Goal: Task Accomplishment & Management: Manage account settings

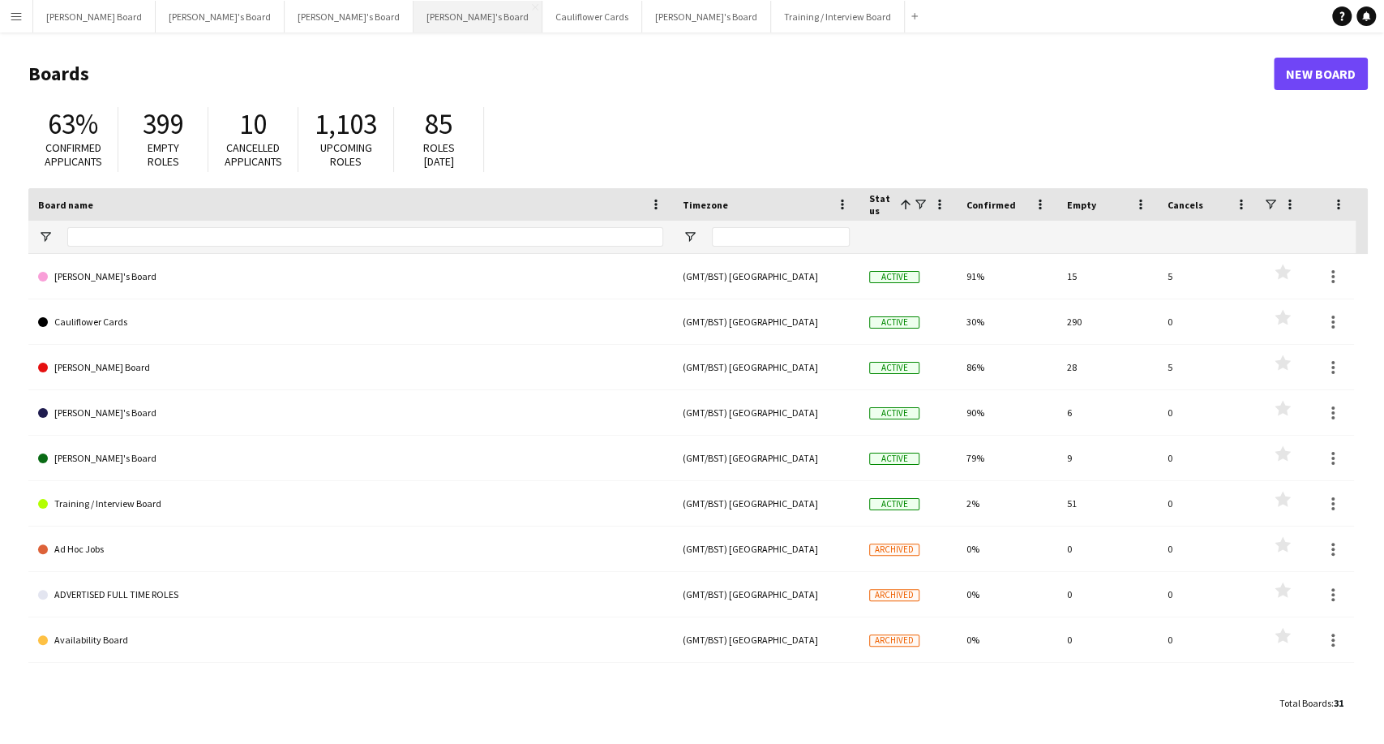
click at [414, 22] on button "Caitlin's Board Close" at bounding box center [478, 17] width 129 height 32
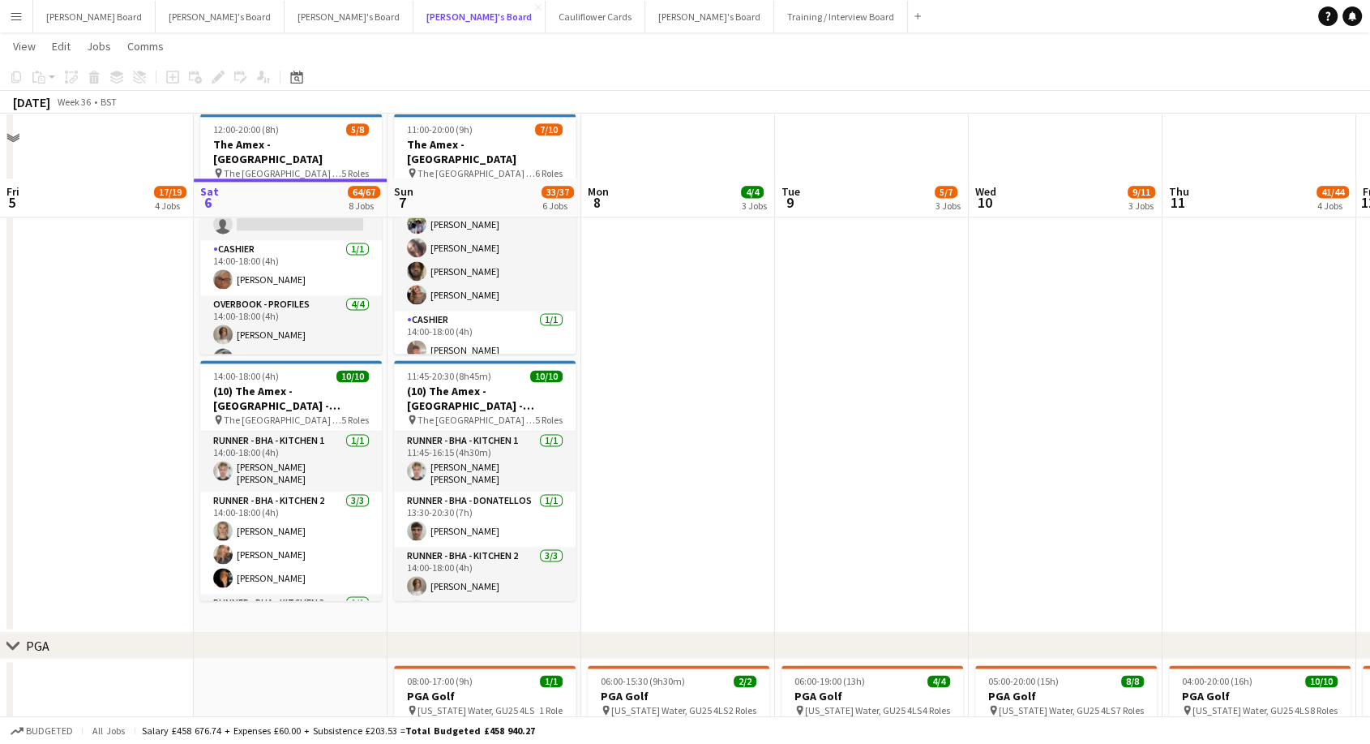
scroll to position [2252, 0]
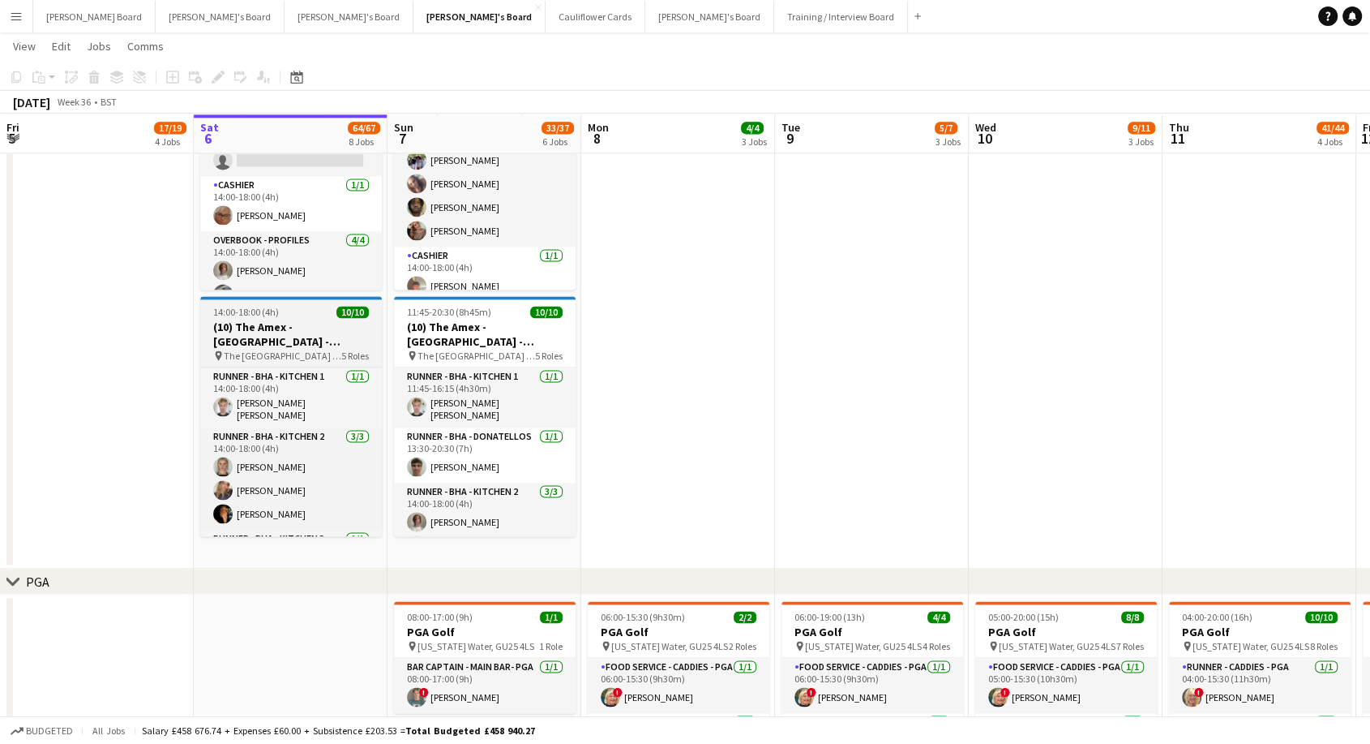
click at [323, 309] on div "14:00-18:00 (4h) 10/10" at bounding box center [291, 312] width 182 height 12
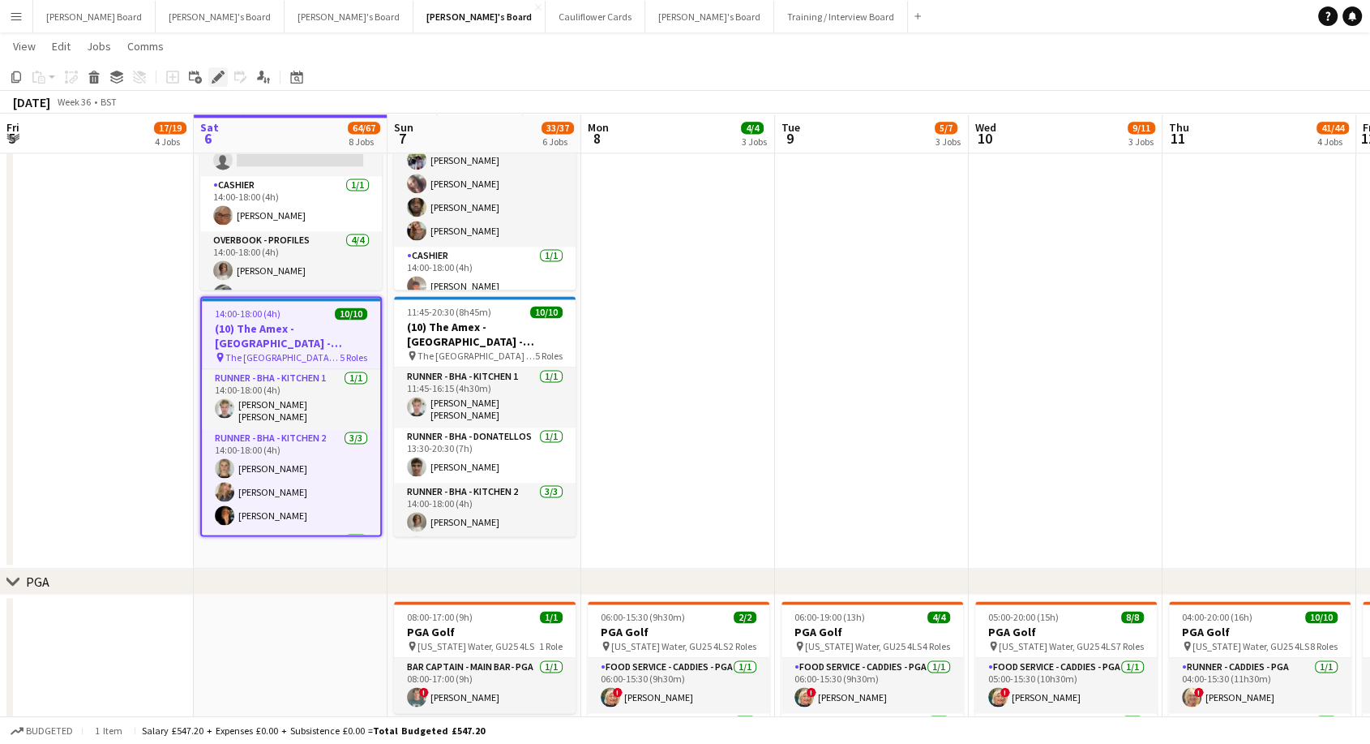
click at [218, 76] on icon at bounding box center [217, 77] width 9 height 9
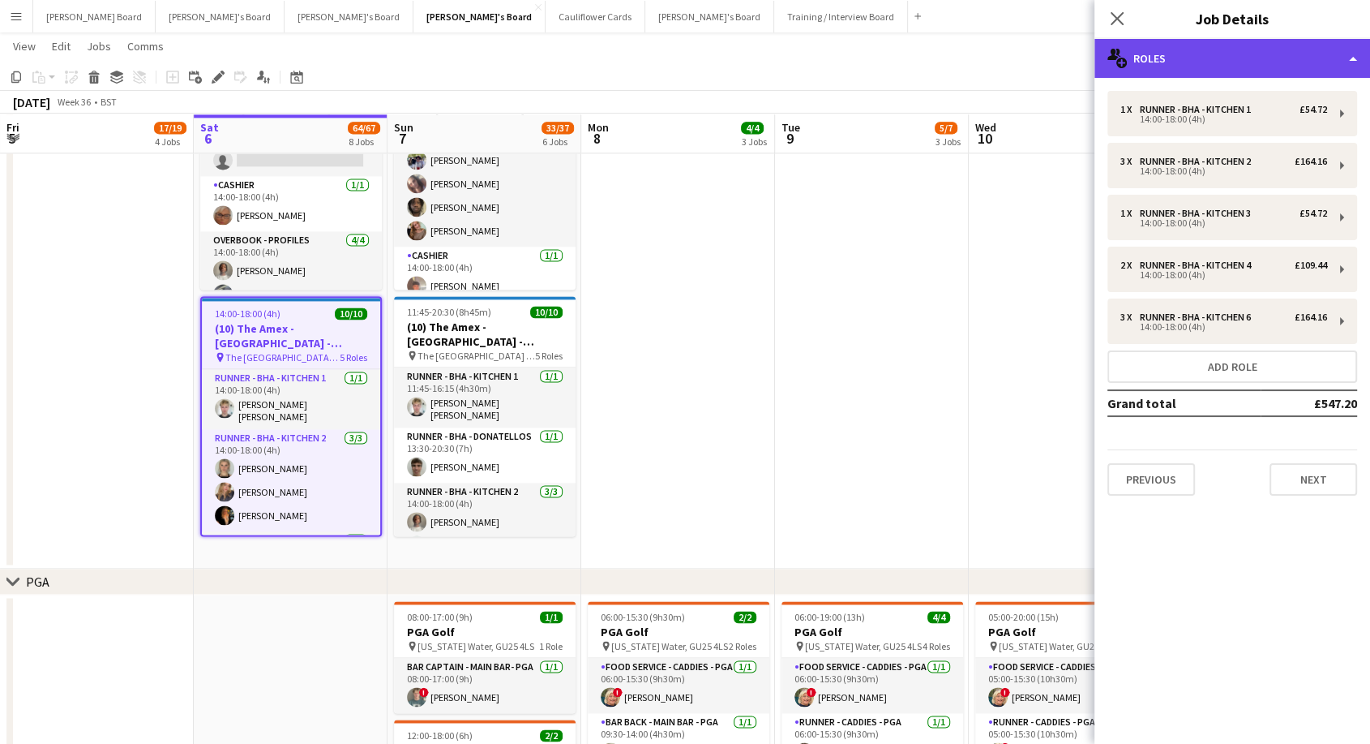
click at [1225, 41] on div "multiple-users-add Roles" at bounding box center [1233, 58] width 276 height 39
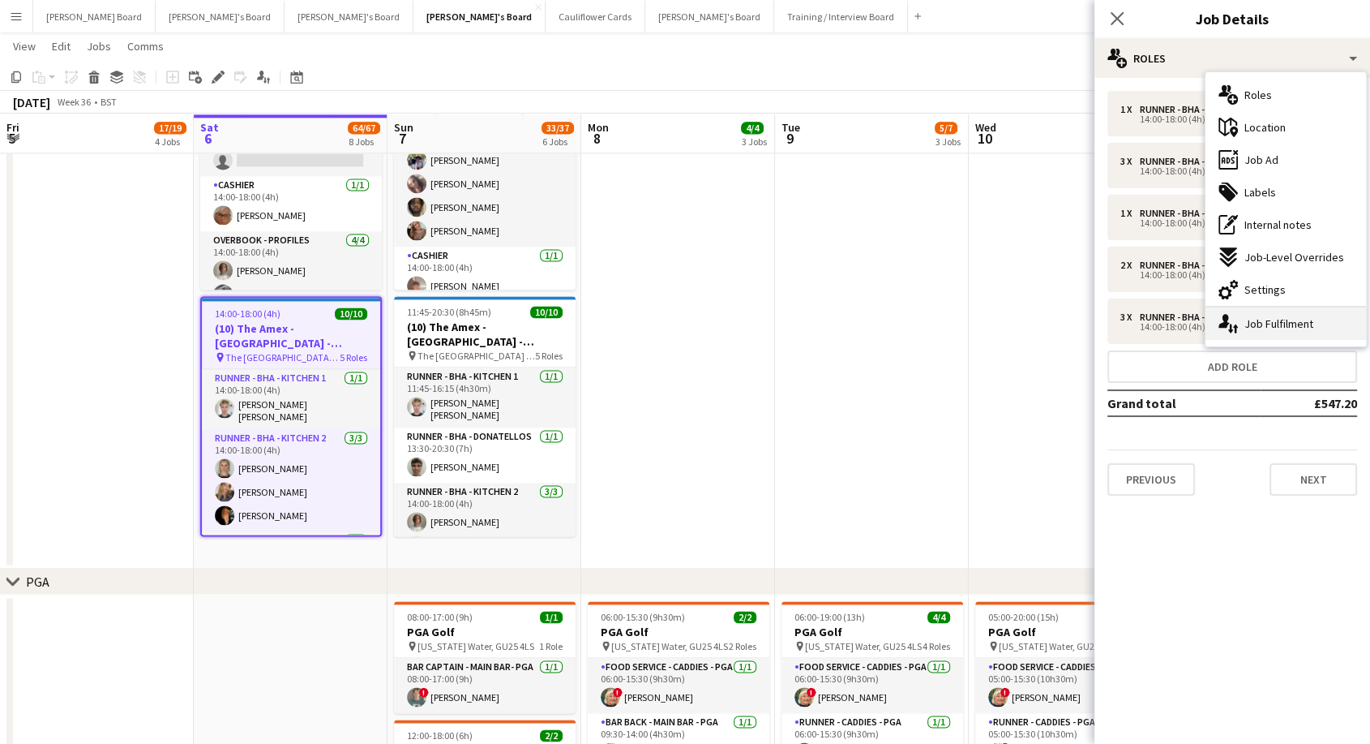
click at [1295, 322] on div "single-neutral-actions-up-down Job Fulfilment" at bounding box center [1286, 323] width 161 height 32
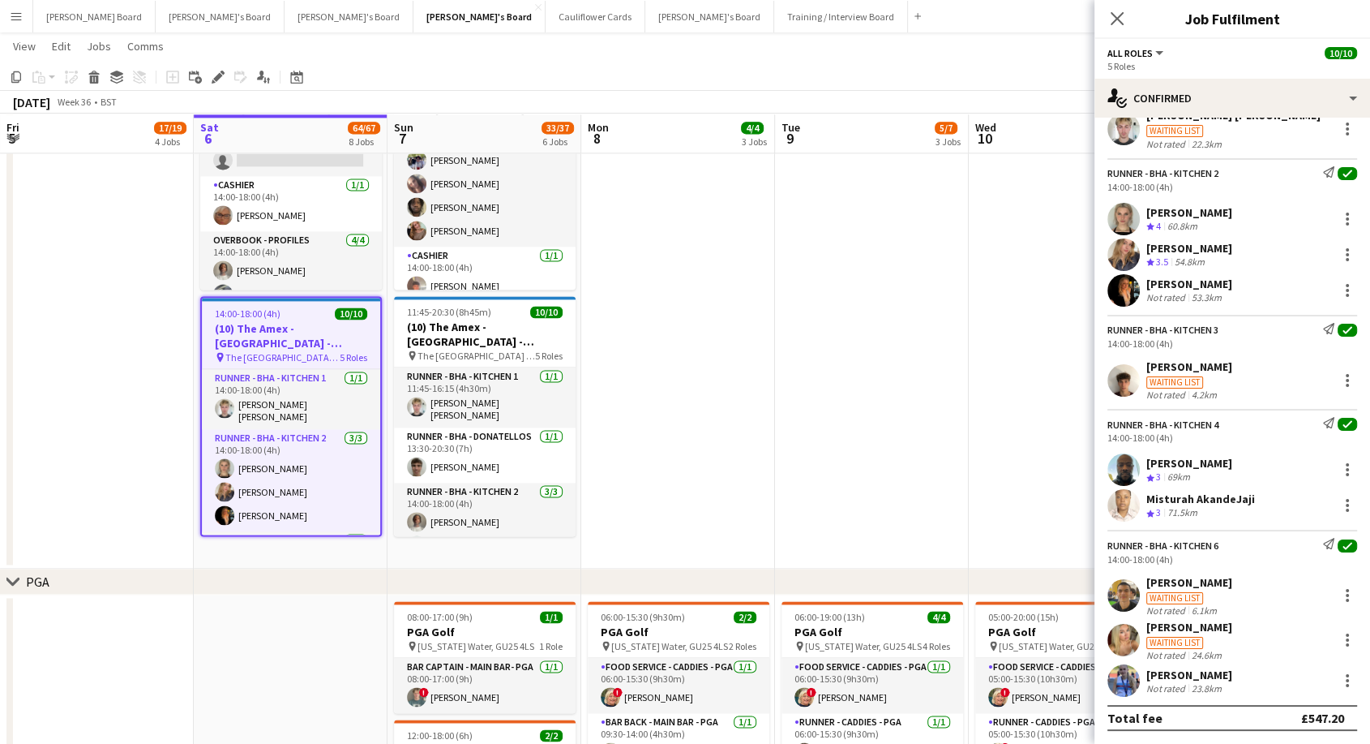
scroll to position [93, 0]
click at [1338, 252] on div at bounding box center [1347, 254] width 19 height 19
click at [850, 320] on div at bounding box center [685, 372] width 1370 height 744
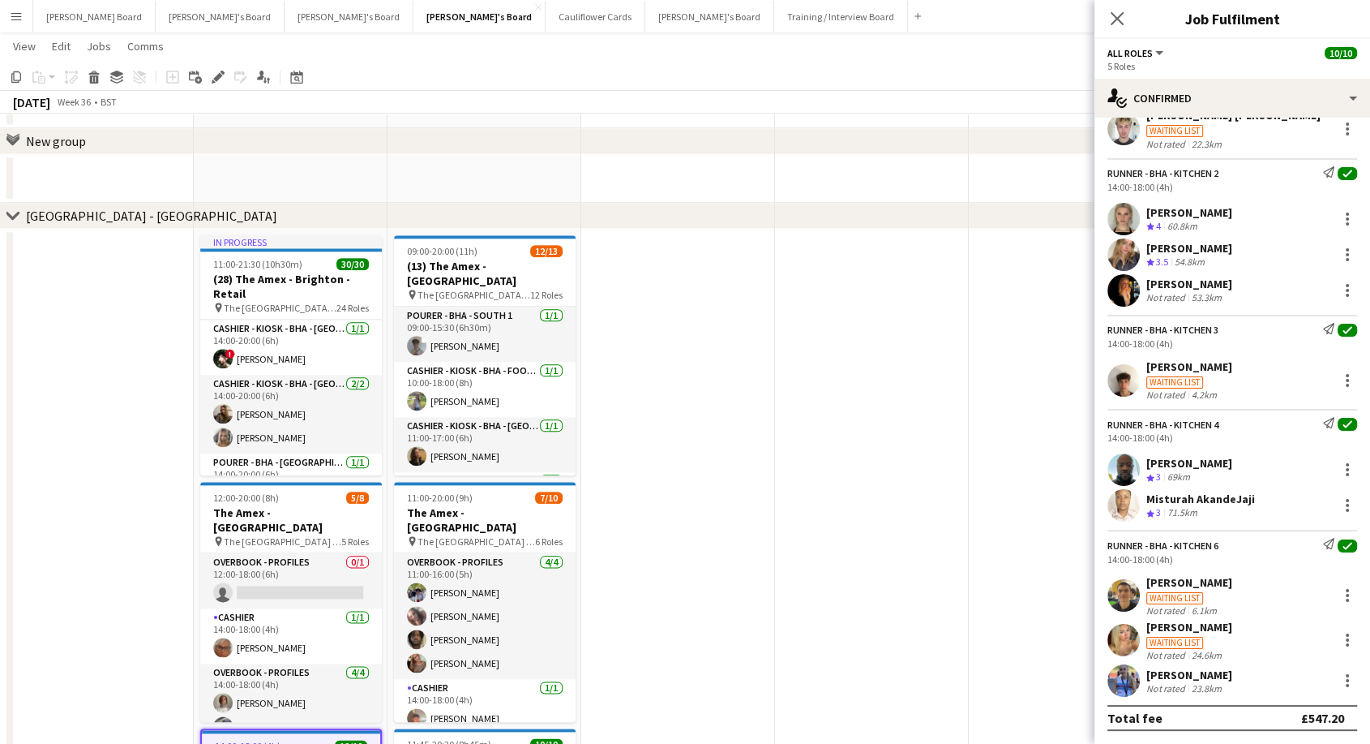
scroll to position [1892, 0]
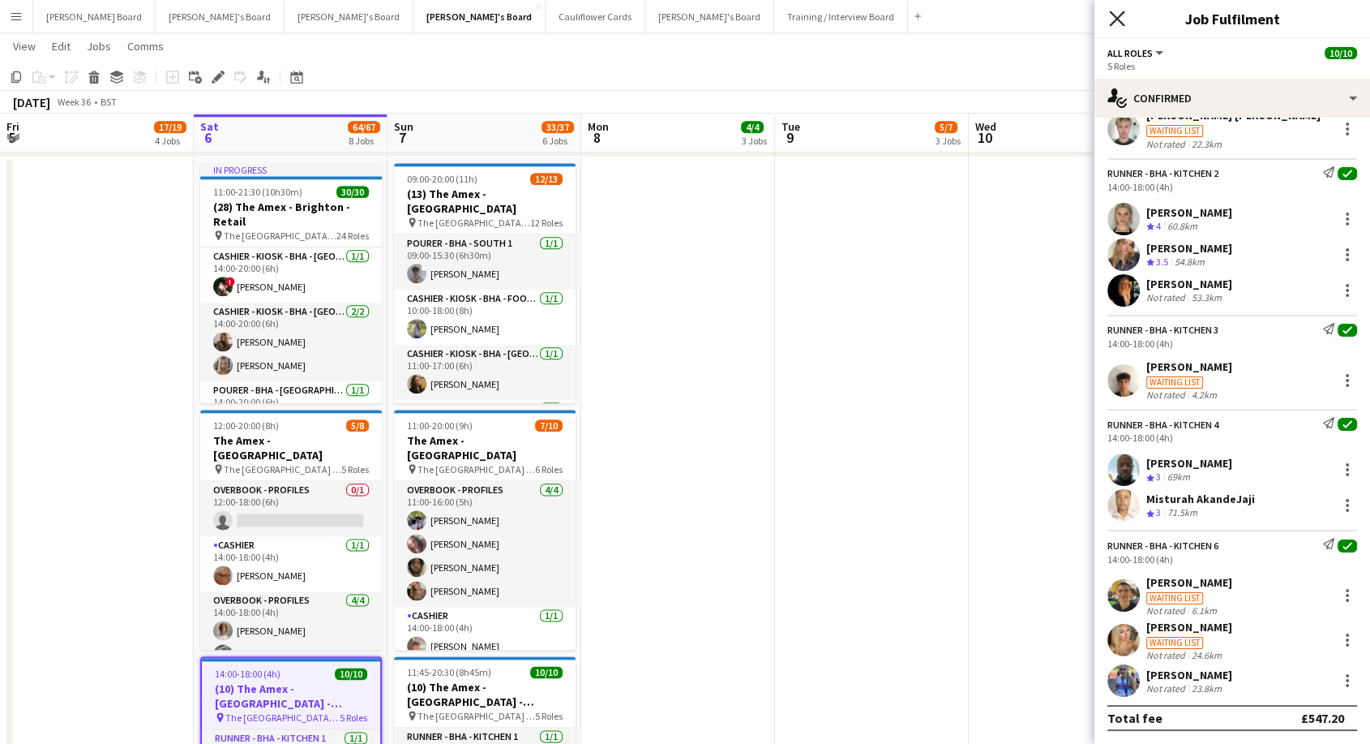
click at [1118, 20] on icon at bounding box center [1116, 18] width 15 height 15
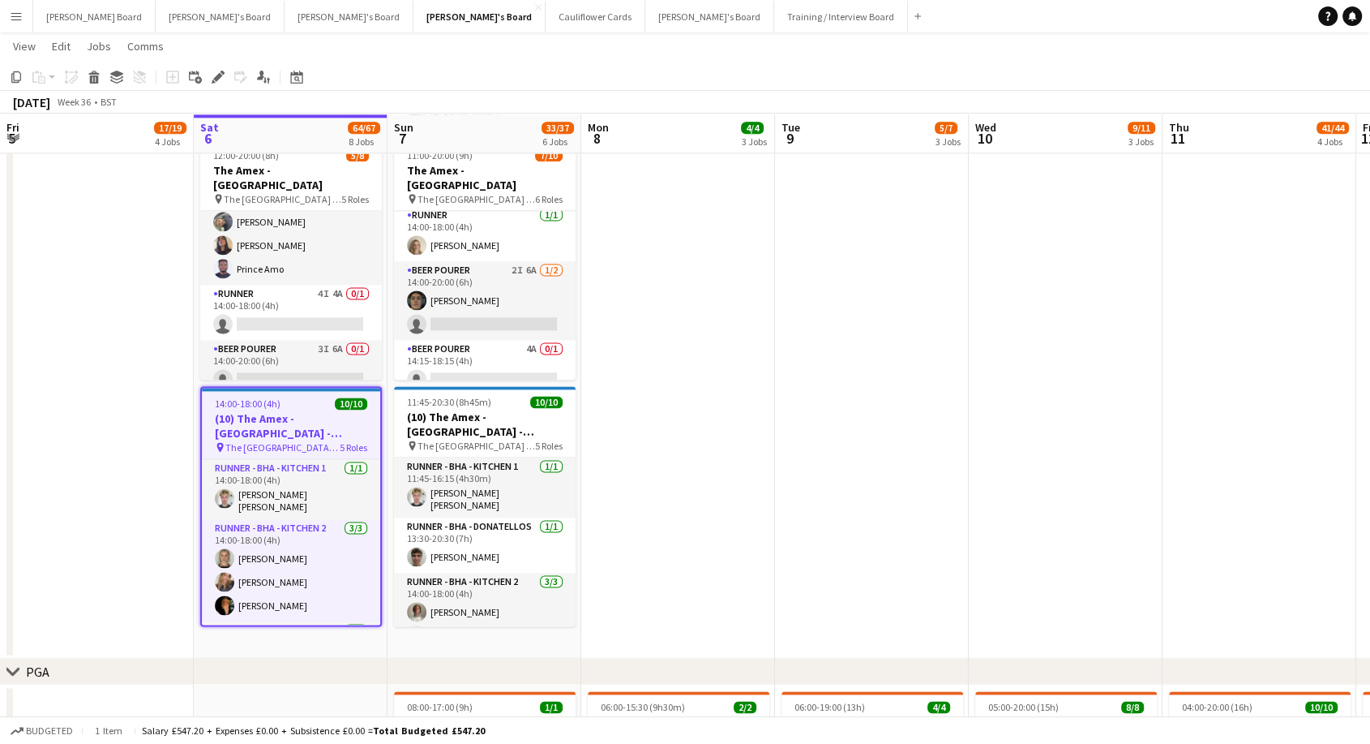
scroll to position [0, 387]
click at [299, 436] on h3 "(10) The Amex - [GEOGRAPHIC_DATA] - Hospitality" at bounding box center [292, 425] width 178 height 29
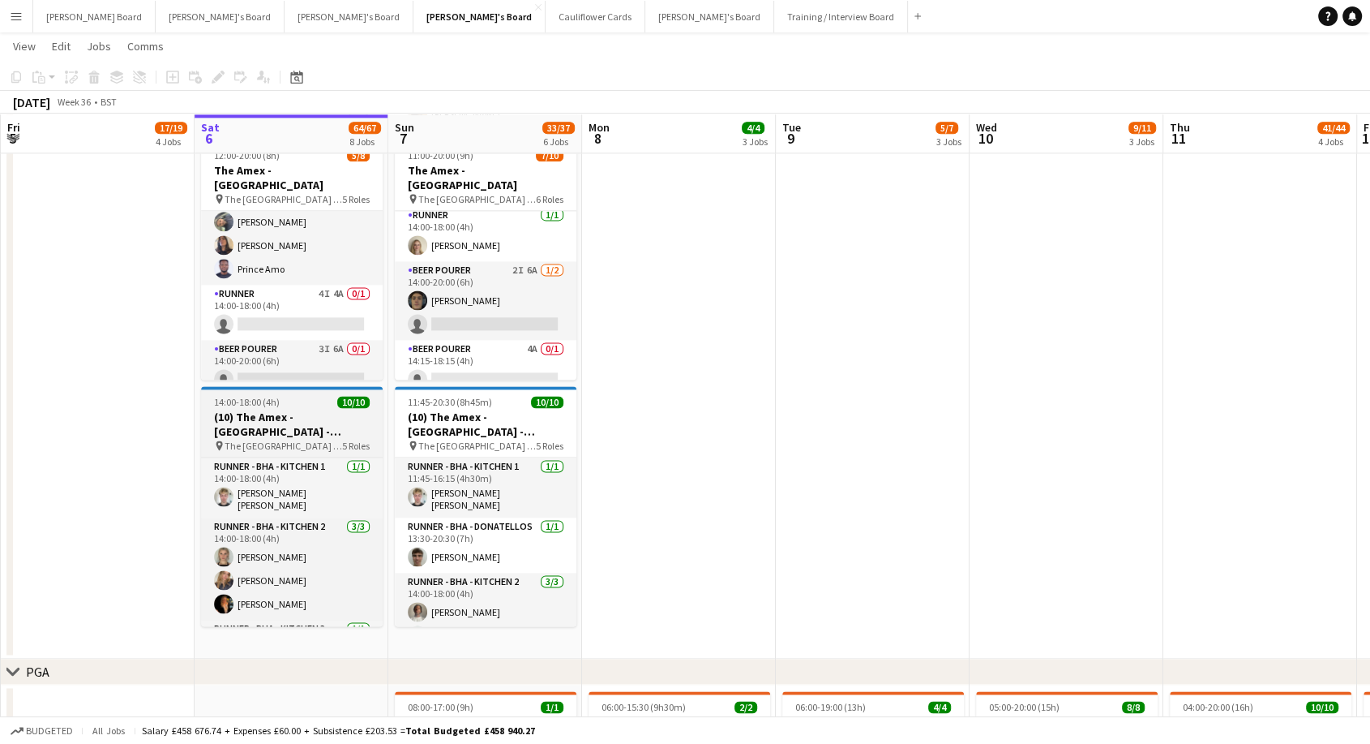
click at [290, 440] on span "The [GEOGRAPHIC_DATA] - [GEOGRAPHIC_DATA]" at bounding box center [284, 446] width 118 height 12
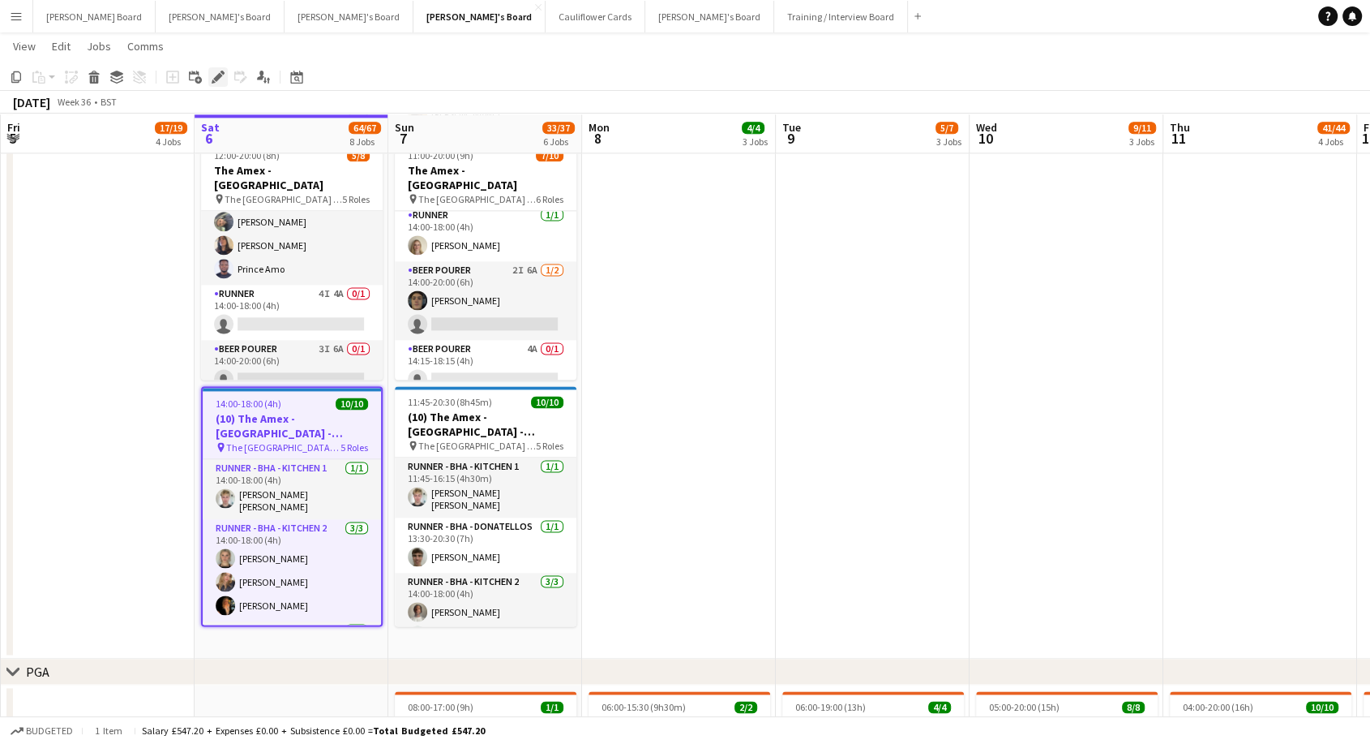
drag, startPoint x: 212, startPoint y: 71, endPoint x: 356, endPoint y: 99, distance: 146.2
click at [212, 73] on icon "Edit" at bounding box center [218, 77] width 13 height 13
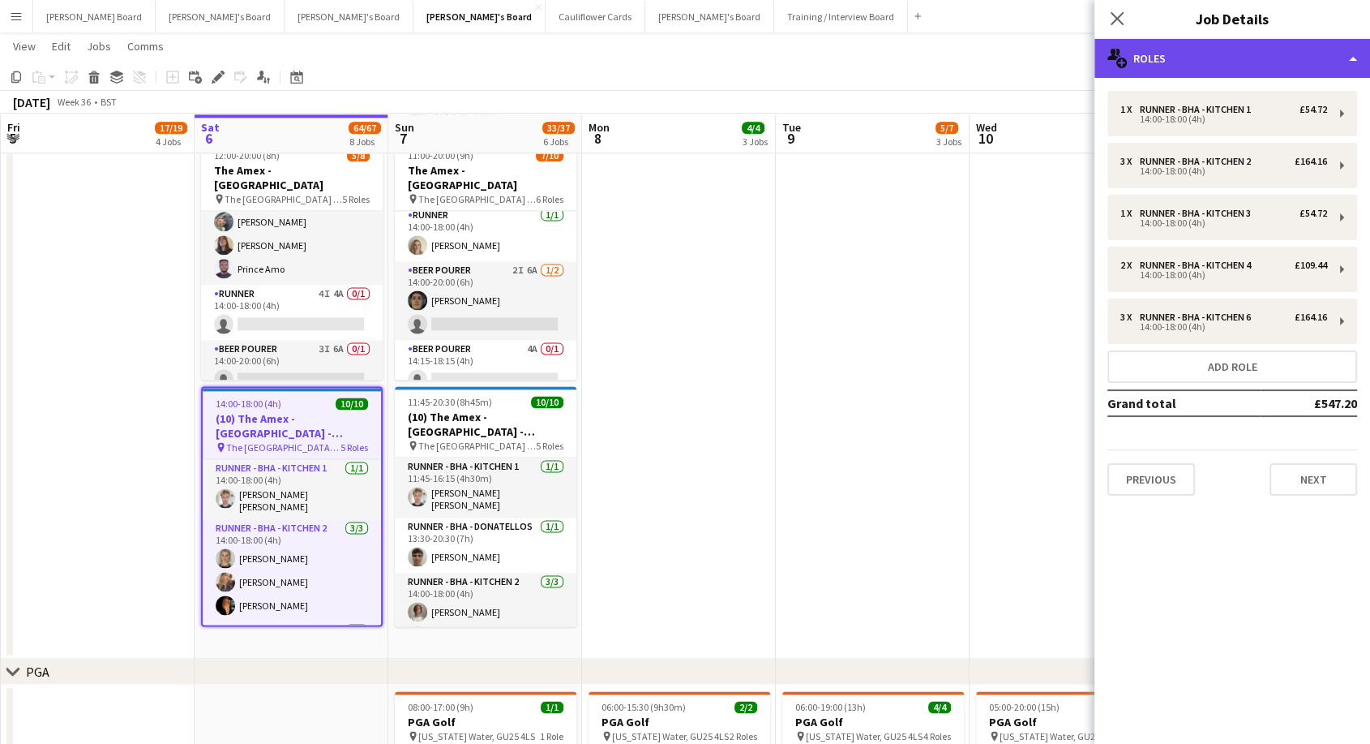
click at [1258, 59] on div "multiple-users-add Roles" at bounding box center [1233, 58] width 276 height 39
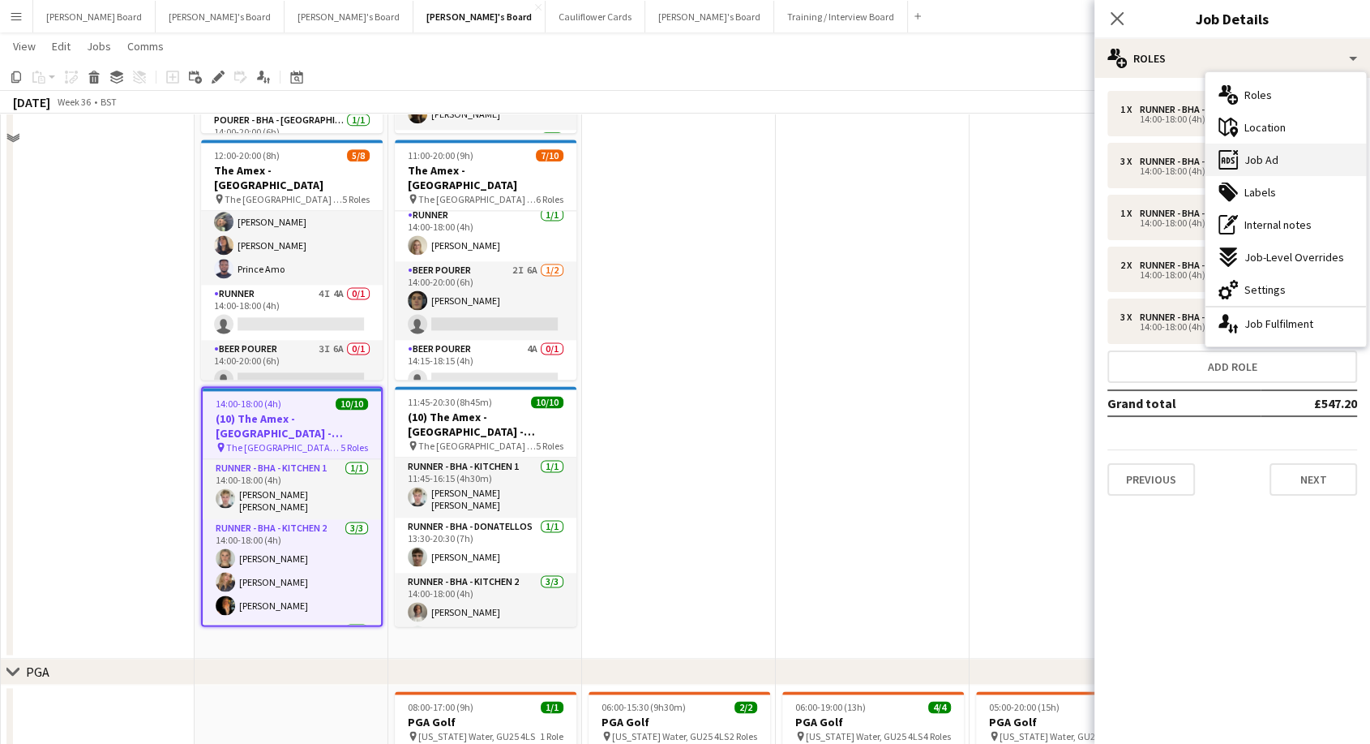
scroll to position [2813, 0]
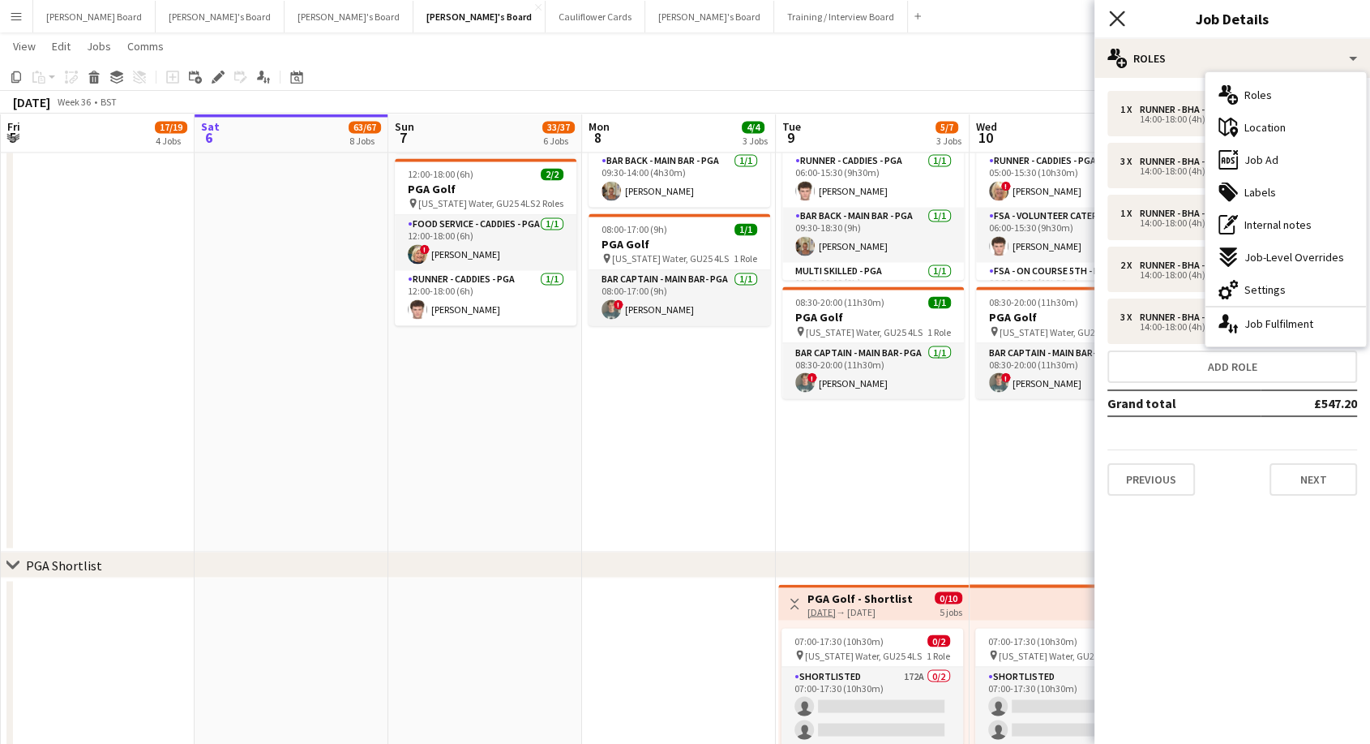
click at [1126, 18] on app-icon "Close pop-in" at bounding box center [1118, 19] width 24 height 24
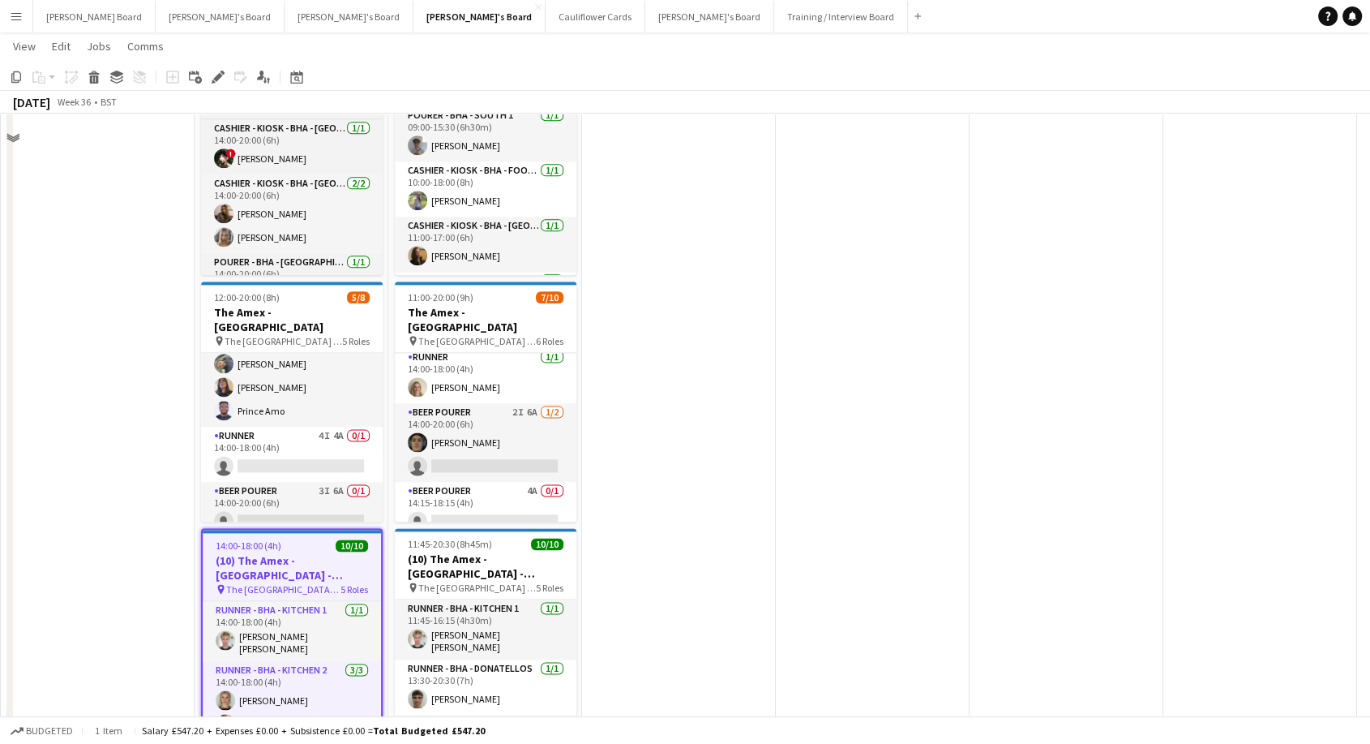
scroll to position [1912, 0]
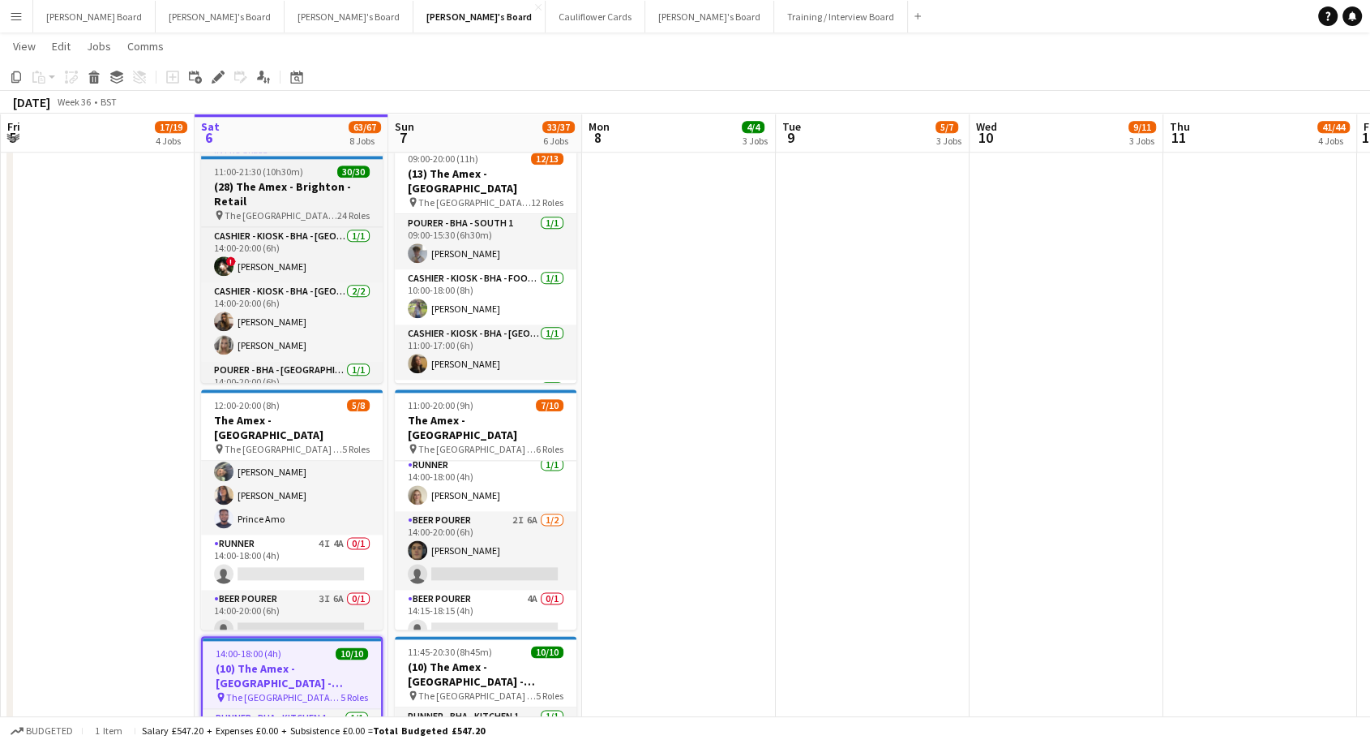
click at [288, 188] on h3 "(28) The Amex - Brighton - Retail" at bounding box center [292, 193] width 182 height 29
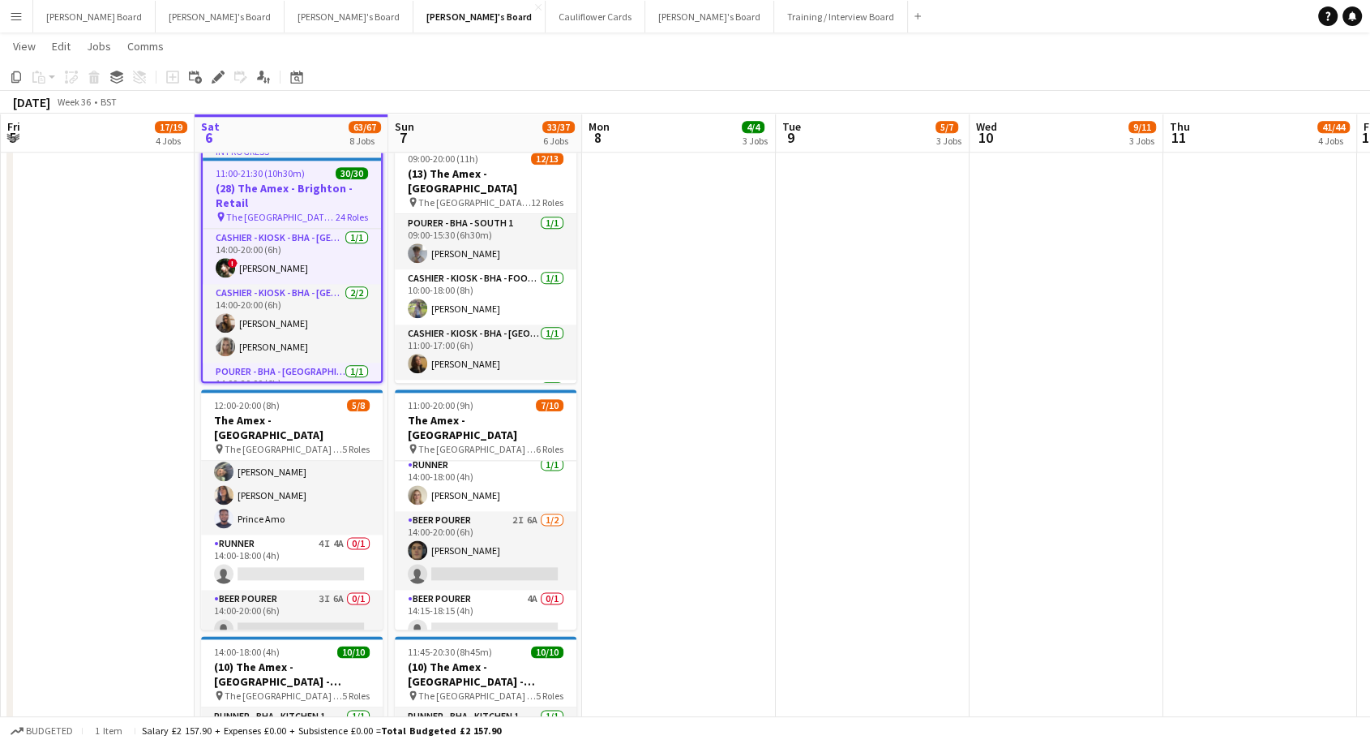
drag, startPoint x: 214, startPoint y: 74, endPoint x: 1296, endPoint y: 138, distance: 1083.7
click at [216, 74] on icon "Edit" at bounding box center [218, 77] width 13 height 13
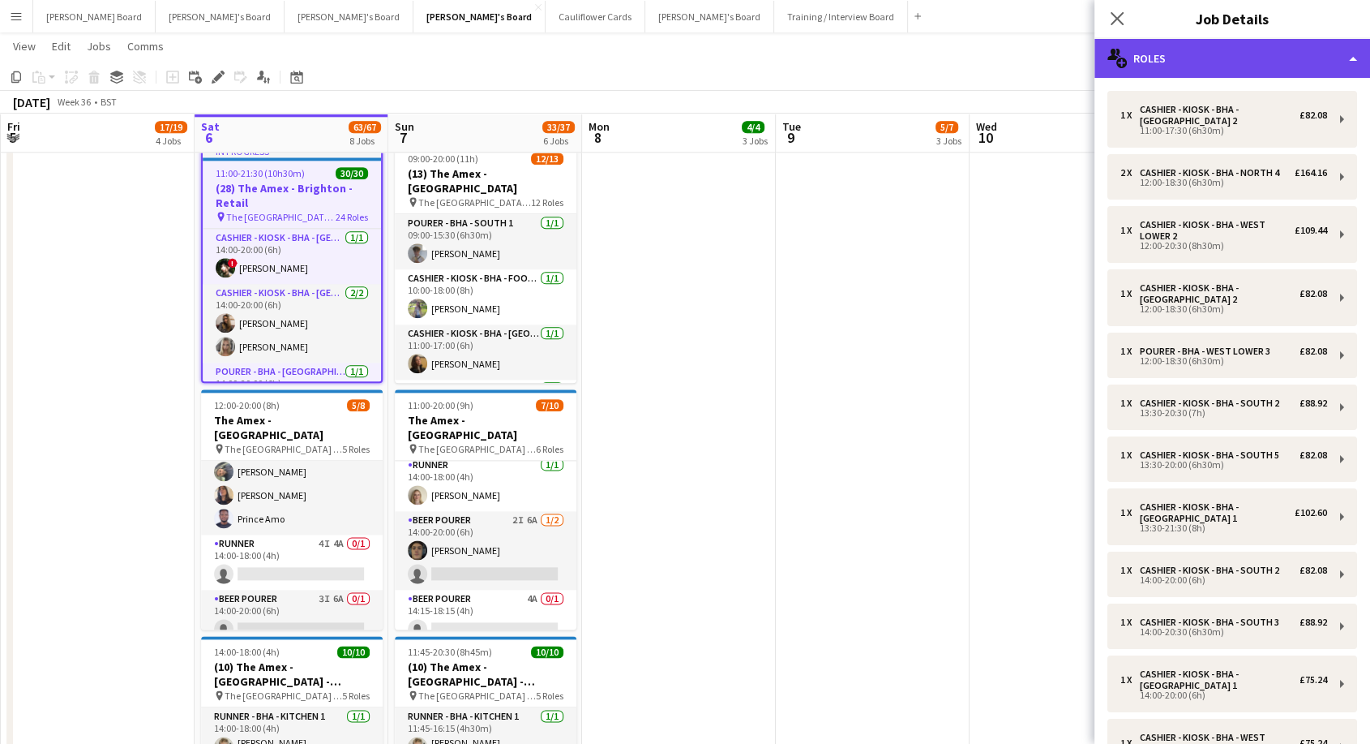
drag, startPoint x: 1200, startPoint y: 54, endPoint x: 1203, endPoint y: 76, distance: 22.9
click at [1200, 54] on div "multiple-users-add Roles" at bounding box center [1233, 58] width 276 height 39
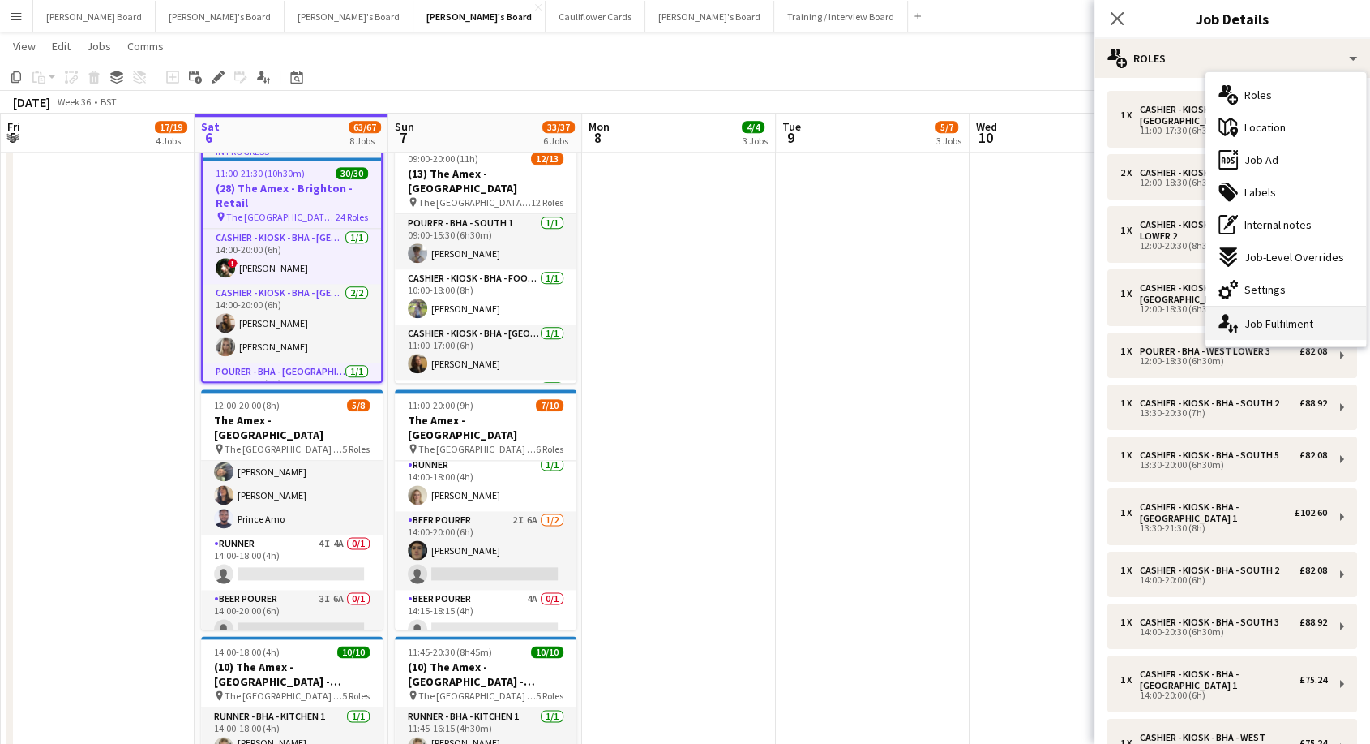
drag, startPoint x: 1302, startPoint y: 326, endPoint x: 1242, endPoint y: 144, distance: 191.3
click at [1301, 325] on div "single-neutral-actions-up-down Job Fulfilment" at bounding box center [1286, 323] width 161 height 32
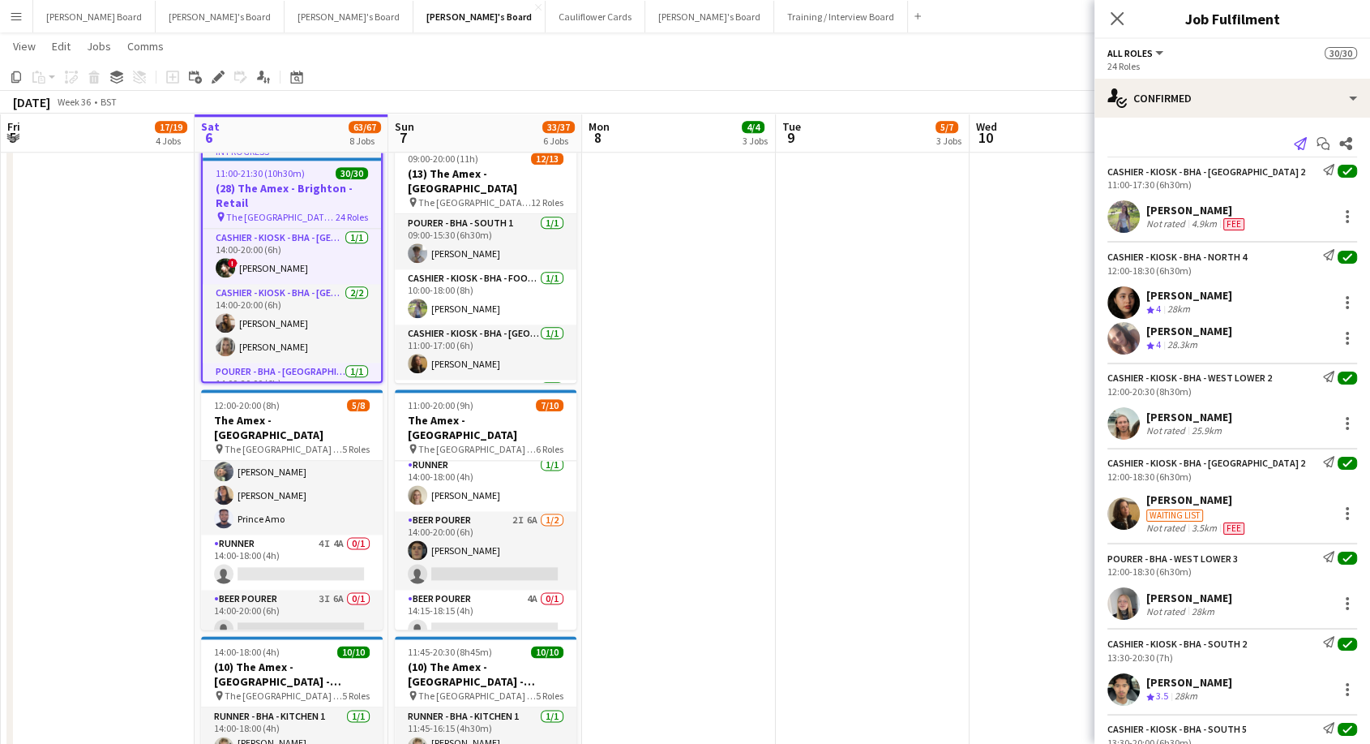
click at [1294, 144] on icon "Send notification" at bounding box center [1300, 143] width 13 height 13
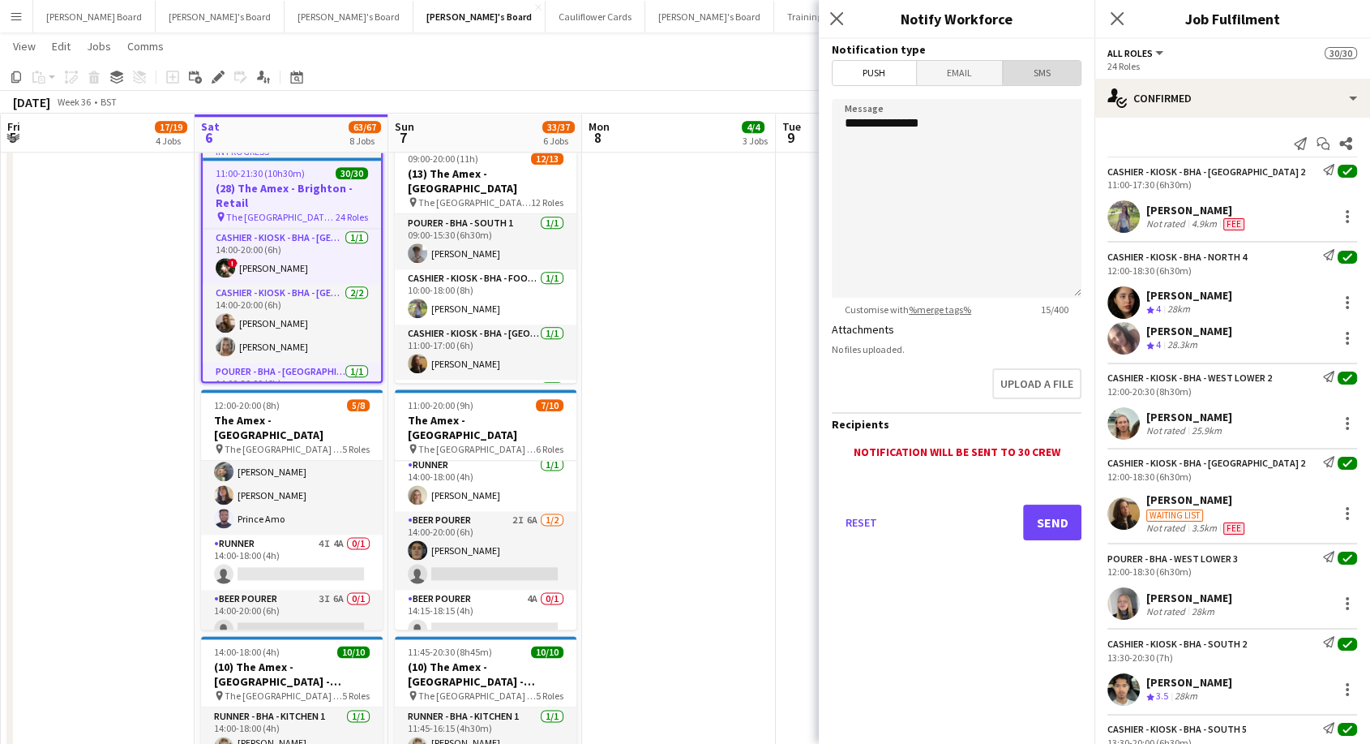
click at [1049, 71] on span "SMS" at bounding box center [1042, 73] width 78 height 24
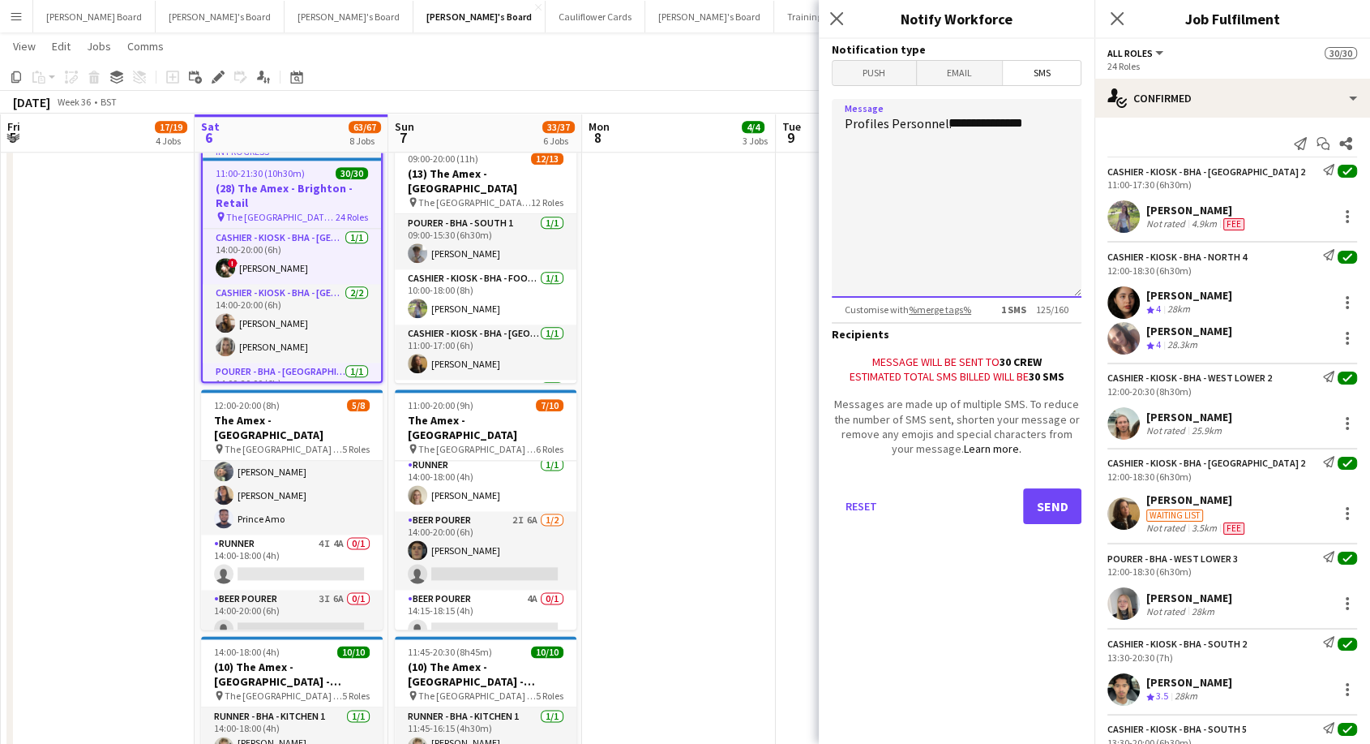
click at [893, 161] on textarea "**********" at bounding box center [957, 198] width 250 height 199
click at [1070, 118] on textarea "**********" at bounding box center [957, 198] width 250 height 199
drag, startPoint x: 966, startPoint y: 175, endPoint x: 1043, endPoint y: 118, distance: 96.2
click at [1043, 118] on textarea "**********" at bounding box center [957, 198] width 250 height 199
click at [949, 173] on textarea "**********" at bounding box center [957, 198] width 250 height 199
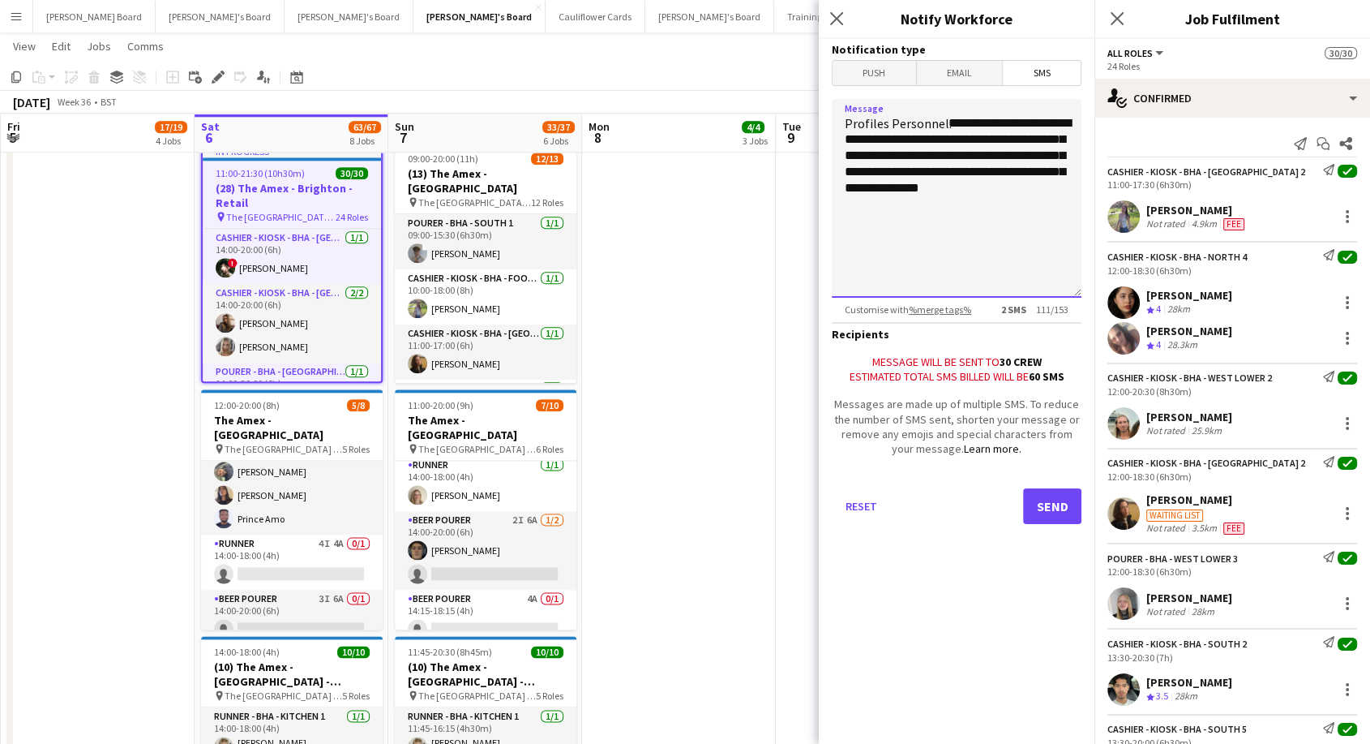
drag, startPoint x: 1048, startPoint y: 177, endPoint x: 1044, endPoint y: 130, distance: 47.1
click at [1044, 129] on textarea "**********" at bounding box center [957, 198] width 250 height 199
drag, startPoint x: 1044, startPoint y: 188, endPoint x: 1040, endPoint y: 115, distance: 73.1
click at [1040, 115] on textarea "**********" at bounding box center [957, 198] width 250 height 199
type textarea "**********"
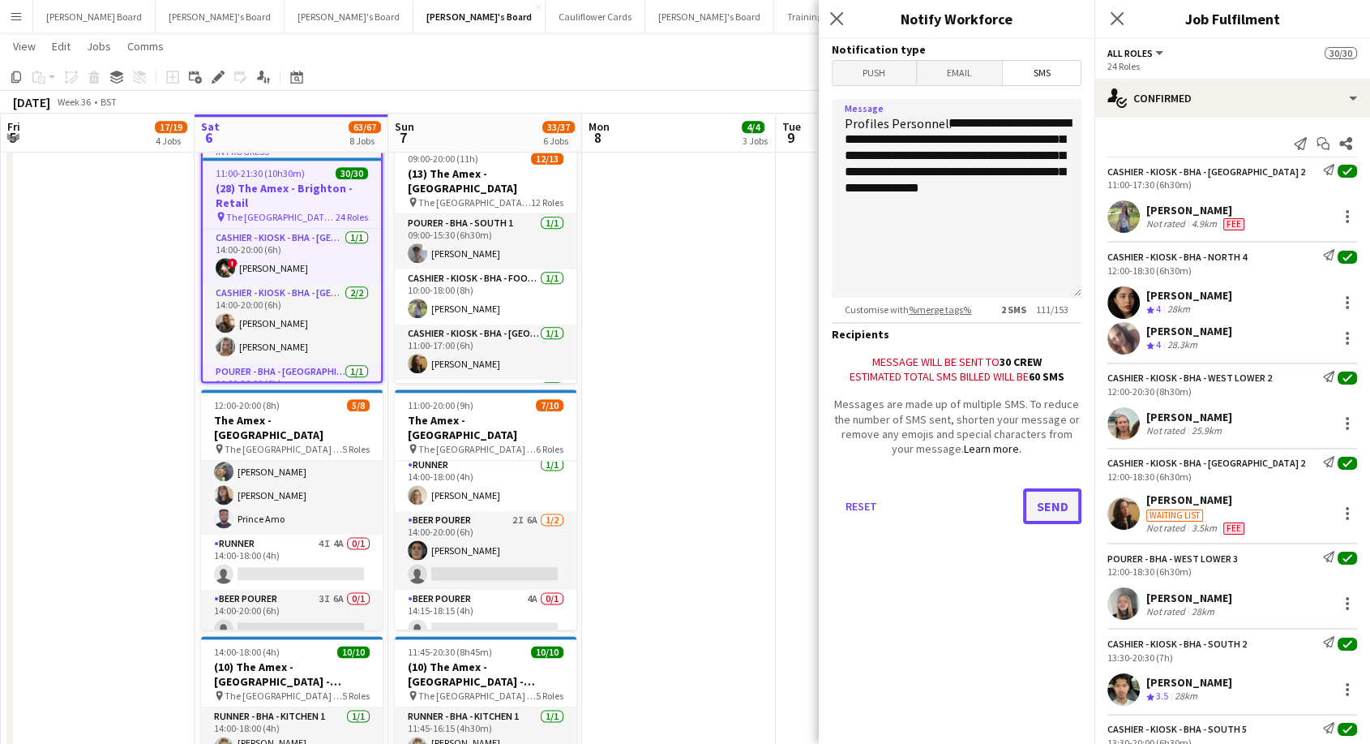
click at [1057, 521] on button "Send" at bounding box center [1052, 506] width 58 height 36
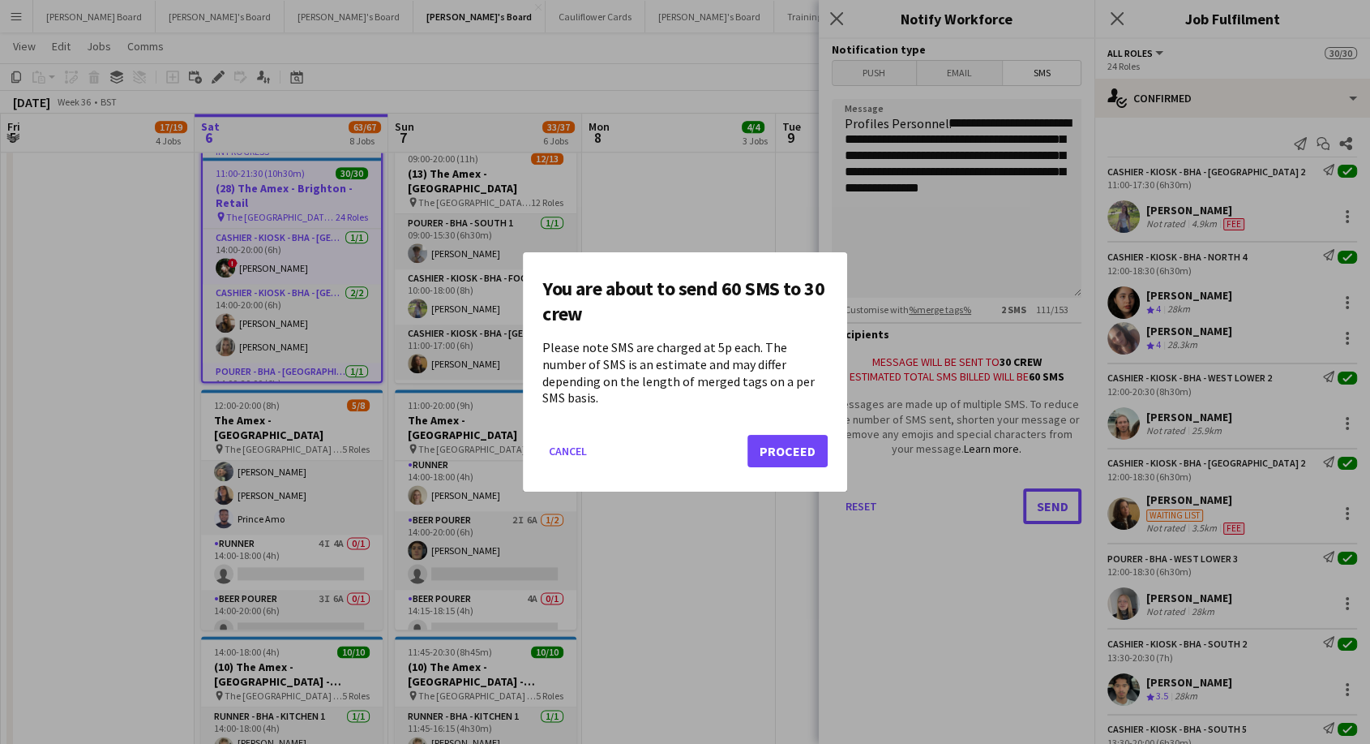
scroll to position [0, 0]
drag, startPoint x: 771, startPoint y: 443, endPoint x: 316, endPoint y: 608, distance: 484.1
click at [770, 444] on button "Proceed" at bounding box center [788, 451] width 80 height 32
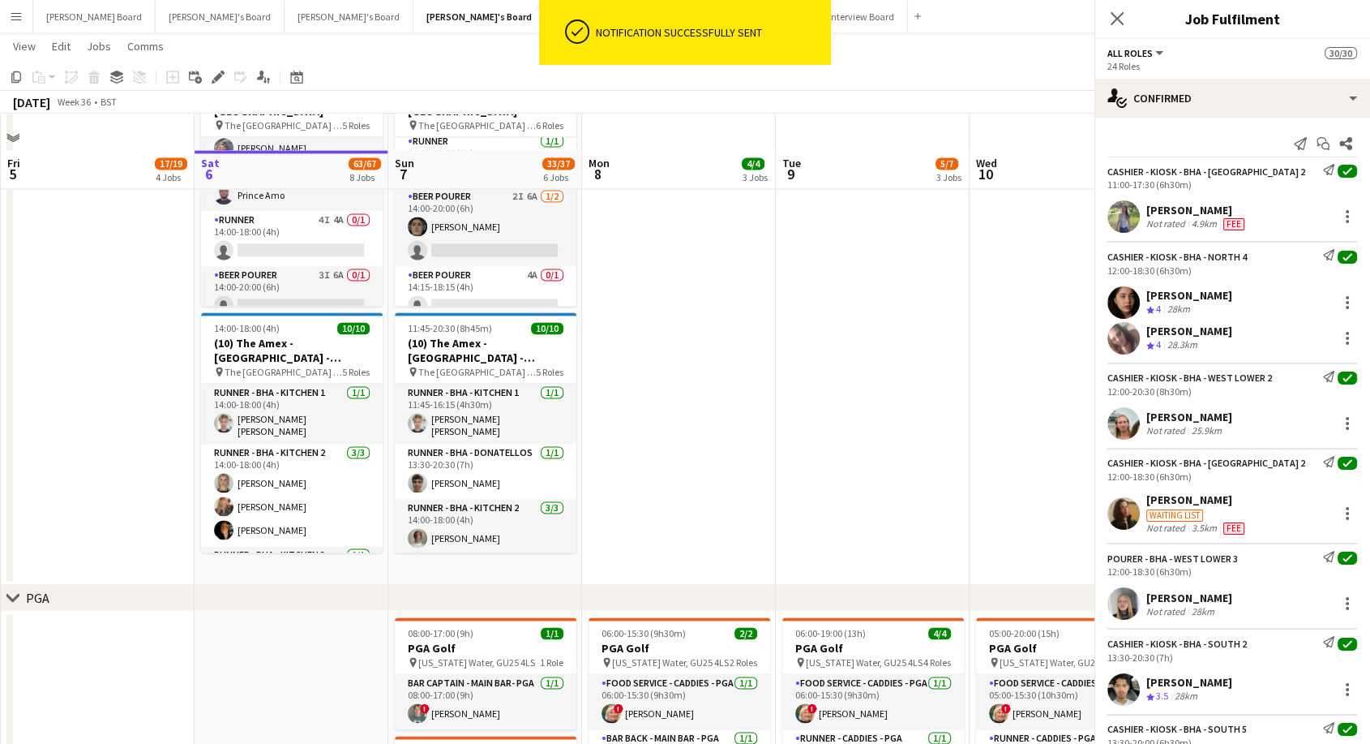
scroll to position [2272, 0]
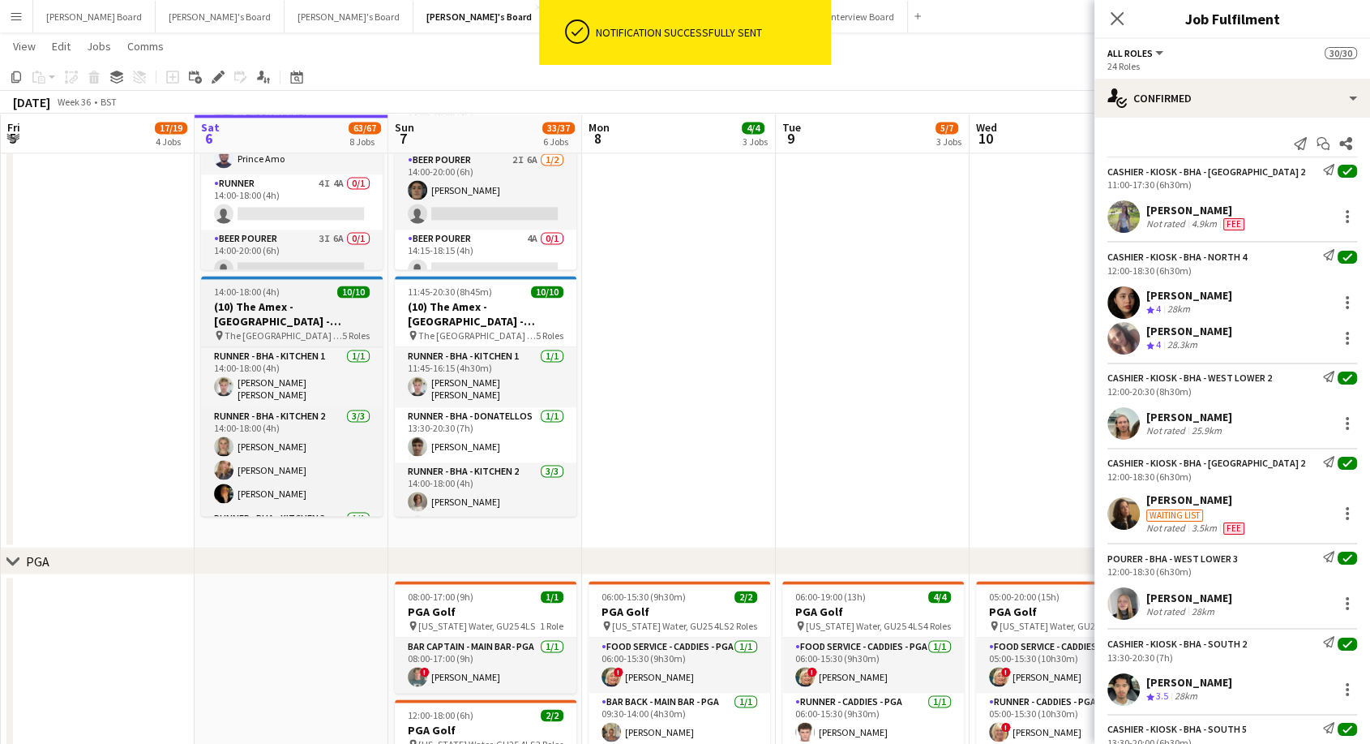
click at [325, 333] on span "The [GEOGRAPHIC_DATA] - [GEOGRAPHIC_DATA]" at bounding box center [284, 335] width 118 height 12
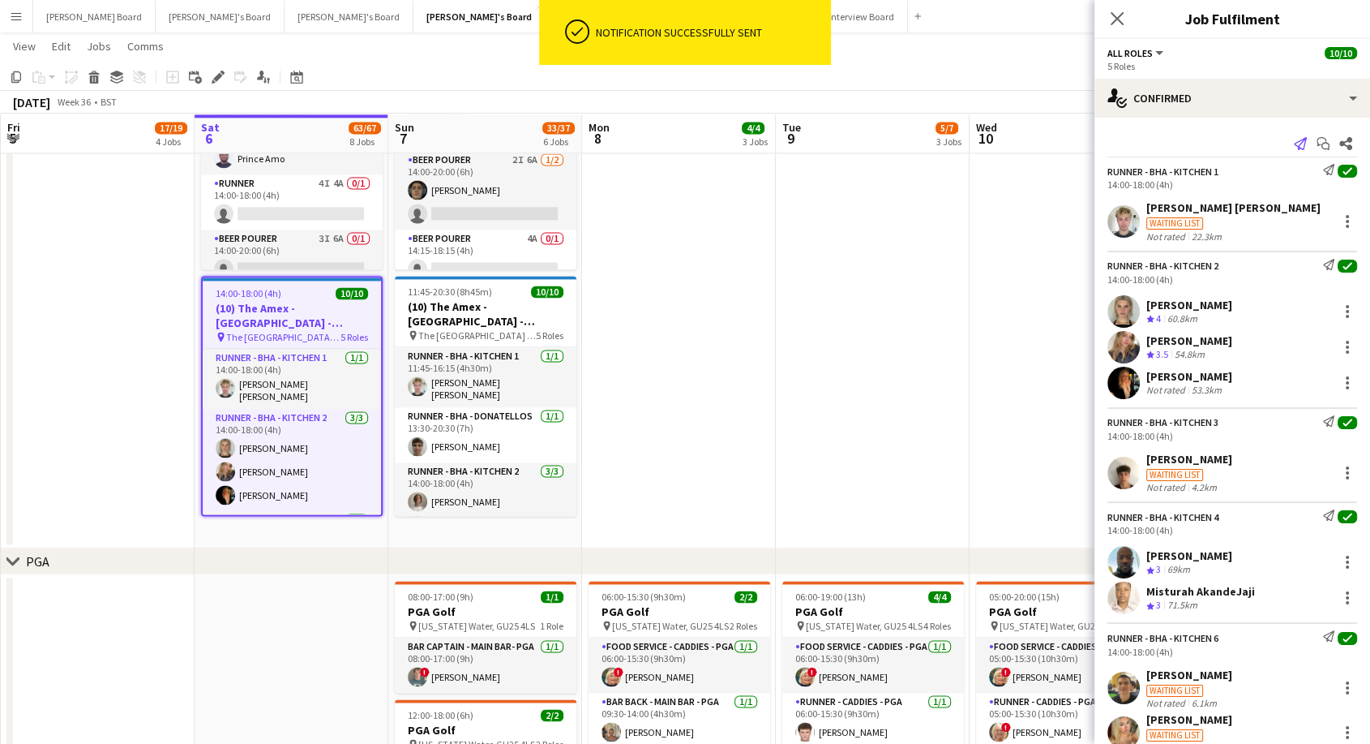
click at [1294, 141] on icon at bounding box center [1300, 143] width 13 height 13
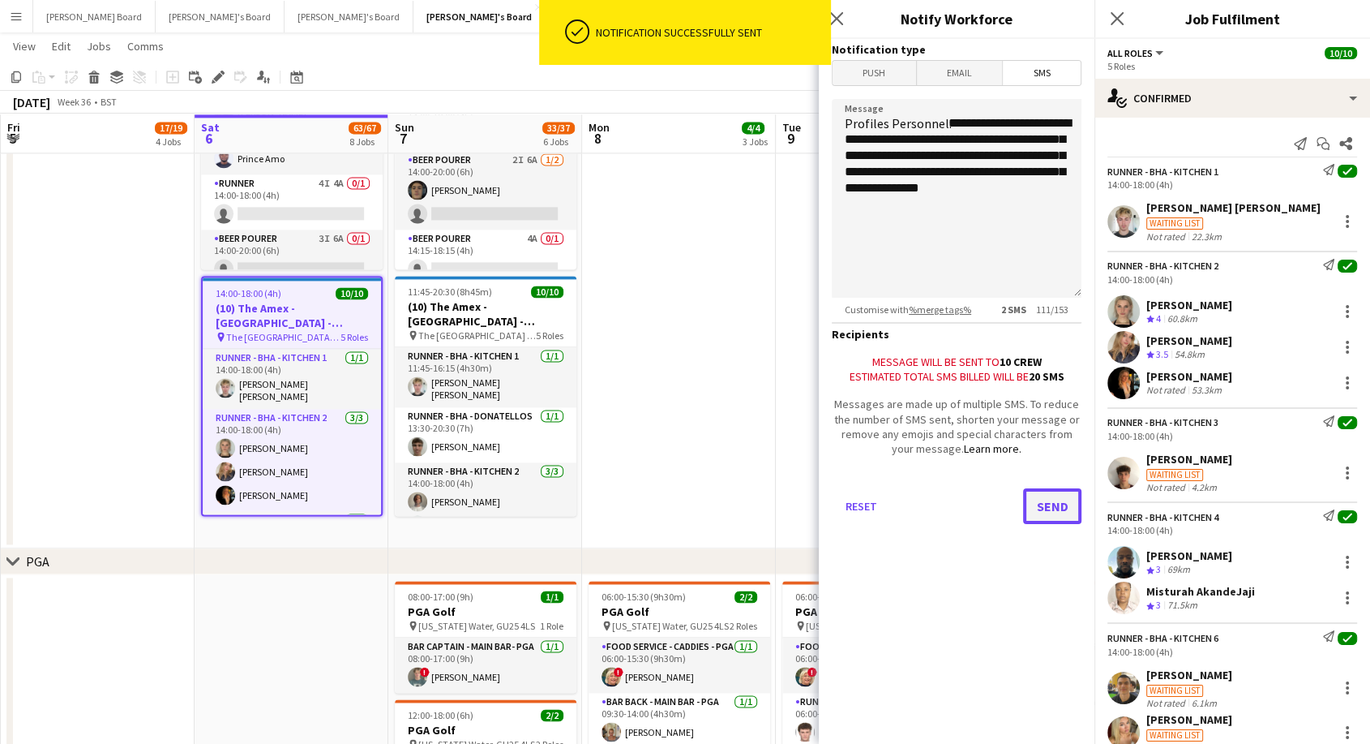
click at [1045, 522] on button "Send" at bounding box center [1052, 506] width 58 height 36
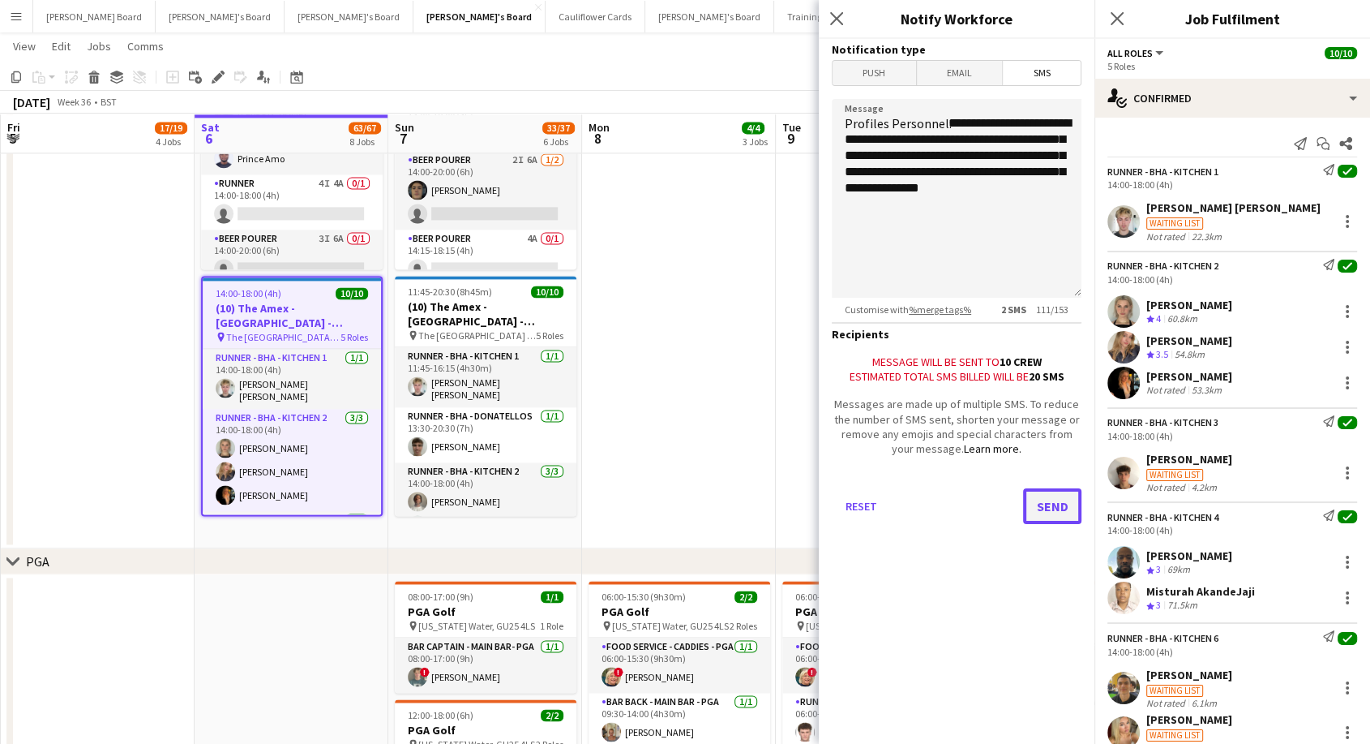
scroll to position [0, 0]
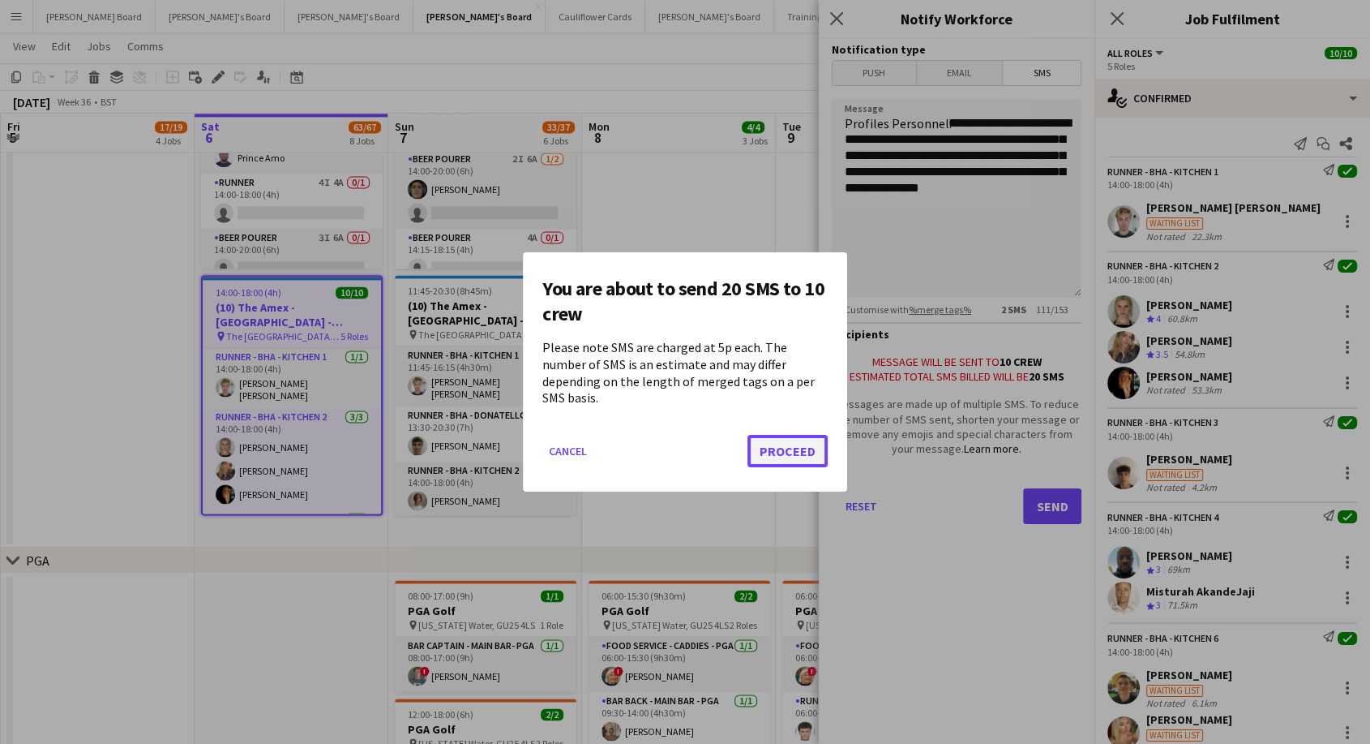
click at [809, 440] on button "Proceed" at bounding box center [788, 451] width 80 height 32
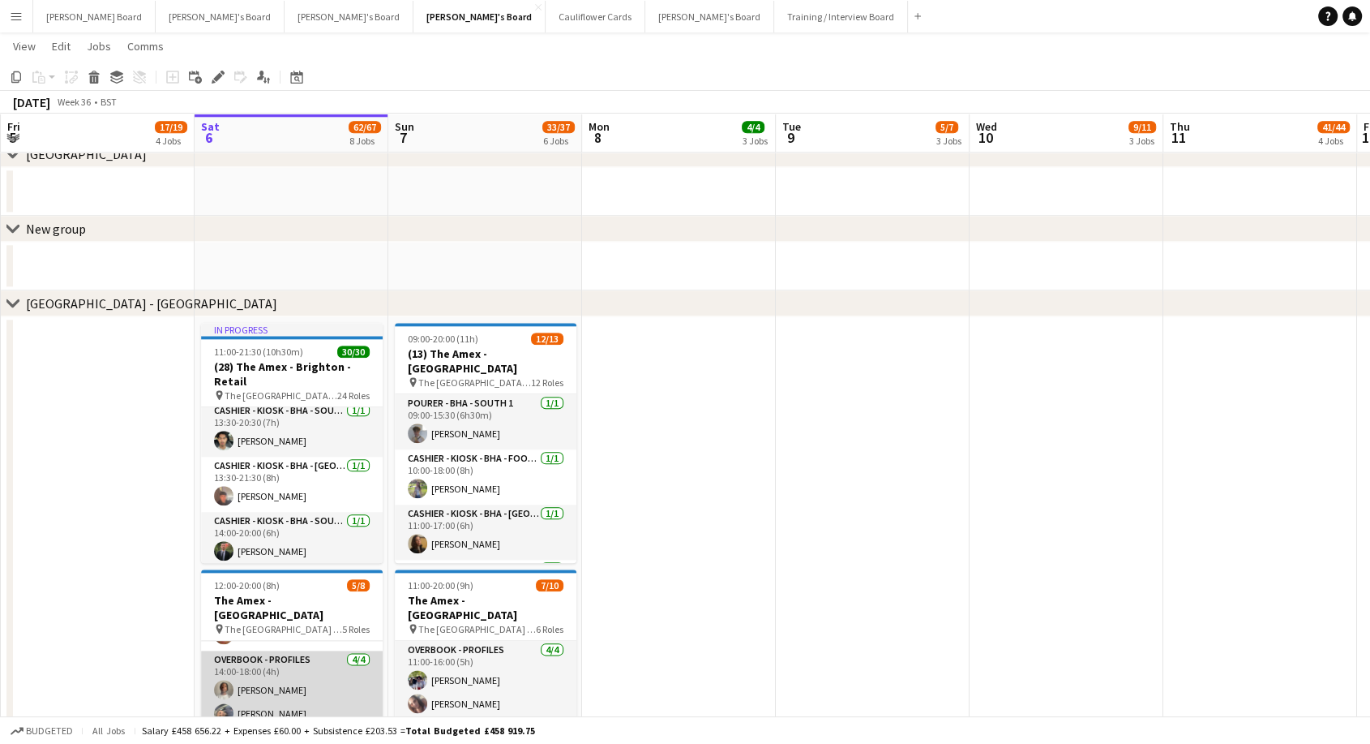
scroll to position [162, 0]
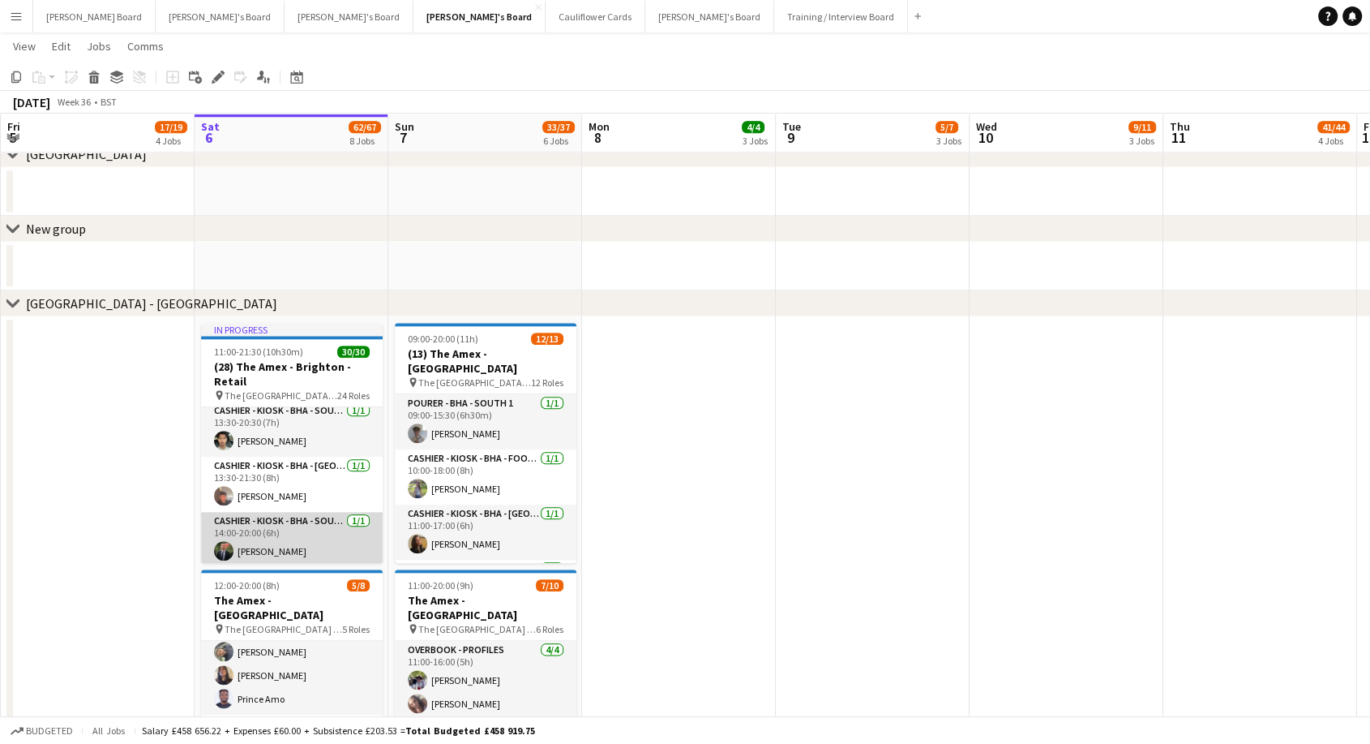
click at [335, 540] on app-card-role "Cashier - Kiosk - BHA - South 2 [DATE] 14:00-20:00 (6h) [PERSON_NAME]" at bounding box center [292, 539] width 182 height 55
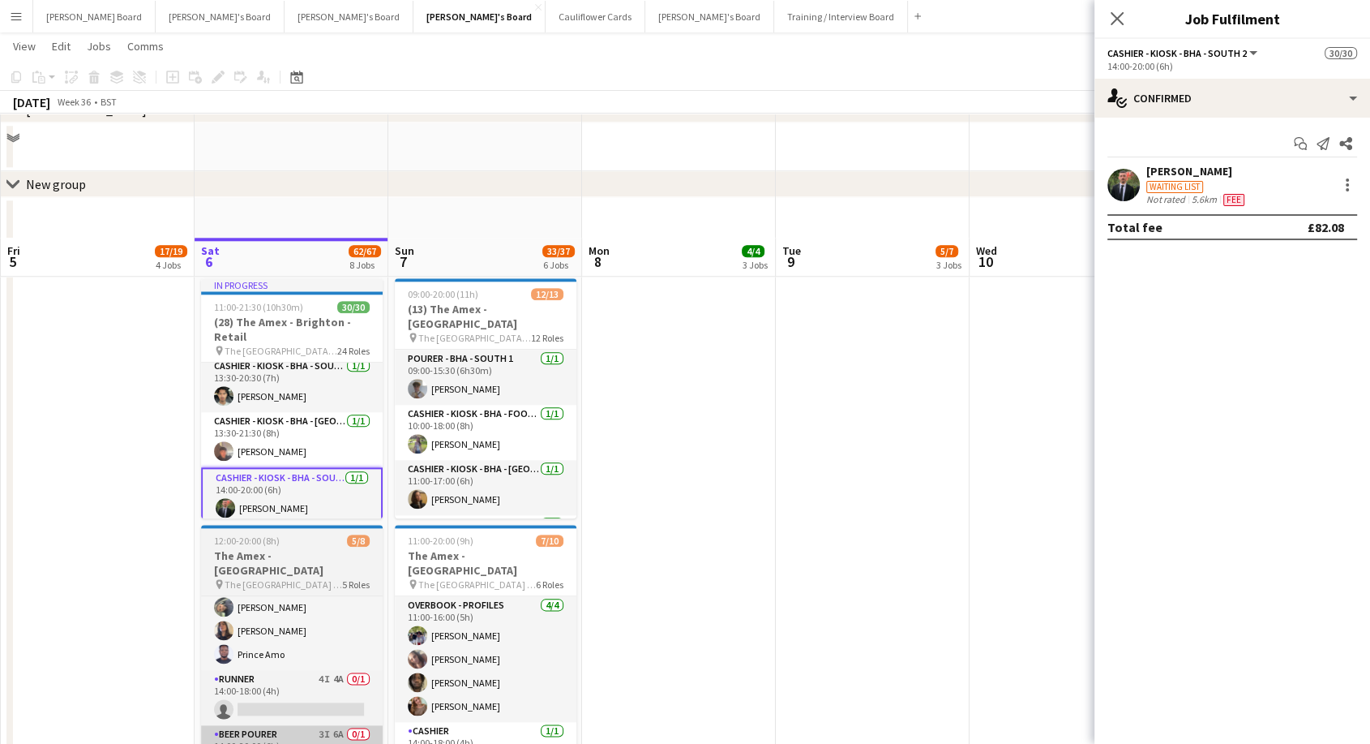
scroll to position [2002, 0]
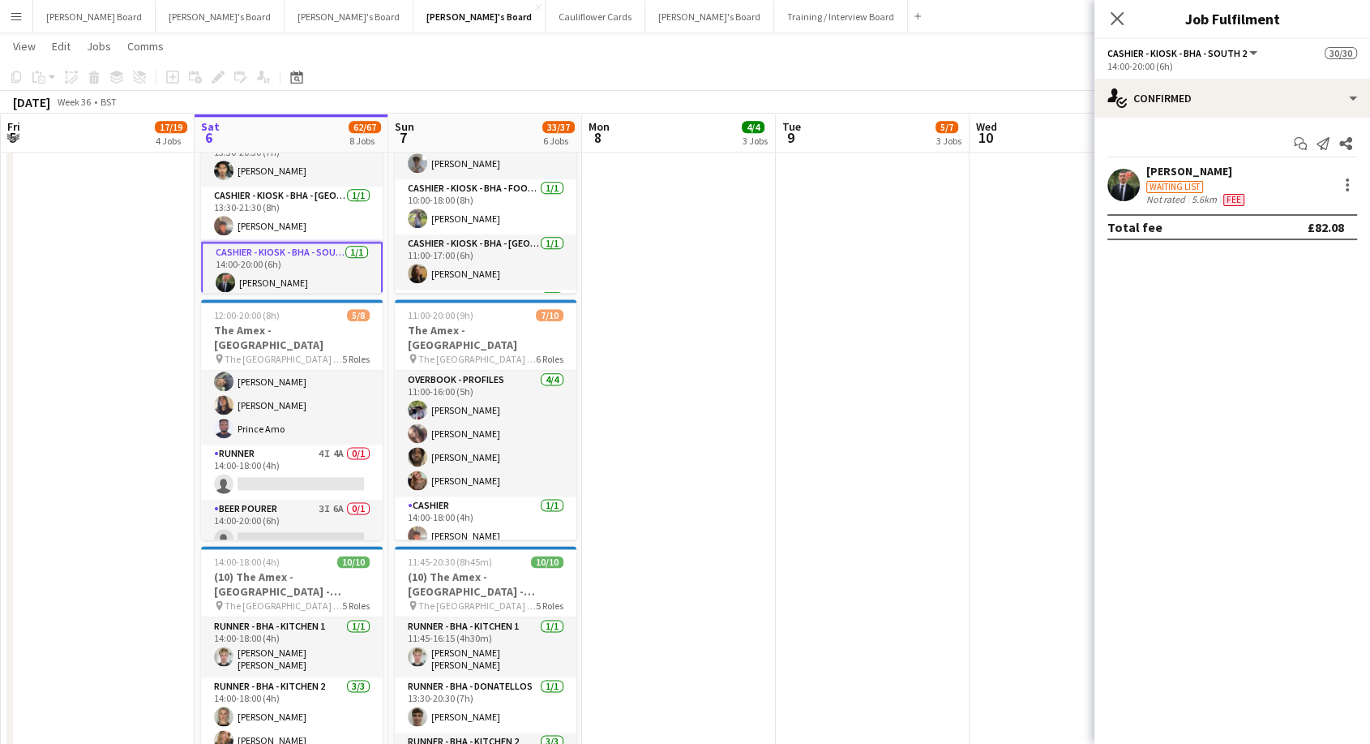
drag, startPoint x: 298, startPoint y: 413, endPoint x: 1051, endPoint y: 177, distance: 788.7
click at [300, 414] on app-card-role "Overbook - Profiles [DATE] 14:00-18:00 (4h) [PERSON_NAME] [PERSON_NAME] [PERSON…" at bounding box center [292, 382] width 182 height 126
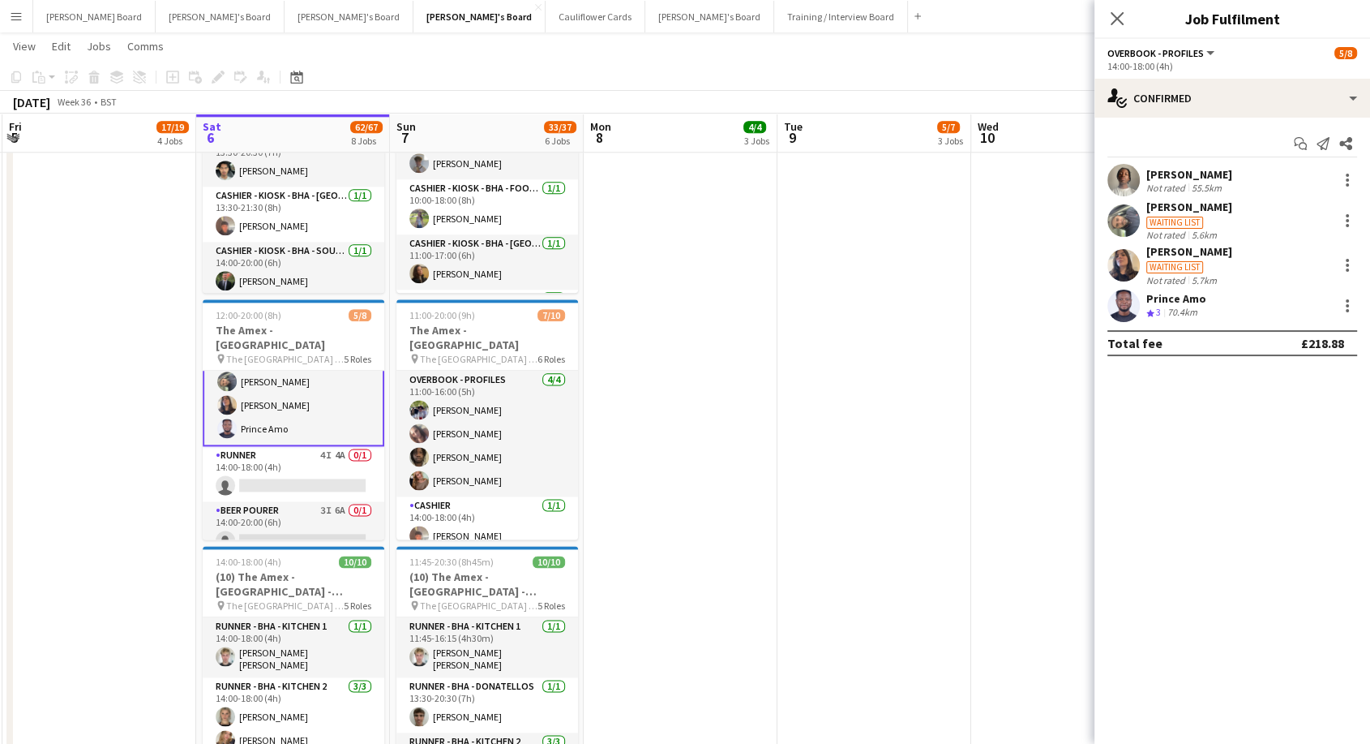
click at [1186, 295] on div "Prince Amo" at bounding box center [1177, 298] width 60 height 15
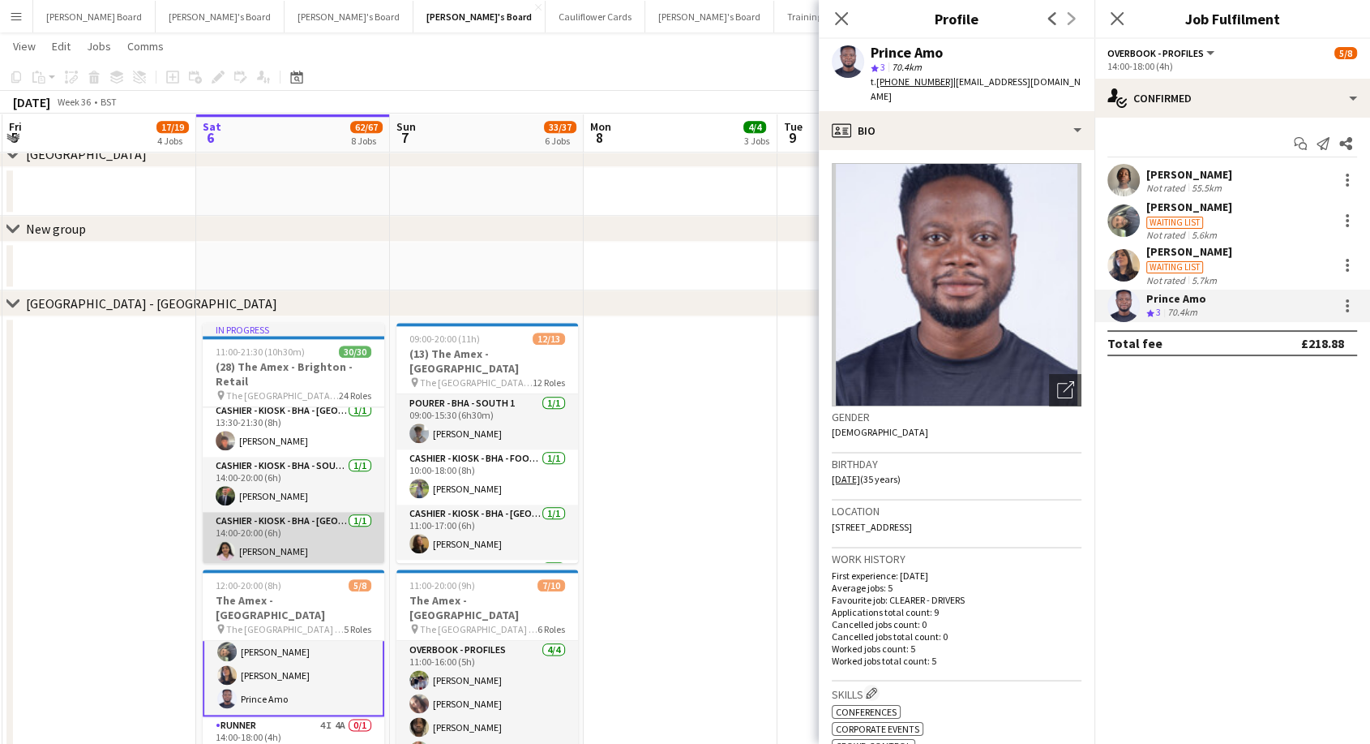
scroll to position [360, 0]
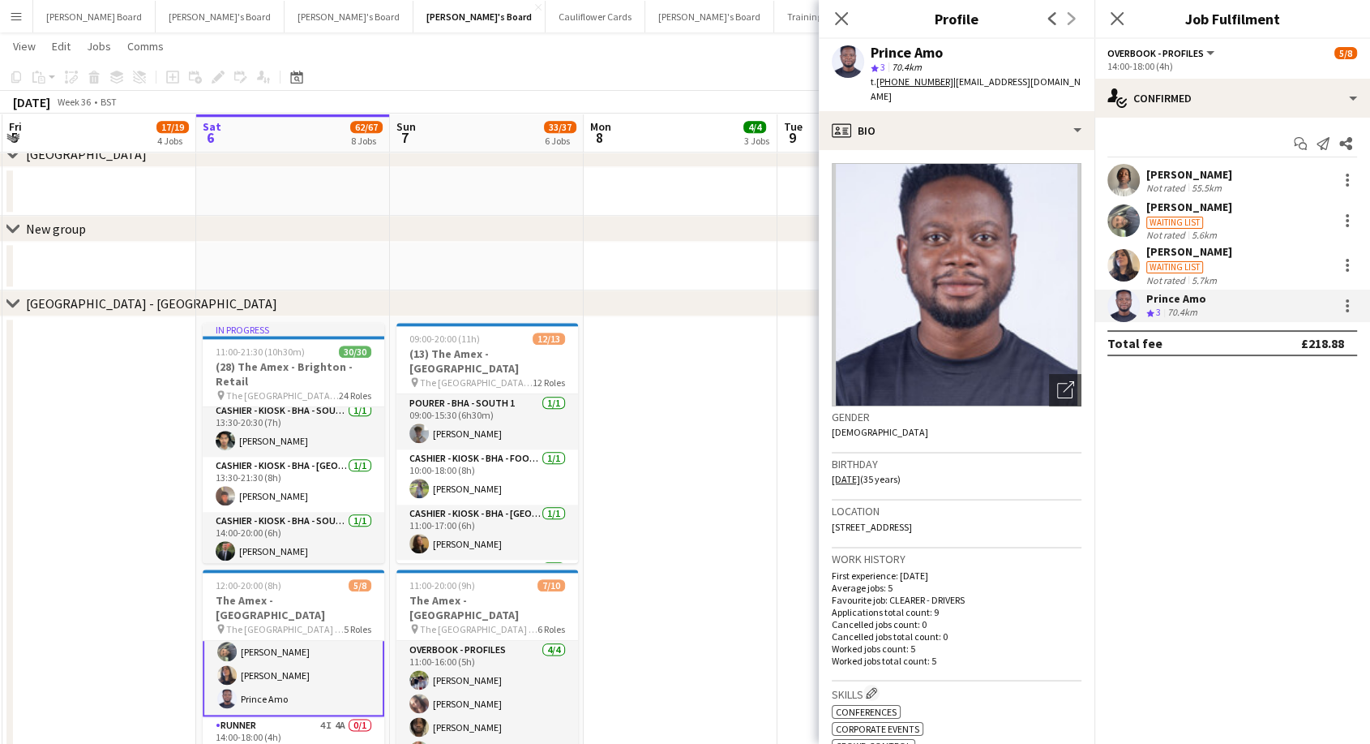
drag, startPoint x: 339, startPoint y: 543, endPoint x: 793, endPoint y: 371, distance: 485.6
click at [341, 543] on app-card-role "Cashier - Kiosk - BHA - South 2 [DATE] 14:00-20:00 (6h) [PERSON_NAME]" at bounding box center [294, 539] width 182 height 55
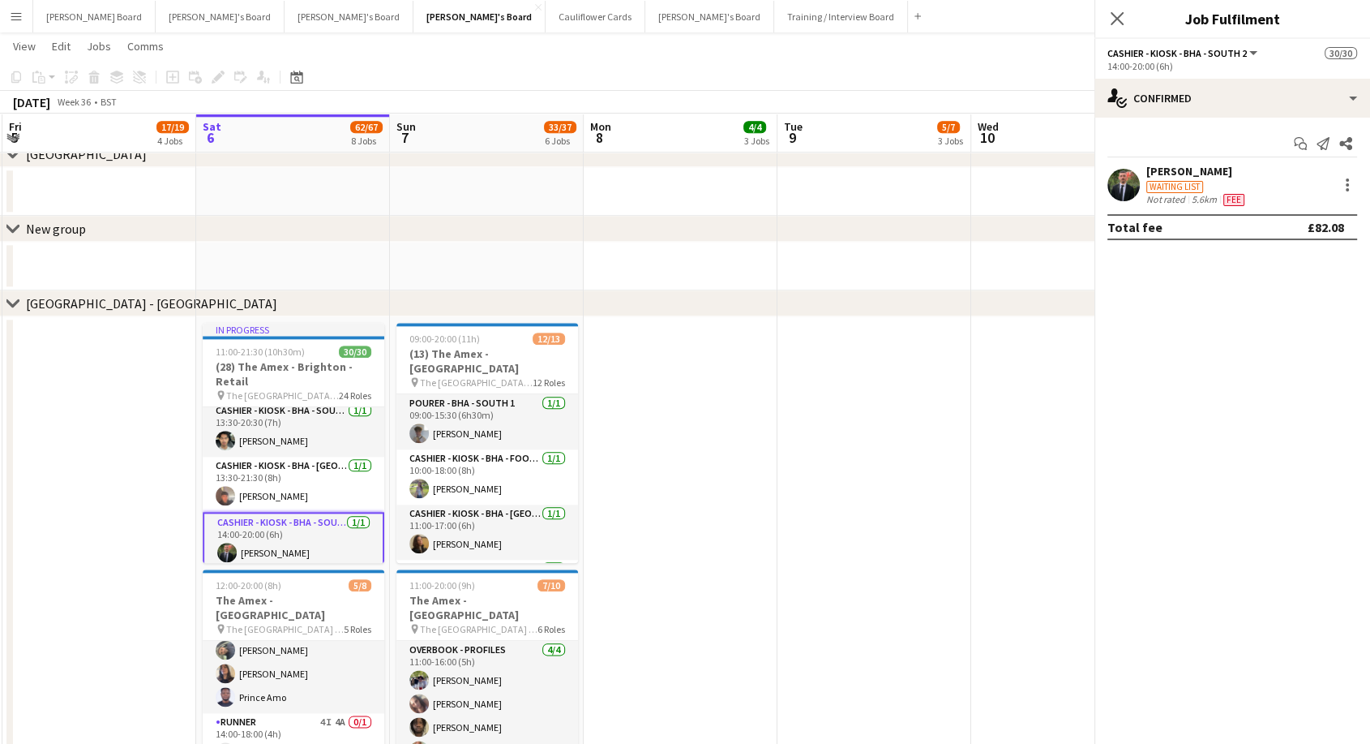
scroll to position [162, 0]
click at [1160, 176] on div "[PERSON_NAME]" at bounding box center [1197, 171] width 101 height 15
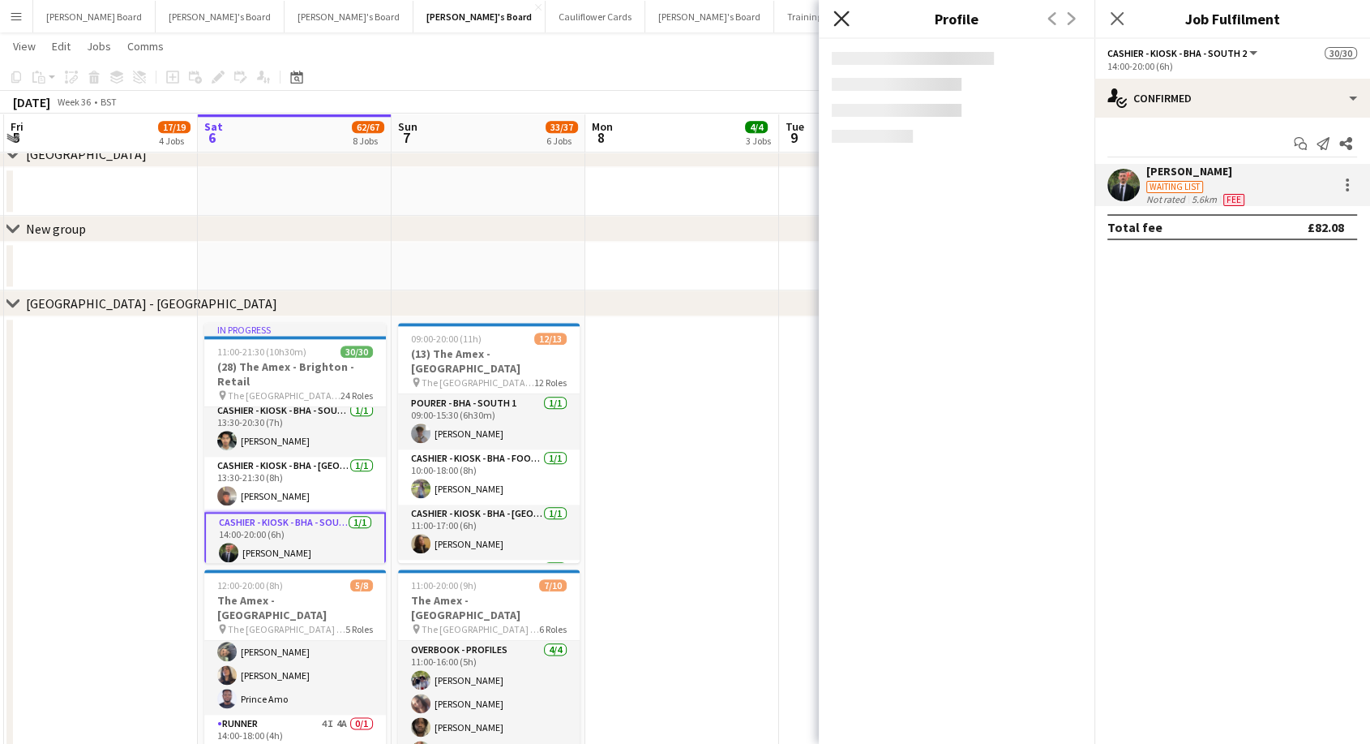
click at [847, 20] on icon "Close pop-in" at bounding box center [841, 18] width 15 height 15
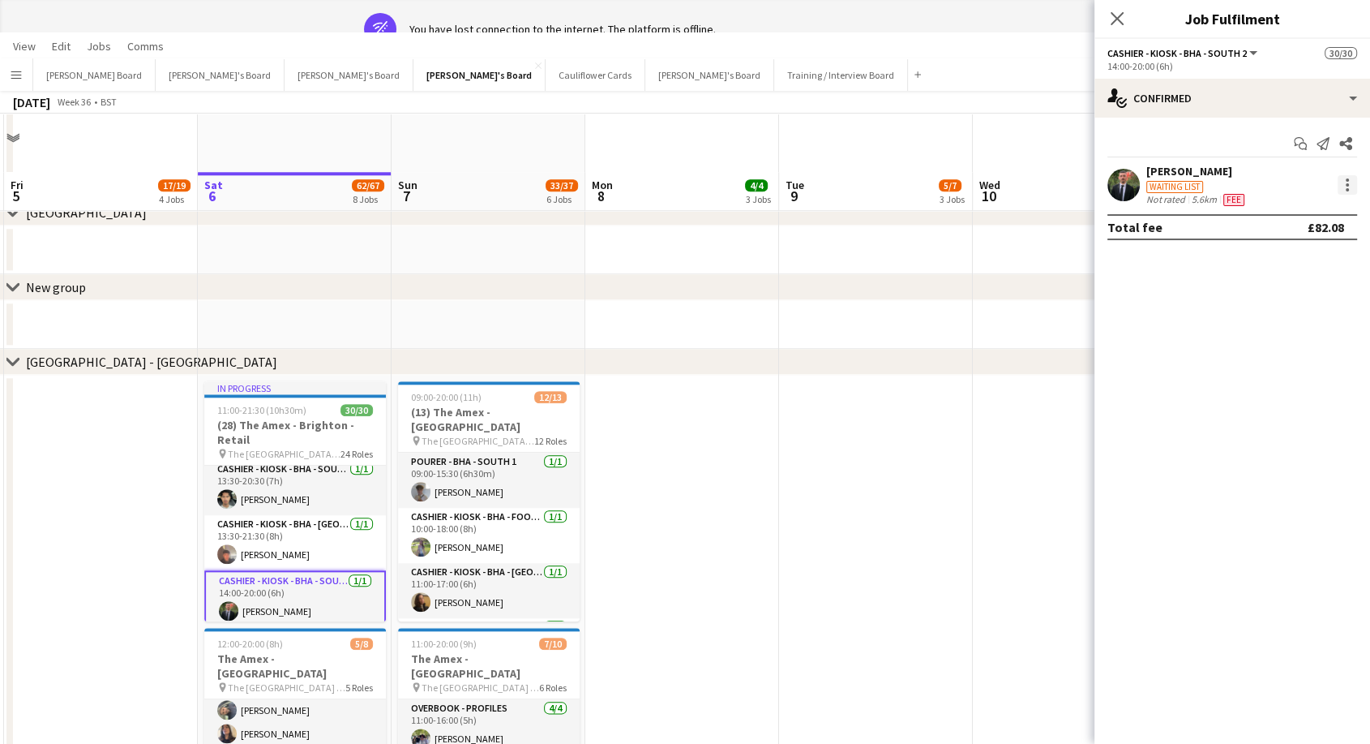
click at [1353, 190] on div at bounding box center [1347, 184] width 19 height 19
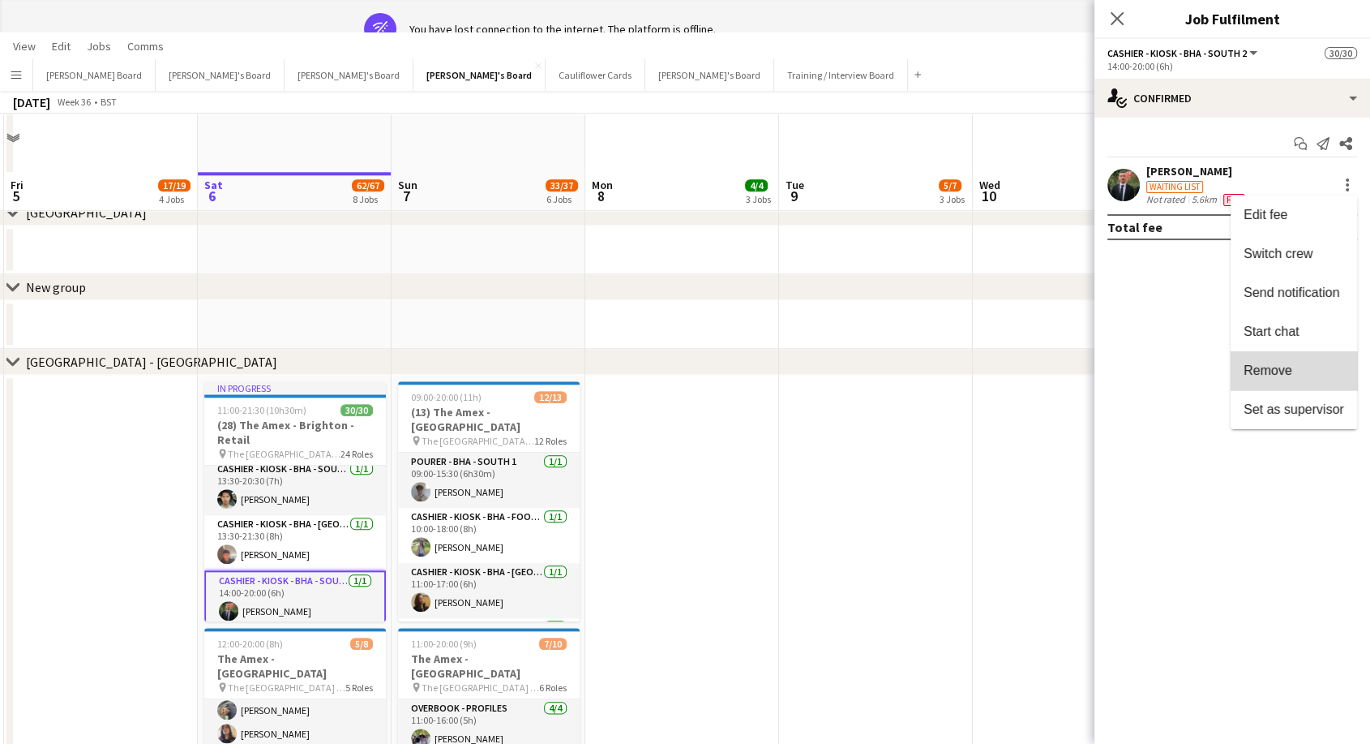
click at [1301, 375] on span "Remove" at bounding box center [1294, 369] width 101 height 15
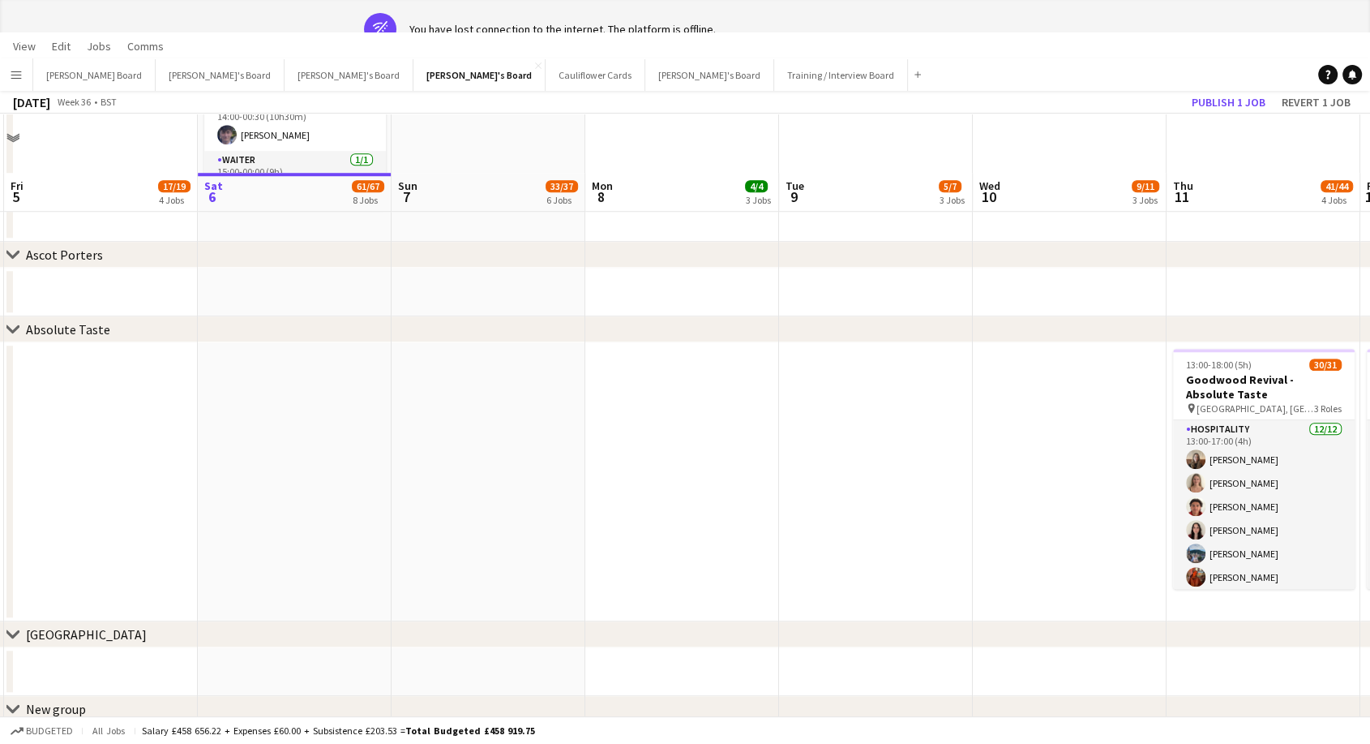
scroll to position [1461, 0]
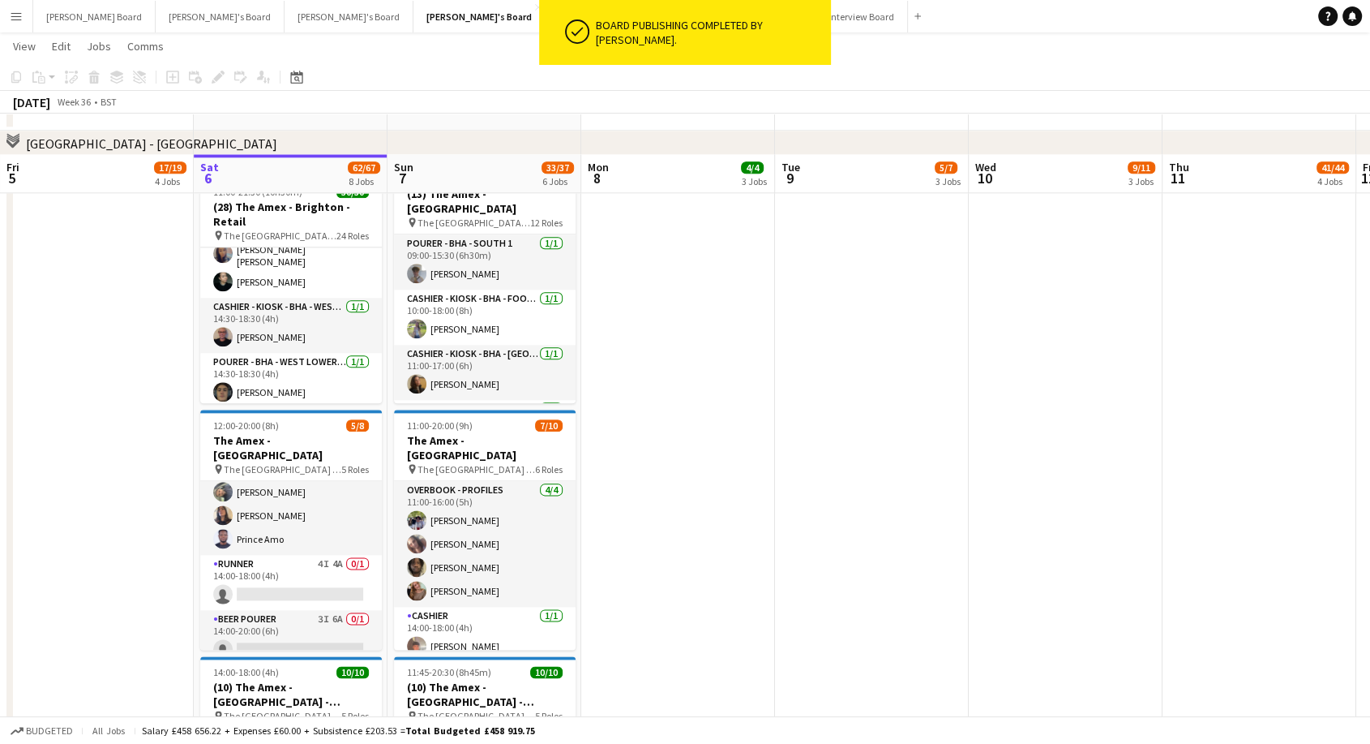
scroll to position [2162, 0]
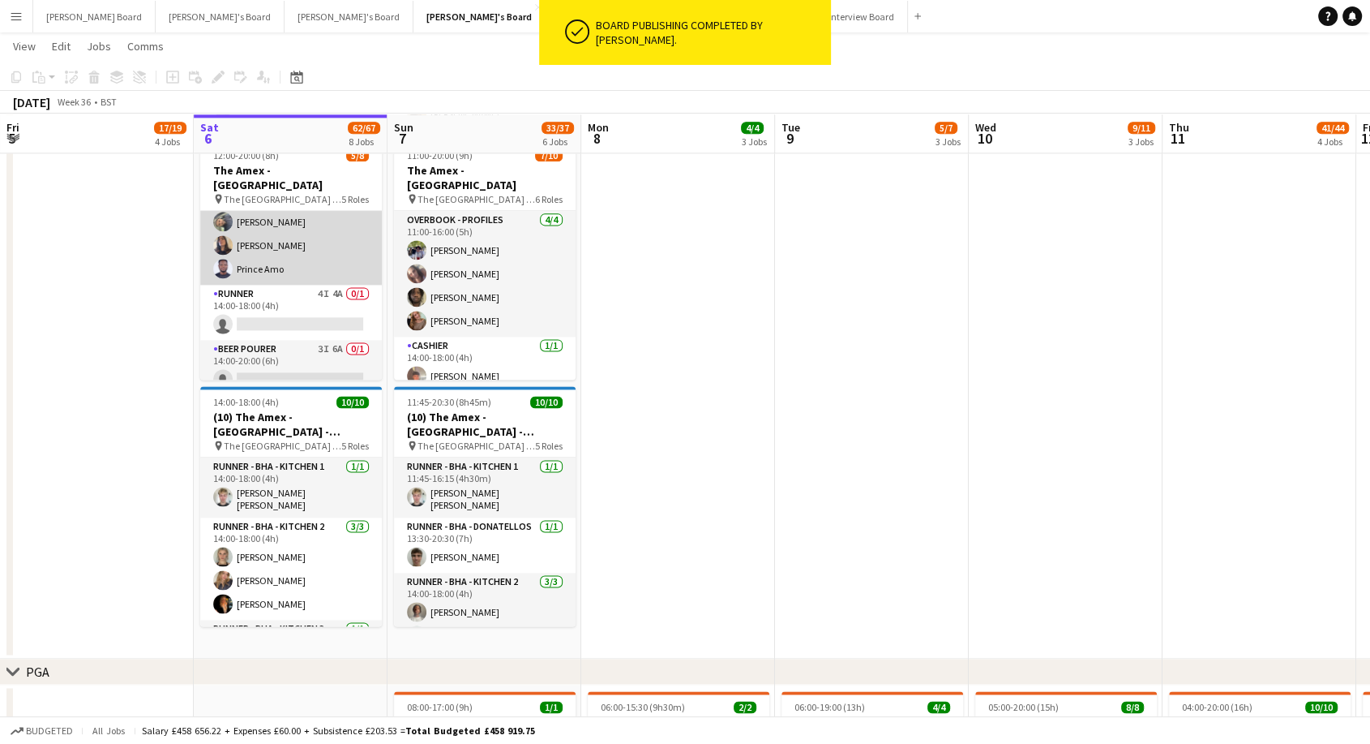
click at [320, 238] on app-card-role "Overbook - Profiles [DATE] 14:00-18:00 (4h) [PERSON_NAME] [PERSON_NAME] [PERSON…" at bounding box center [291, 222] width 182 height 126
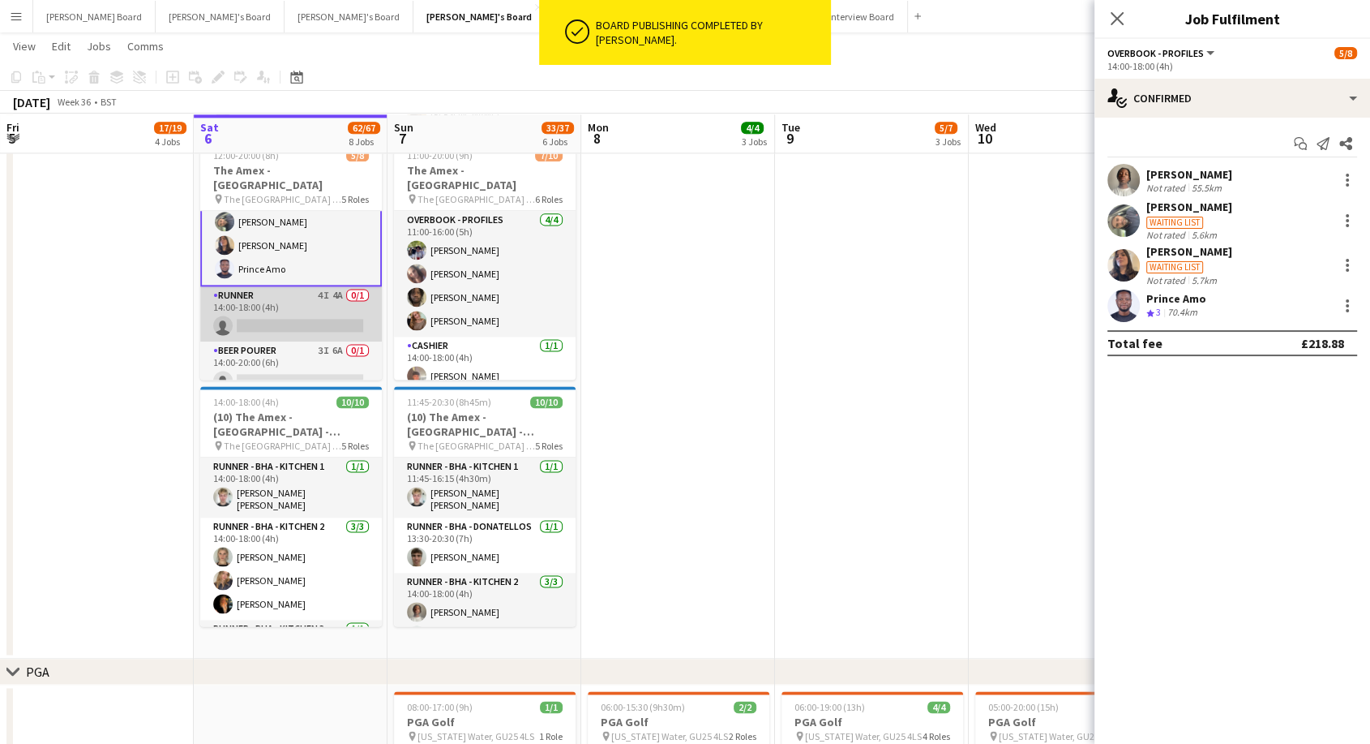
scroll to position [165, 0]
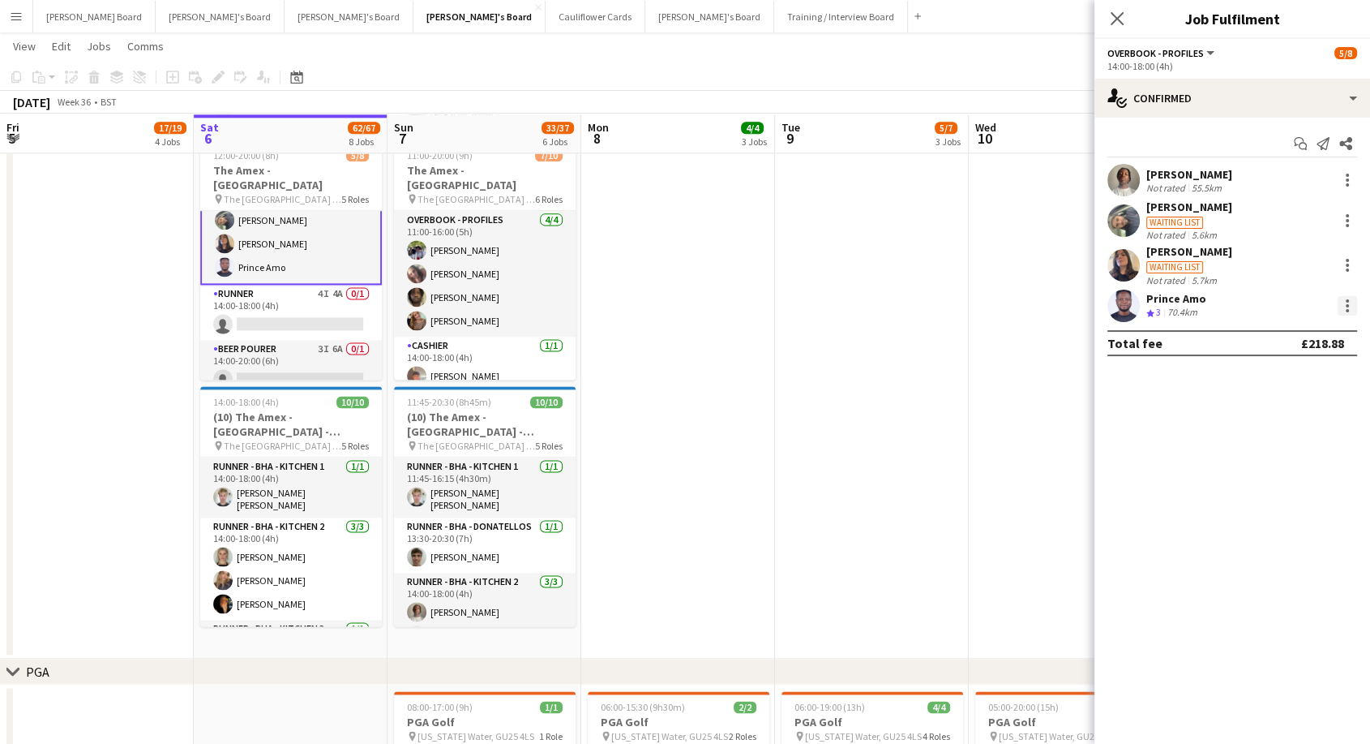
drag, startPoint x: 1348, startPoint y: 306, endPoint x: 1339, endPoint y: 312, distance: 11.0
click at [1347, 306] on div at bounding box center [1347, 305] width 3 height 3
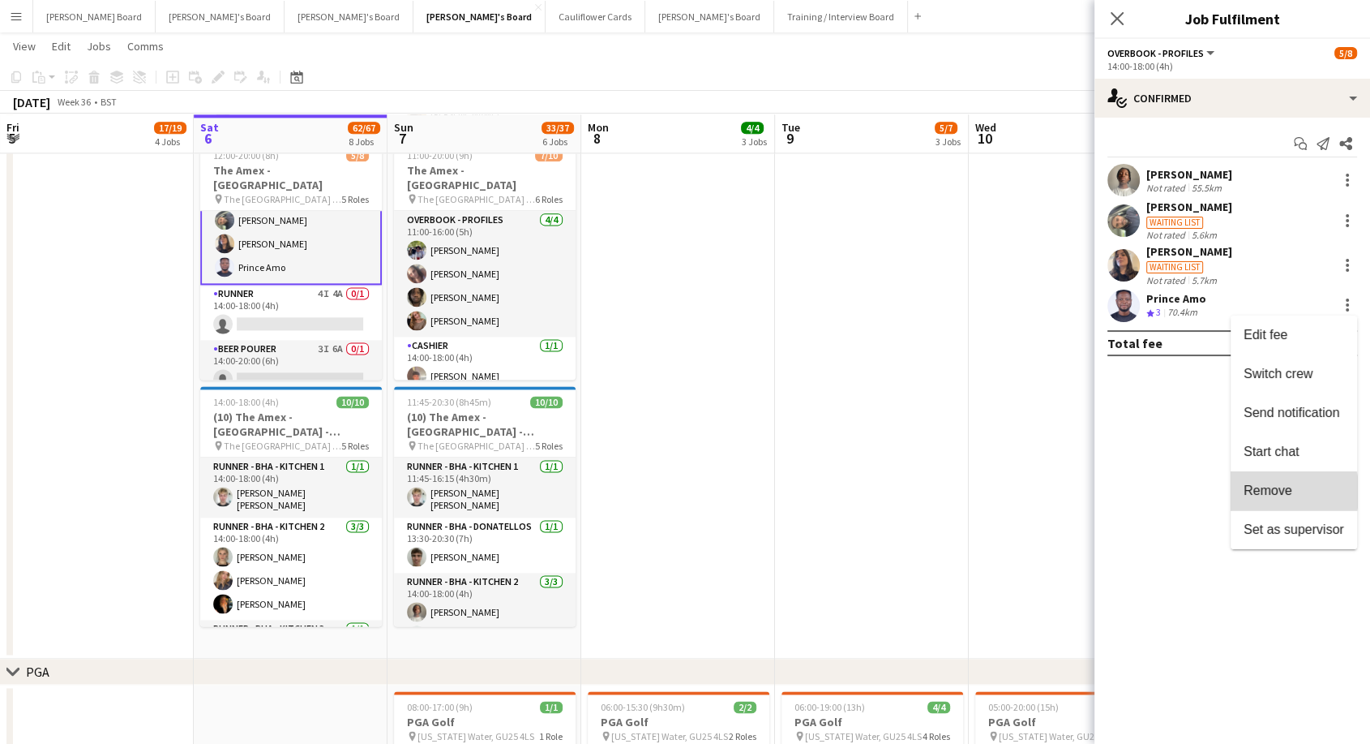
drag, startPoint x: 1280, startPoint y: 492, endPoint x: 942, endPoint y: 422, distance: 344.6
click at [1279, 491] on span "Remove" at bounding box center [1268, 490] width 49 height 14
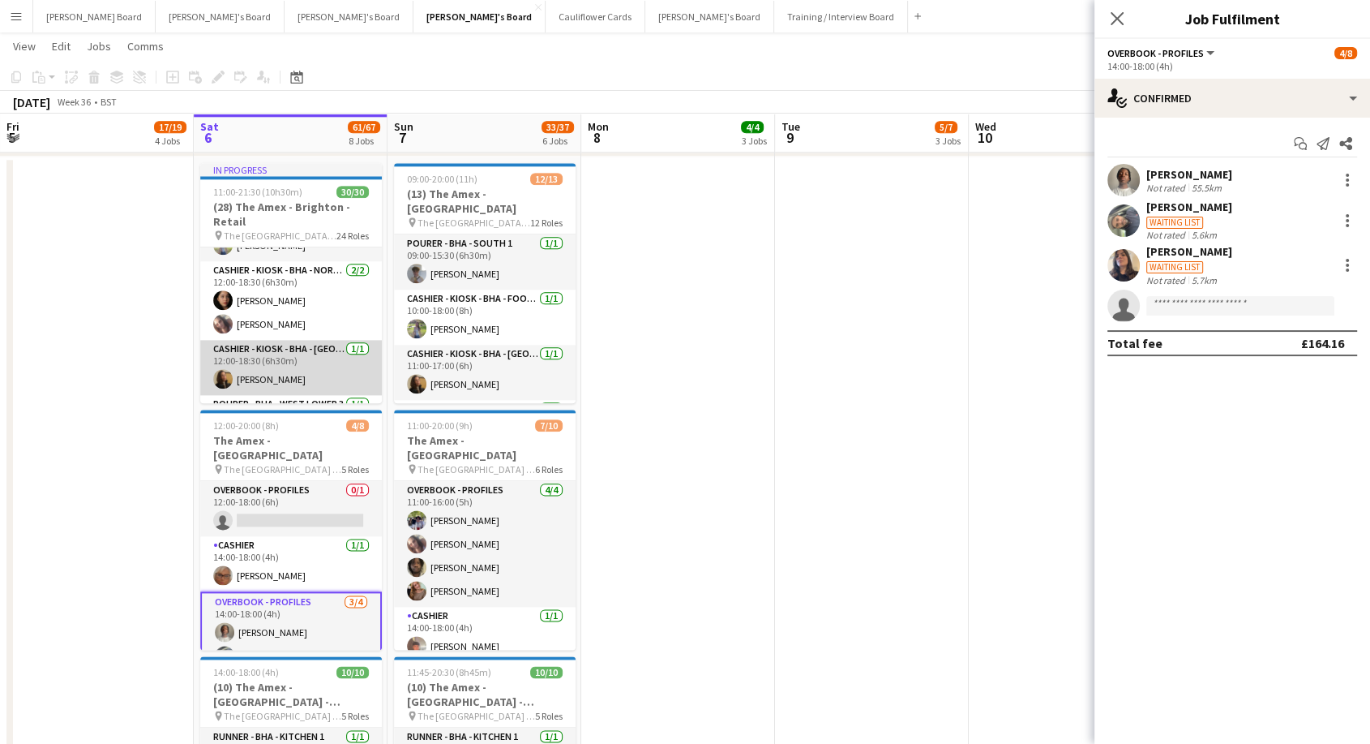
scroll to position [0, 0]
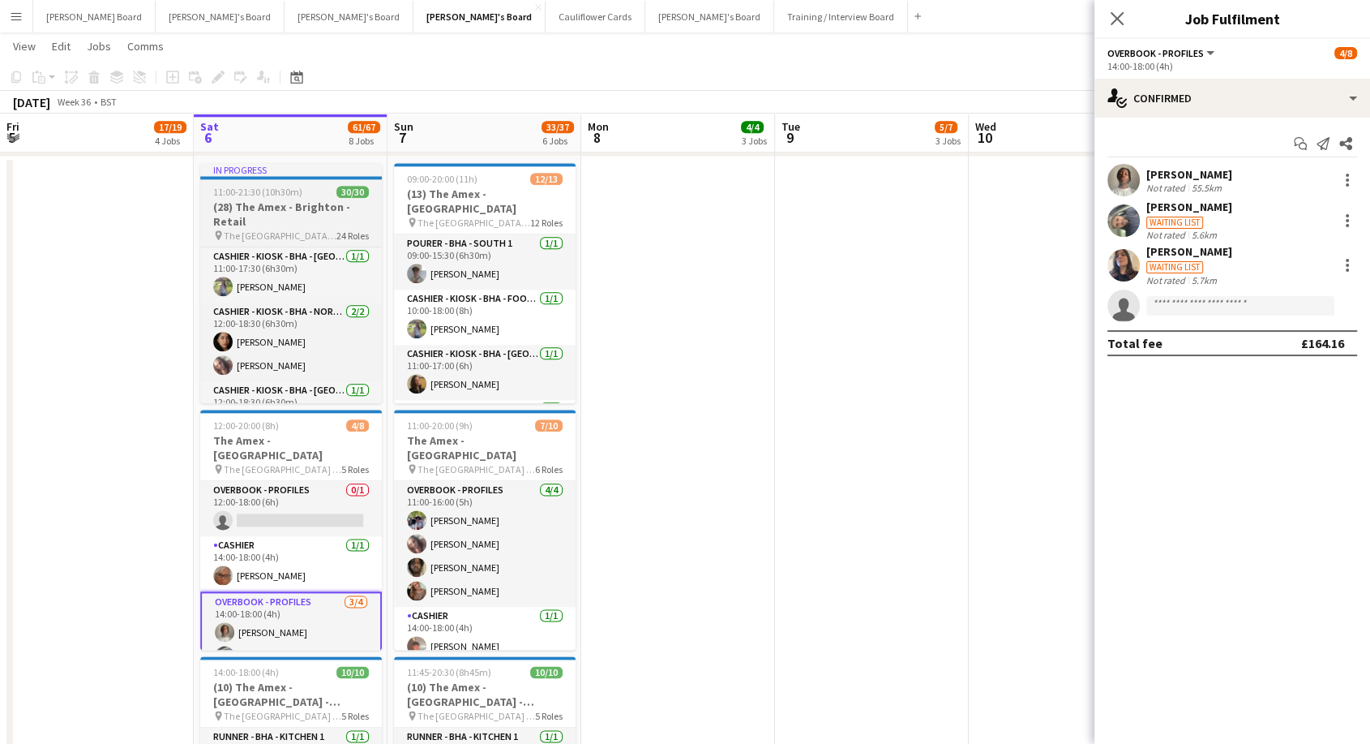
click at [314, 204] on h3 "(28) The Amex - Brighton - Retail" at bounding box center [291, 213] width 182 height 29
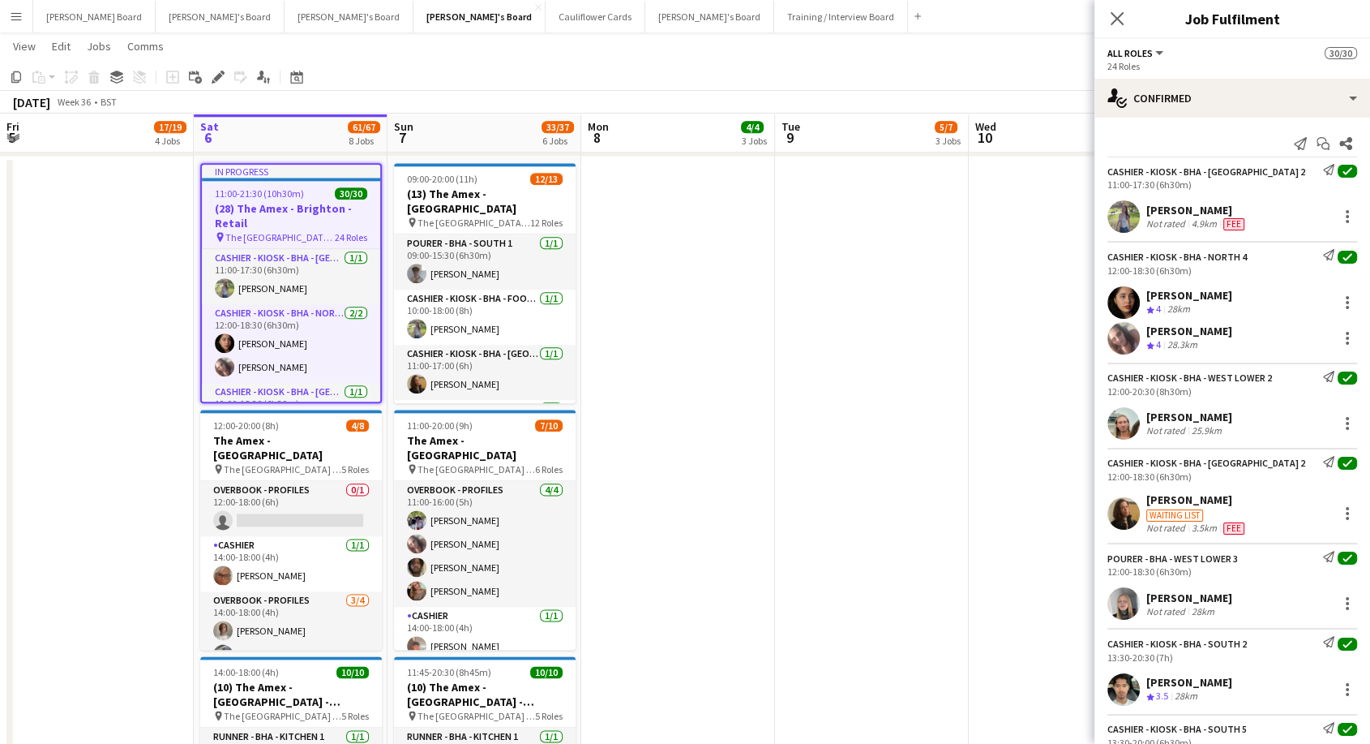
click at [1242, 294] on div "[PERSON_NAME] Crew rating 4 28km" at bounding box center [1233, 302] width 276 height 32
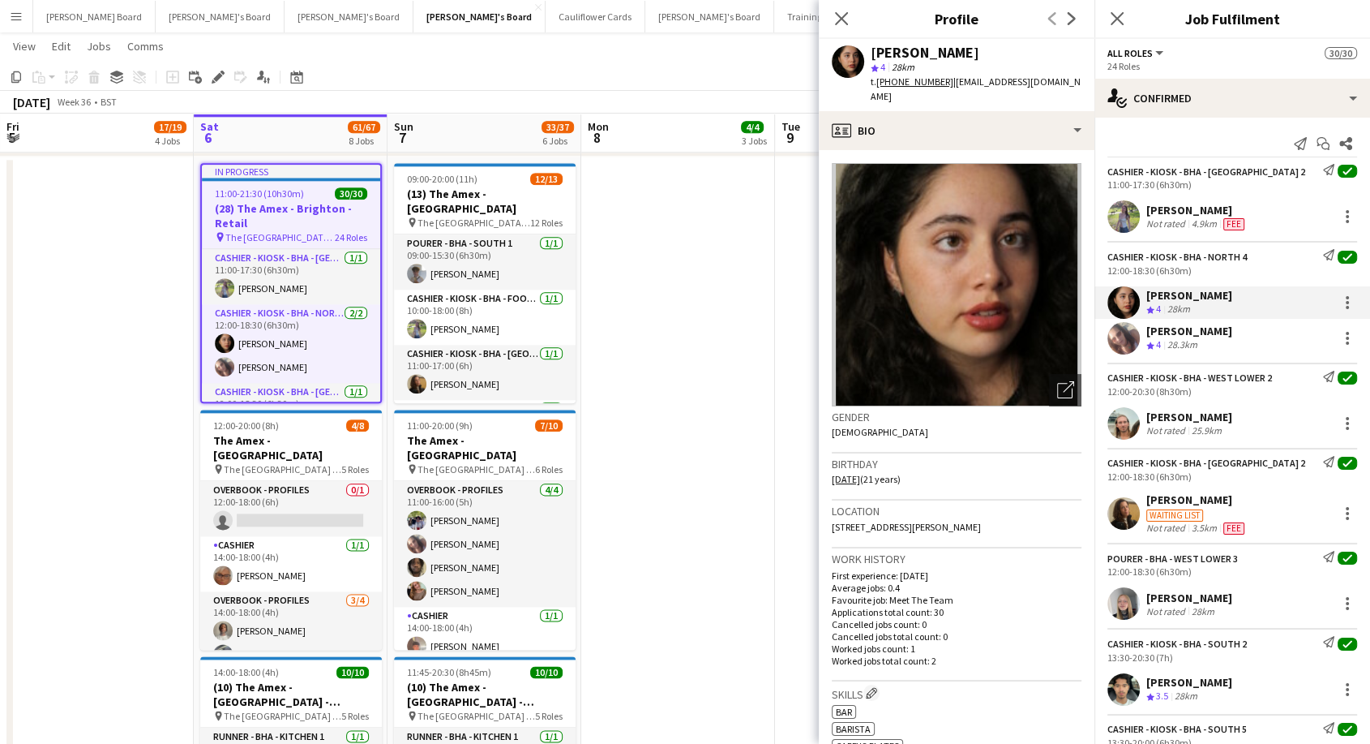
click at [1168, 346] on div "28.3km" at bounding box center [1183, 345] width 36 height 14
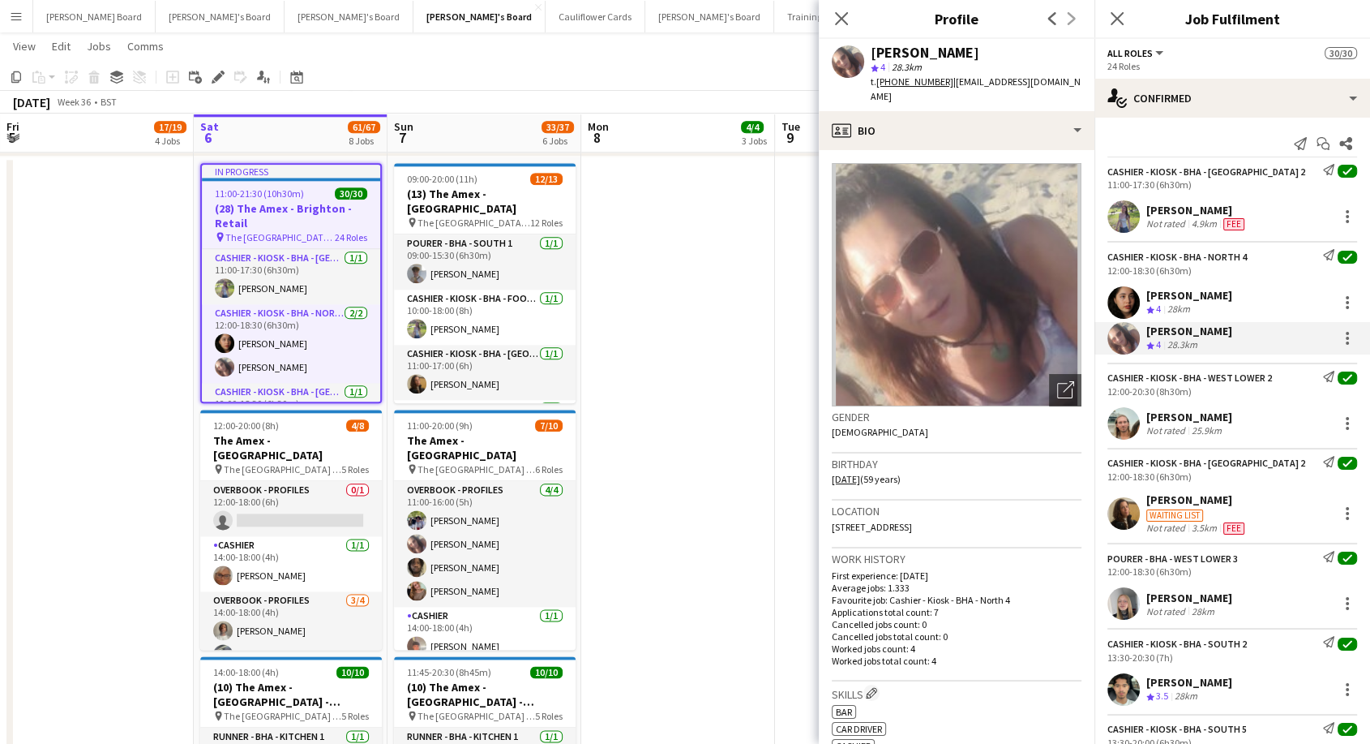
click at [1184, 410] on div "[PERSON_NAME] Not rated 25.9km" at bounding box center [1233, 423] width 276 height 32
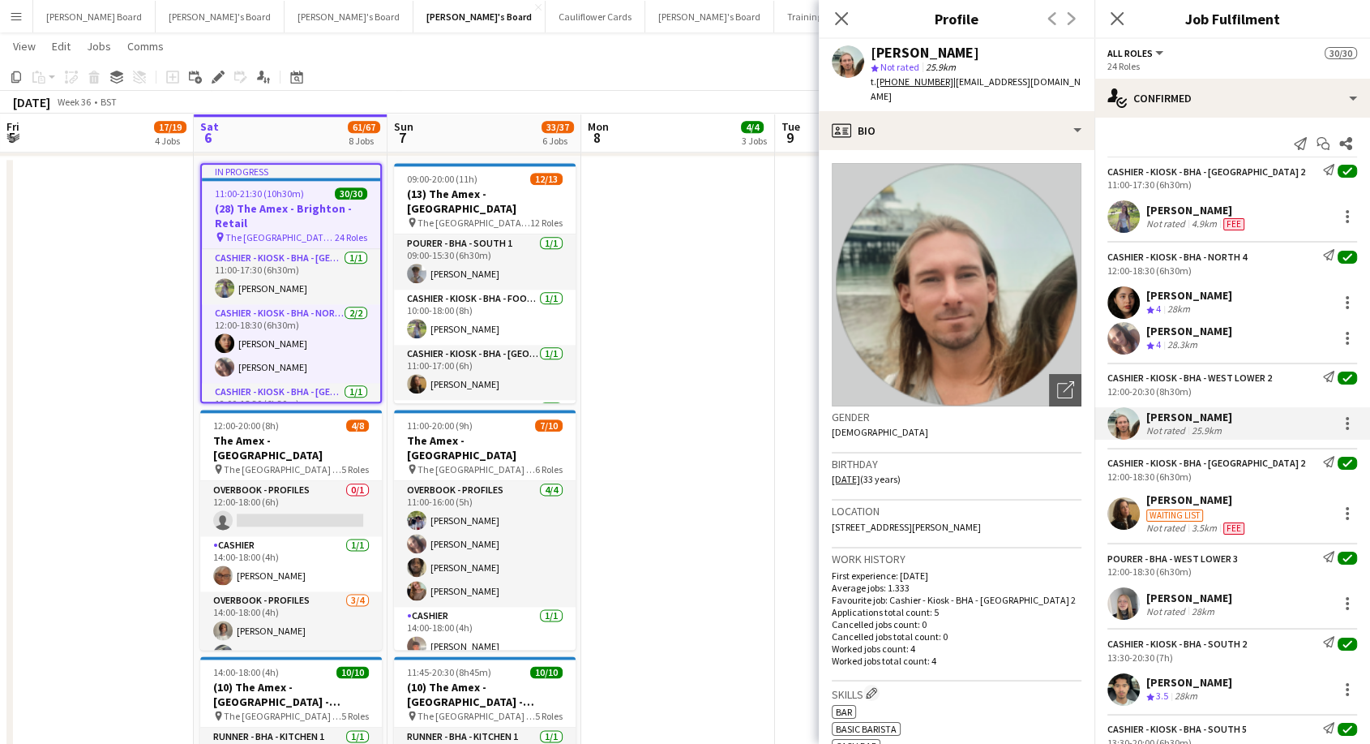
click at [1194, 498] on div "[PERSON_NAME]" at bounding box center [1197, 499] width 101 height 15
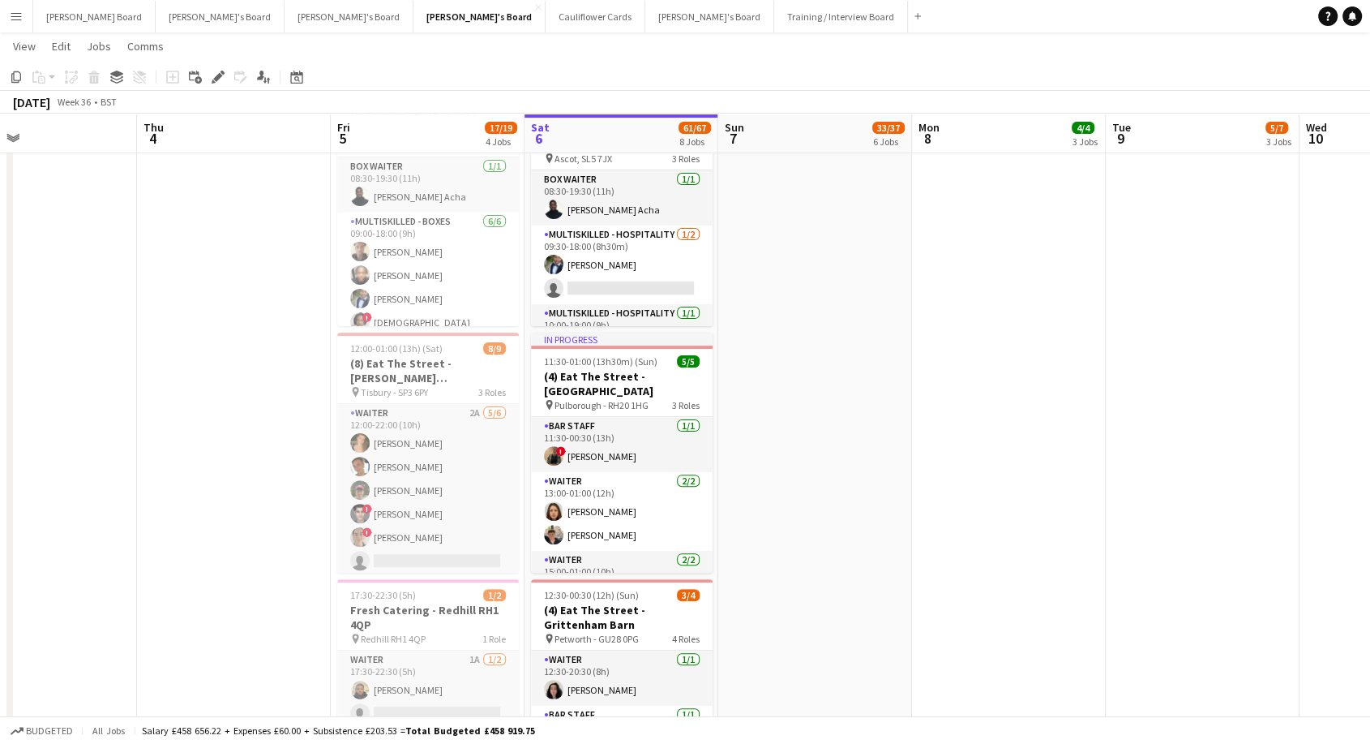
scroll to position [0, 496]
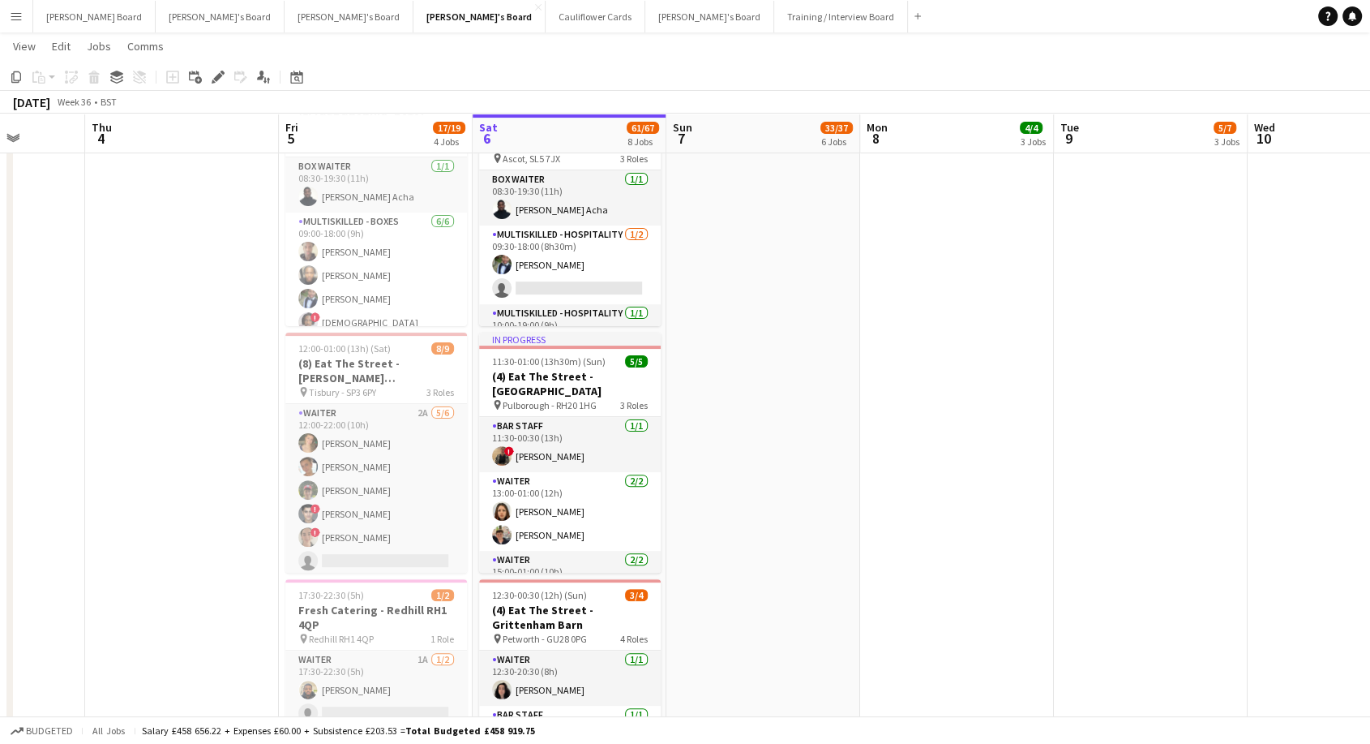
drag, startPoint x: 143, startPoint y: 472, endPoint x: 422, endPoint y: 473, distance: 279.0
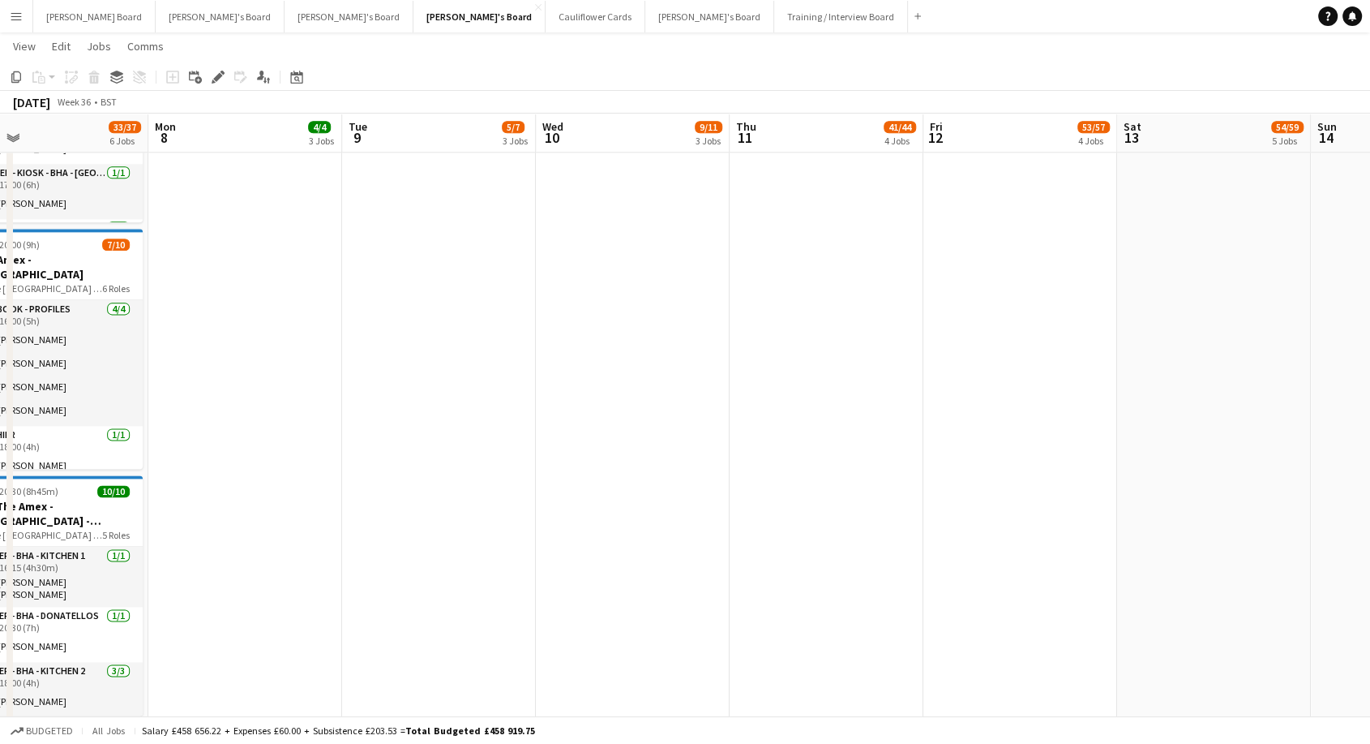
scroll to position [0, 457]
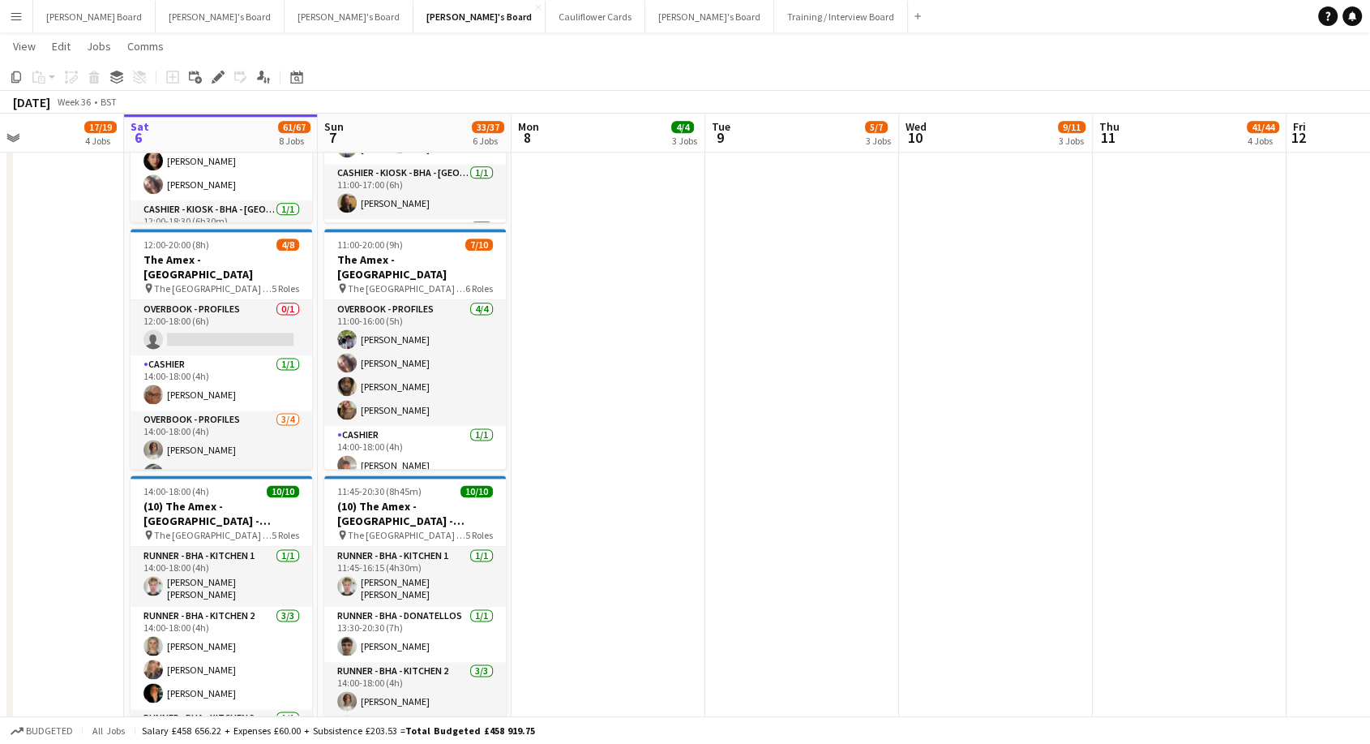
drag, startPoint x: 993, startPoint y: 388, endPoint x: 644, endPoint y: 448, distance: 353.8
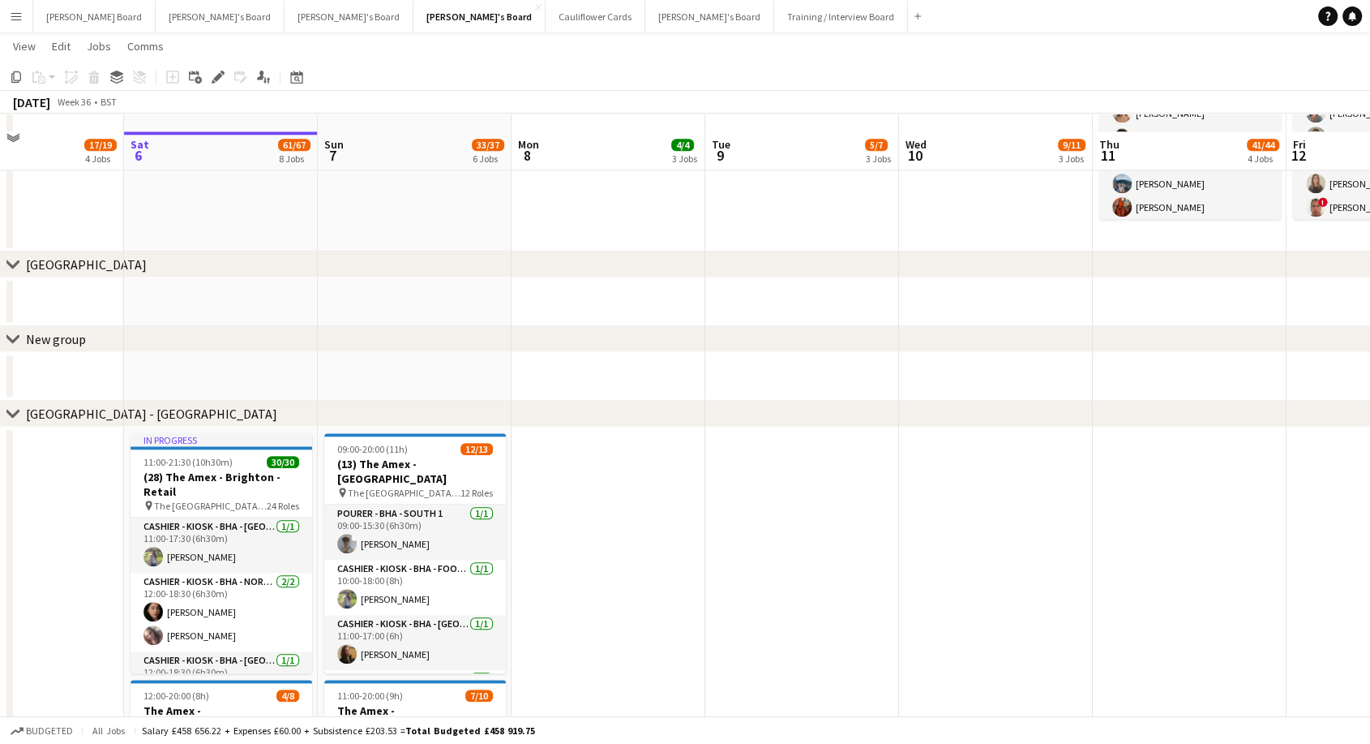
scroll to position [1803, 0]
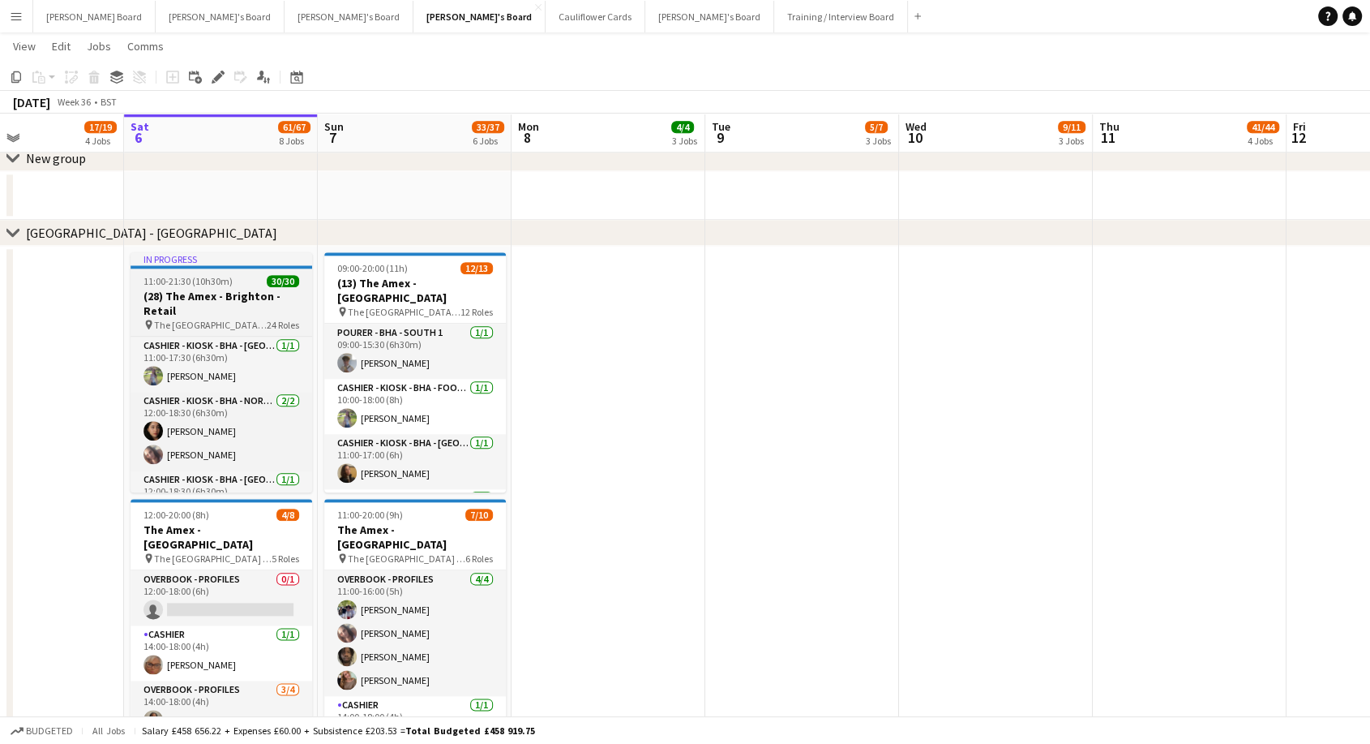
click at [225, 301] on h3 "(28) The Amex - Brighton - Retail" at bounding box center [222, 303] width 182 height 29
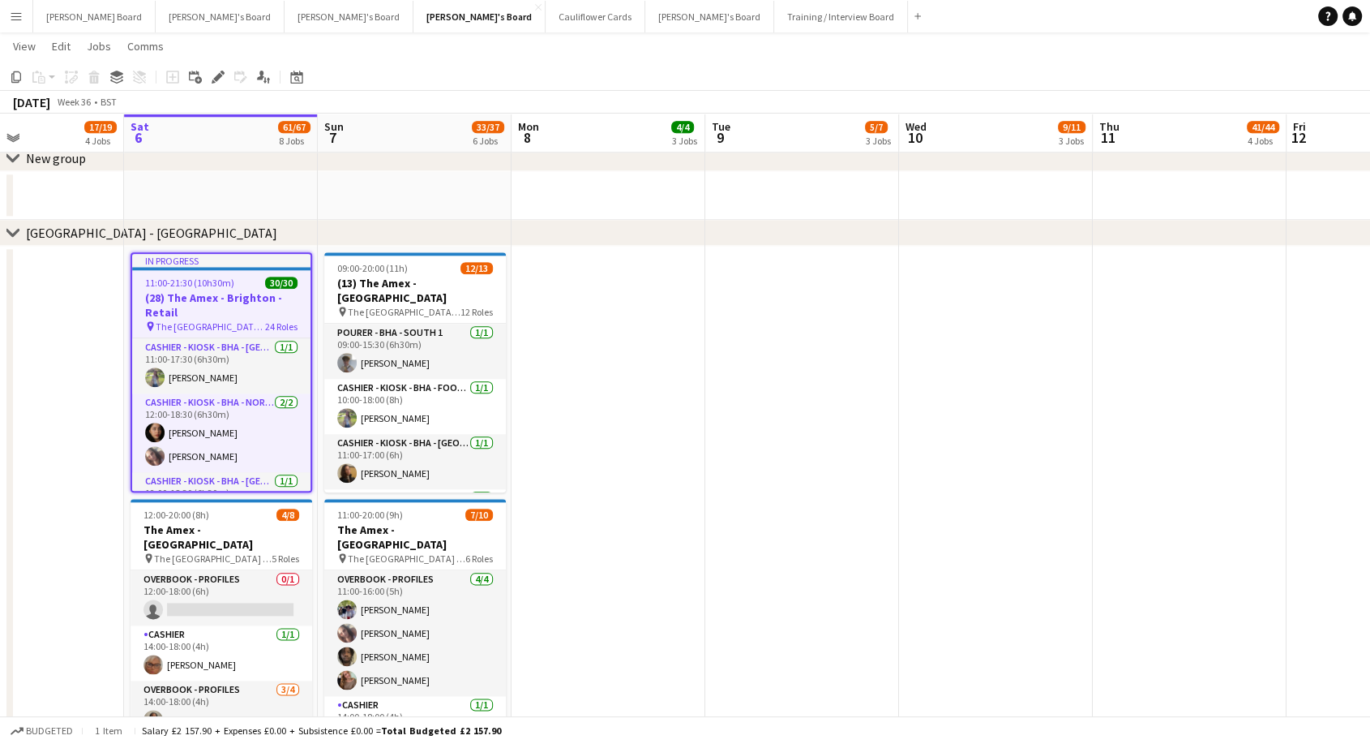
click at [203, 310] on h3 "(28) The Amex - Brighton - Retail" at bounding box center [221, 304] width 178 height 29
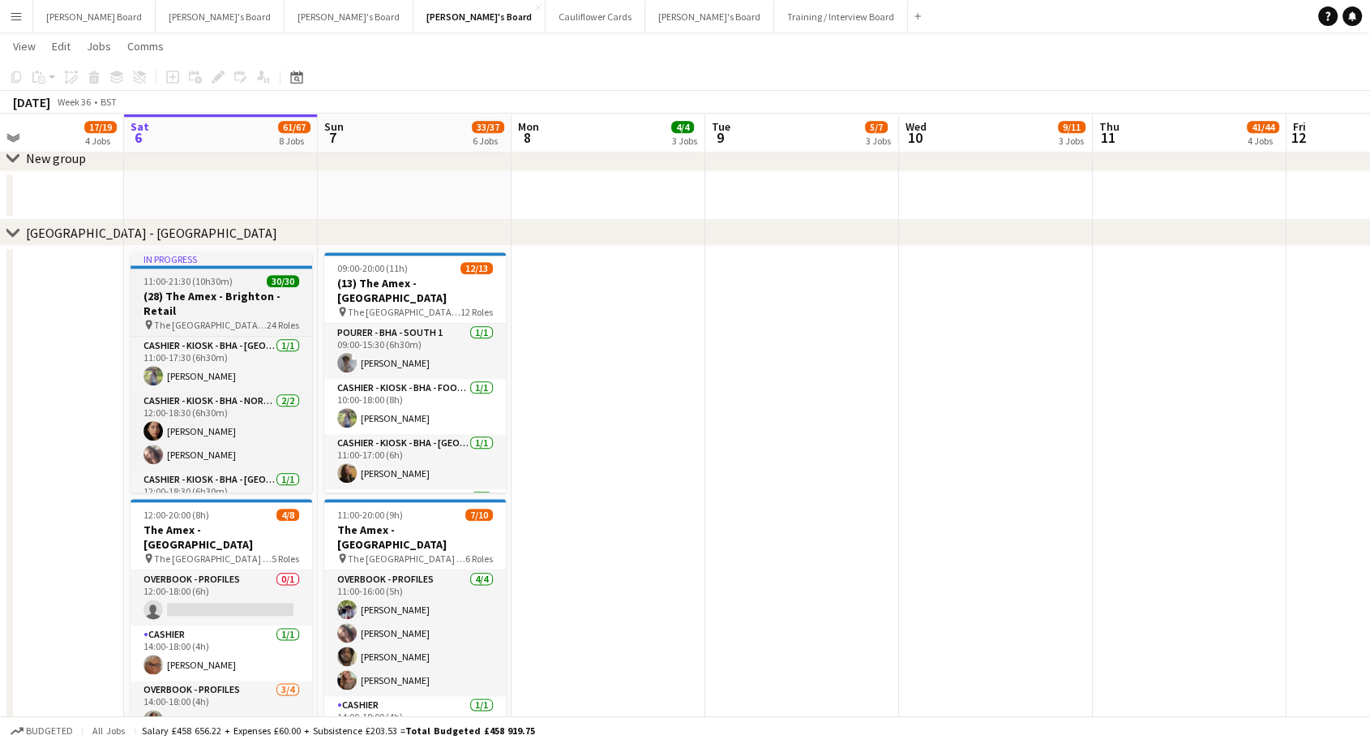
click at [211, 281] on span "11:00-21:30 (10h30m)" at bounding box center [188, 281] width 89 height 12
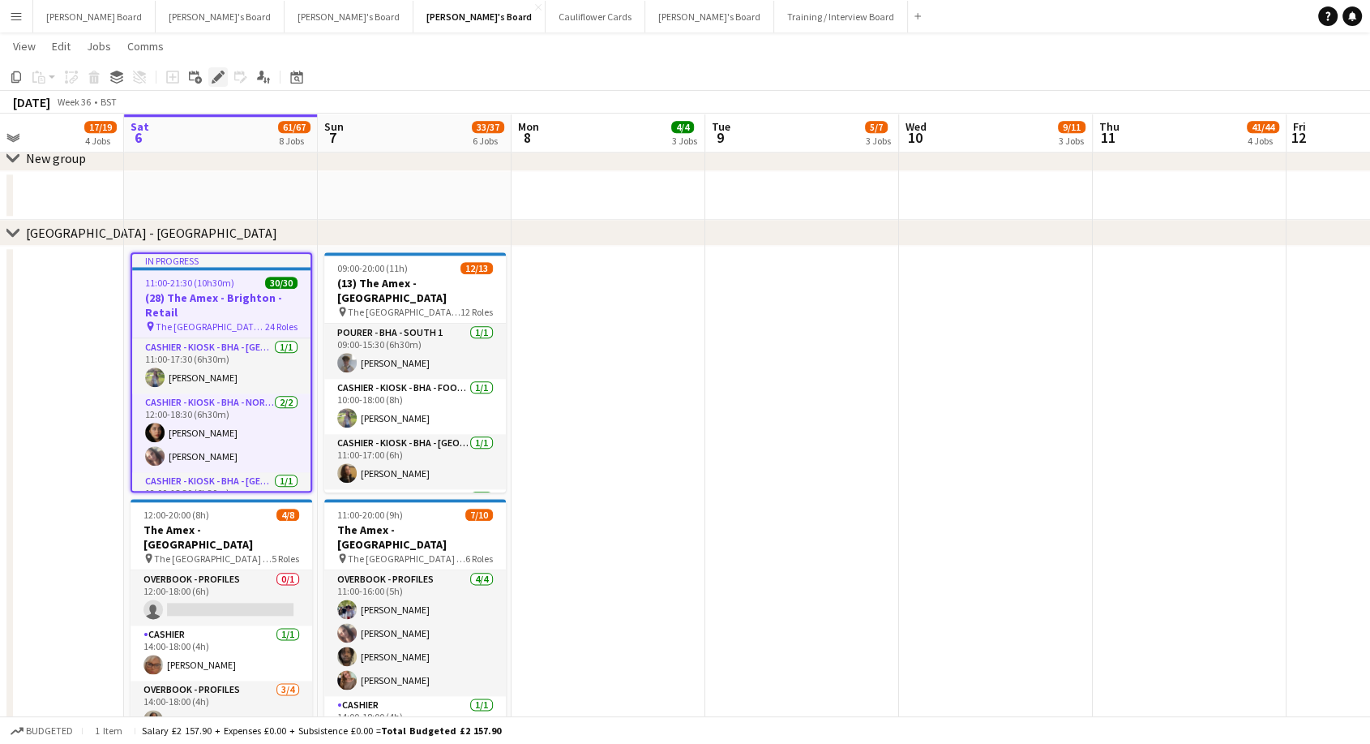
click at [214, 80] on icon at bounding box center [217, 77] width 9 height 9
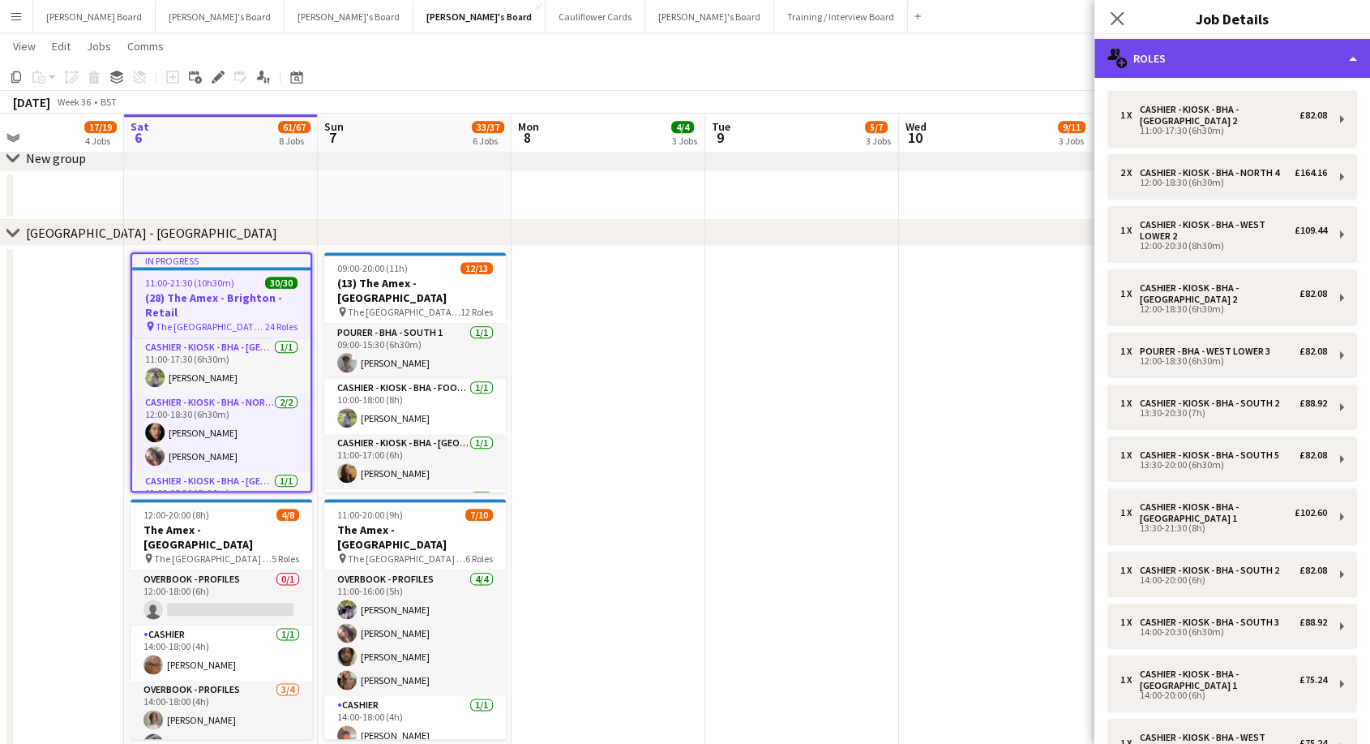
click at [1234, 43] on div "multiple-users-add Roles" at bounding box center [1233, 58] width 276 height 39
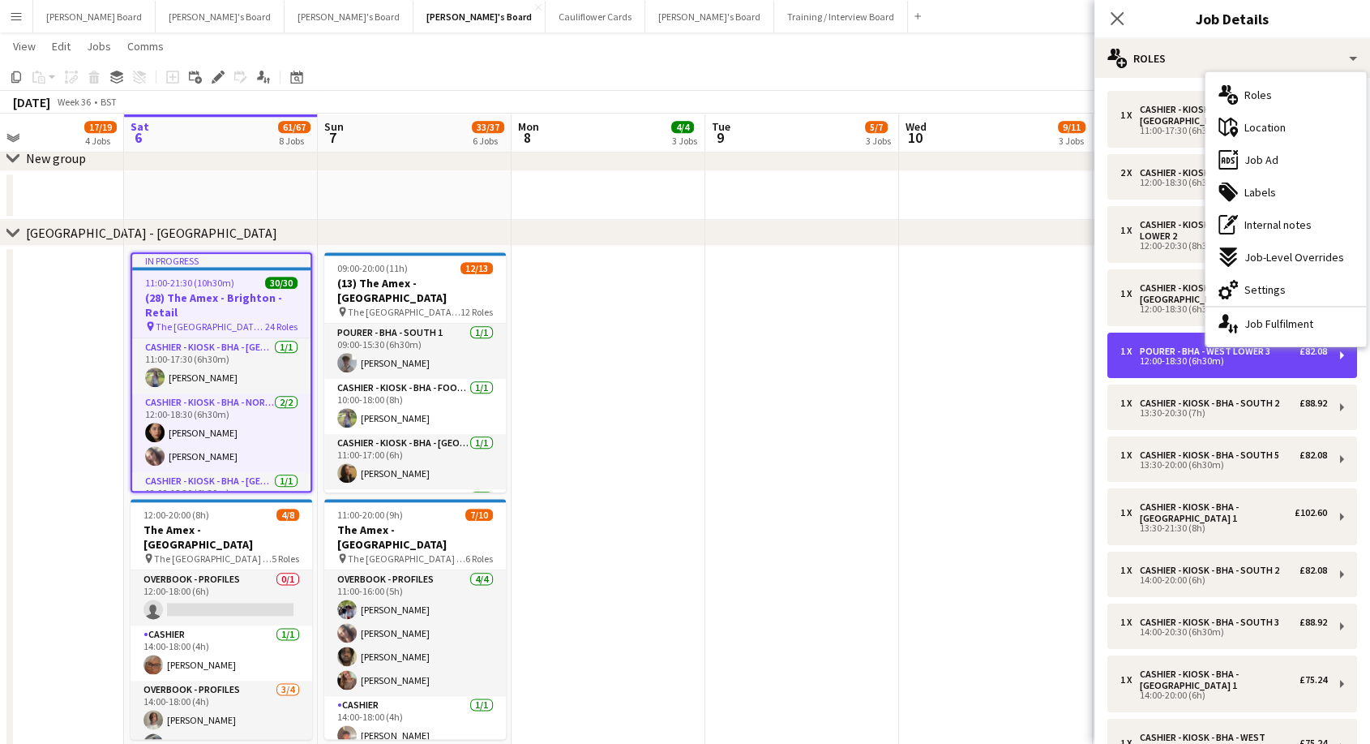
click at [1285, 343] on div "multiple-users-add Roles multiple-users-add Roles maps-pin-1 Location ads-windo…" at bounding box center [1233, 391] width 276 height 705
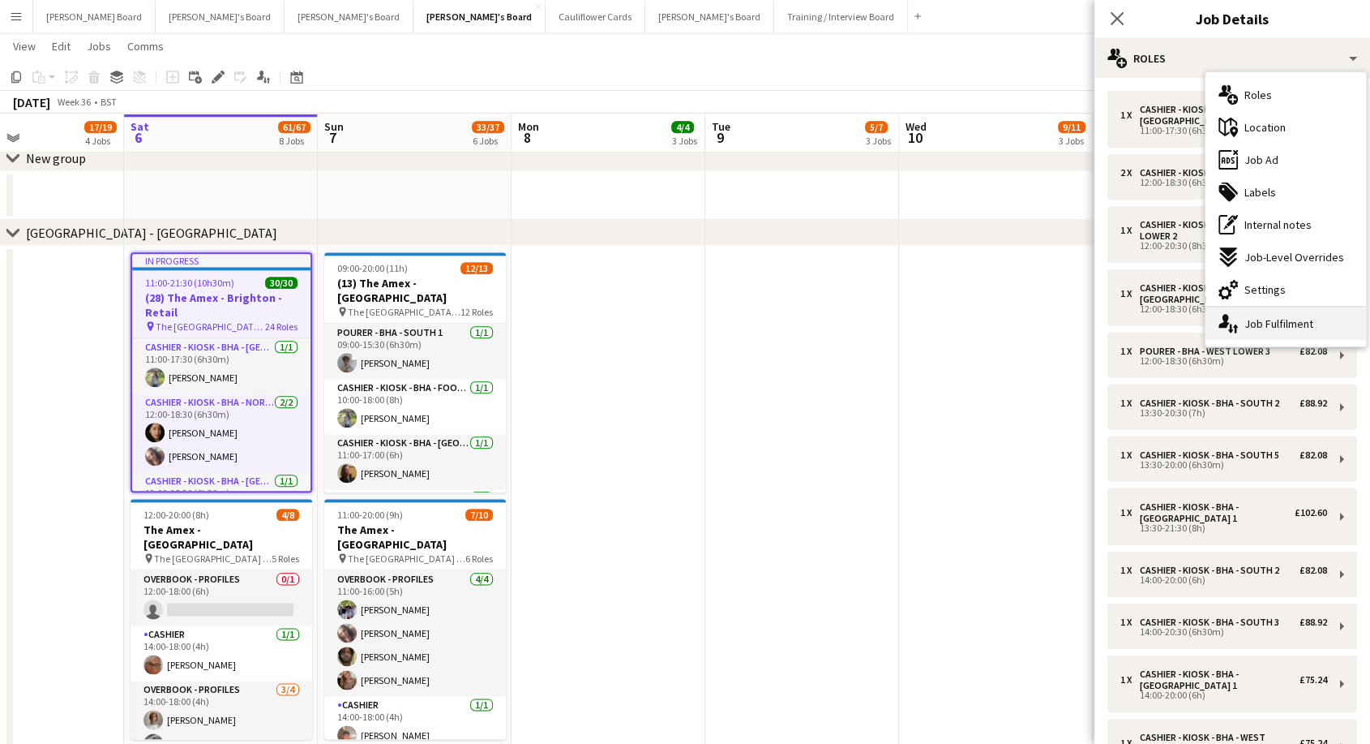
click at [1275, 329] on div "single-neutral-actions-up-down Job Fulfilment" at bounding box center [1286, 323] width 161 height 32
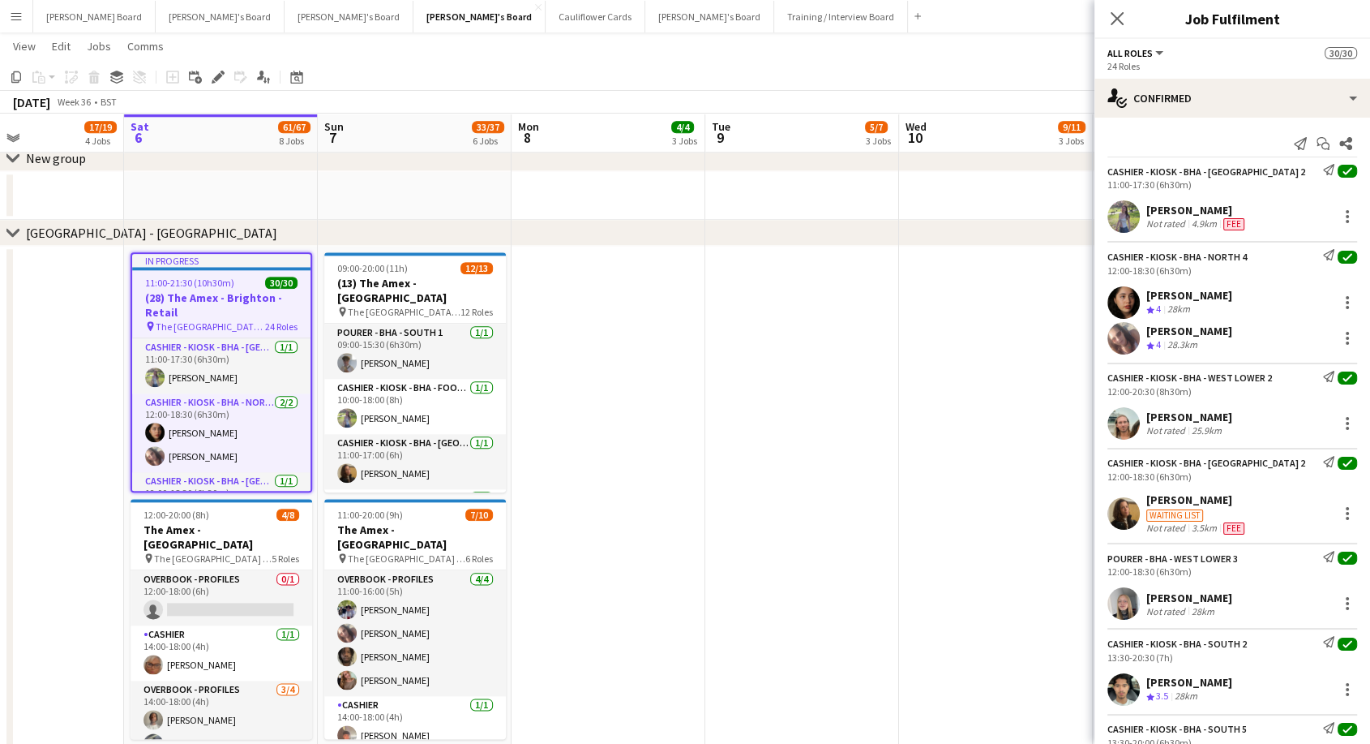
click at [1180, 296] on div "[PERSON_NAME]" at bounding box center [1190, 295] width 86 height 15
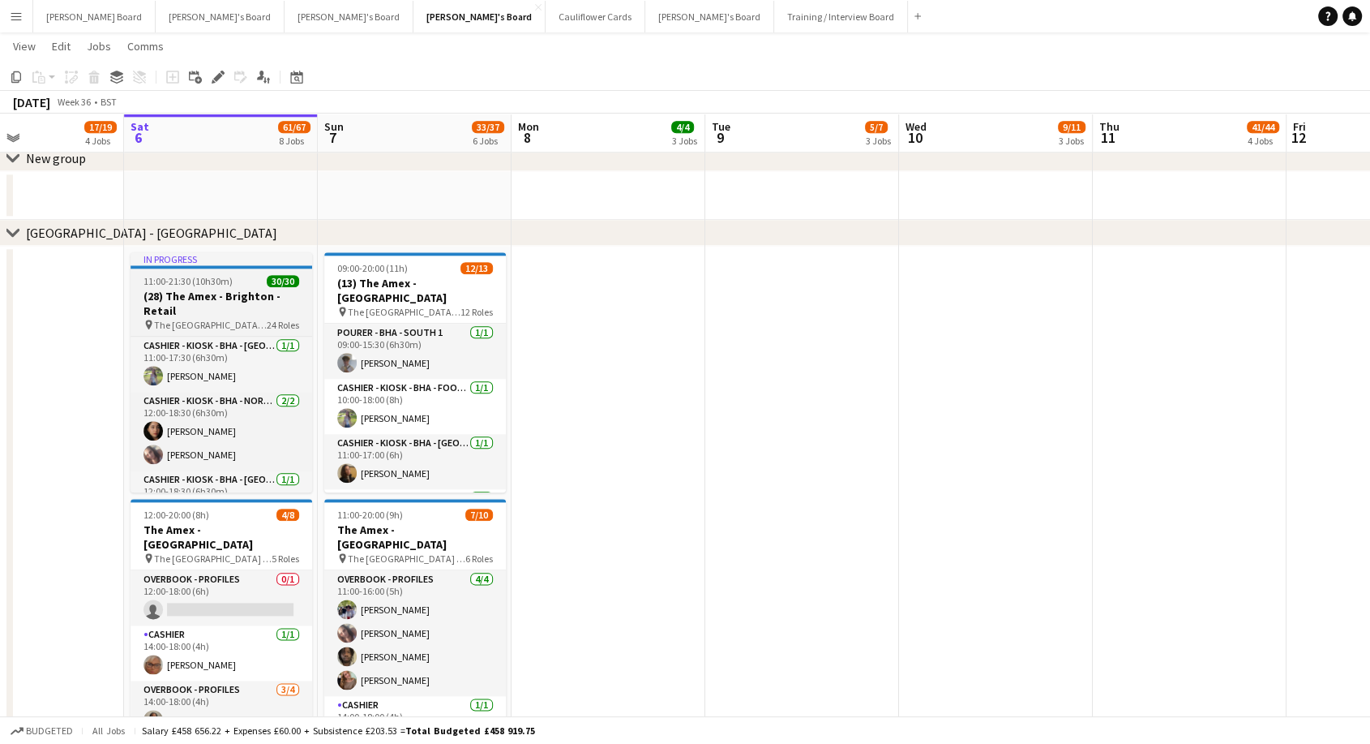
click at [226, 277] on span "11:00-21:30 (10h30m)" at bounding box center [188, 281] width 89 height 12
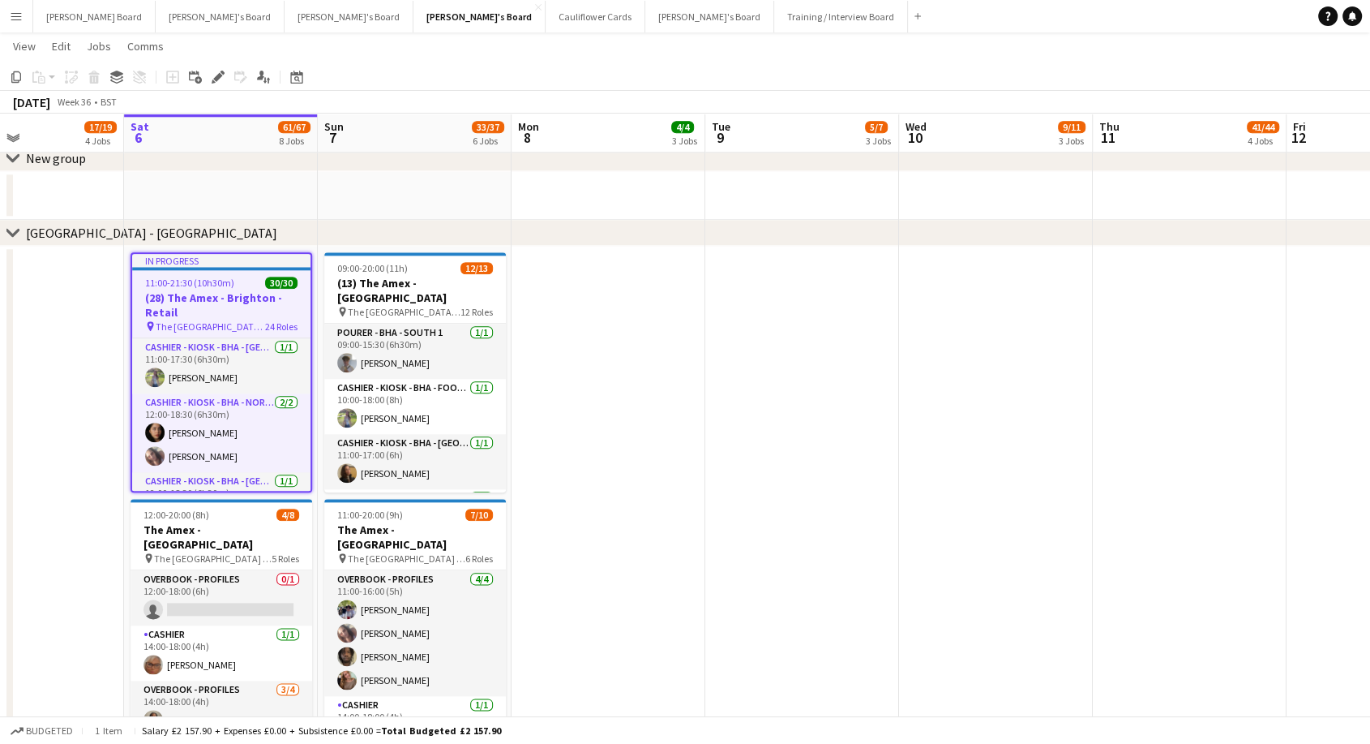
drag, startPoint x: 218, startPoint y: 79, endPoint x: 1050, endPoint y: 241, distance: 847.5
click at [221, 79] on icon "Edit" at bounding box center [218, 77] width 13 height 13
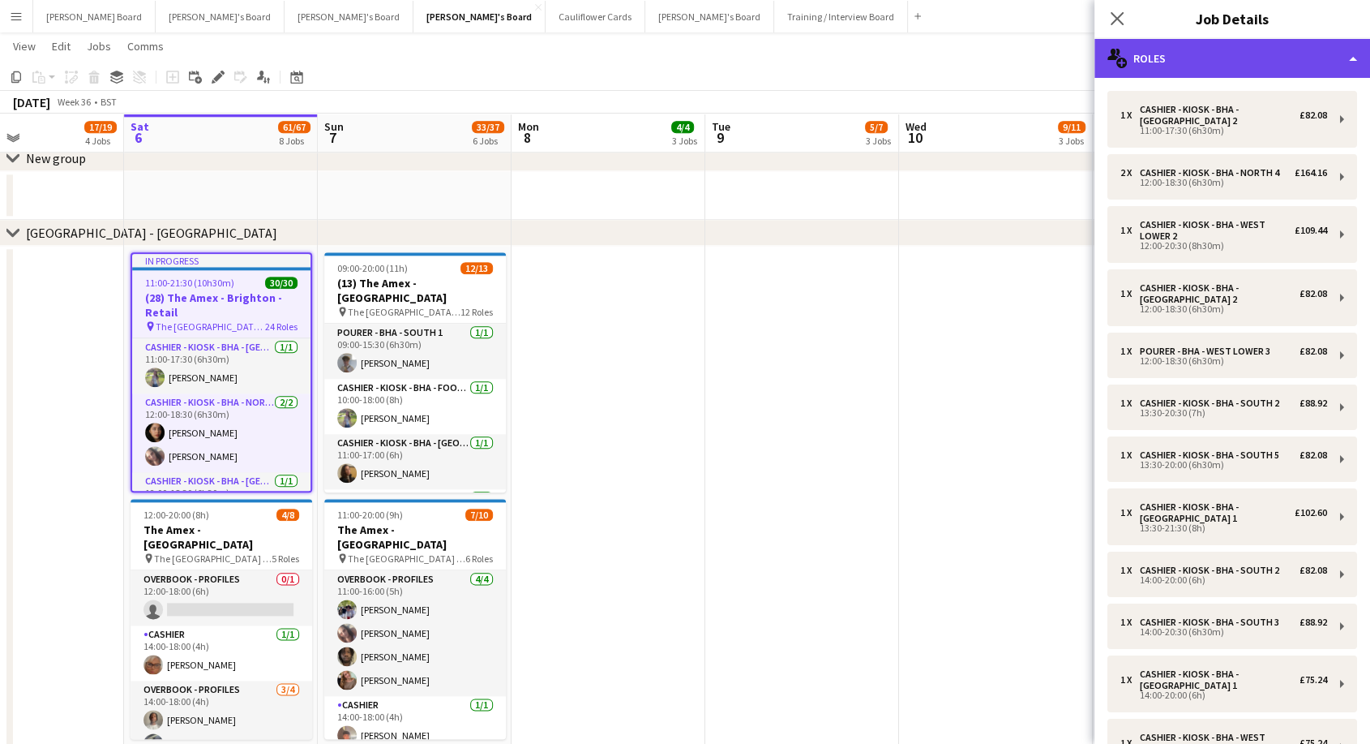
click at [1229, 61] on div "multiple-users-add Roles" at bounding box center [1233, 58] width 276 height 39
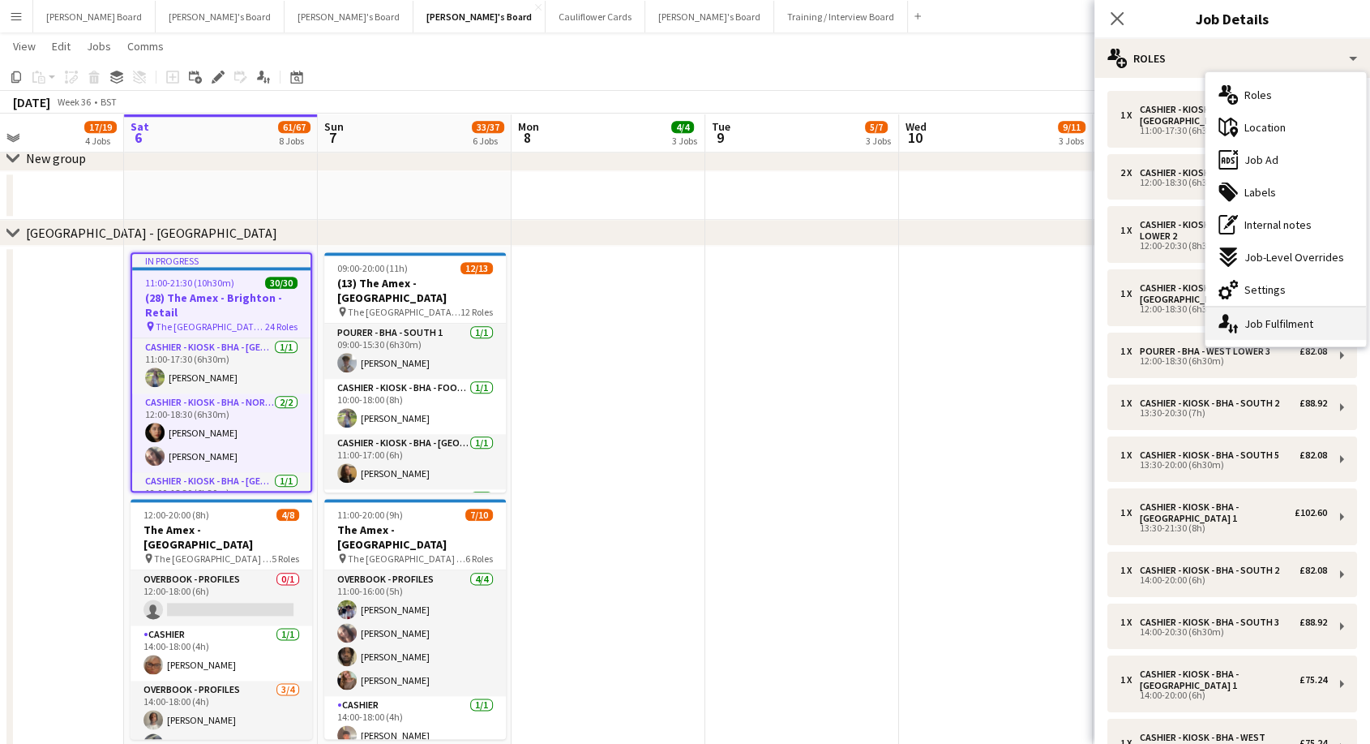
click at [1278, 320] on div "single-neutral-actions-up-down Job Fulfilment" at bounding box center [1286, 323] width 161 height 32
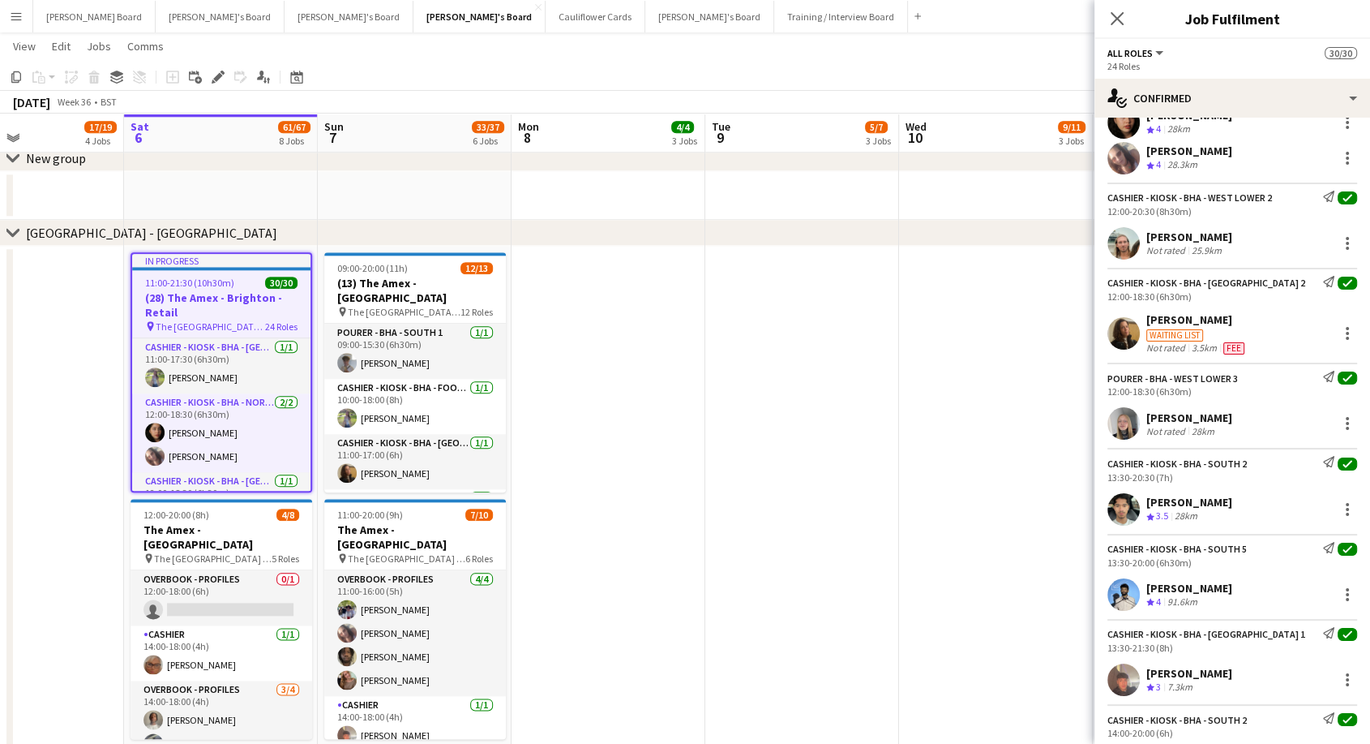
scroll to position [270, 0]
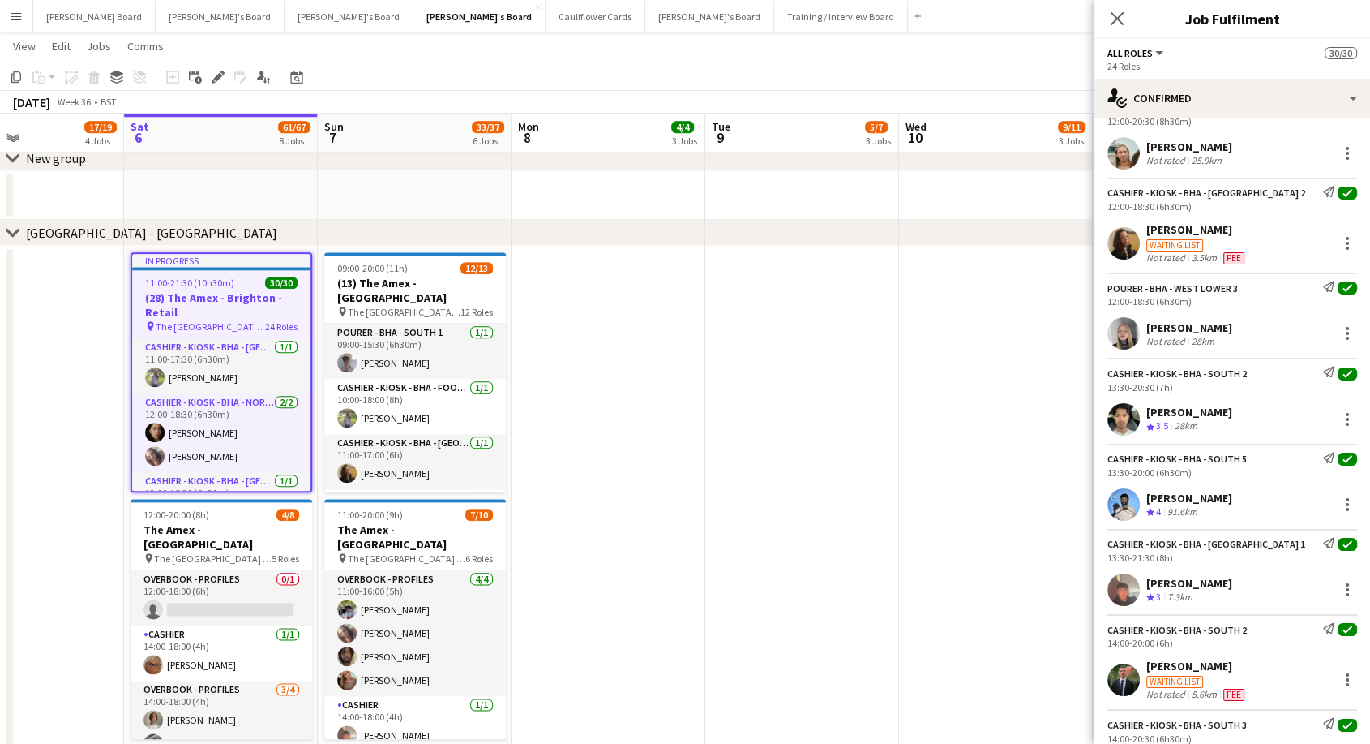
click at [1202, 328] on div "[PERSON_NAME]" at bounding box center [1190, 327] width 86 height 15
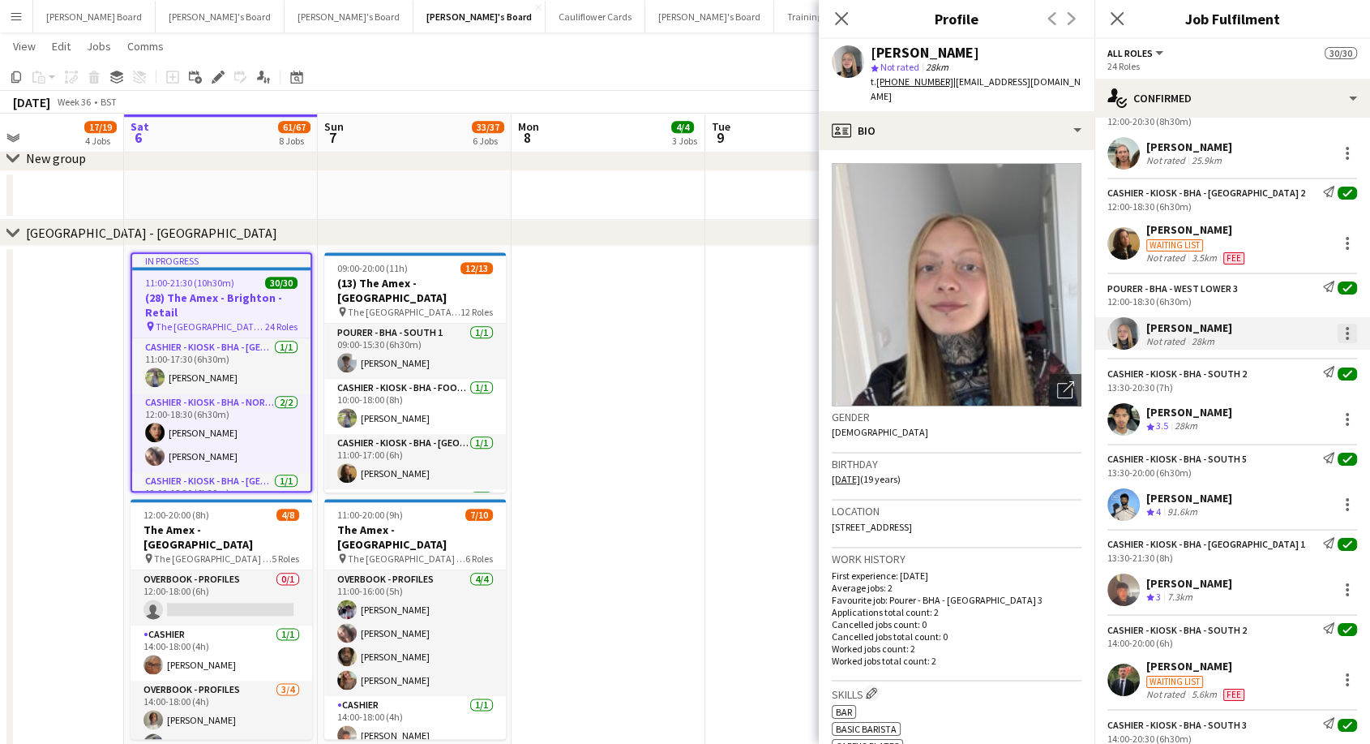
click at [1346, 340] on div at bounding box center [1347, 338] width 3 height 3
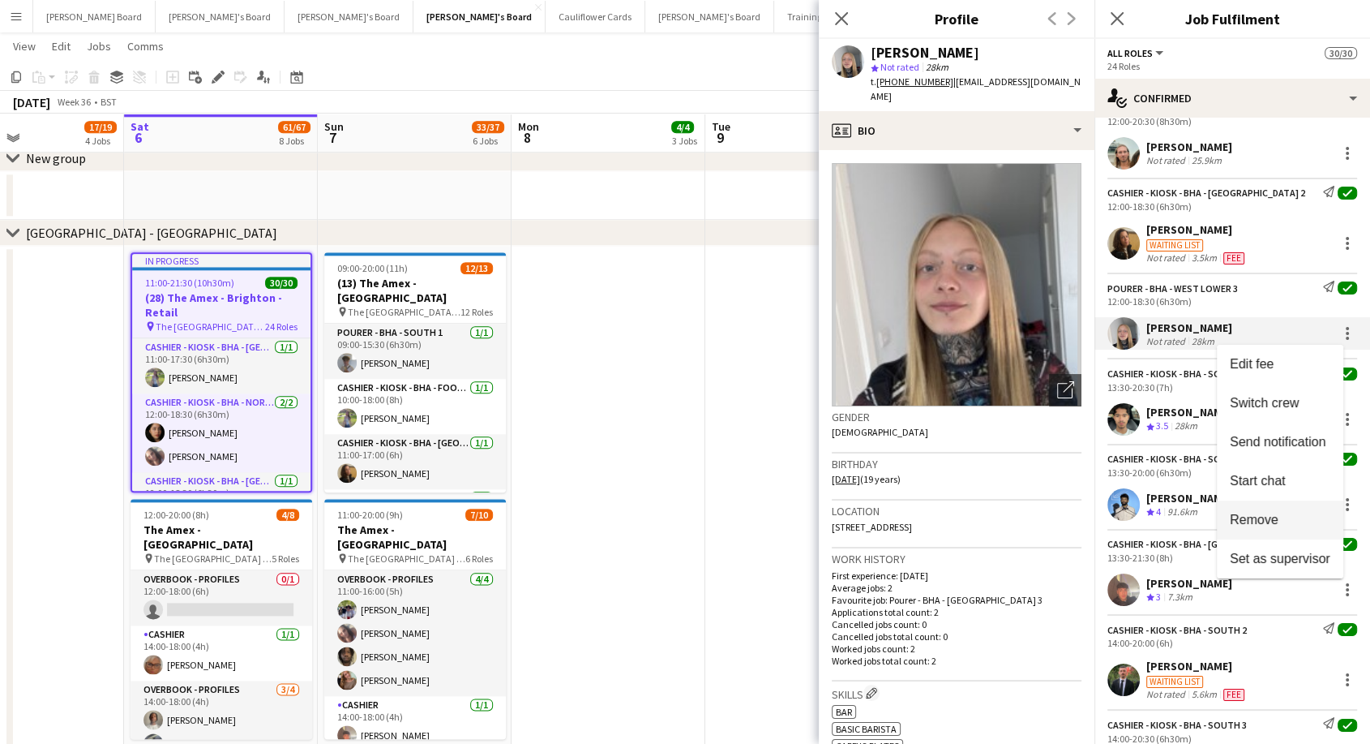
click at [1272, 533] on button "Remove" at bounding box center [1280, 519] width 127 height 39
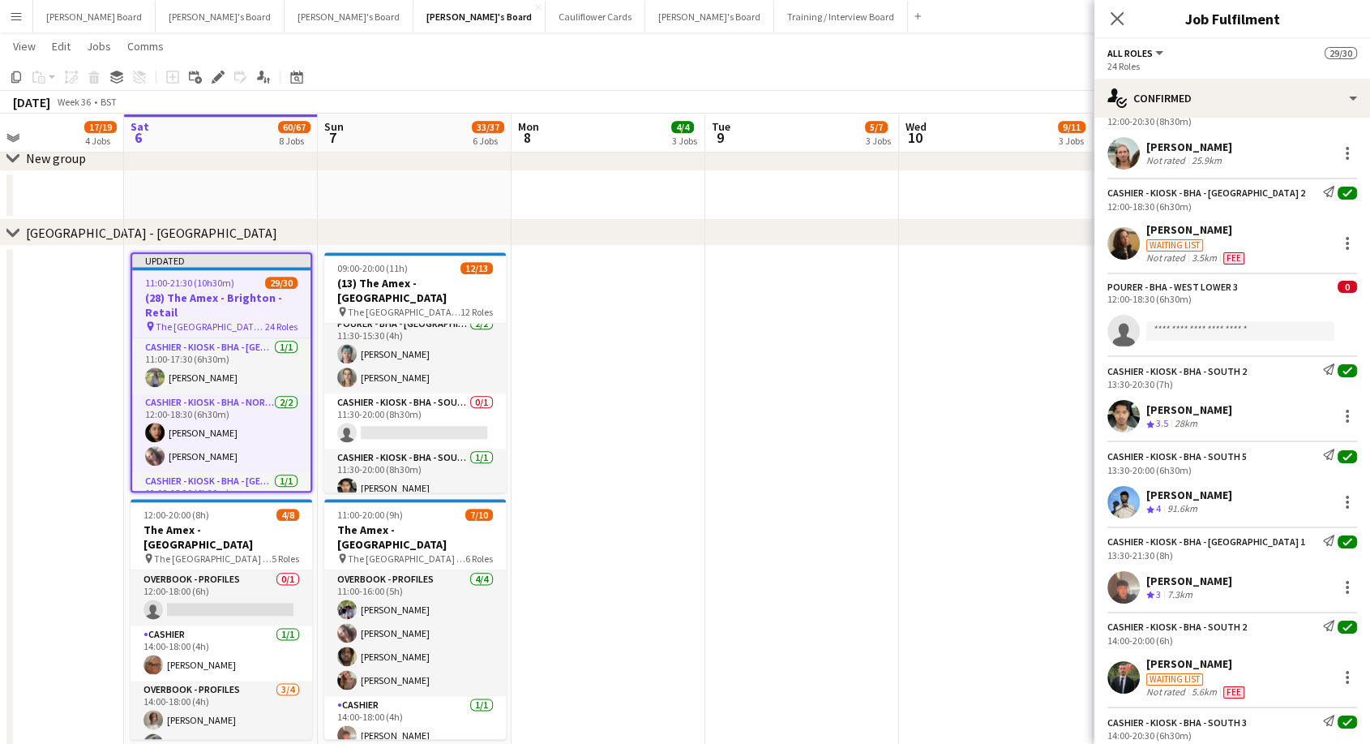
scroll to position [501, 0]
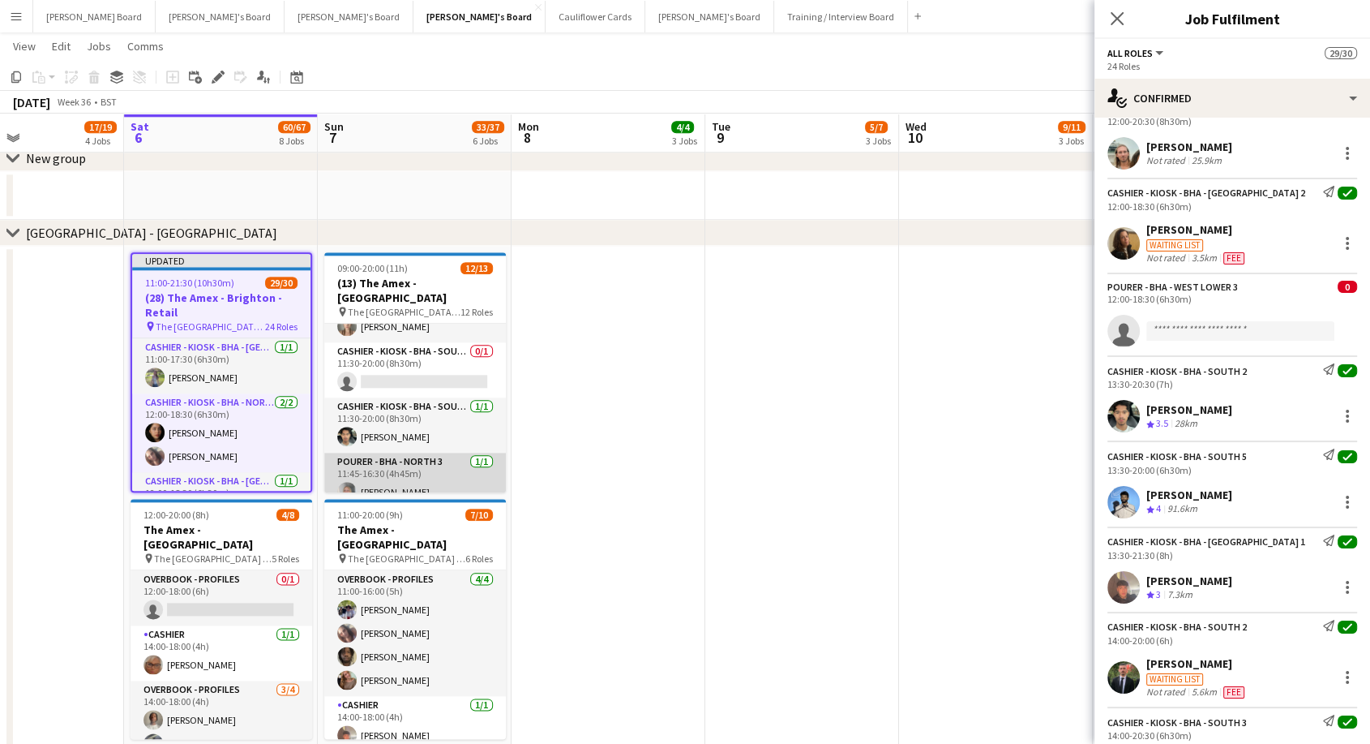
click at [423, 481] on app-card-role "Pourer - BHA - North 3 [DATE] 11:45-16:30 (4h45m) [PERSON_NAME]" at bounding box center [415, 480] width 182 height 55
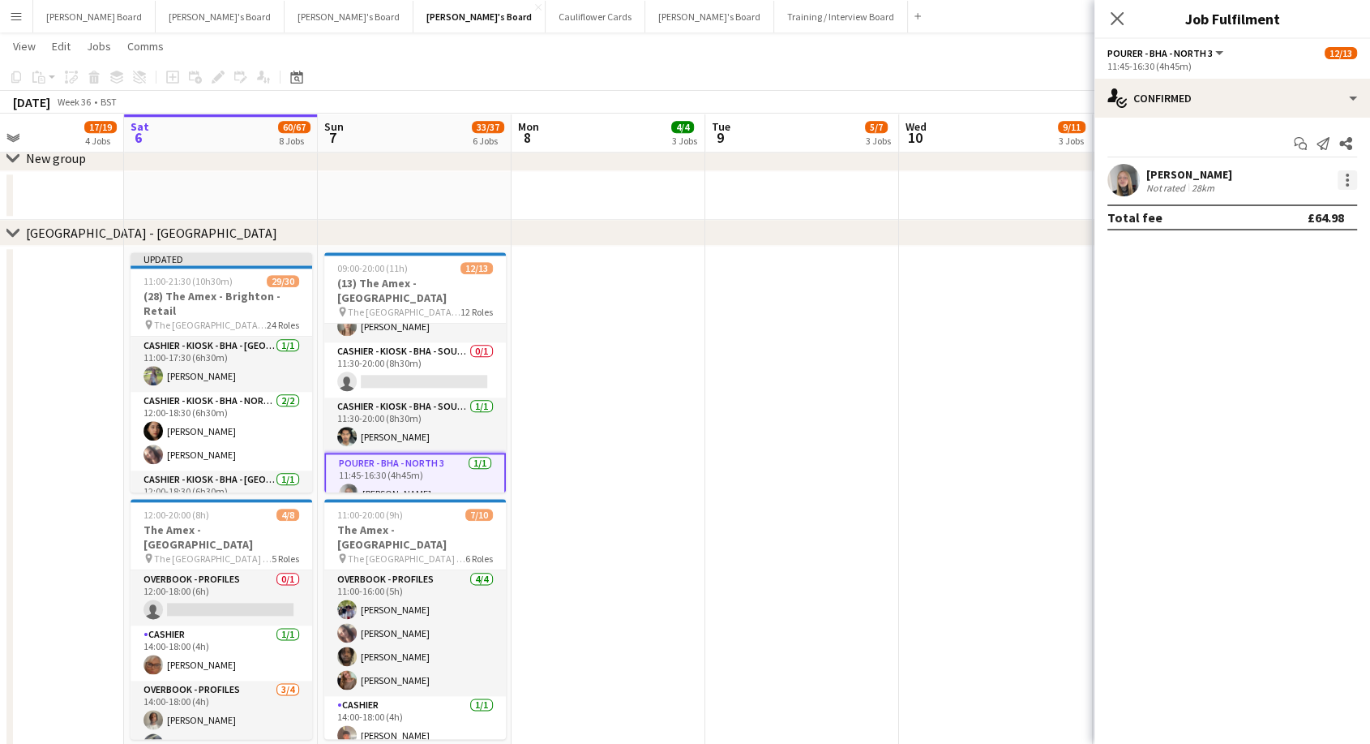
click at [1343, 178] on div at bounding box center [1347, 179] width 19 height 19
drag, startPoint x: 1322, startPoint y: 378, endPoint x: 1260, endPoint y: 374, distance: 61.8
click at [1319, 377] on button "Remove" at bounding box center [1294, 365] width 127 height 39
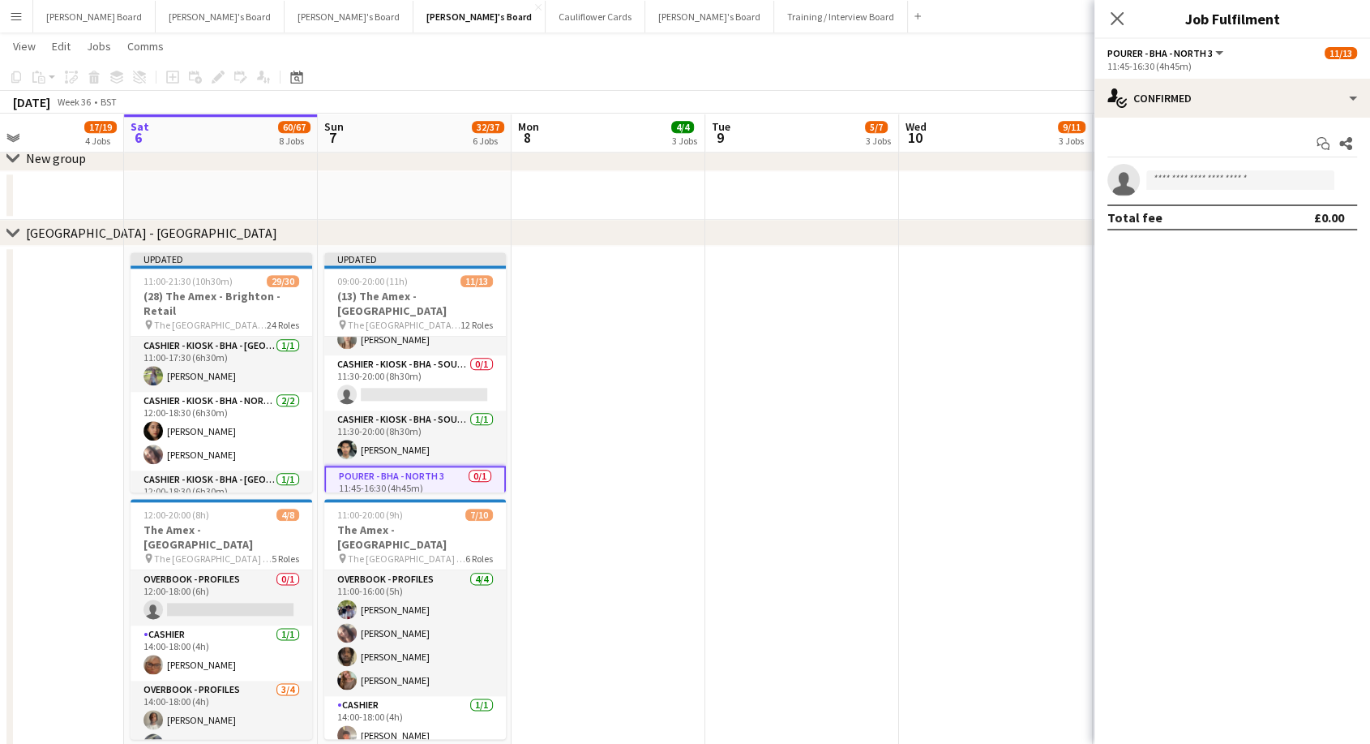
click at [907, 352] on app-date-cell at bounding box center [996, 632] width 194 height 772
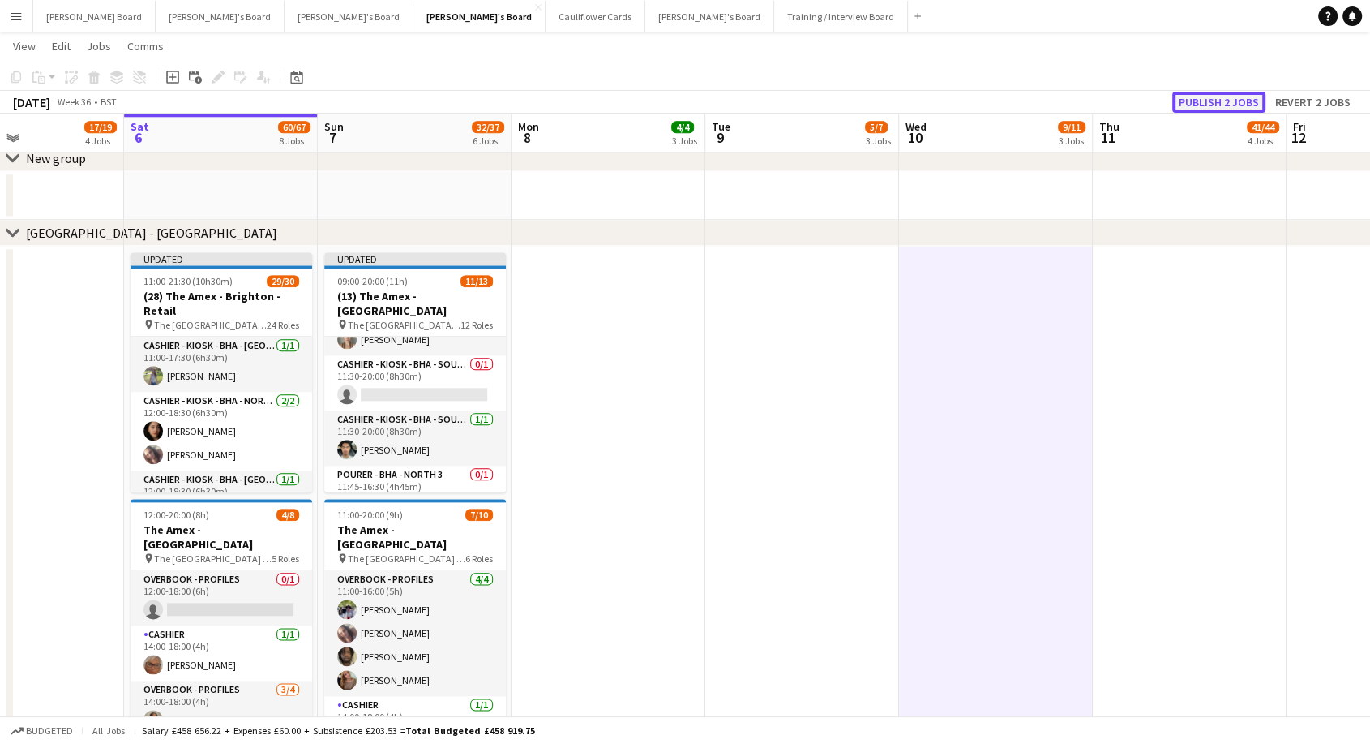
click at [1220, 108] on button "Publish 2 jobs" at bounding box center [1219, 102] width 93 height 21
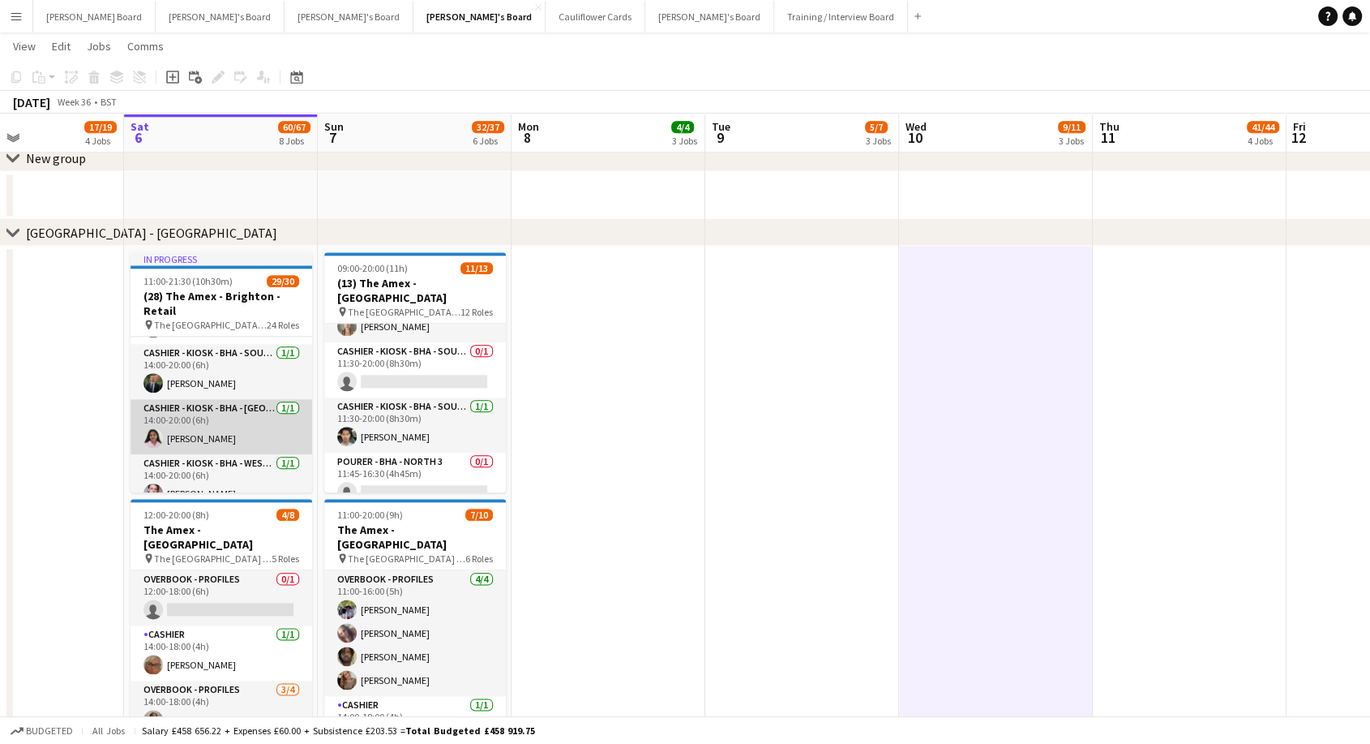
scroll to position [450, 0]
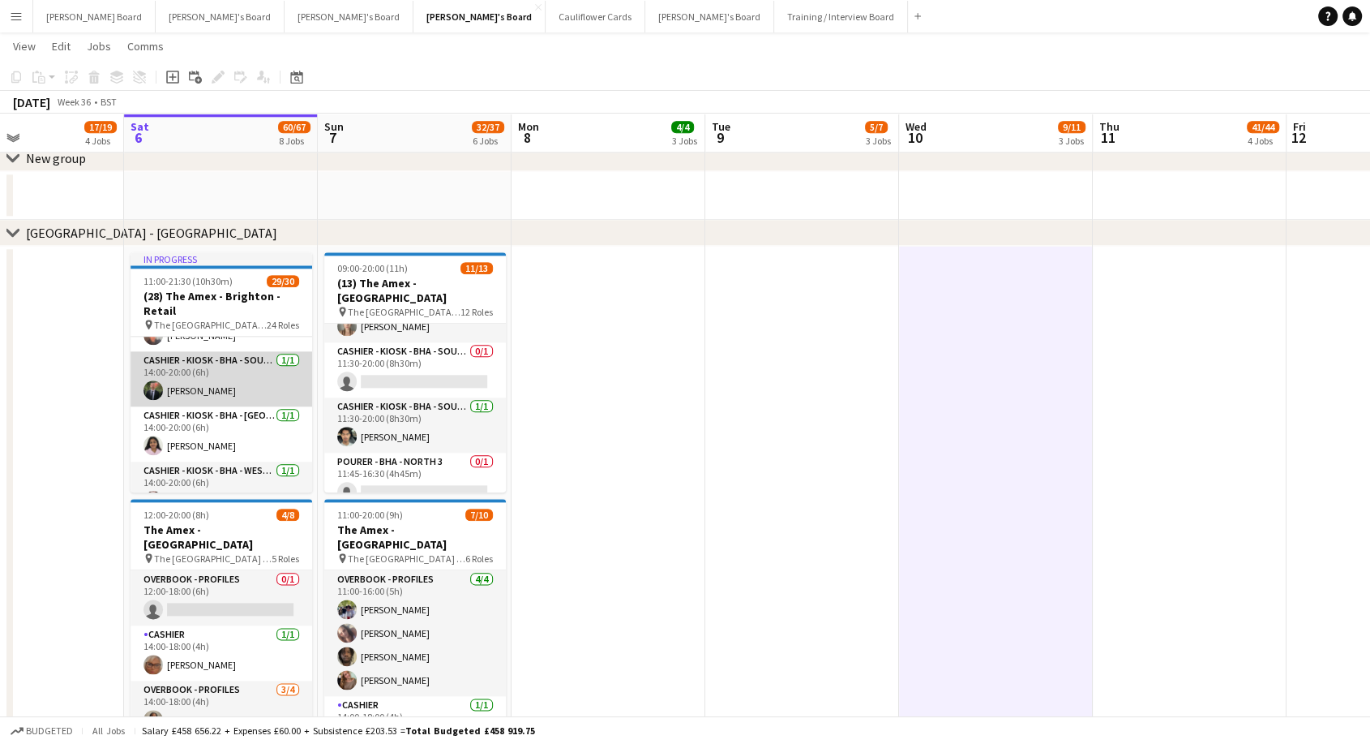
click at [214, 400] on app-card-role "Cashier - Kiosk - BHA - South 2 [DATE] 14:00-20:00 (6h) [PERSON_NAME]" at bounding box center [222, 378] width 182 height 55
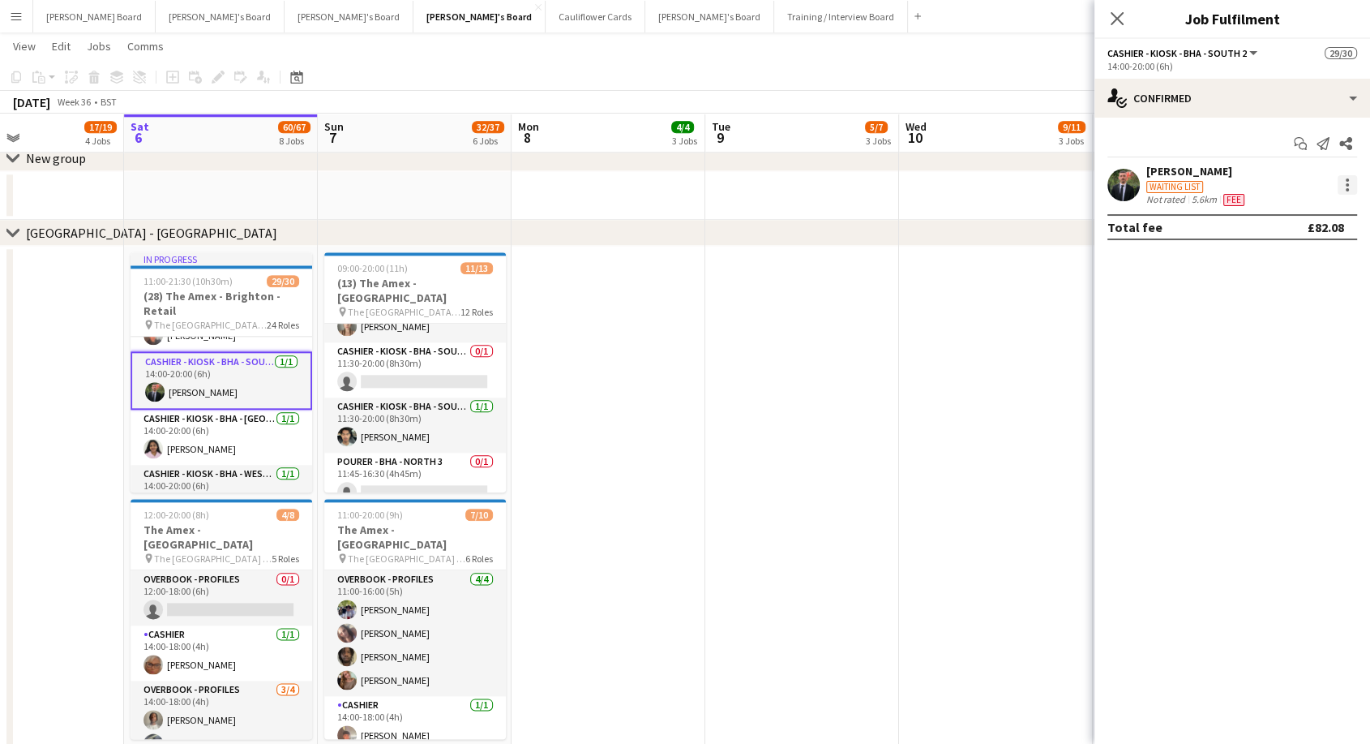
click at [1349, 184] on div at bounding box center [1347, 184] width 19 height 19
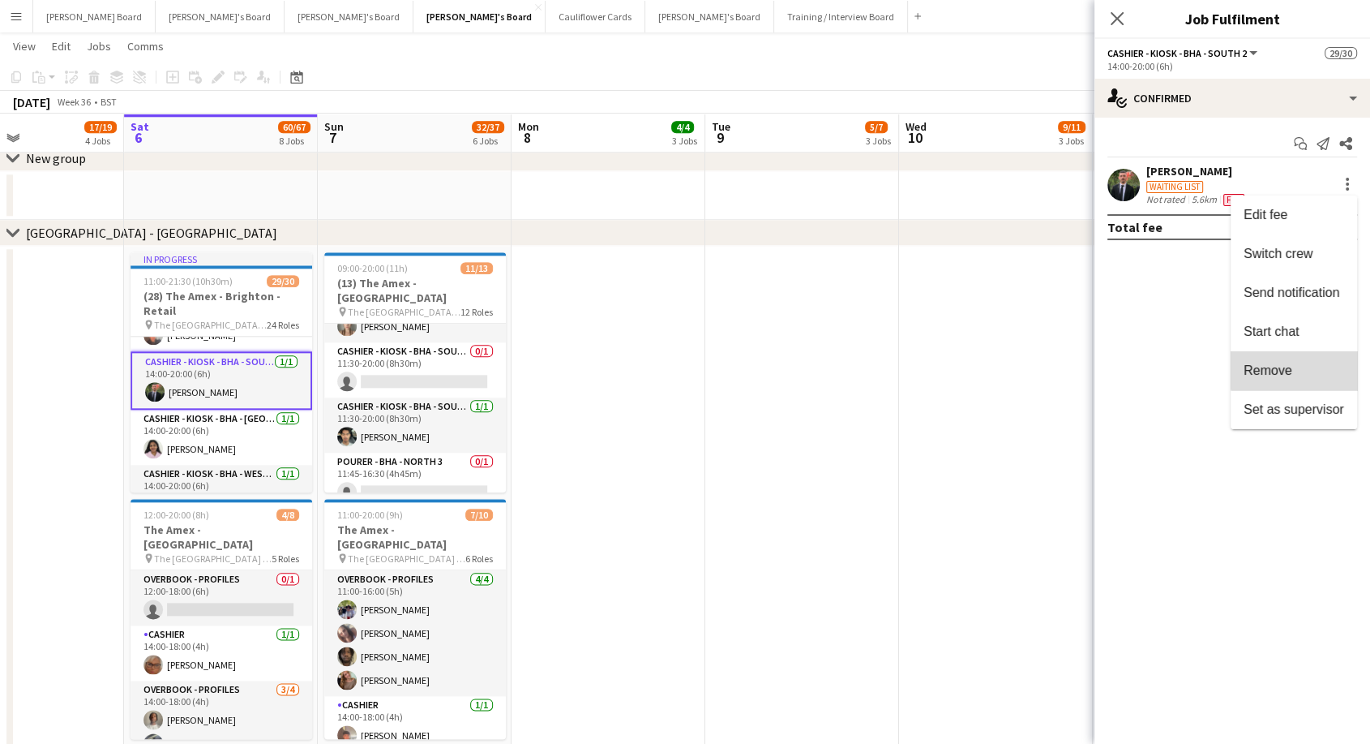
click at [1316, 369] on span "Remove" at bounding box center [1294, 369] width 101 height 15
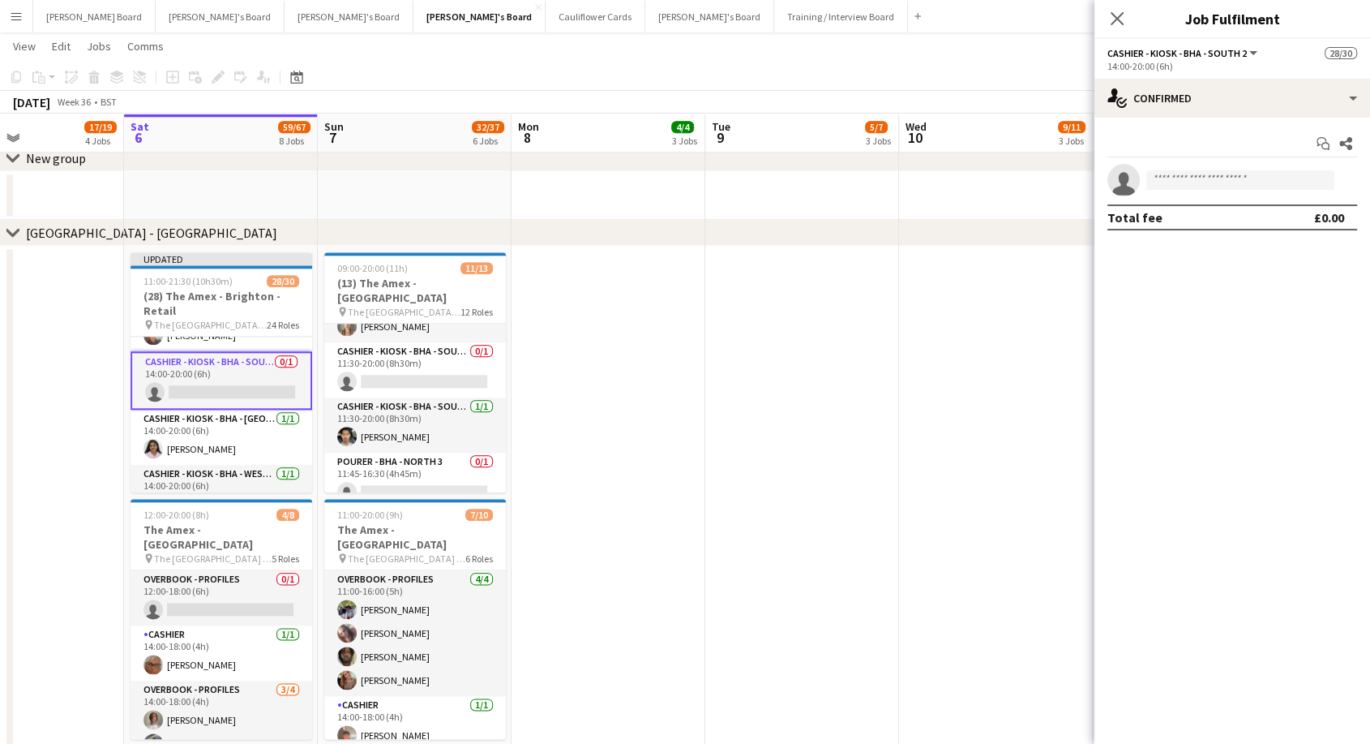
click at [847, 417] on app-date-cell at bounding box center [803, 632] width 194 height 772
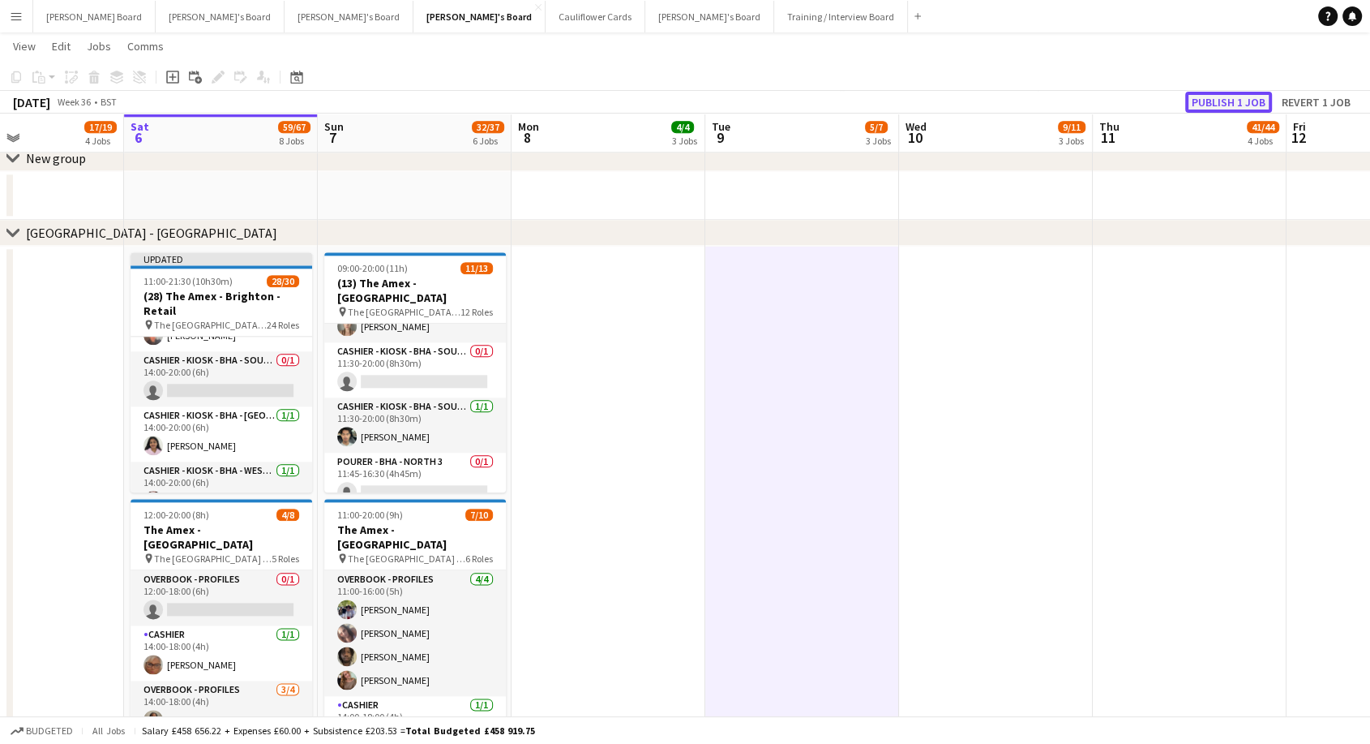
click at [1244, 105] on button "Publish 1 job" at bounding box center [1229, 102] width 87 height 21
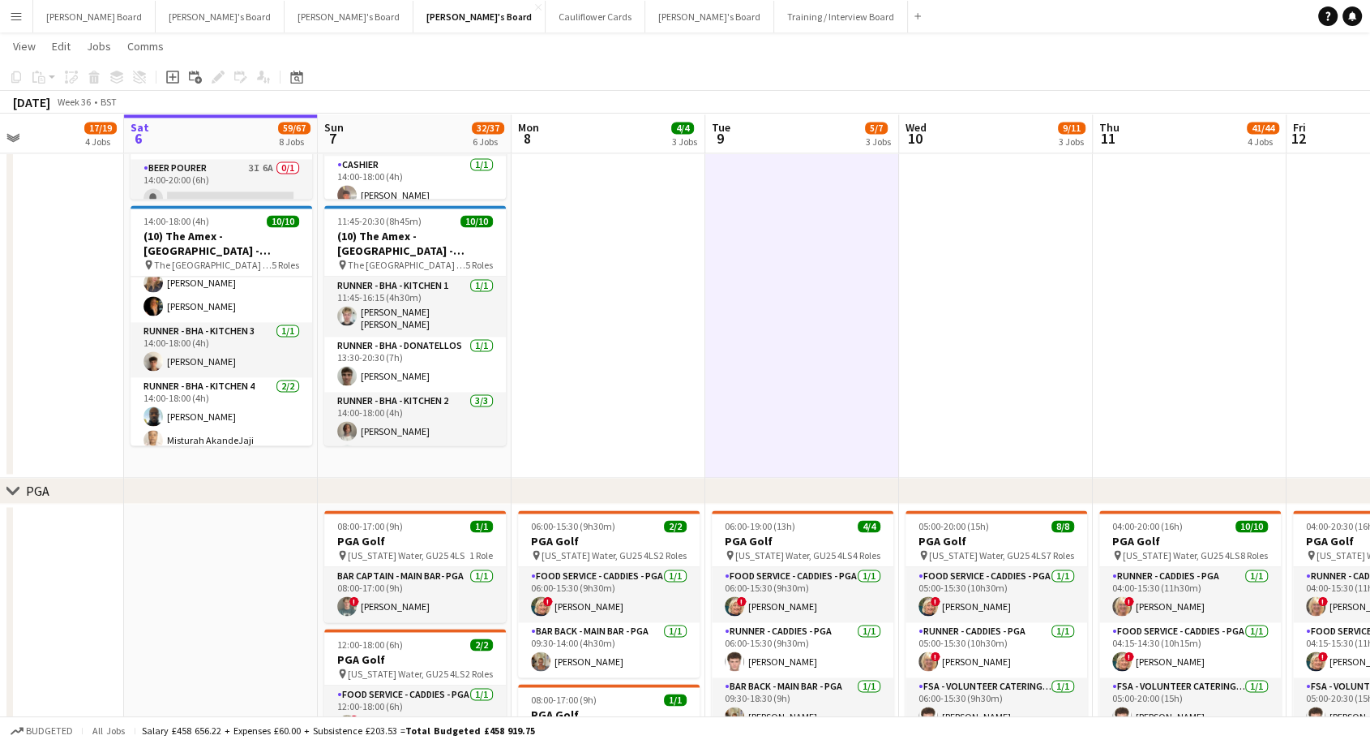
scroll to position [45, 0]
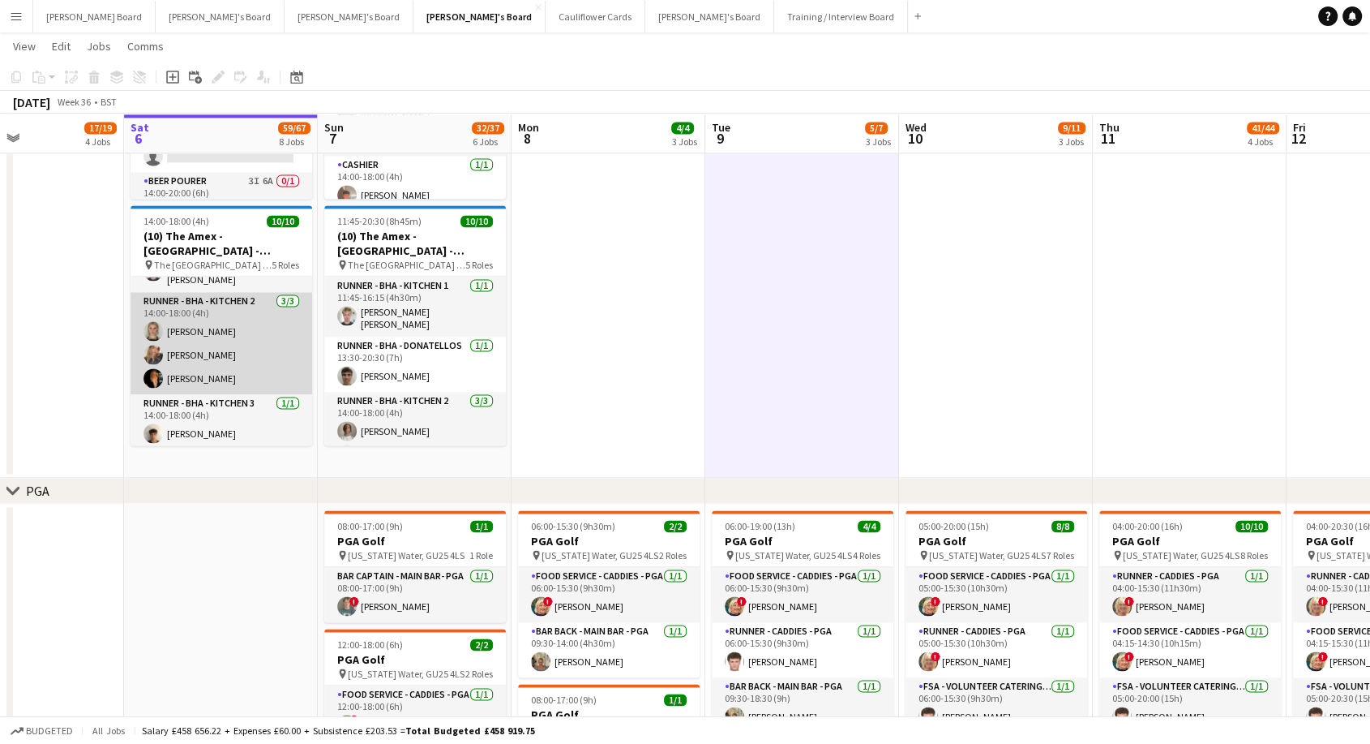
click at [249, 345] on app-card-role "Runner - BHA - Kitchen 2 [DATE] 14:00-18:00 (4h) [PERSON_NAME] [PERSON_NAME] [P…" at bounding box center [222, 343] width 182 height 102
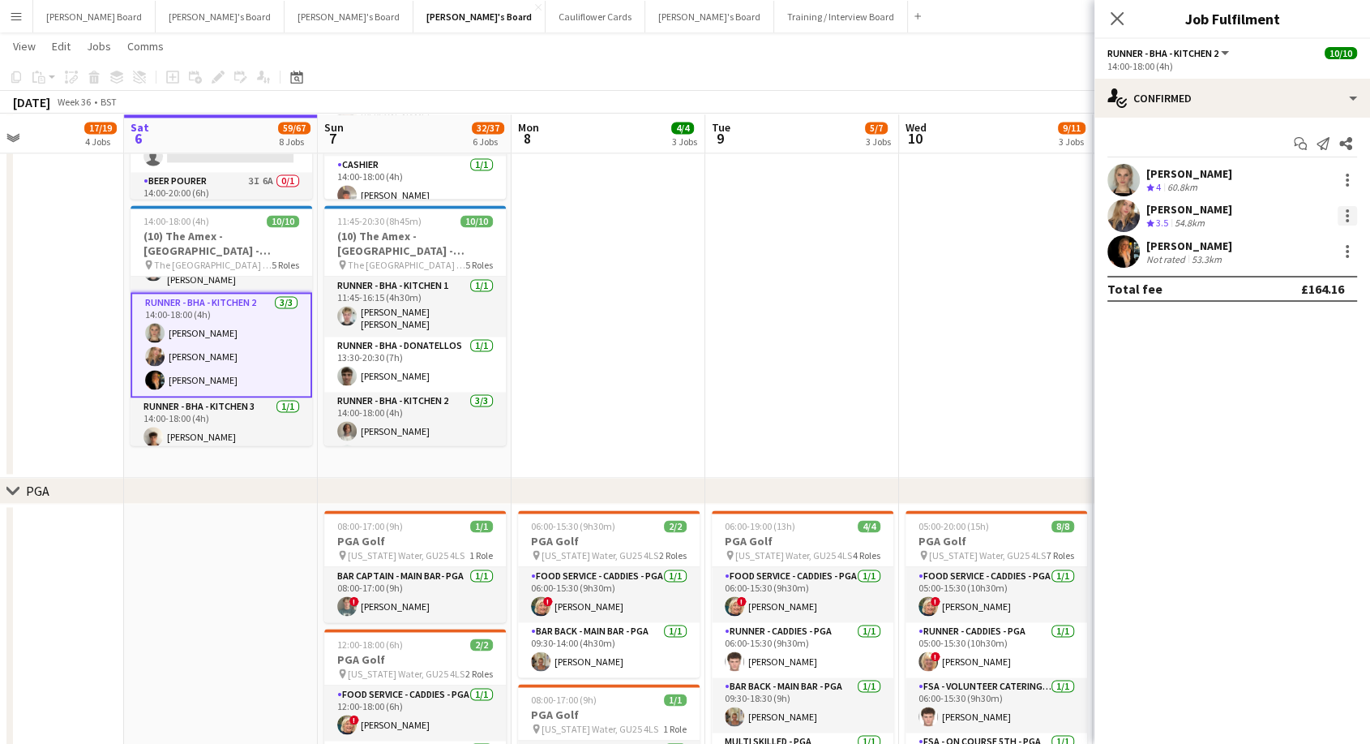
click at [1348, 212] on div at bounding box center [1347, 215] width 19 height 19
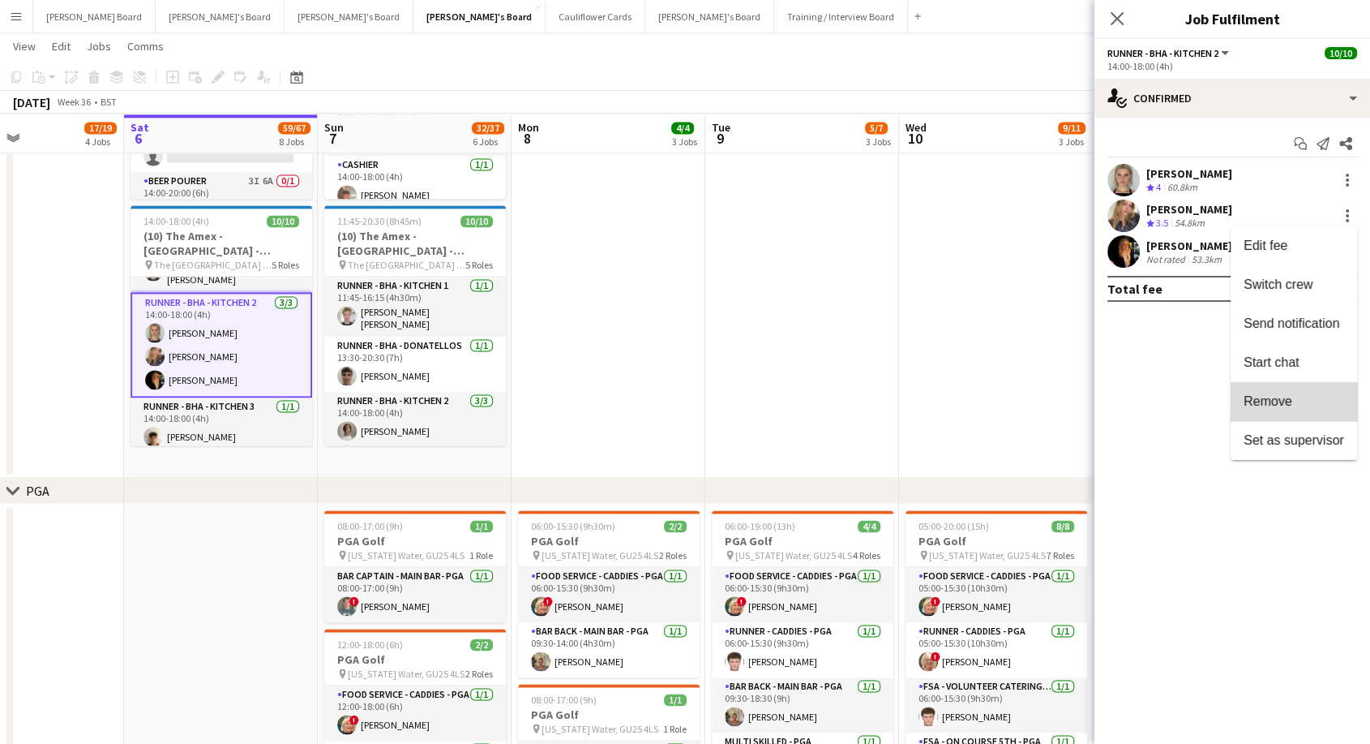
click at [1297, 404] on span "Remove" at bounding box center [1294, 401] width 101 height 15
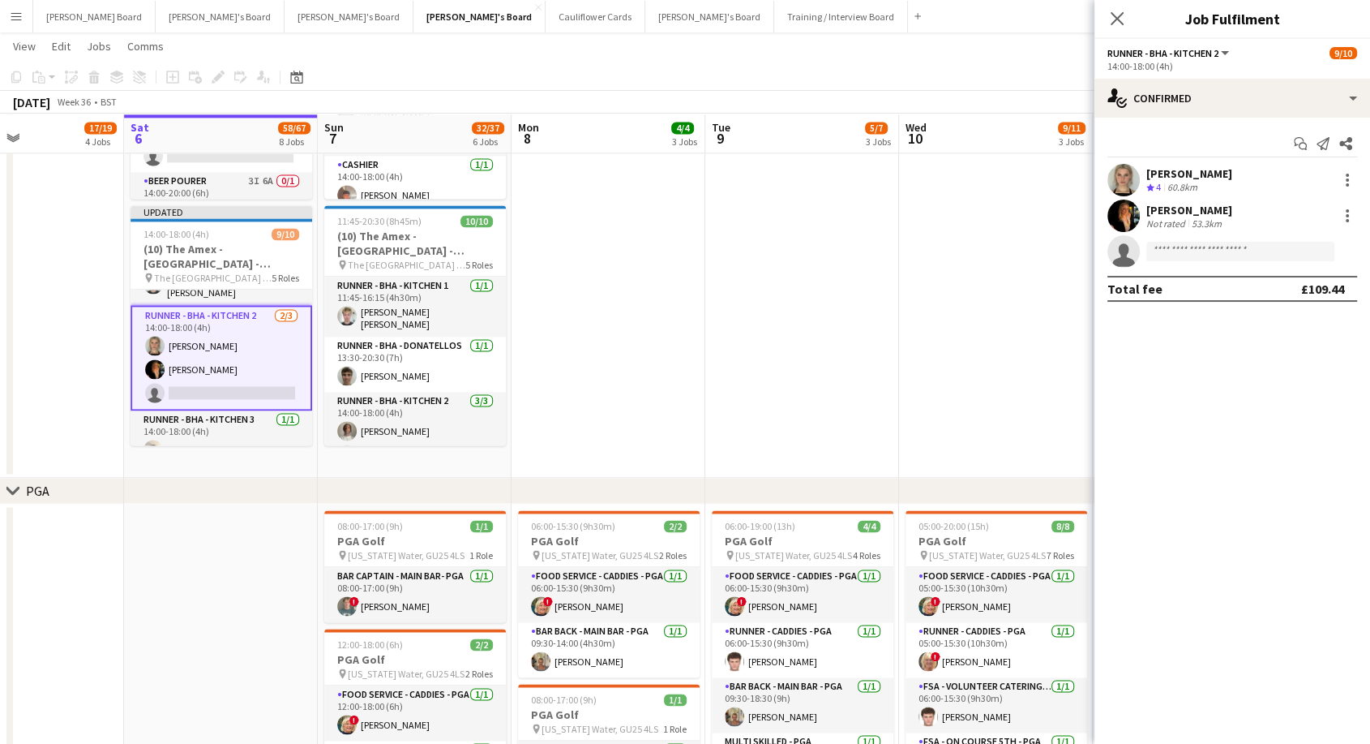
click at [758, 261] on app-date-cell at bounding box center [803, 92] width 194 height 772
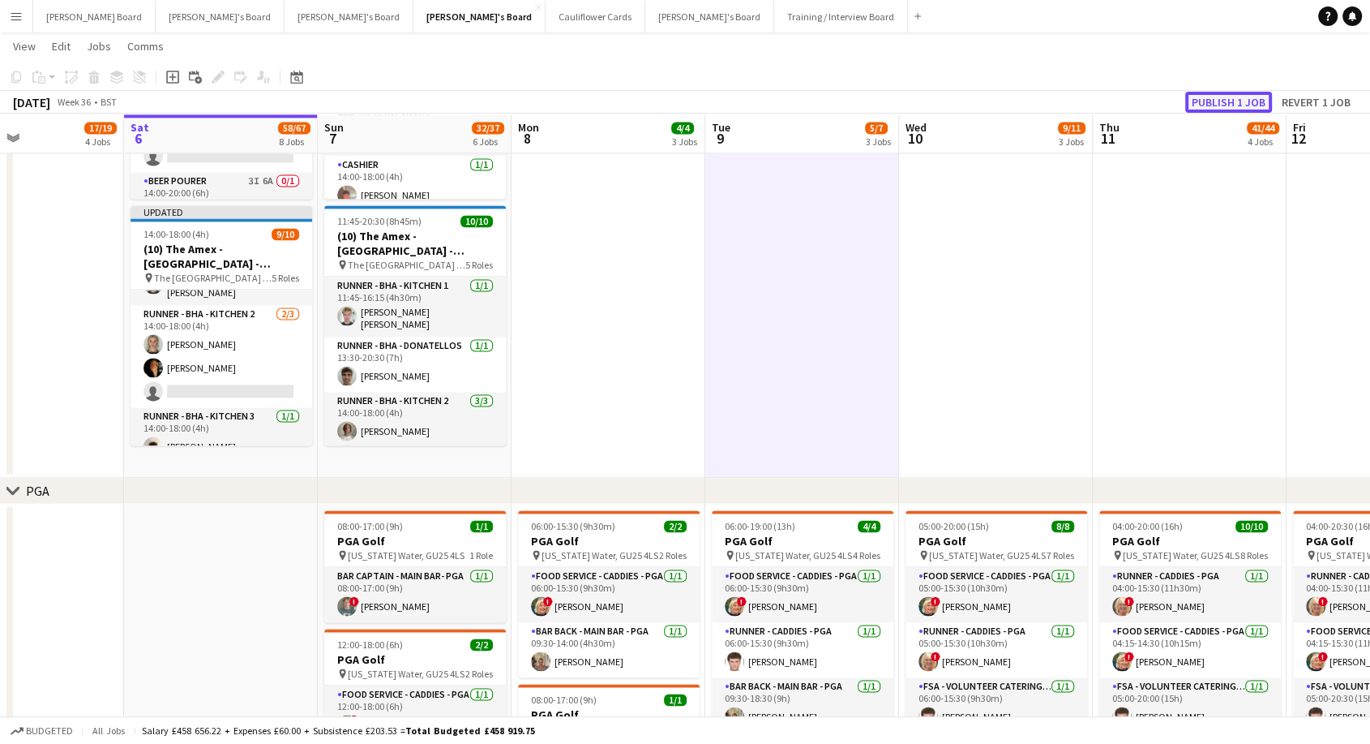
click at [1223, 102] on button "Publish 1 job" at bounding box center [1229, 102] width 87 height 21
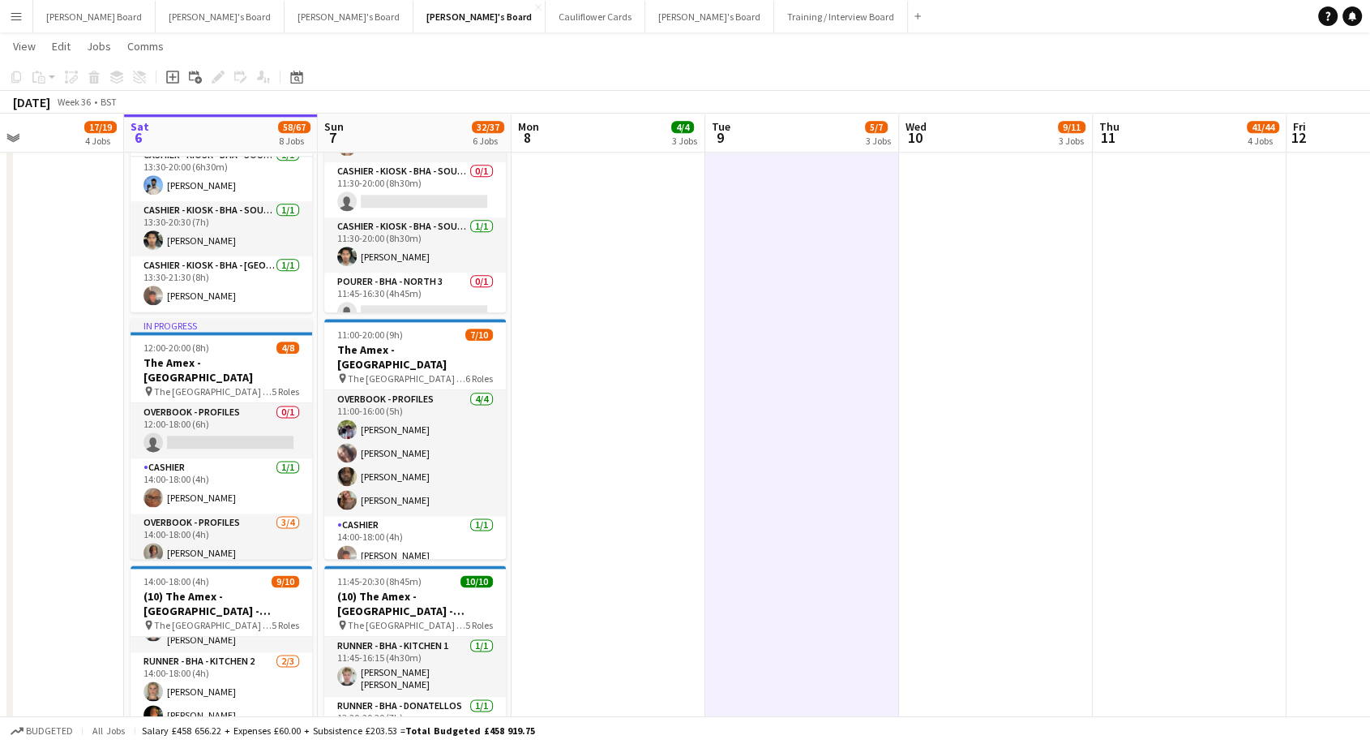
scroll to position [270, 0]
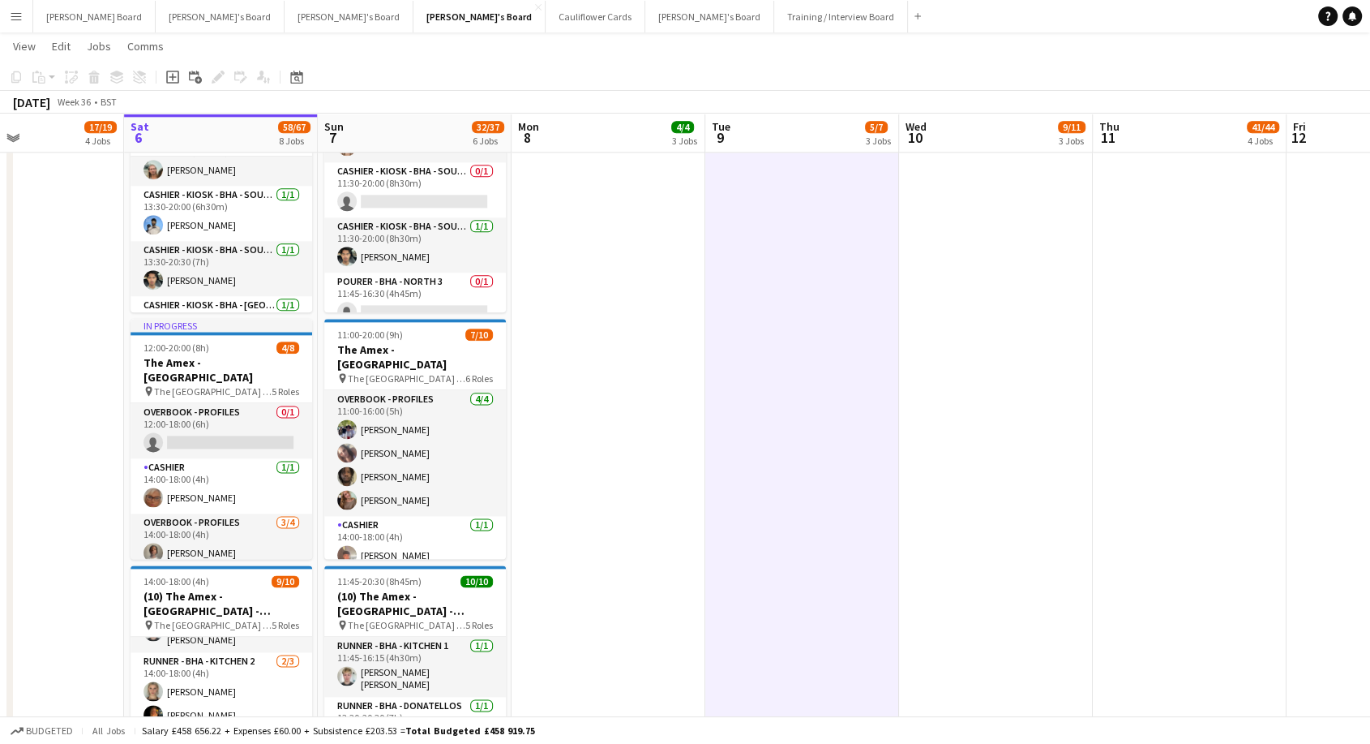
click at [214, 148] on app-board-header-date "Sat 6 58/67 8 Jobs" at bounding box center [221, 133] width 194 height 39
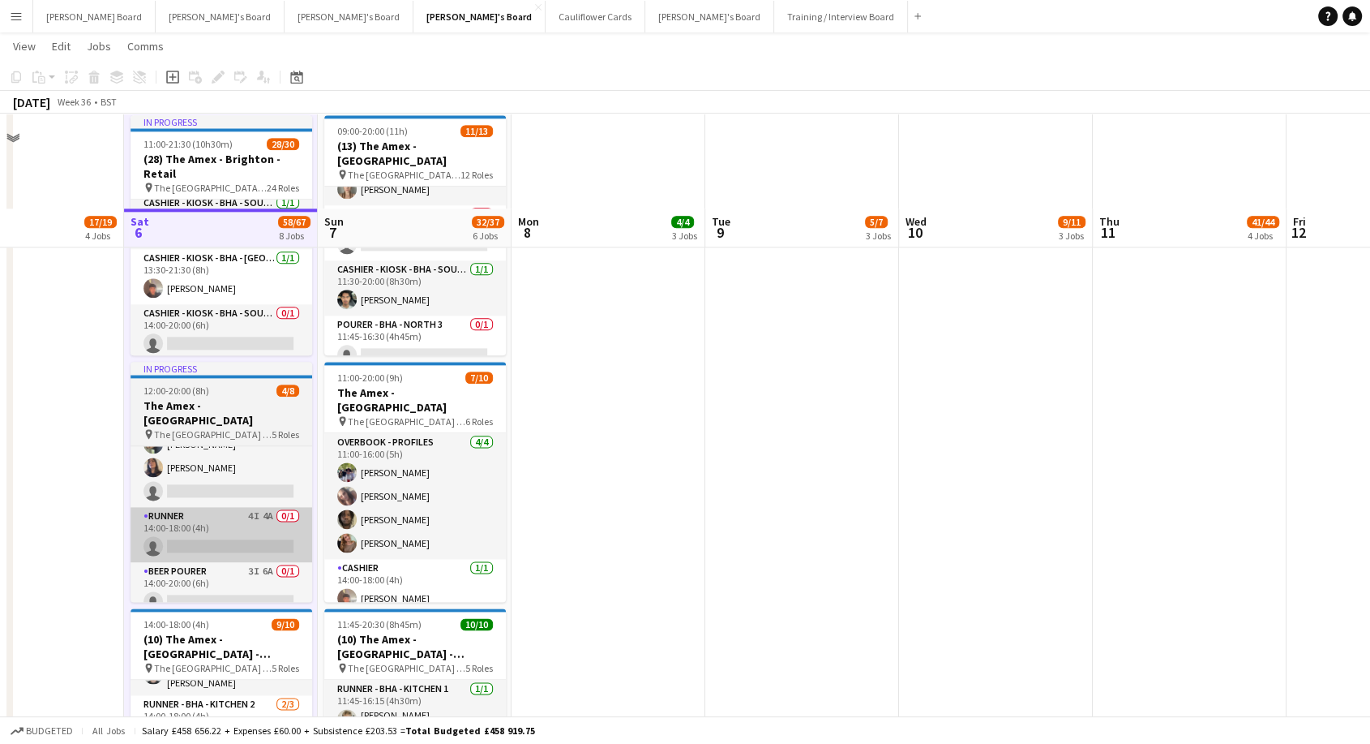
scroll to position [1893, 0]
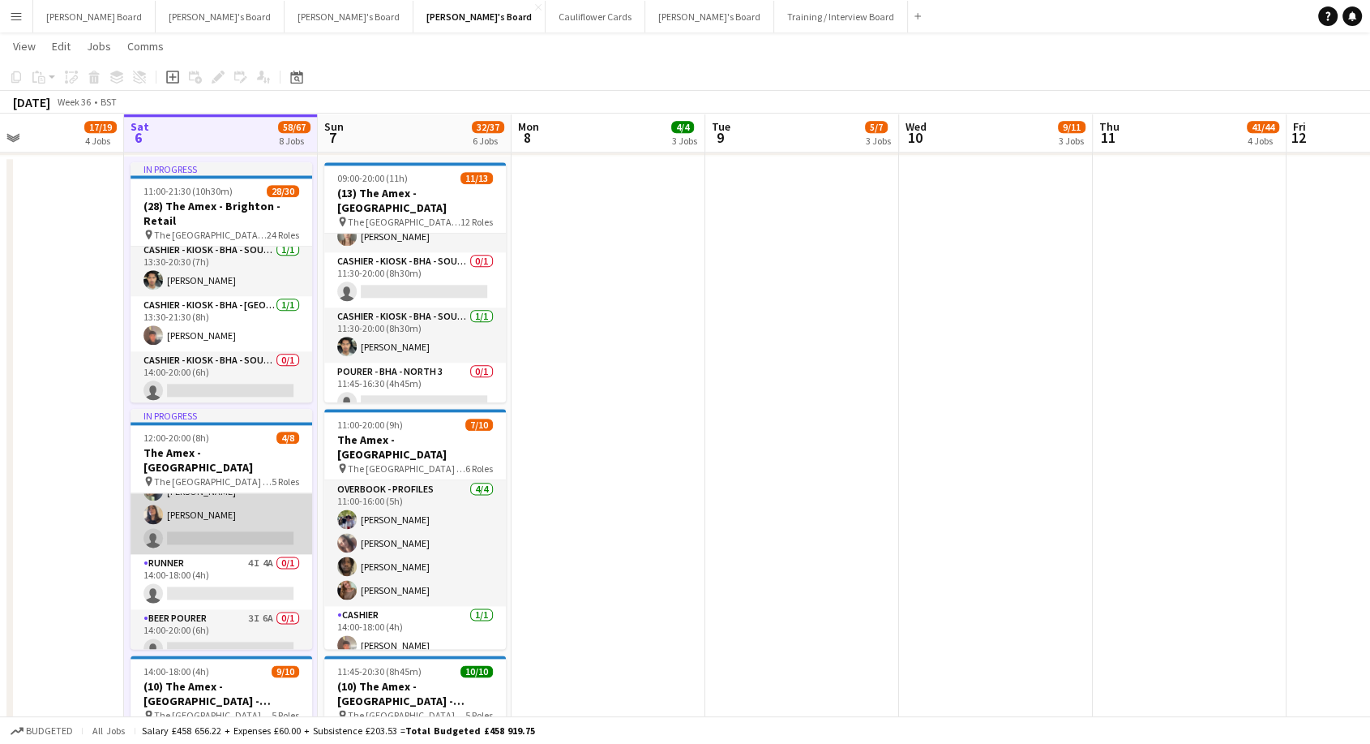
click at [224, 507] on app-card-role "Overbook - Profiles [DATE] 14:00-18:00 (4h) [PERSON_NAME] [PERSON_NAME] single-…" at bounding box center [222, 491] width 182 height 126
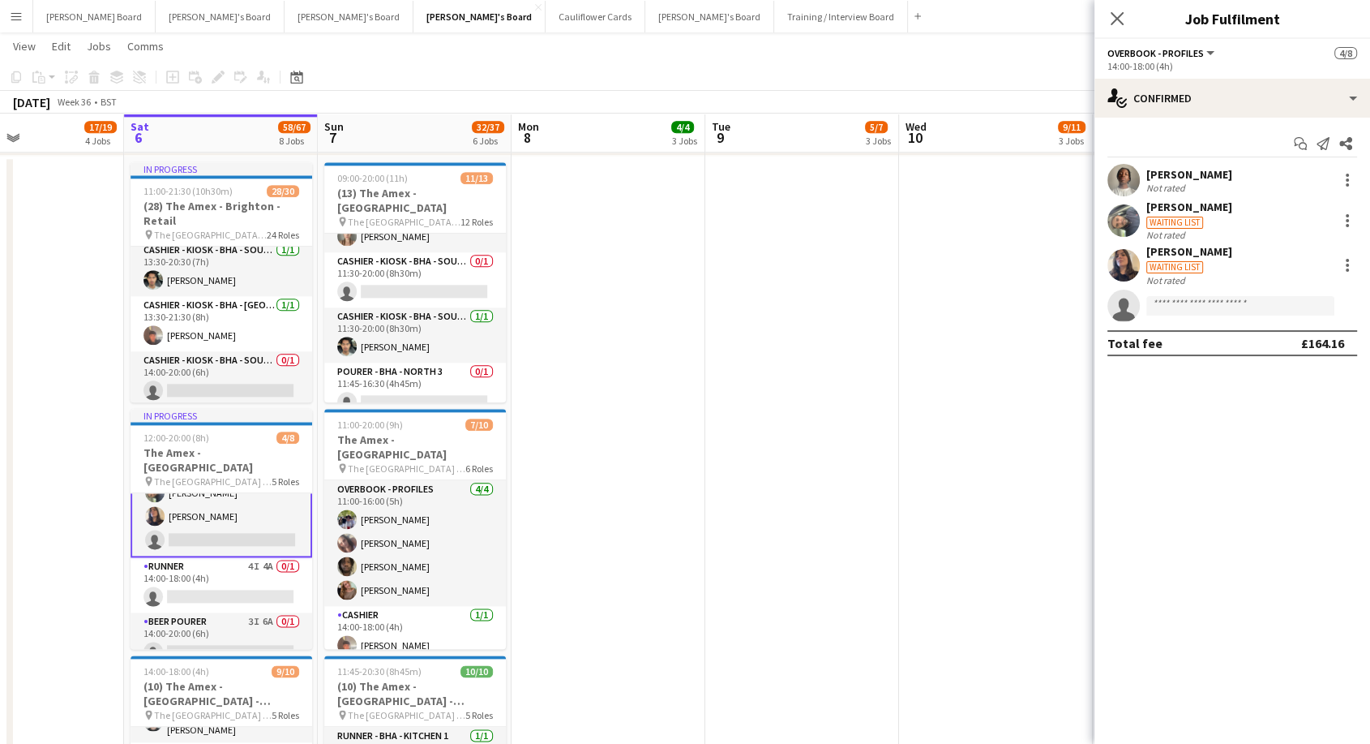
scroll to position [177, 0]
click at [1349, 220] on div at bounding box center [1347, 220] width 3 height 3
click at [1182, 208] on div at bounding box center [685, 372] width 1370 height 744
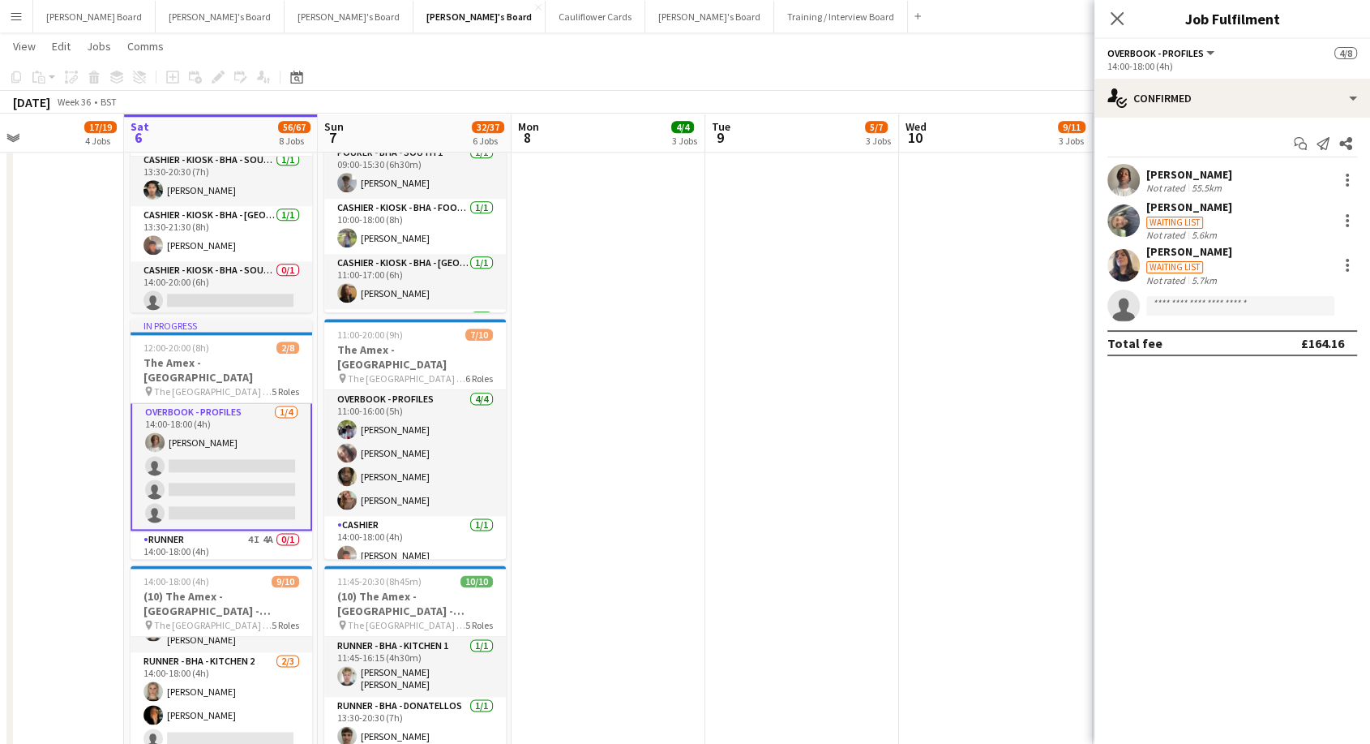
scroll to position [87, 0]
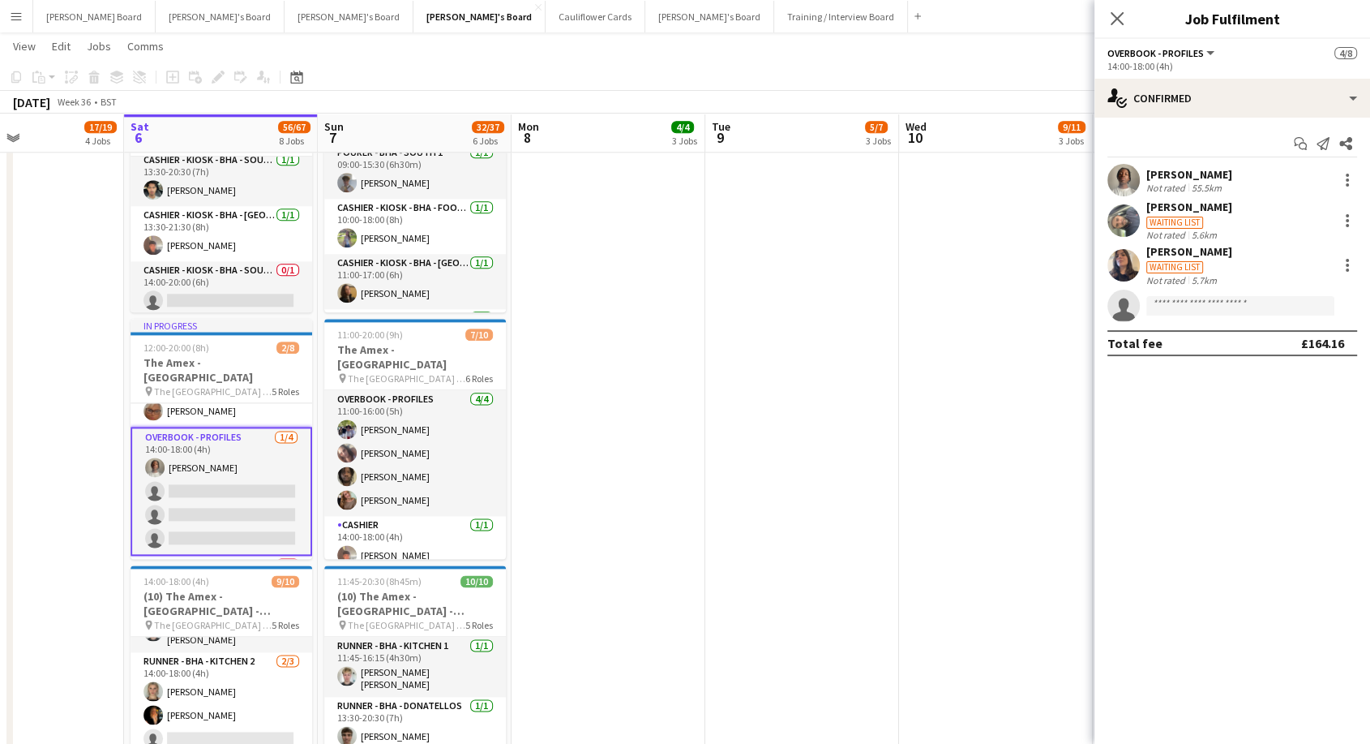
click at [238, 454] on app-card-role "Overbook - Profiles [DATE] 14:00-18:00 (4h) [PERSON_NAME] single-neutral-action…" at bounding box center [222, 491] width 182 height 129
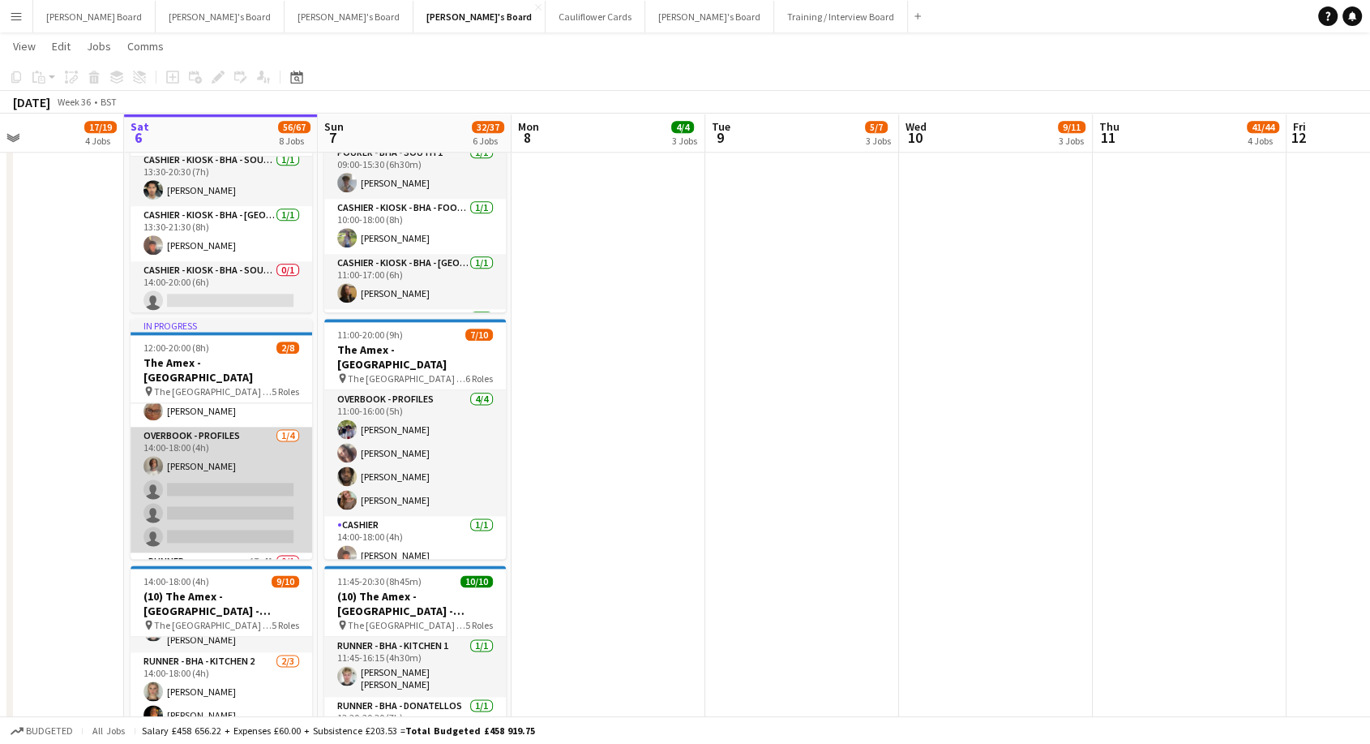
click at [240, 464] on app-card-role "Overbook - Profiles [DATE] 14:00-18:00 (4h) [PERSON_NAME] single-neutral-action…" at bounding box center [222, 490] width 182 height 126
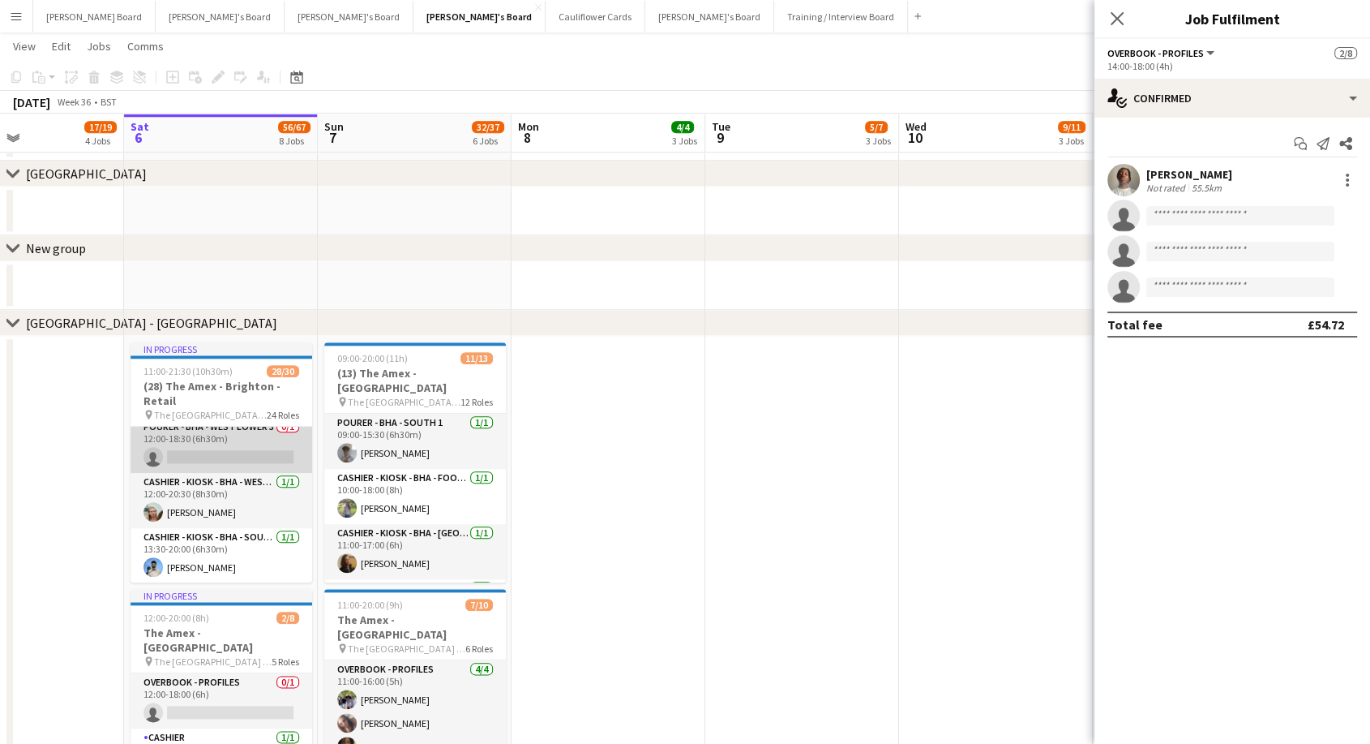
scroll to position [90, 0]
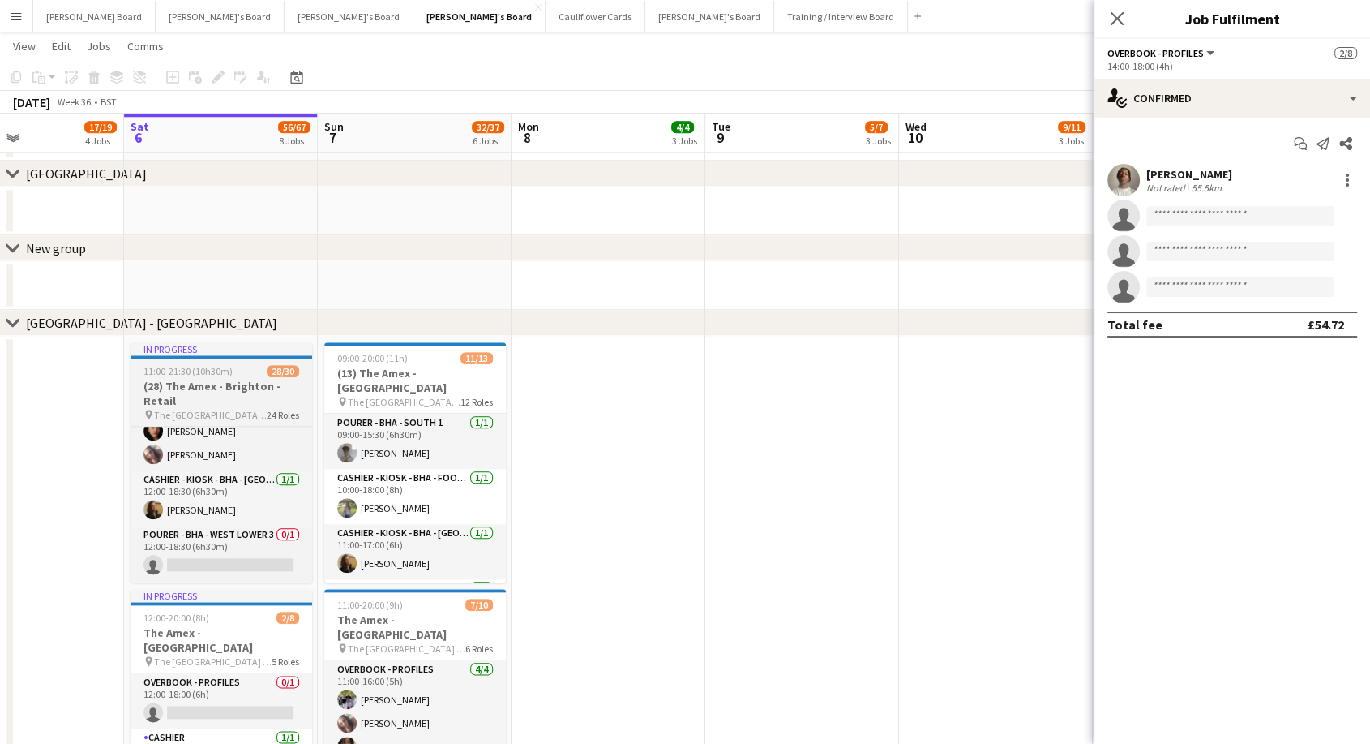
click at [221, 392] on h3 "(28) The Amex - Brighton - Retail" at bounding box center [222, 393] width 182 height 29
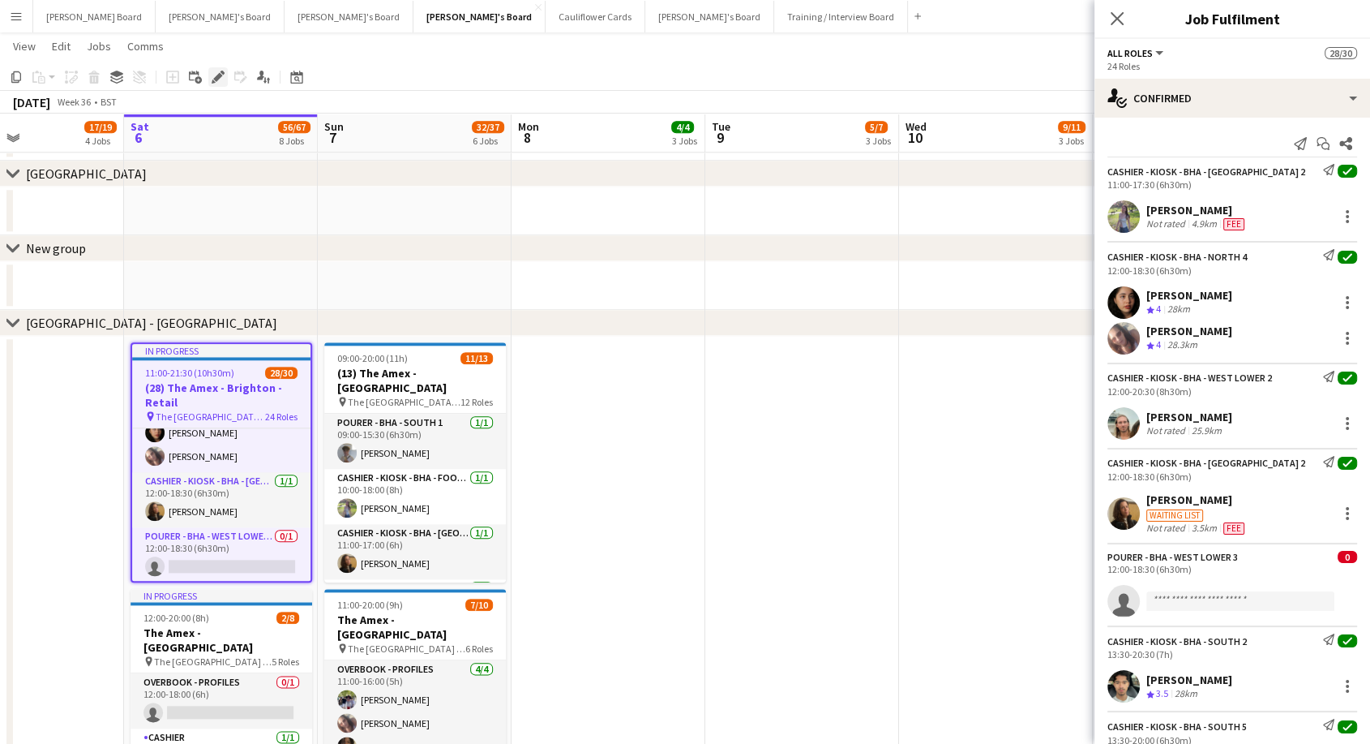
click at [217, 79] on icon at bounding box center [217, 77] width 9 height 9
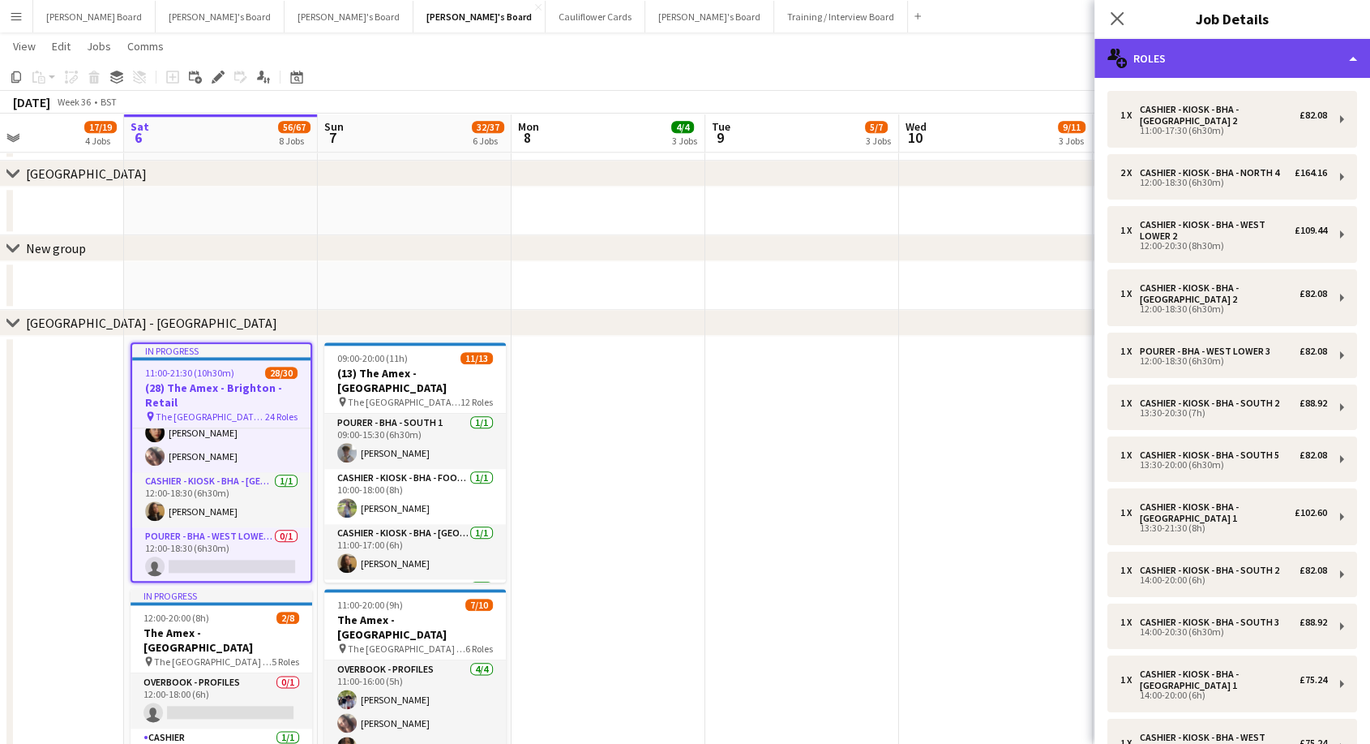
click at [1161, 65] on div "multiple-users-add Roles" at bounding box center [1233, 58] width 276 height 39
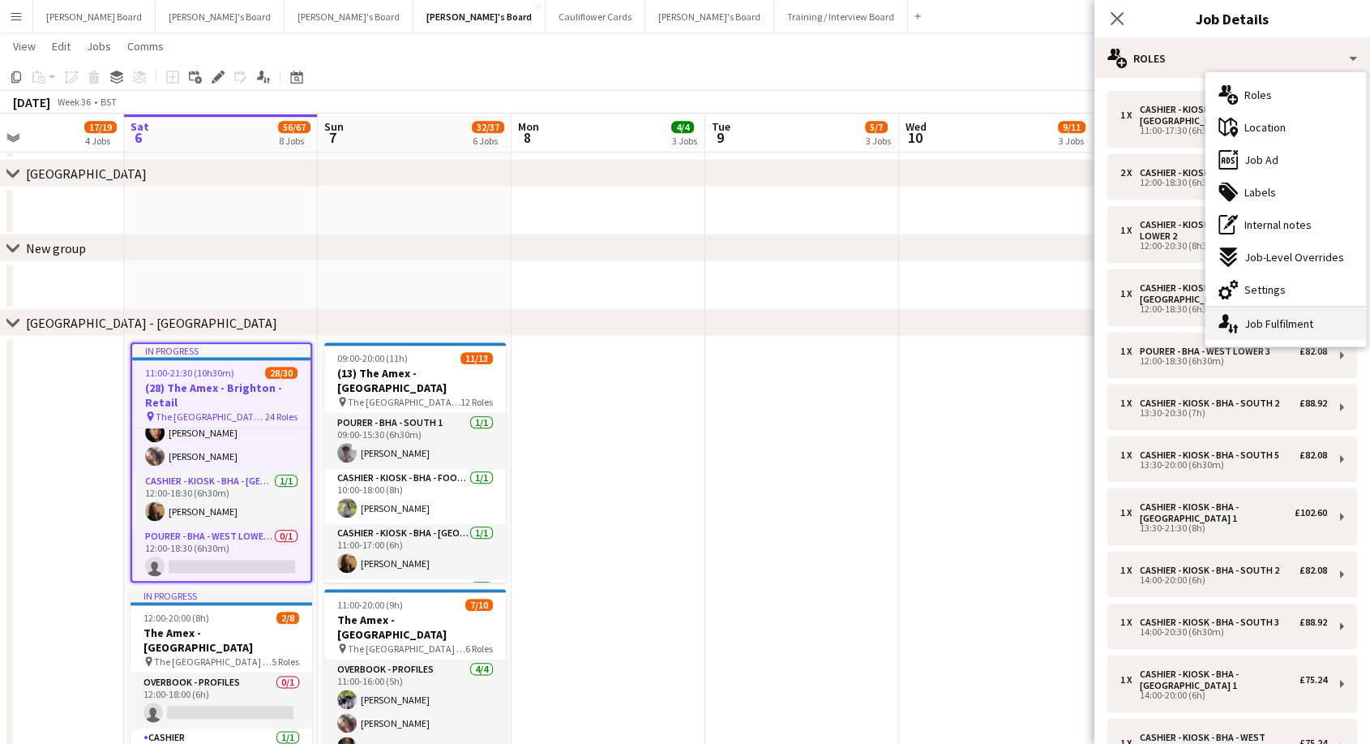
click at [1279, 326] on div "single-neutral-actions-up-down Job Fulfilment" at bounding box center [1286, 323] width 161 height 32
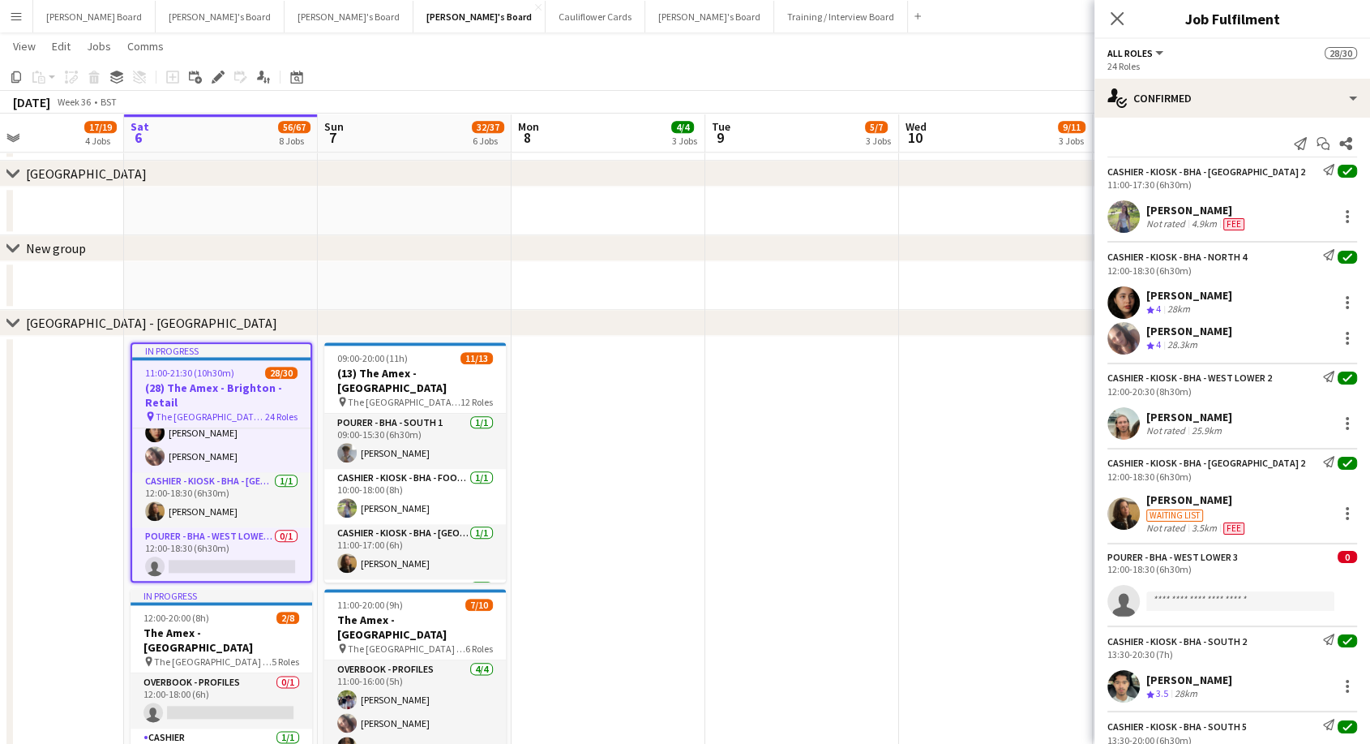
click at [1174, 300] on div "[PERSON_NAME]" at bounding box center [1190, 295] width 86 height 15
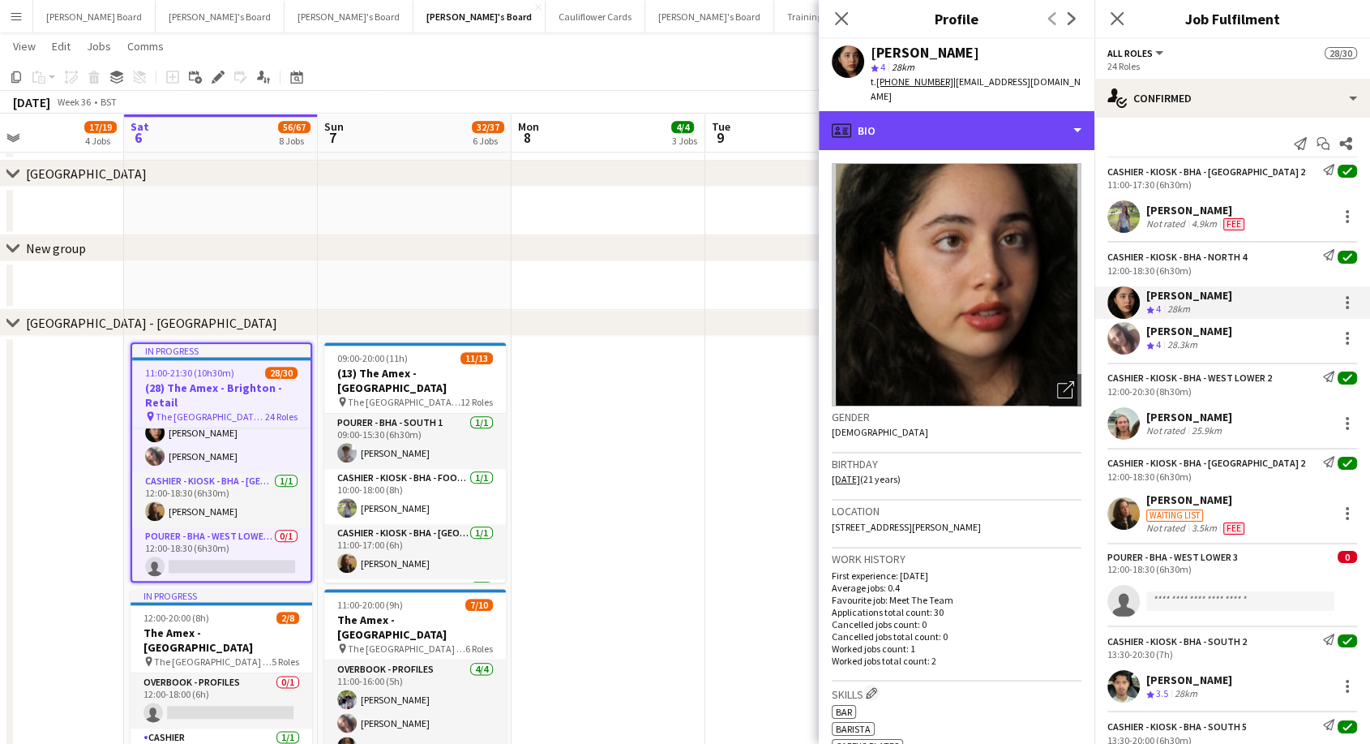
drag, startPoint x: 919, startPoint y: 95, endPoint x: 927, endPoint y: 139, distance: 44.5
click at [920, 111] on div "profile Bio" at bounding box center [957, 130] width 276 height 39
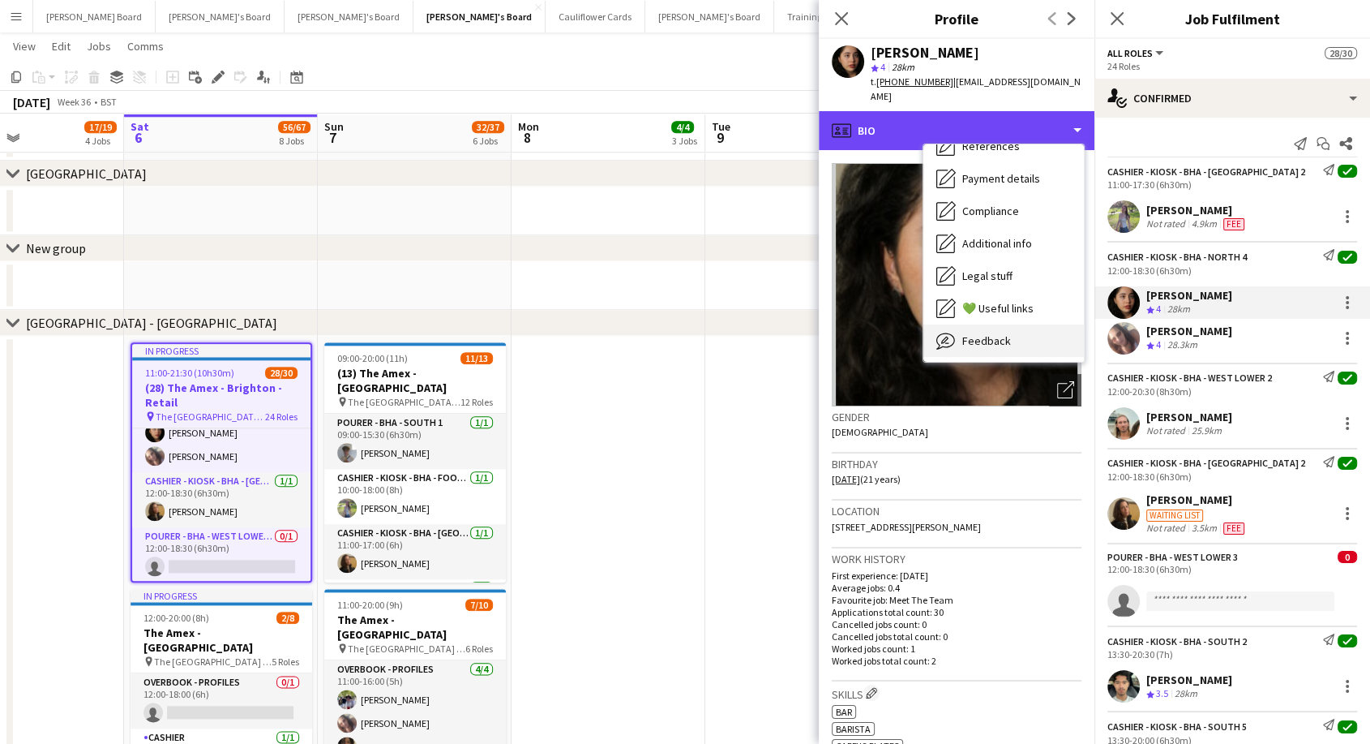
scroll to position [249, 0]
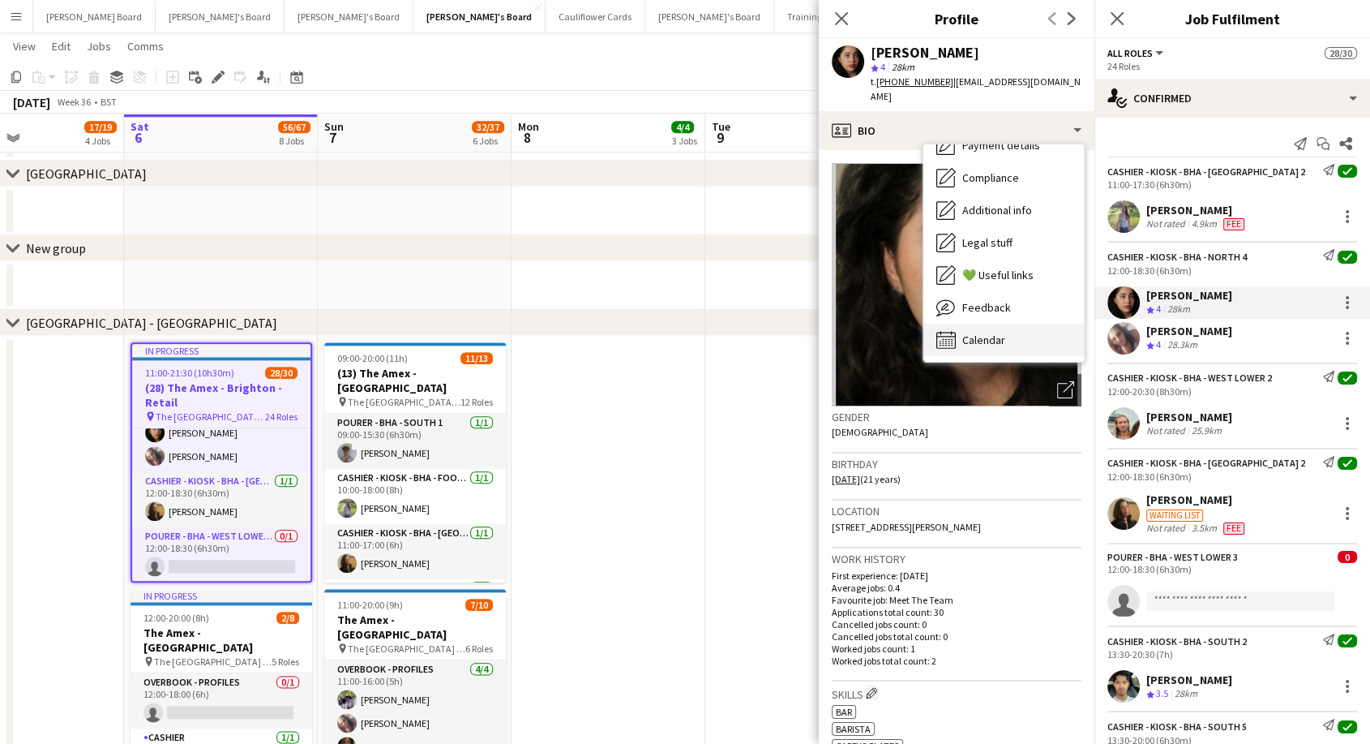
click at [971, 324] on div "Calendar Calendar" at bounding box center [1004, 340] width 161 height 32
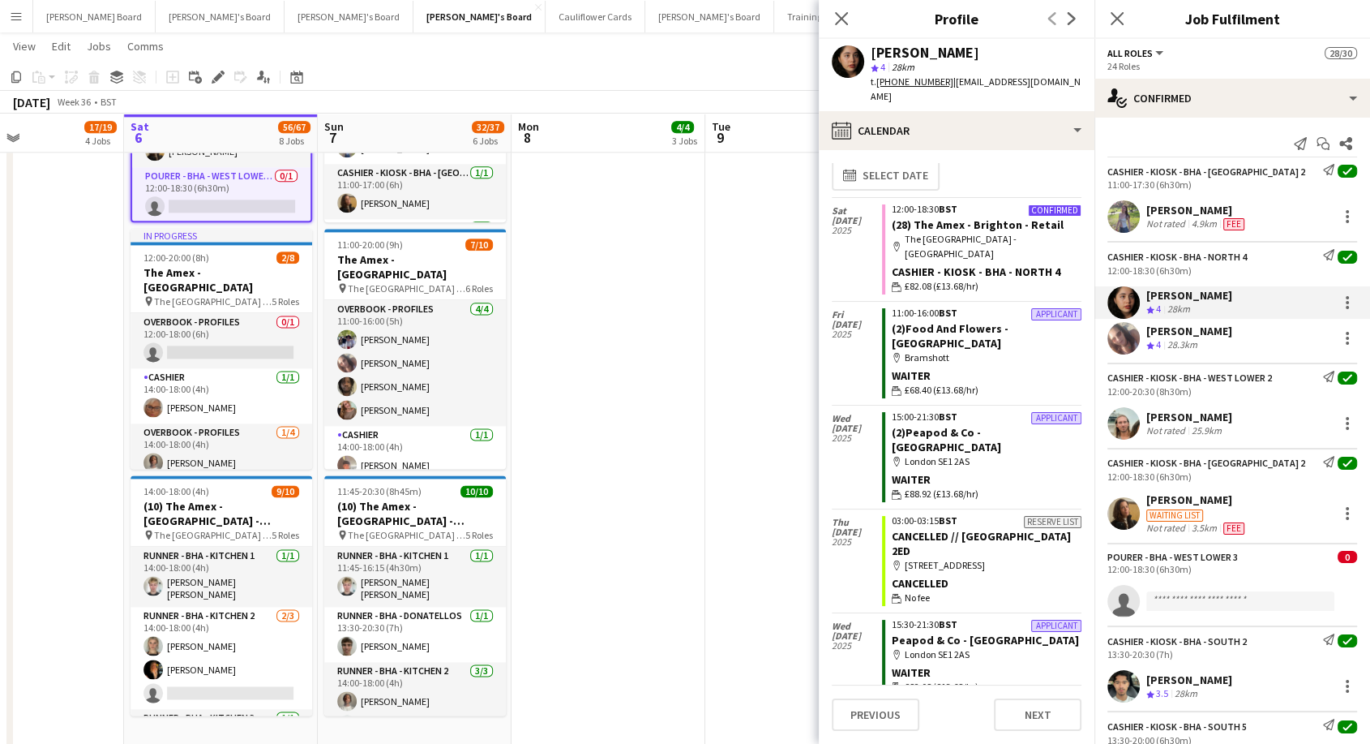
scroll to position [0, 0]
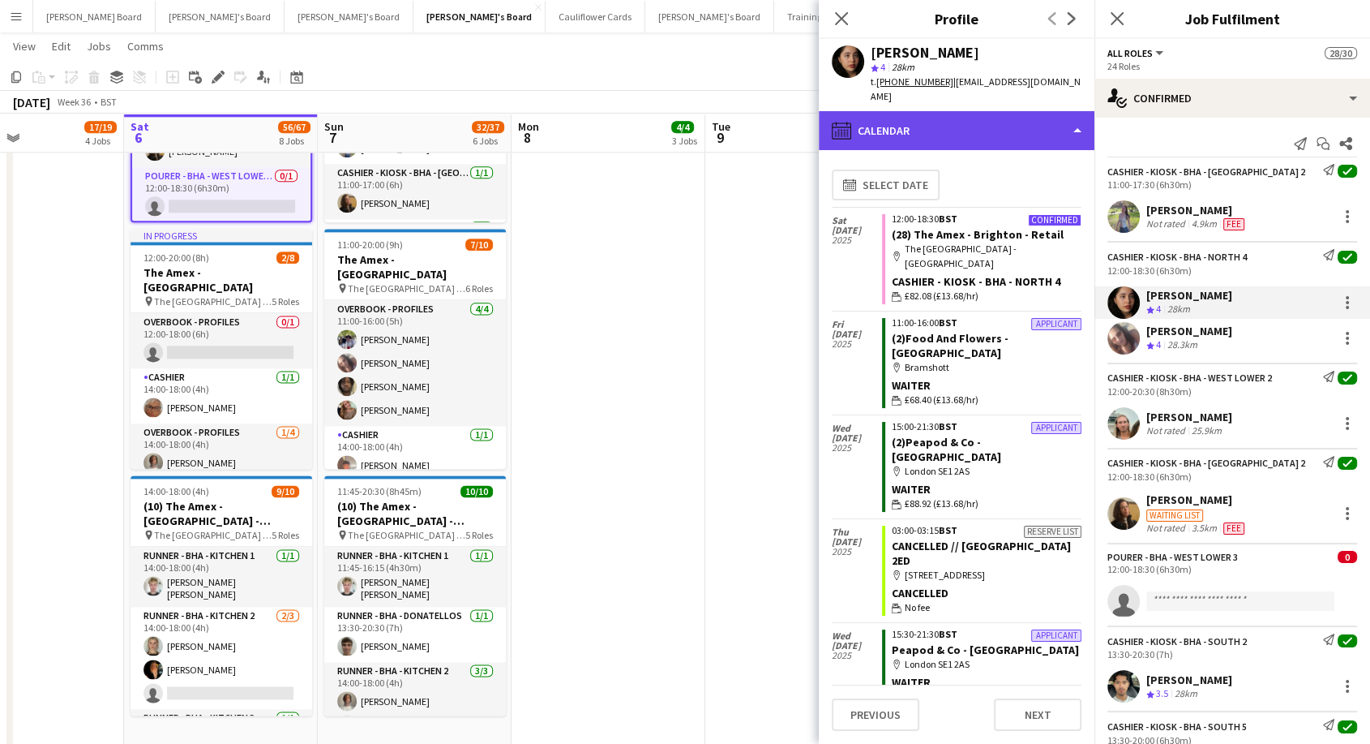
click at [935, 113] on div "calendar-full Calendar" at bounding box center [957, 130] width 276 height 39
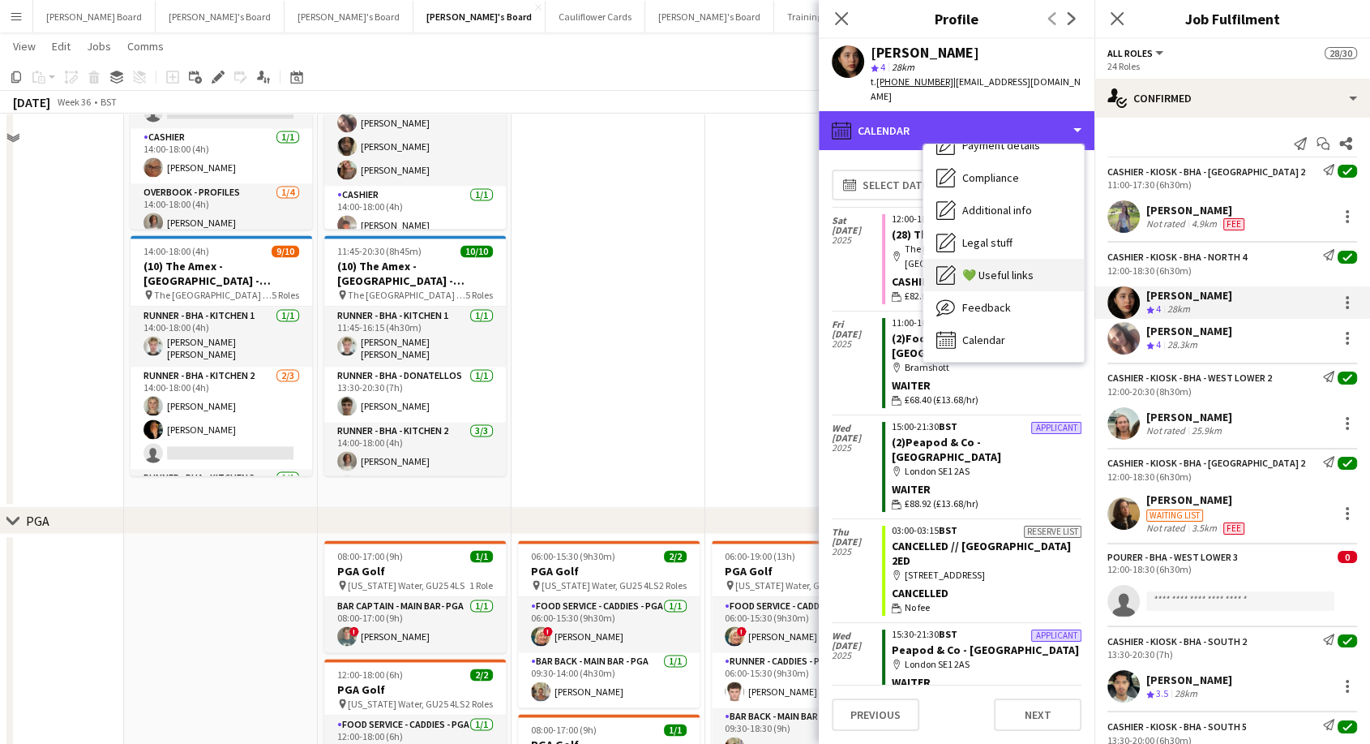
scroll to position [2343, 0]
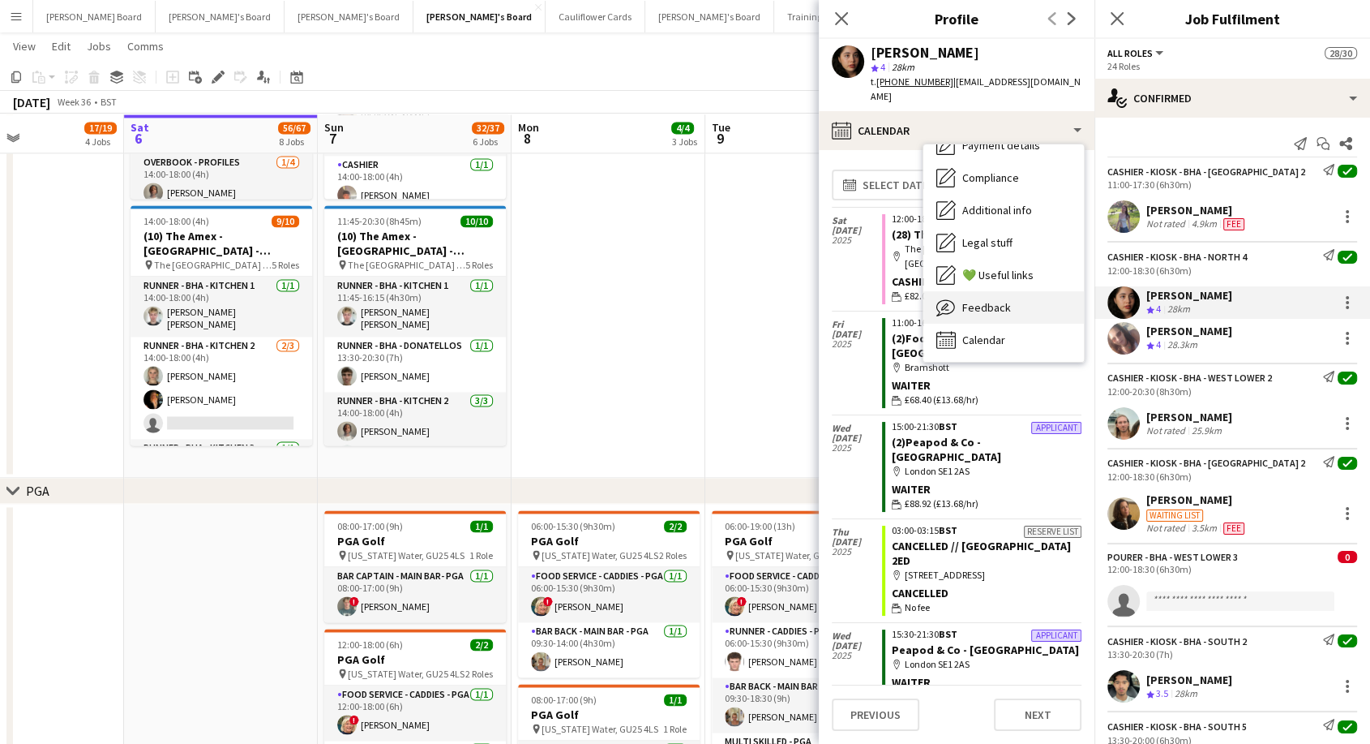
click at [1002, 300] on span "Feedback" at bounding box center [987, 307] width 49 height 15
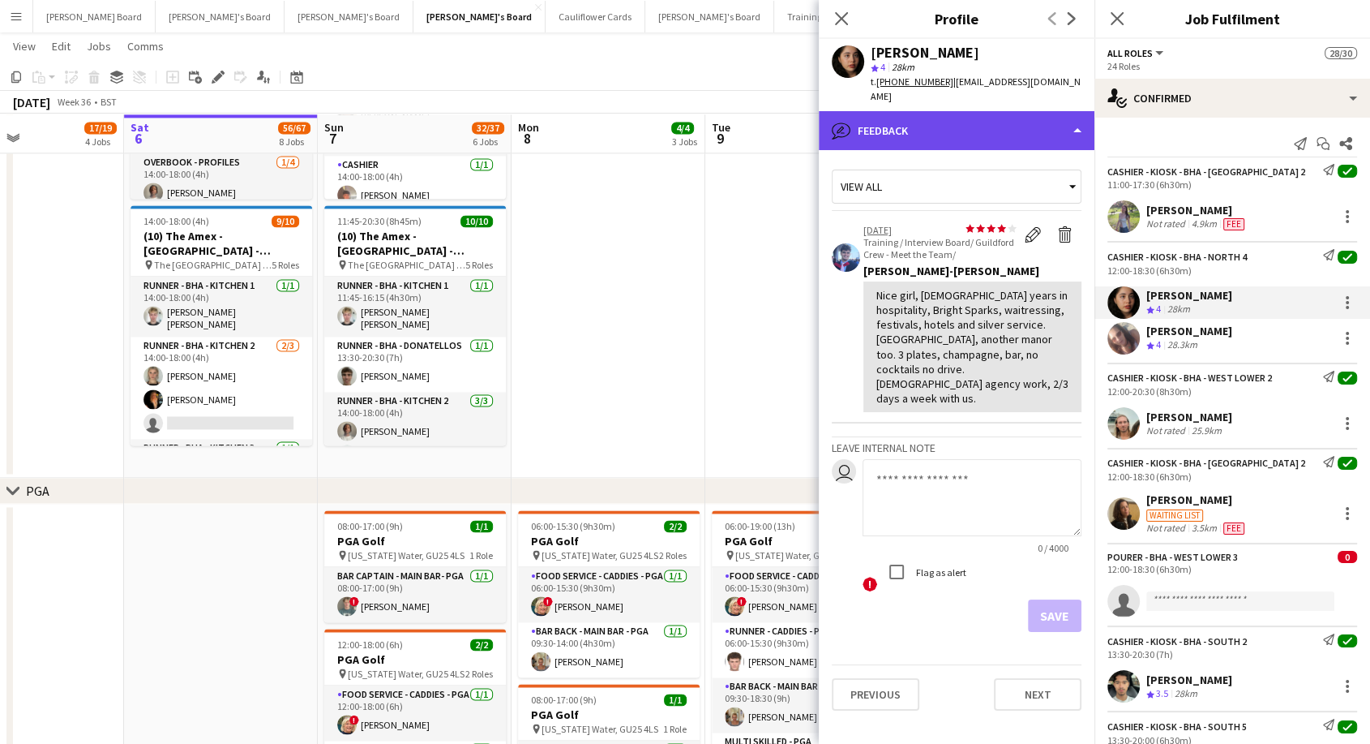
click at [961, 111] on div "bubble-pencil Feedback" at bounding box center [957, 130] width 276 height 39
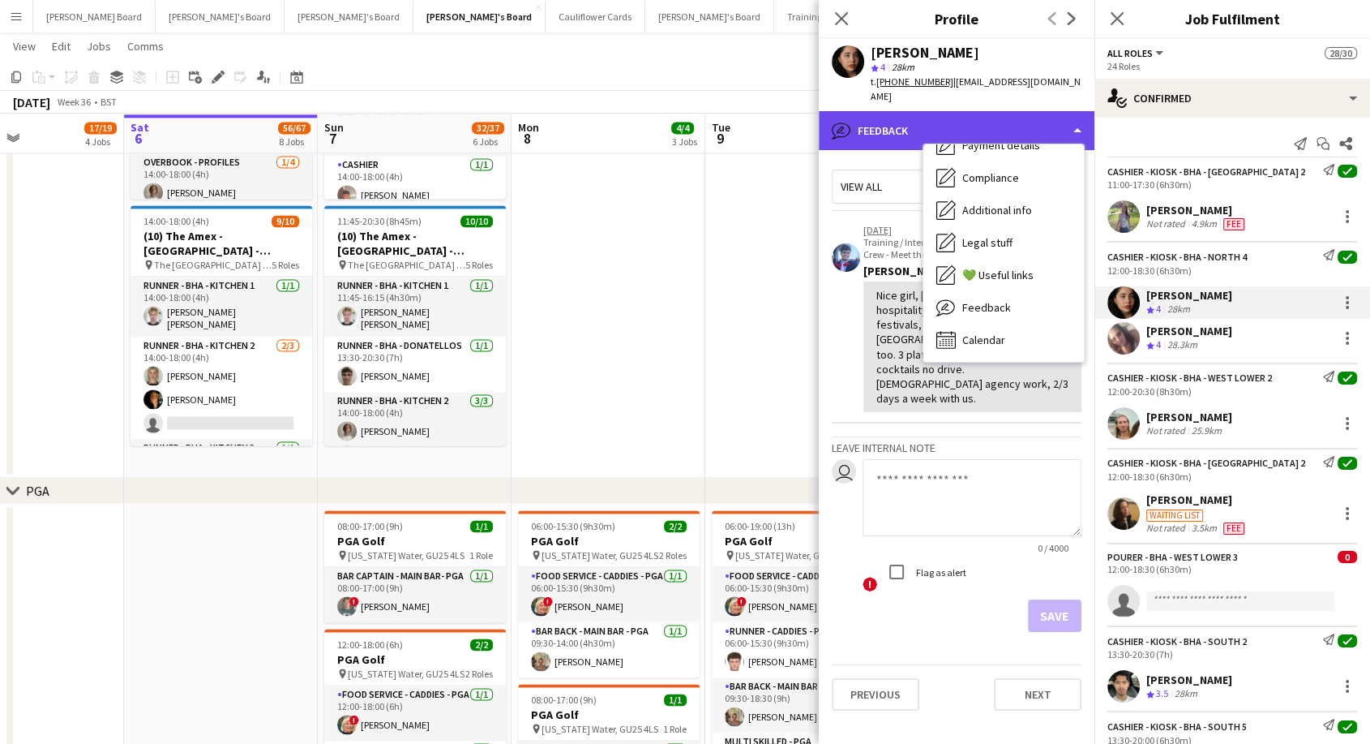
click at [911, 111] on div "bubble-pencil Feedback" at bounding box center [957, 130] width 276 height 39
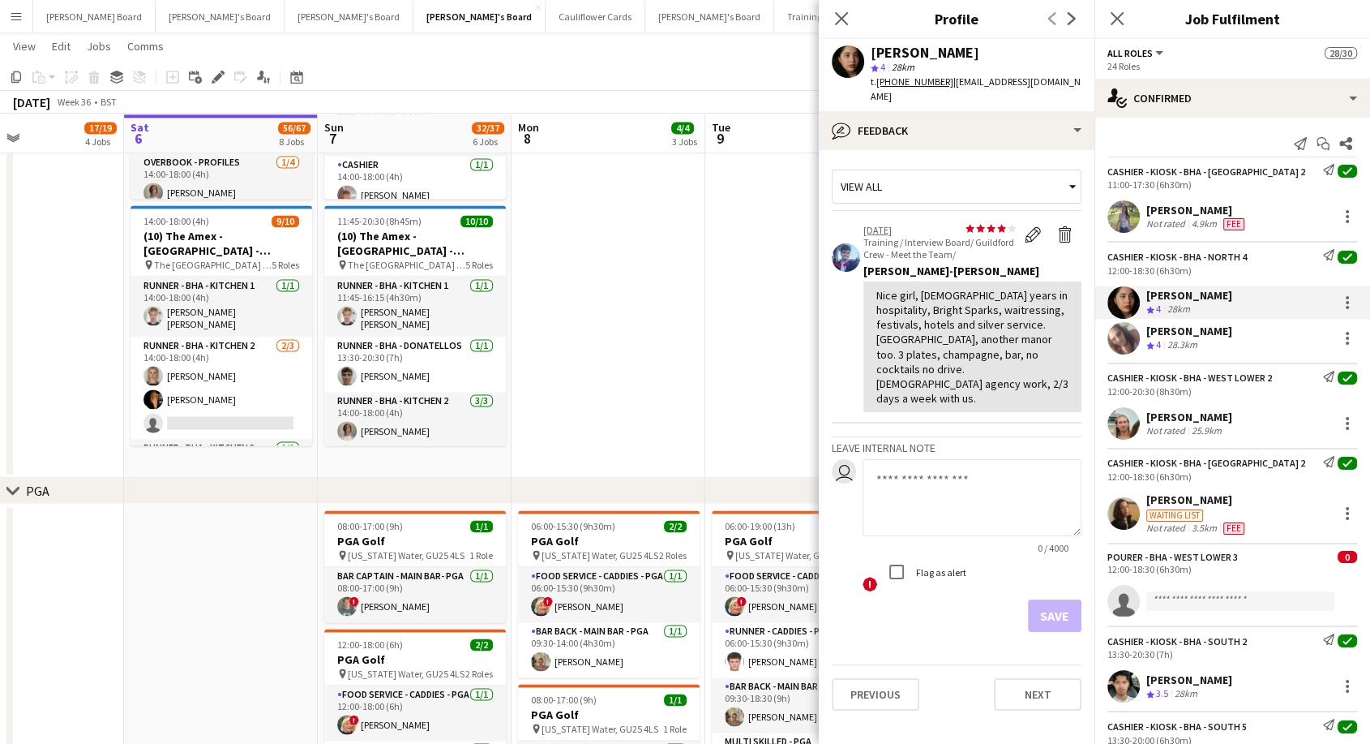
click at [1203, 332] on div "[PERSON_NAME]" at bounding box center [1190, 331] width 86 height 15
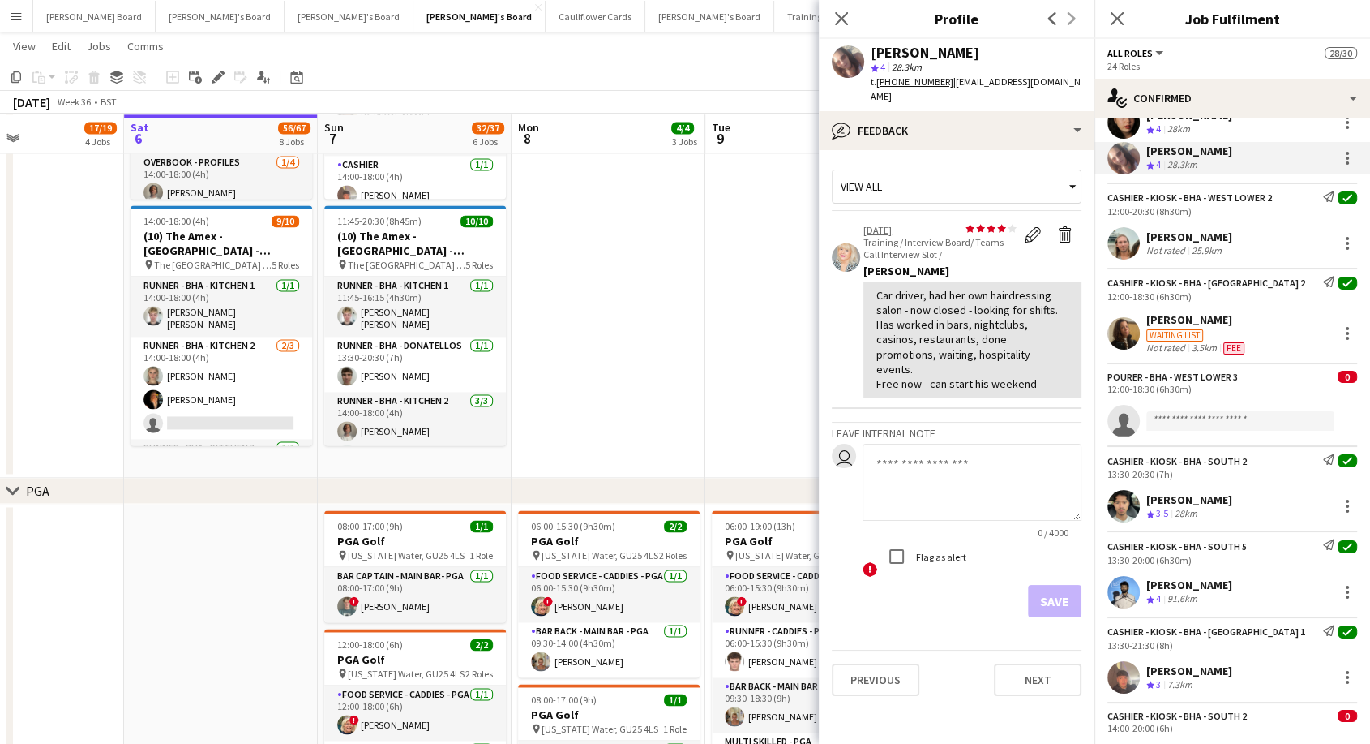
scroll to position [360, 0]
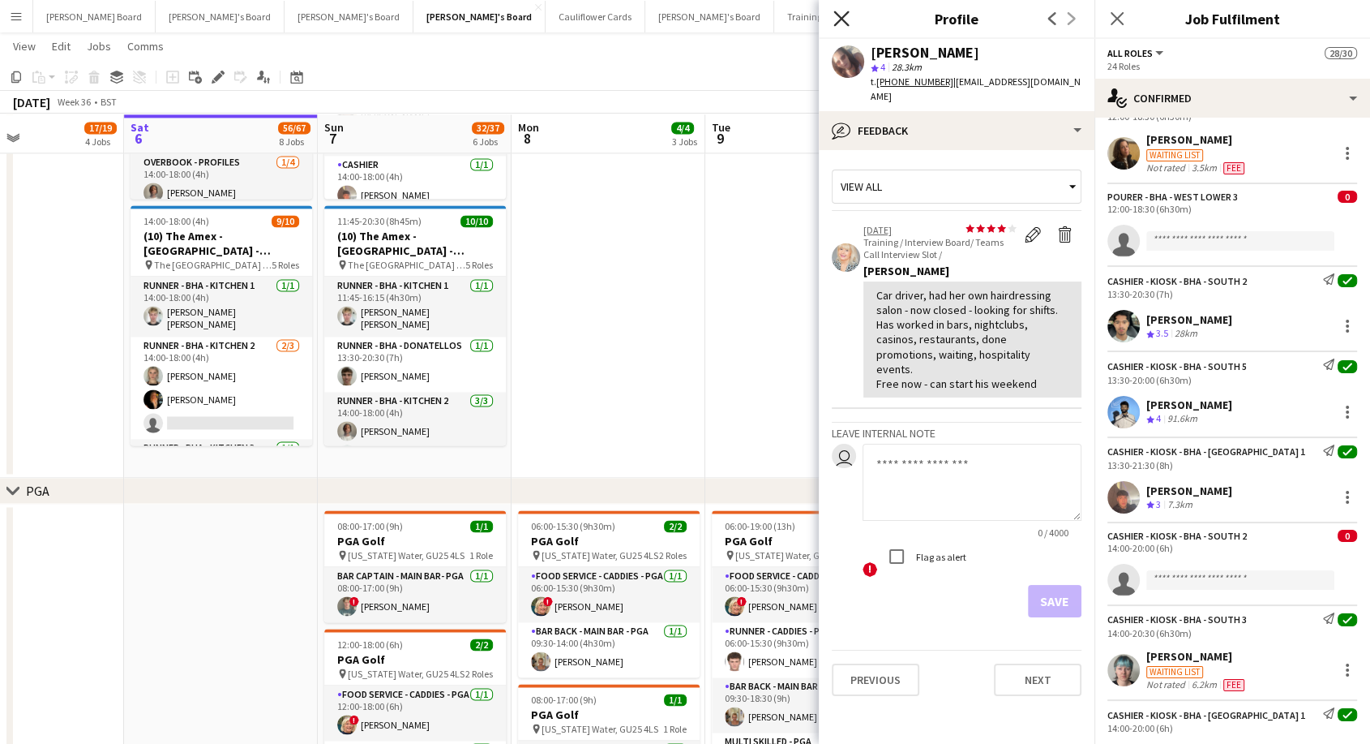
click at [846, 20] on icon "Close pop-in" at bounding box center [841, 18] width 15 height 15
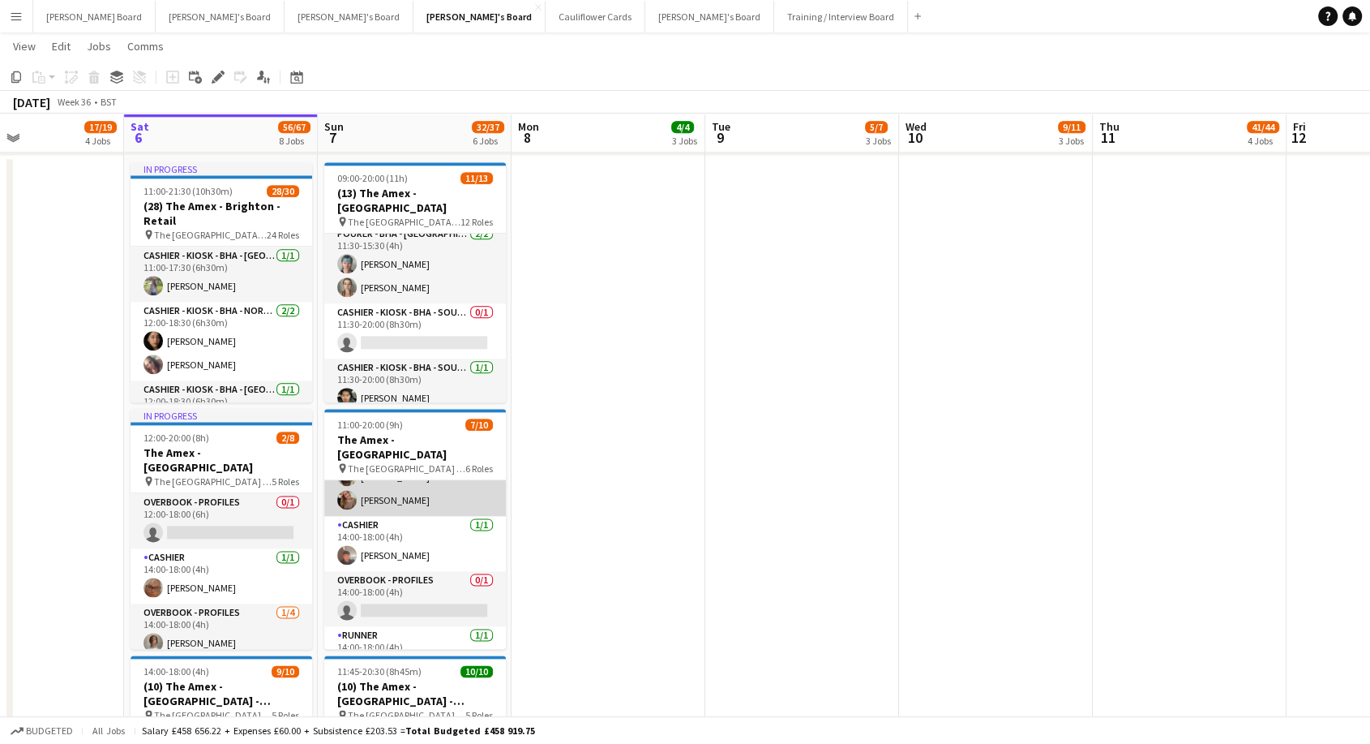
scroll to position [180, 0]
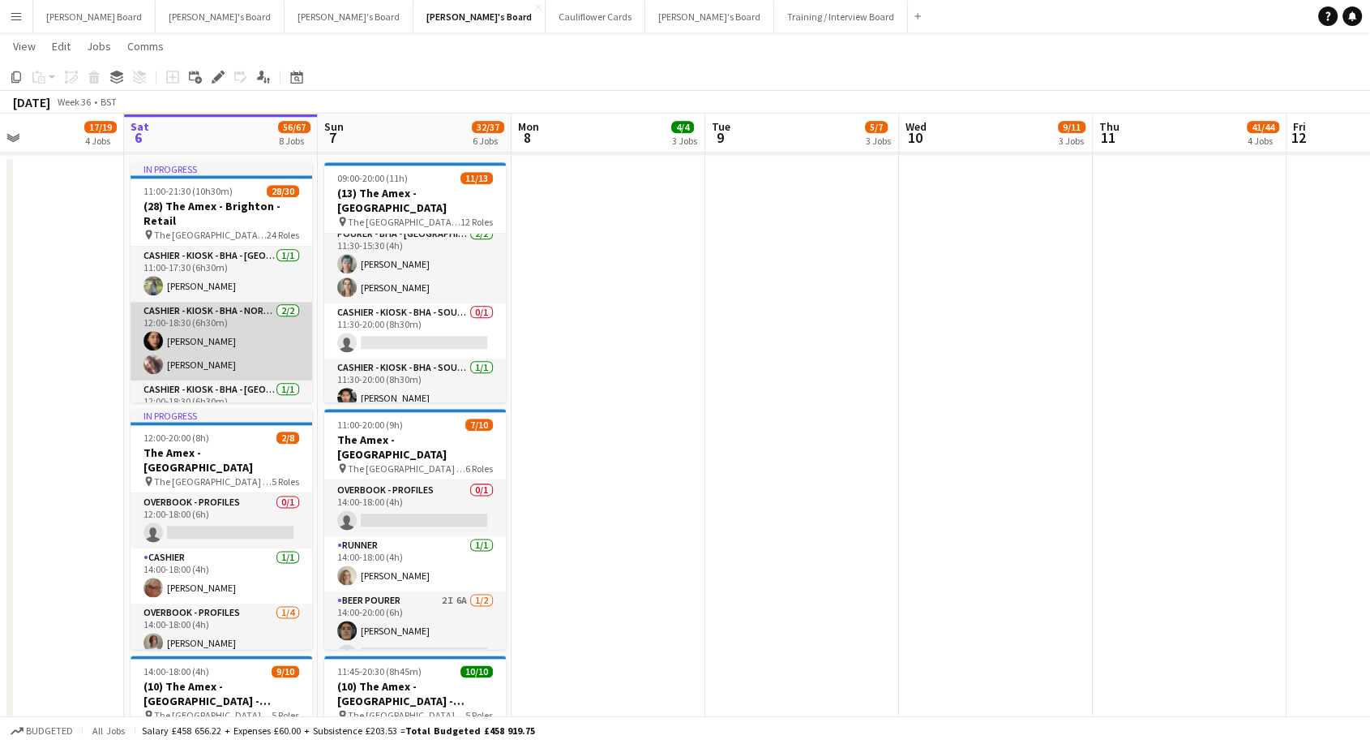
click at [234, 354] on app-card-role "Cashier - Kiosk - BHA - North 4 [DATE] 12:00-18:30 (6h30m) [PERSON_NAME] [PERSO…" at bounding box center [222, 341] width 182 height 79
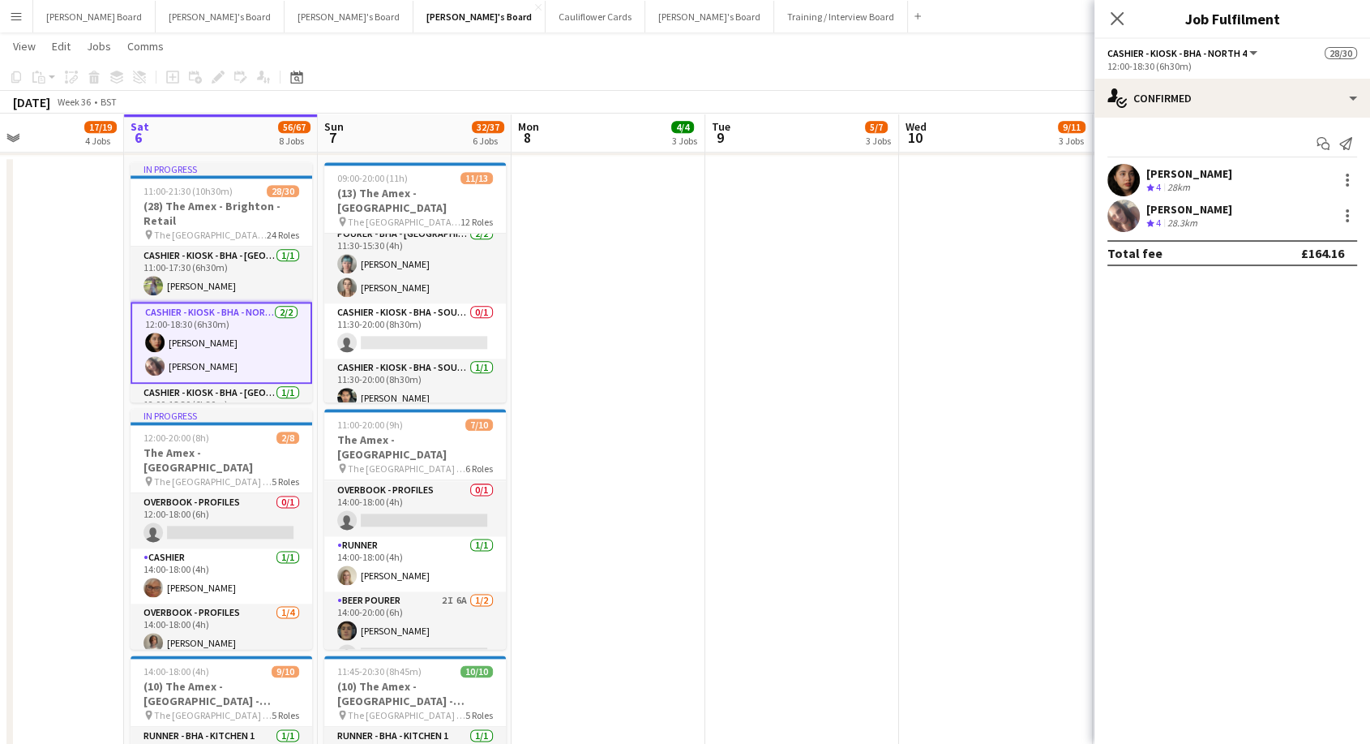
click at [1182, 208] on div "[PERSON_NAME]" at bounding box center [1190, 209] width 86 height 15
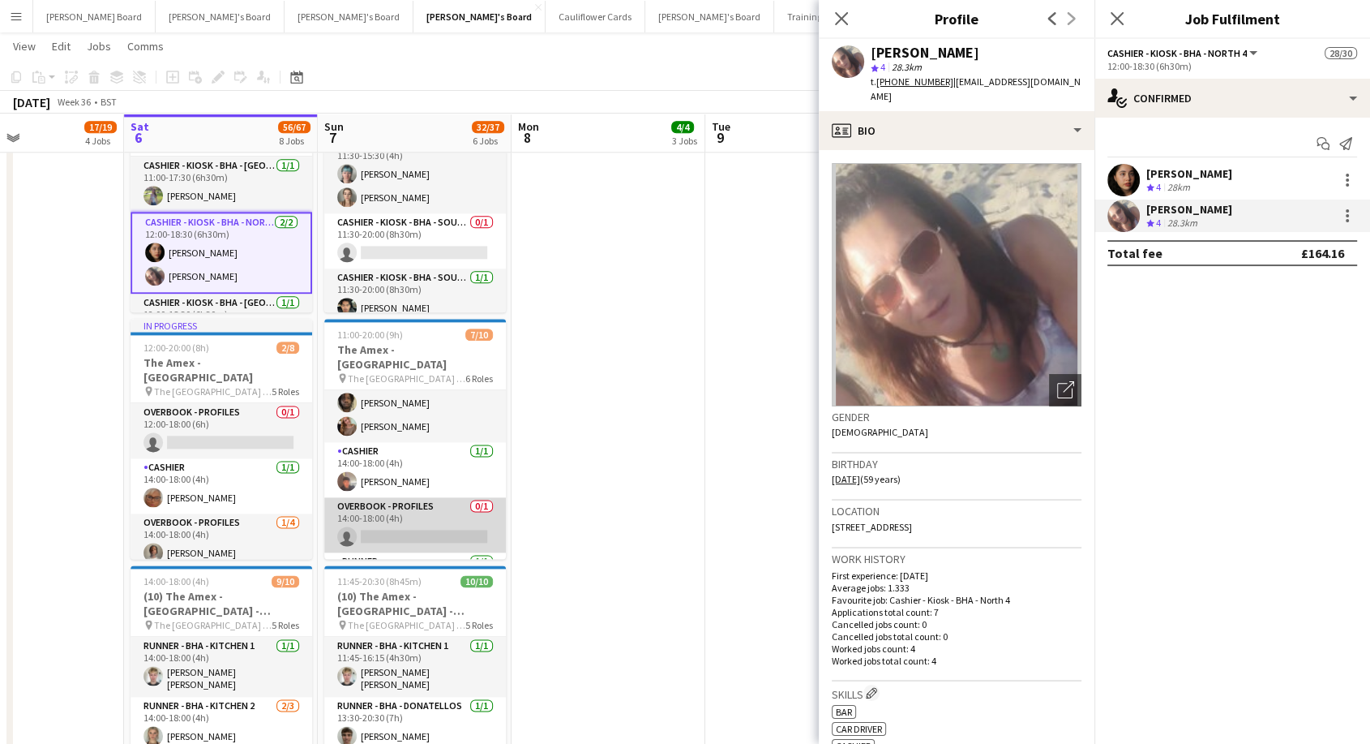
scroll to position [0, 0]
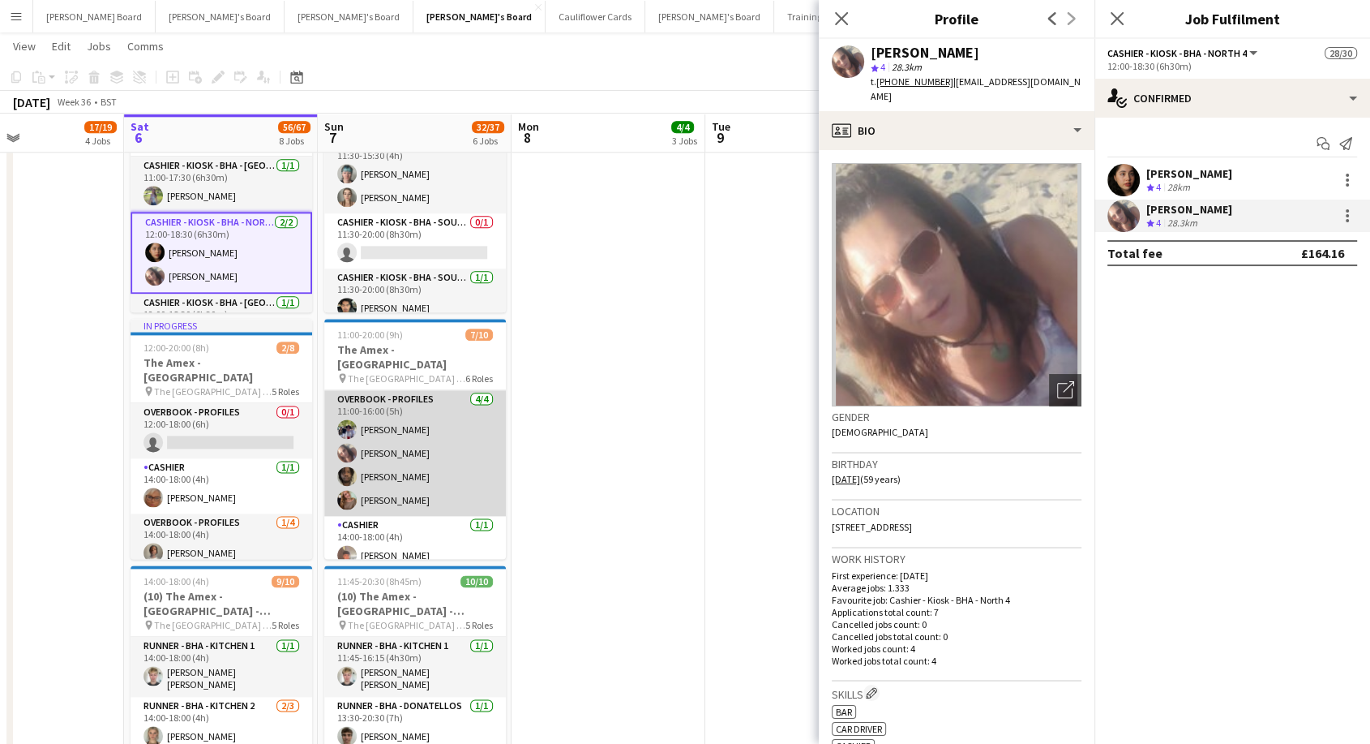
click at [424, 446] on app-card-role "Overbook - Profiles [DATE] 11:00-16:00 (5h) [PERSON_NAME] [PERSON_NAME] [PERSON…" at bounding box center [415, 453] width 182 height 126
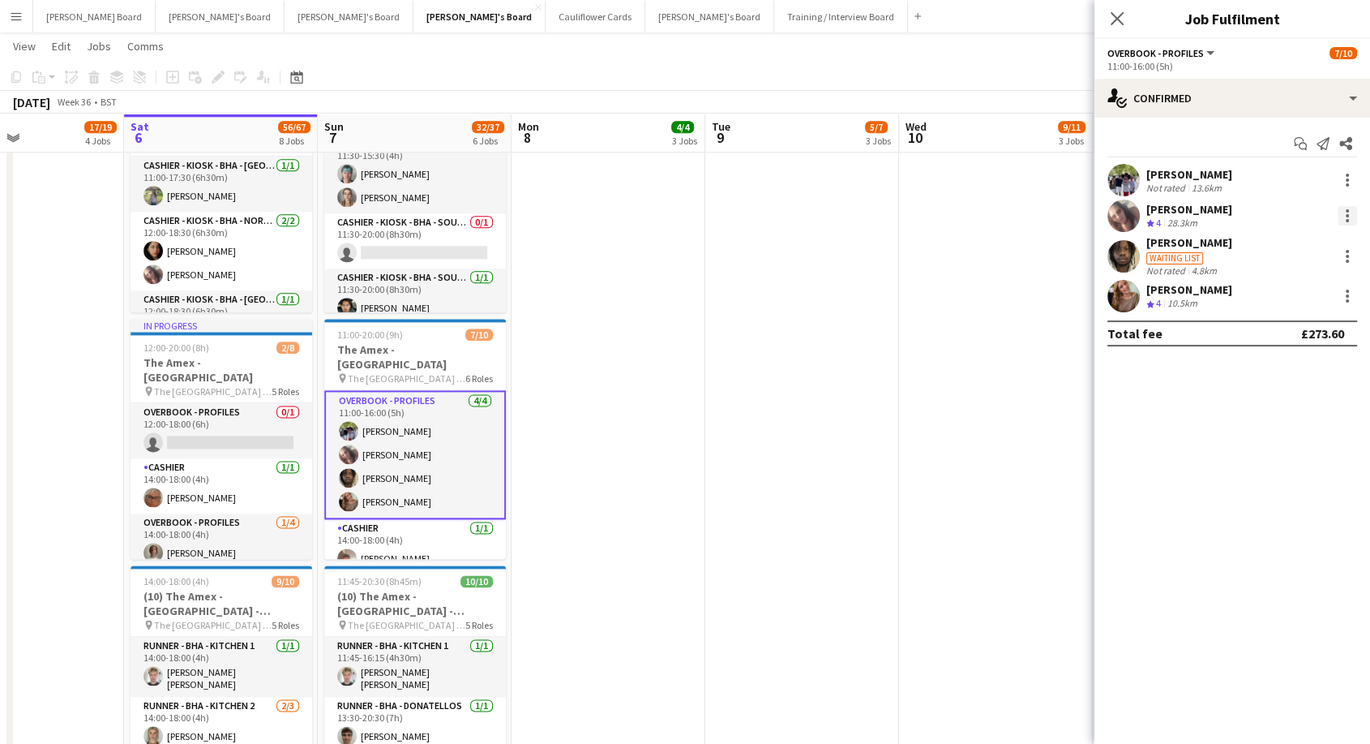
click at [1347, 216] on div at bounding box center [1347, 215] width 3 height 3
click at [1302, 296] on button "Switch crew" at bounding box center [1294, 284] width 127 height 39
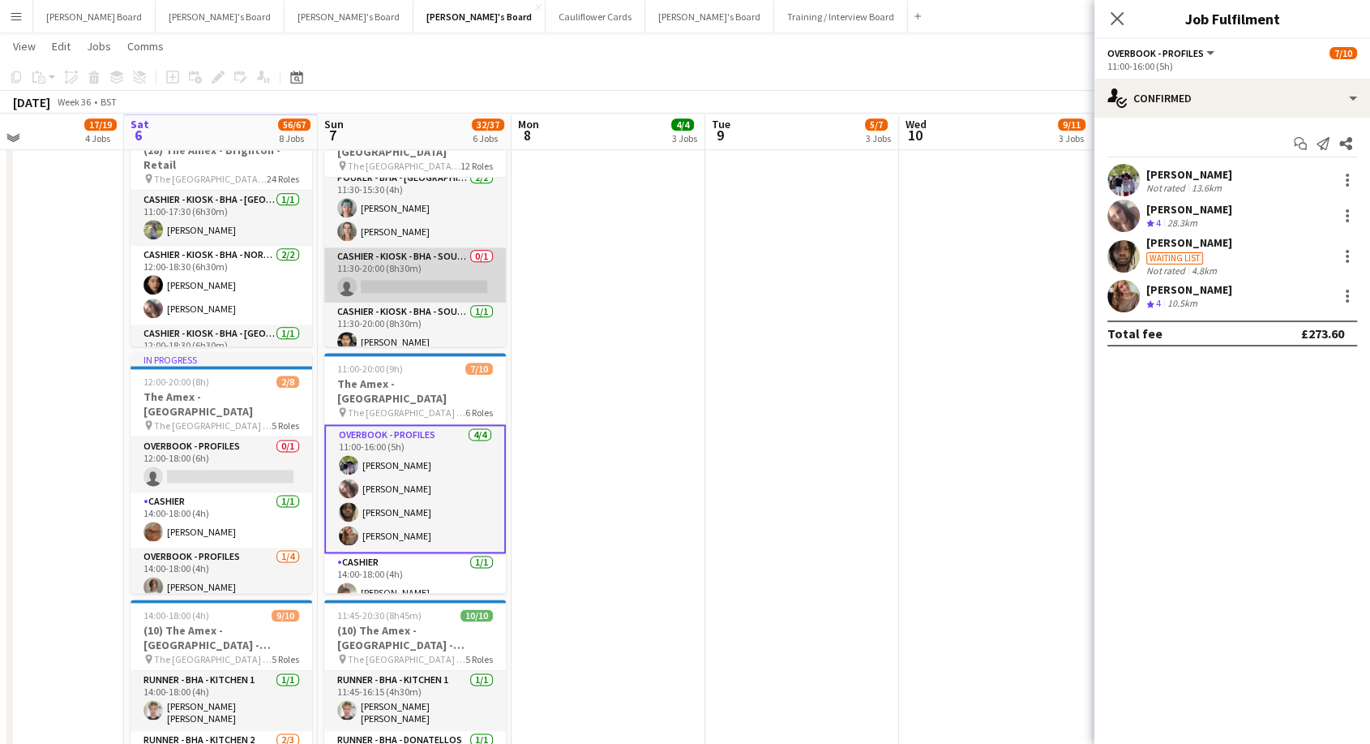
click at [448, 269] on app-card-role "Cashier - Kiosk - BHA - South 3 0/1 11:30-20:00 (8h30m) single-neutral-actions" at bounding box center [415, 274] width 182 height 55
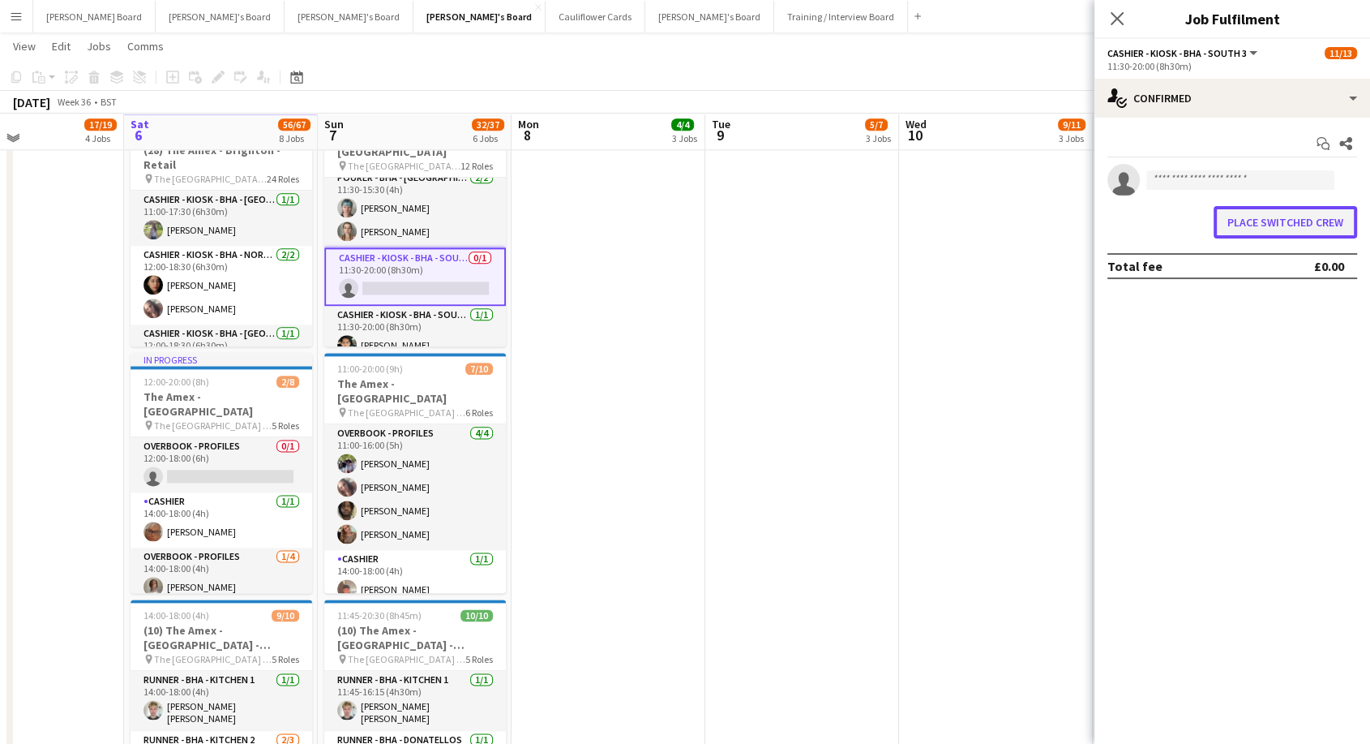
click at [1235, 222] on button "Place switched crew" at bounding box center [1286, 222] width 144 height 32
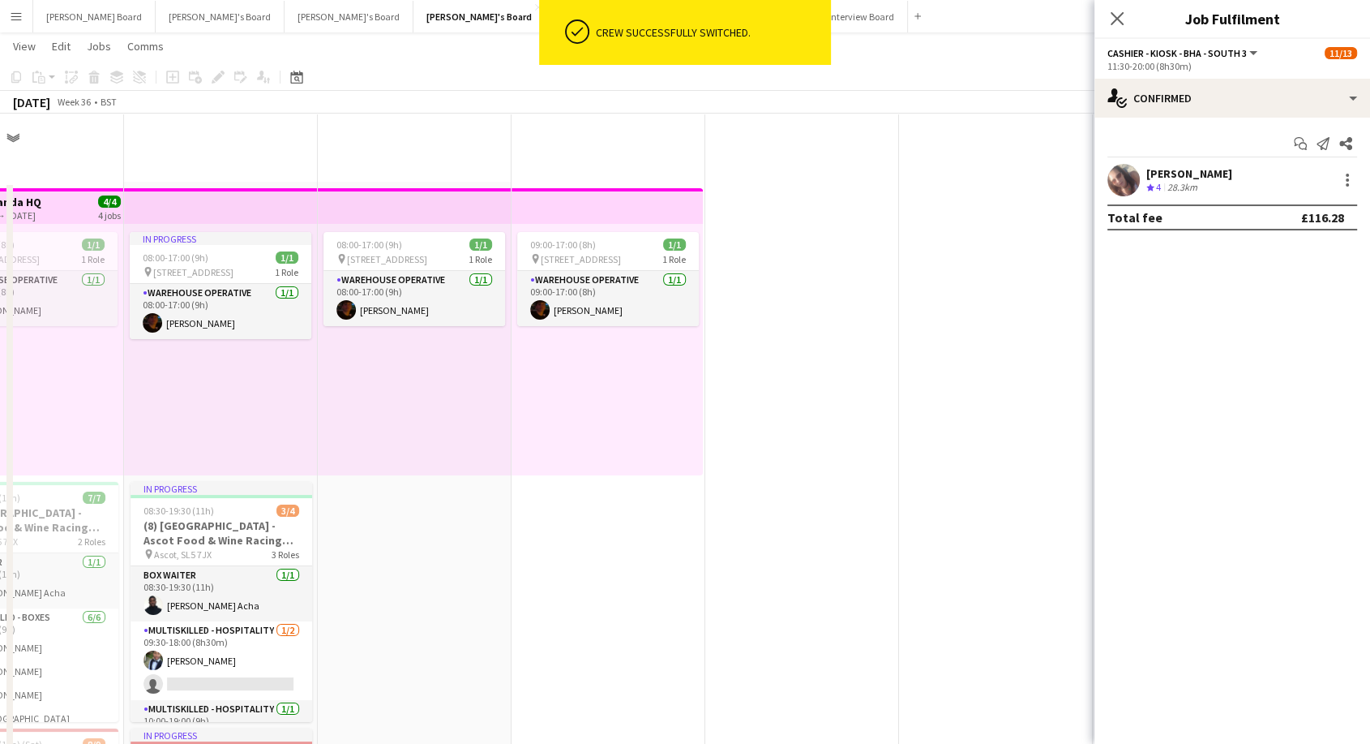
scroll to position [1983, 0]
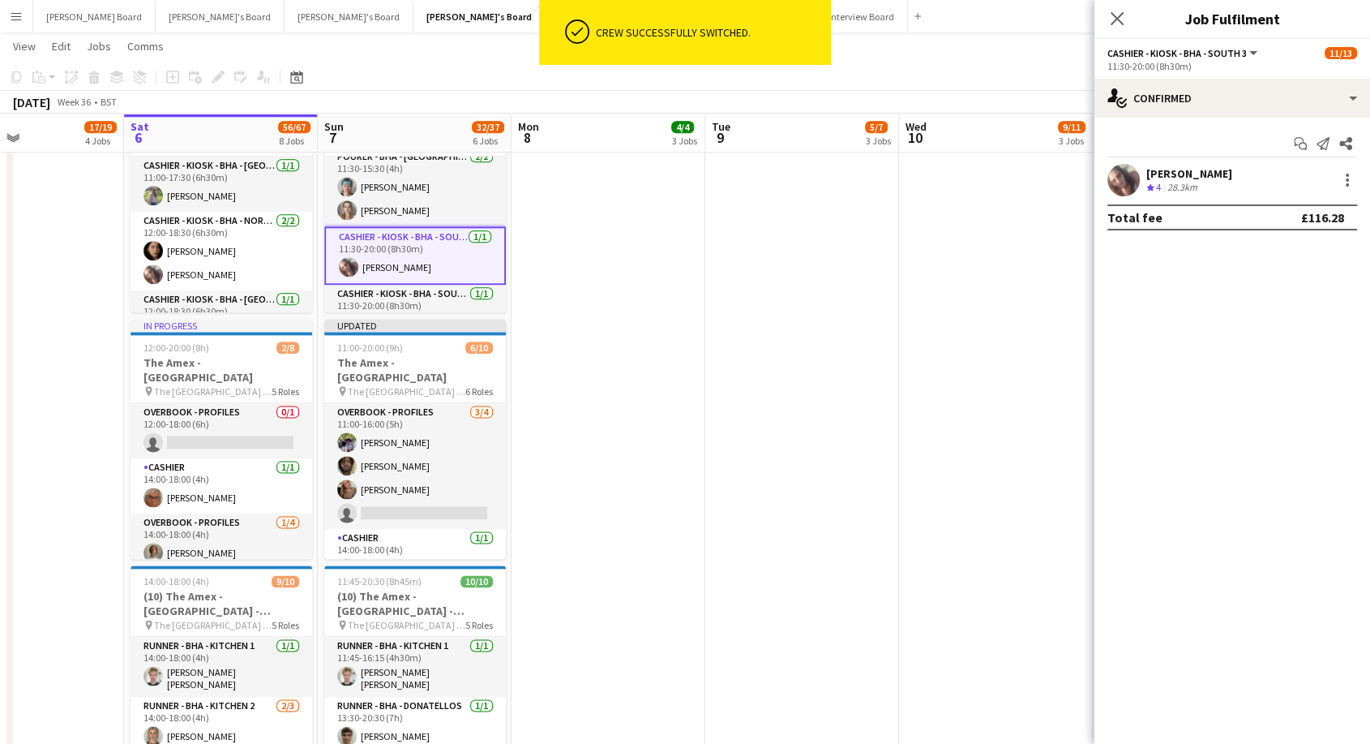
drag, startPoint x: 725, startPoint y: 291, endPoint x: 850, endPoint y: 245, distance: 133.2
click at [727, 290] on app-date-cell at bounding box center [803, 452] width 194 height 772
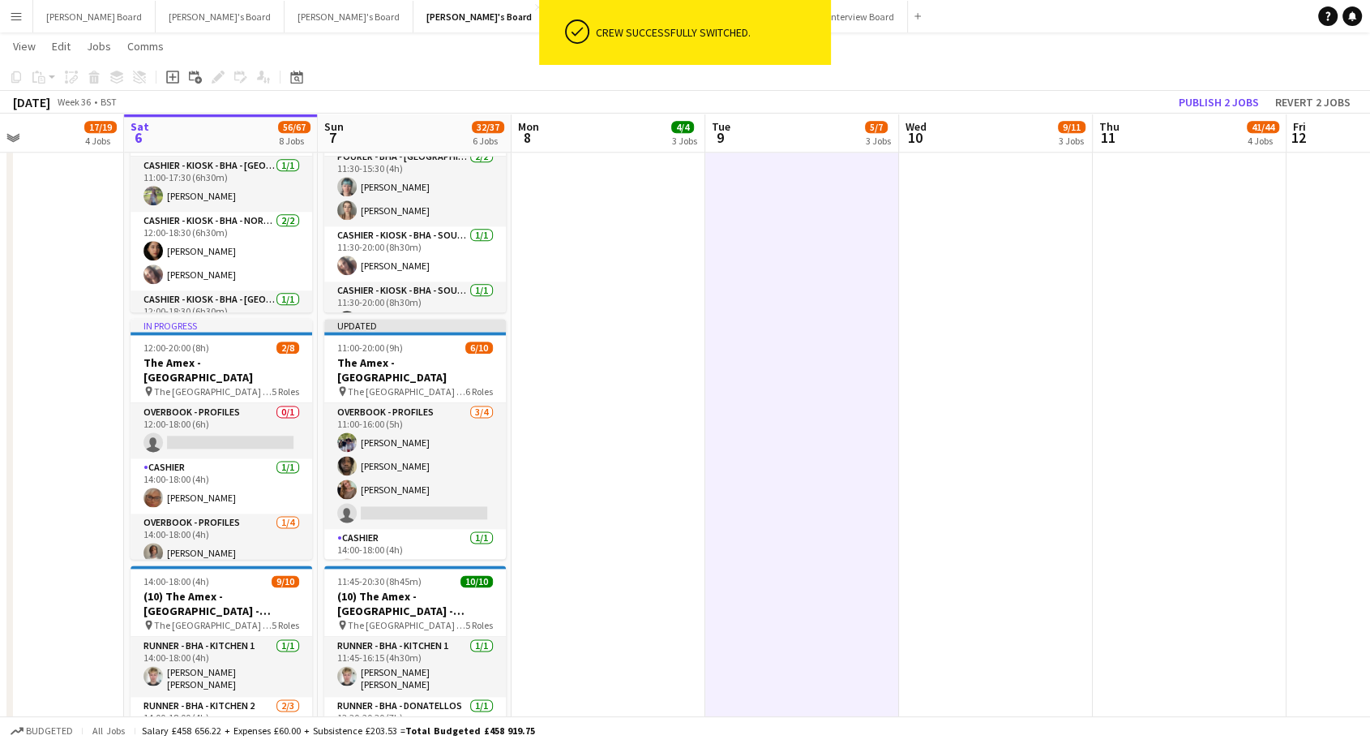
scroll to position [0, 456]
click at [1225, 105] on button "Publish 2 jobs" at bounding box center [1219, 102] width 93 height 21
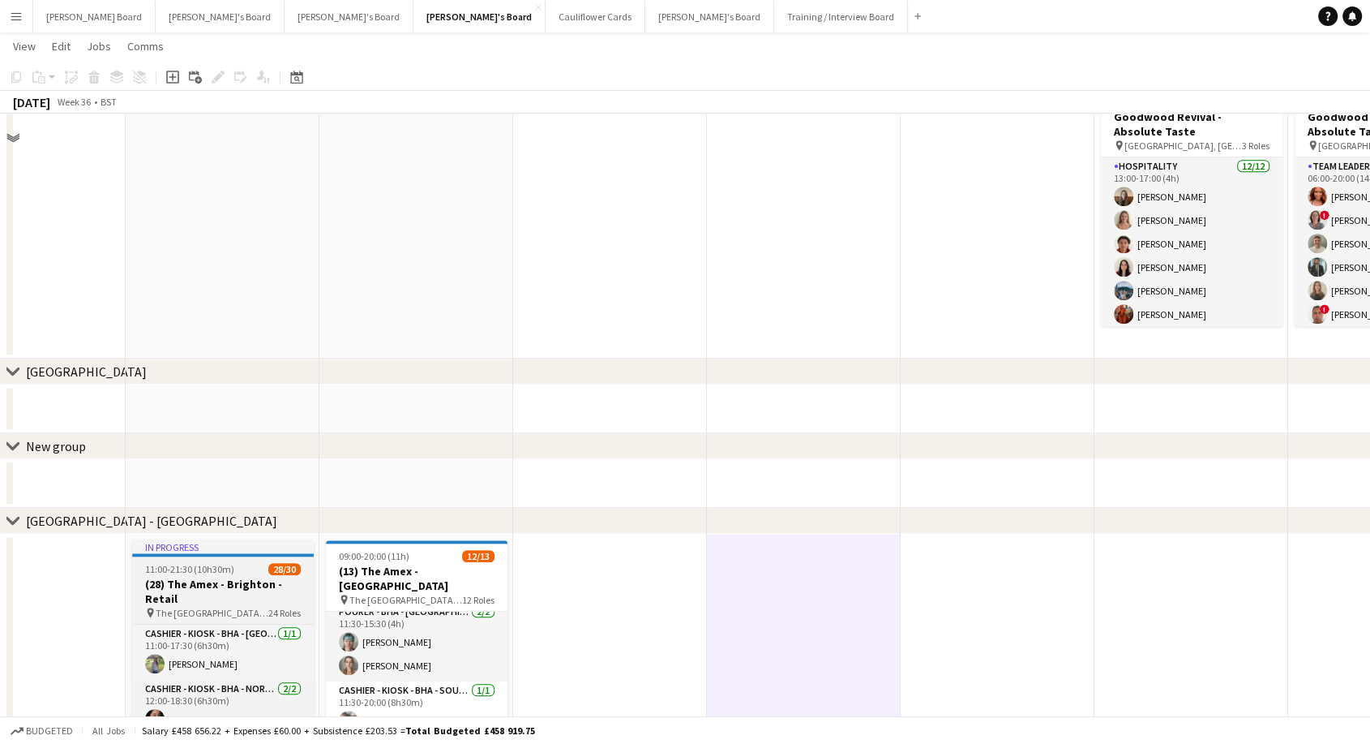
scroll to position [1622, 0]
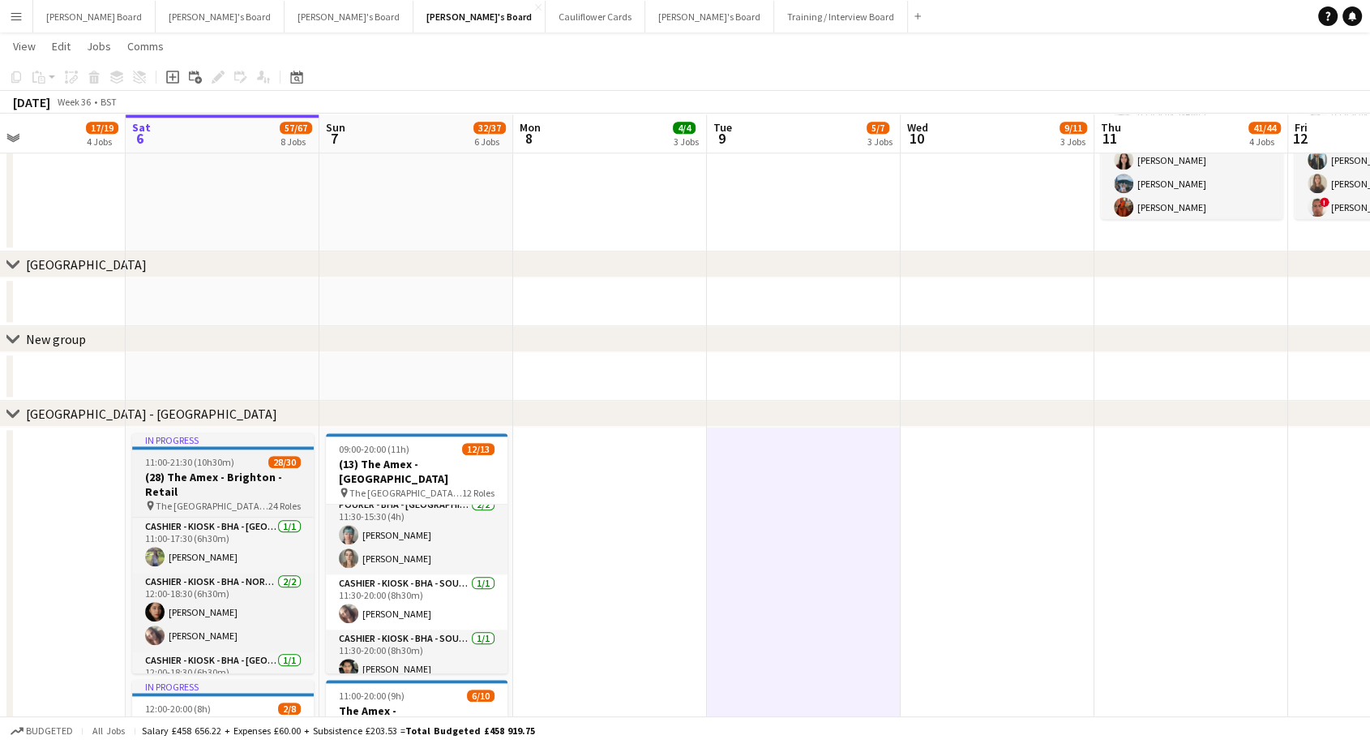
click at [219, 478] on h3 "(28) The Amex - Brighton - Retail" at bounding box center [223, 484] width 182 height 29
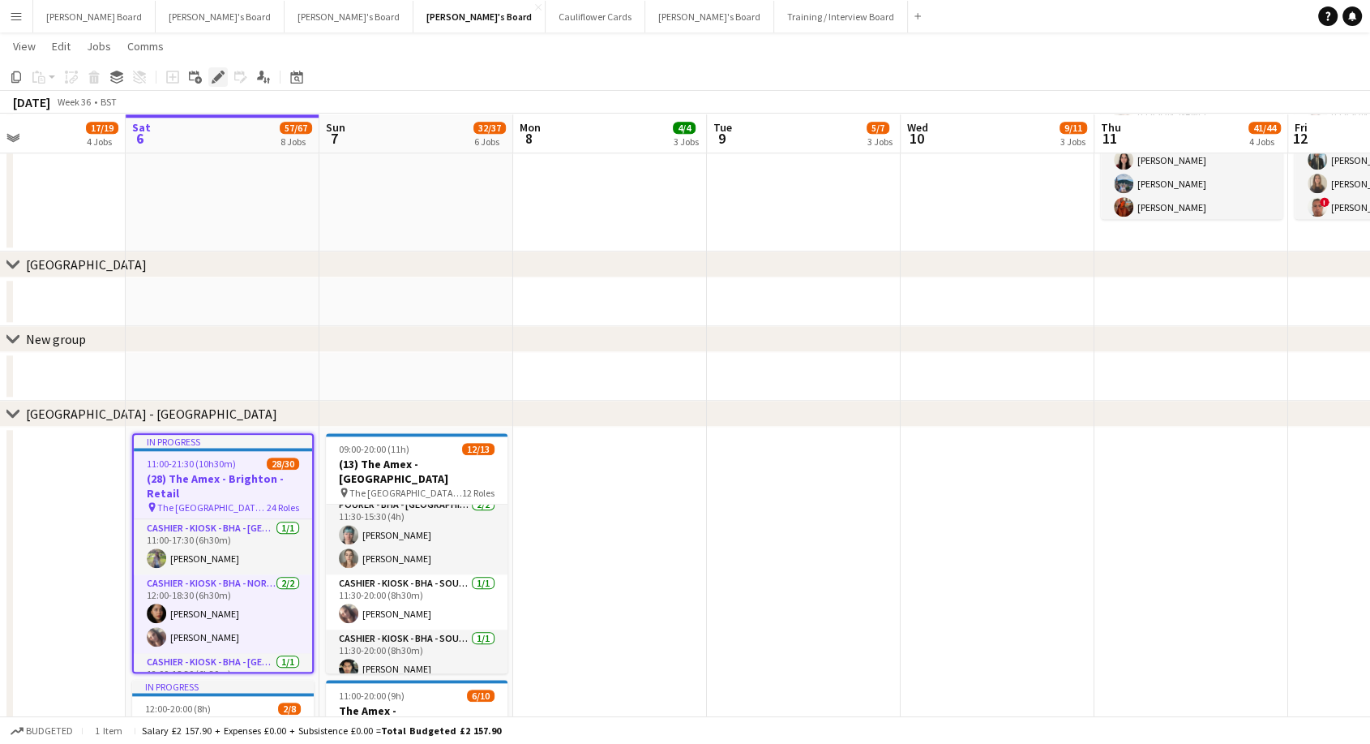
click at [216, 76] on icon at bounding box center [217, 77] width 9 height 9
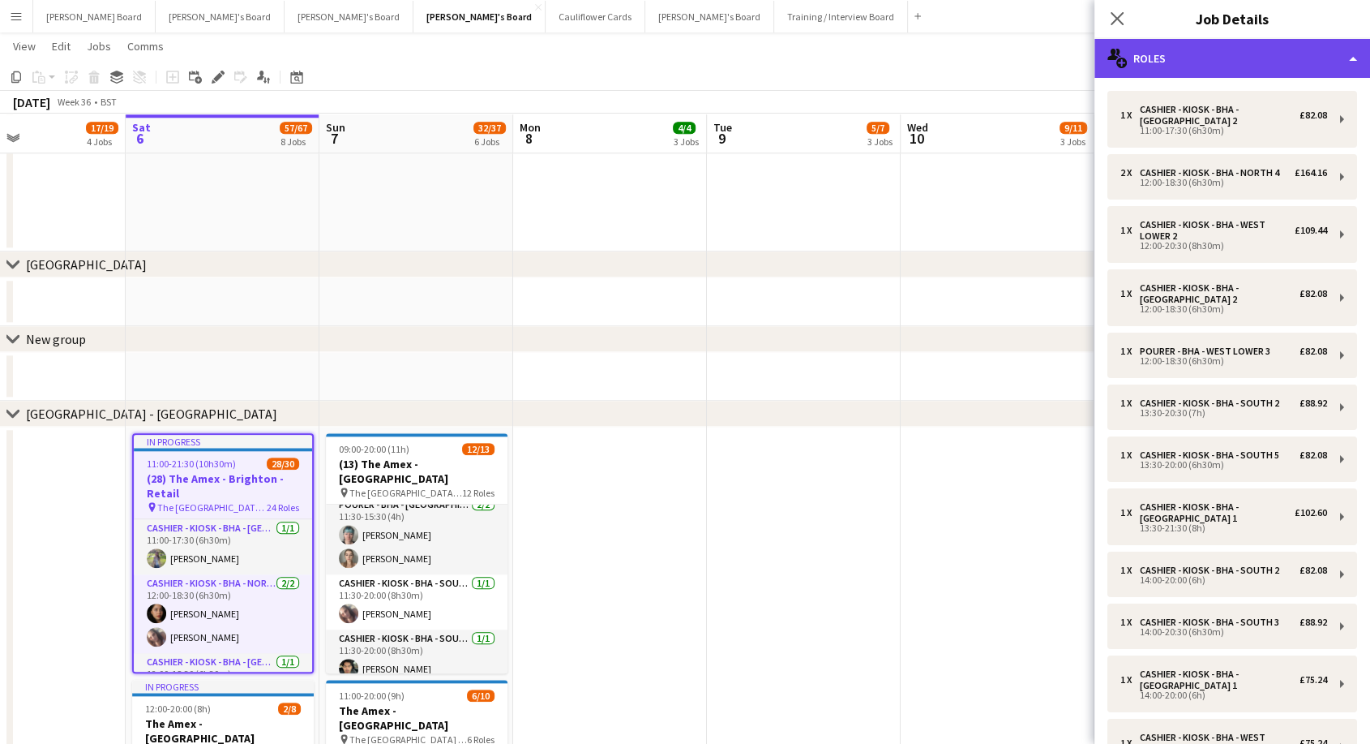
click at [1256, 60] on div "multiple-users-add Roles" at bounding box center [1233, 58] width 276 height 39
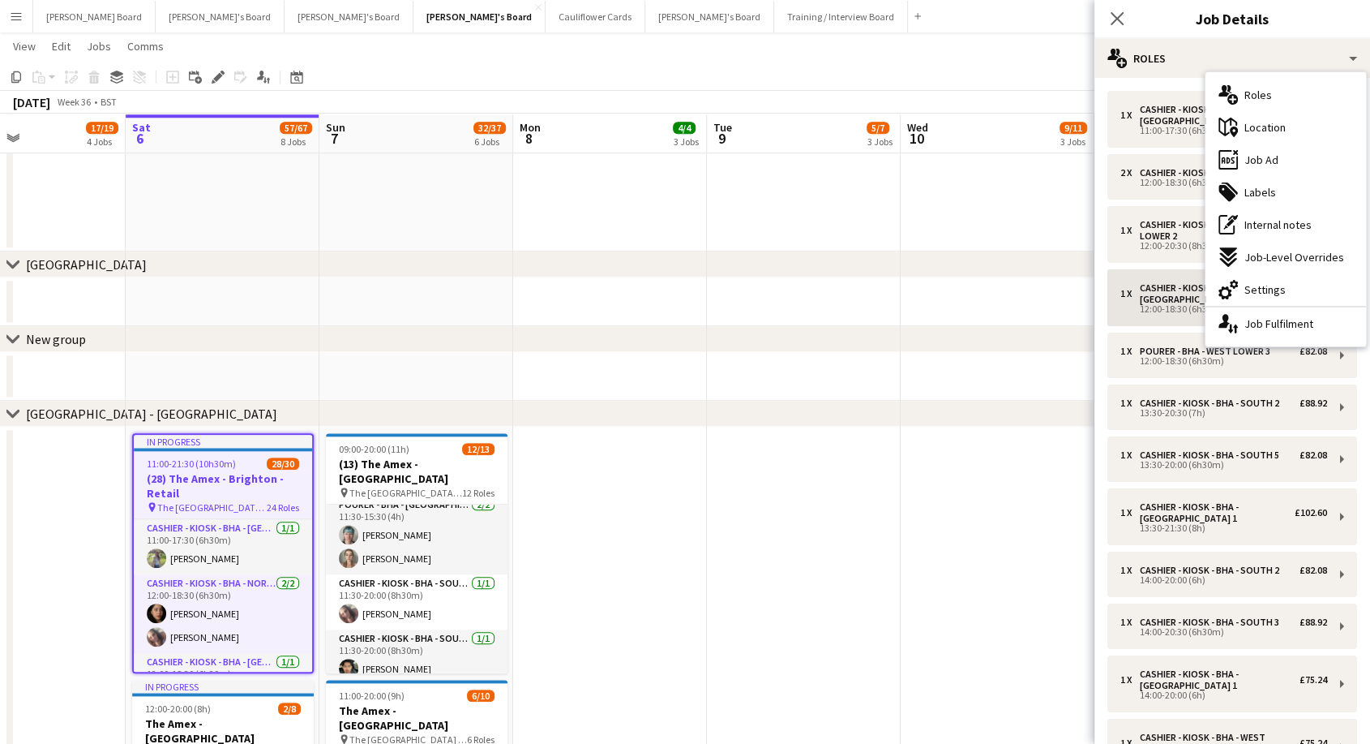
drag, startPoint x: 1317, startPoint y: 328, endPoint x: 1183, endPoint y: 307, distance: 135.3
click at [1315, 328] on div "single-neutral-actions-up-down Job Fulfilment" at bounding box center [1286, 323] width 161 height 32
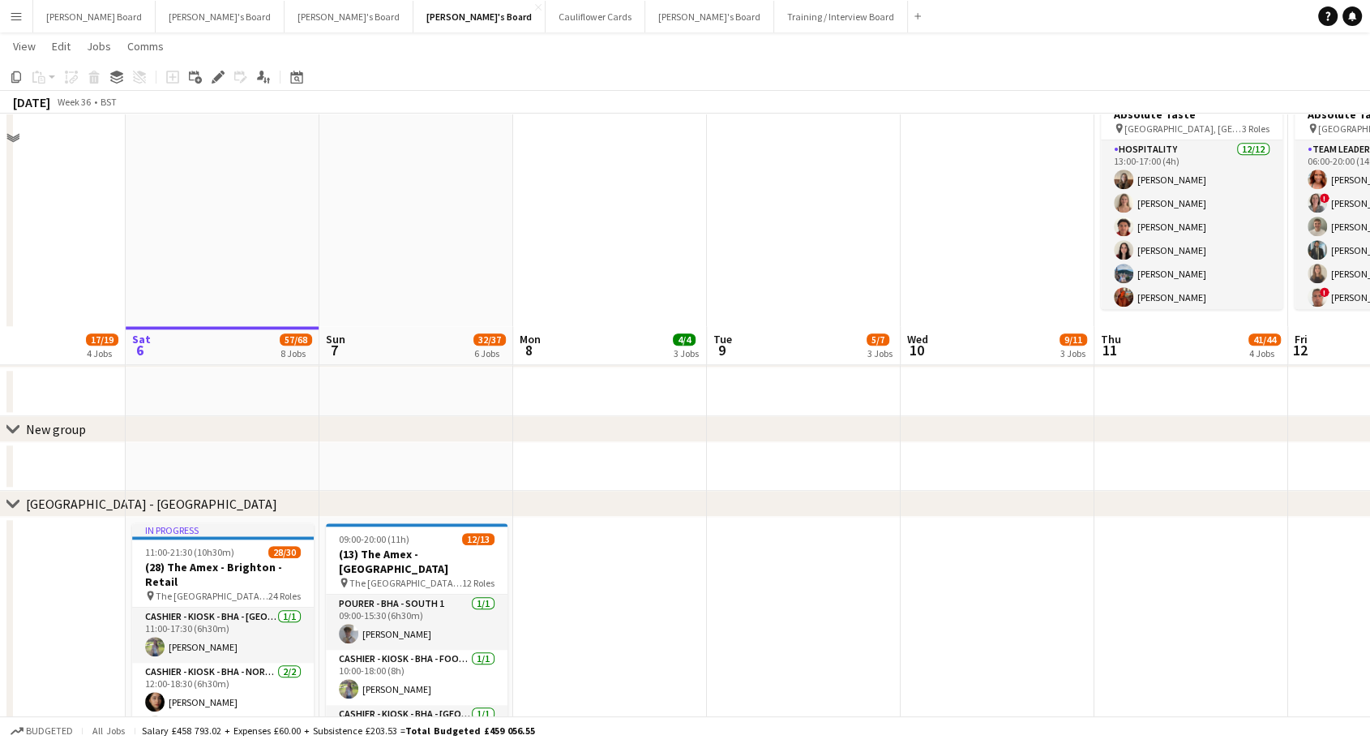
scroll to position [1803, 0]
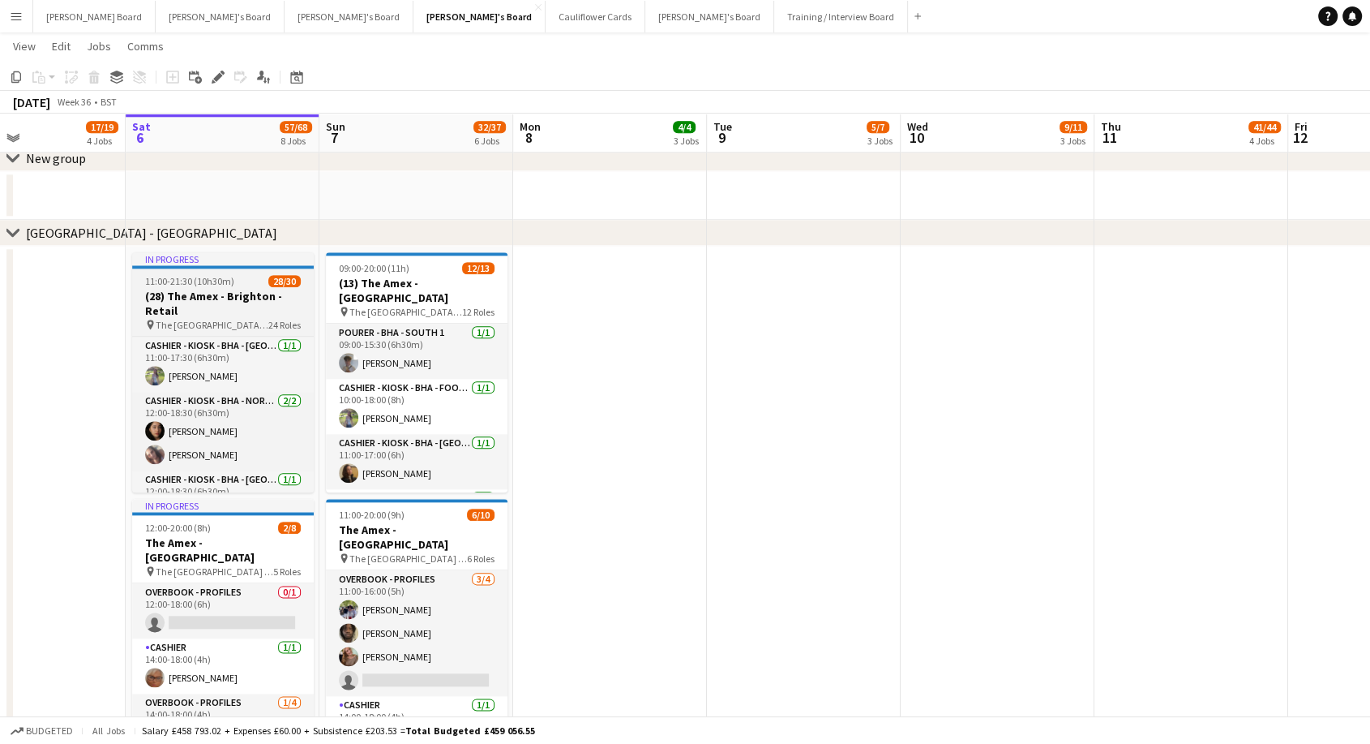
click at [277, 287] on app-job-card "In progress 11:00-21:30 (10h30m) 28/30 (28) The Amex - Brighton - Retail pin Th…" at bounding box center [223, 372] width 182 height 240
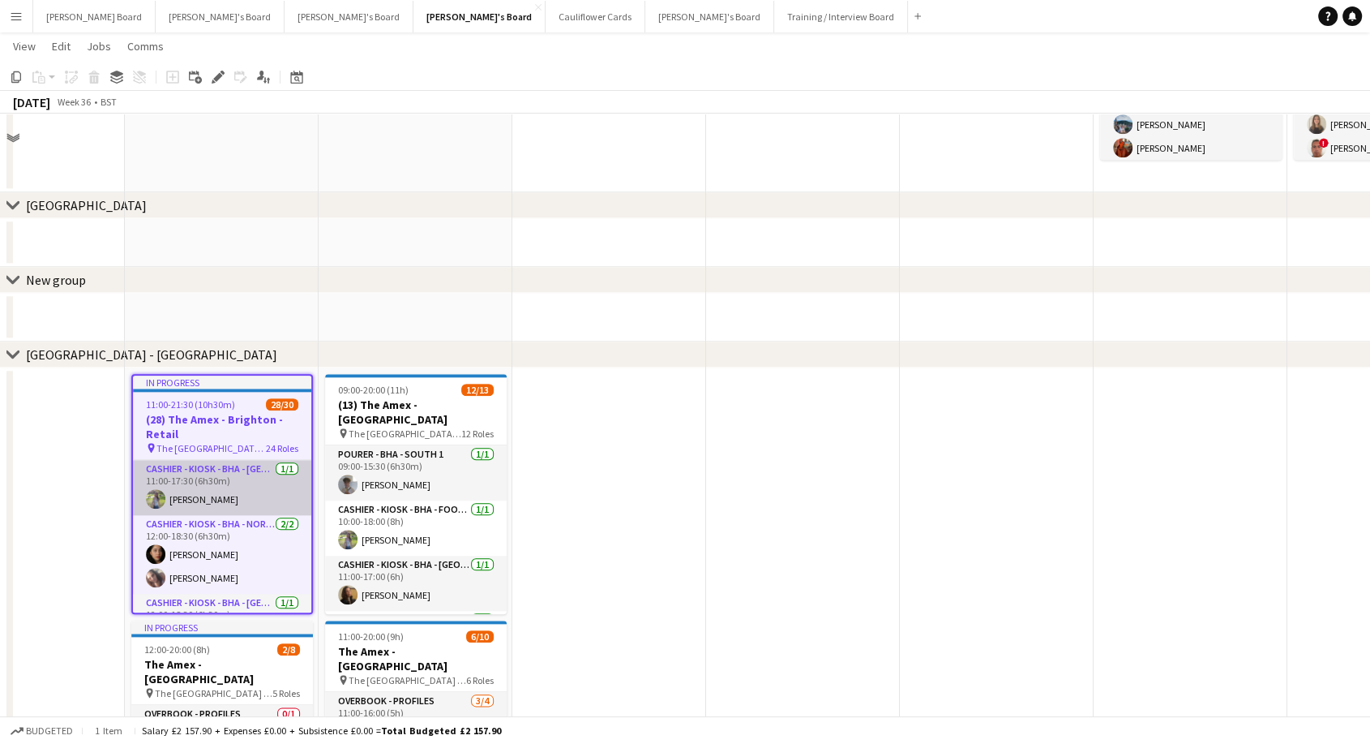
scroll to position [1622, 0]
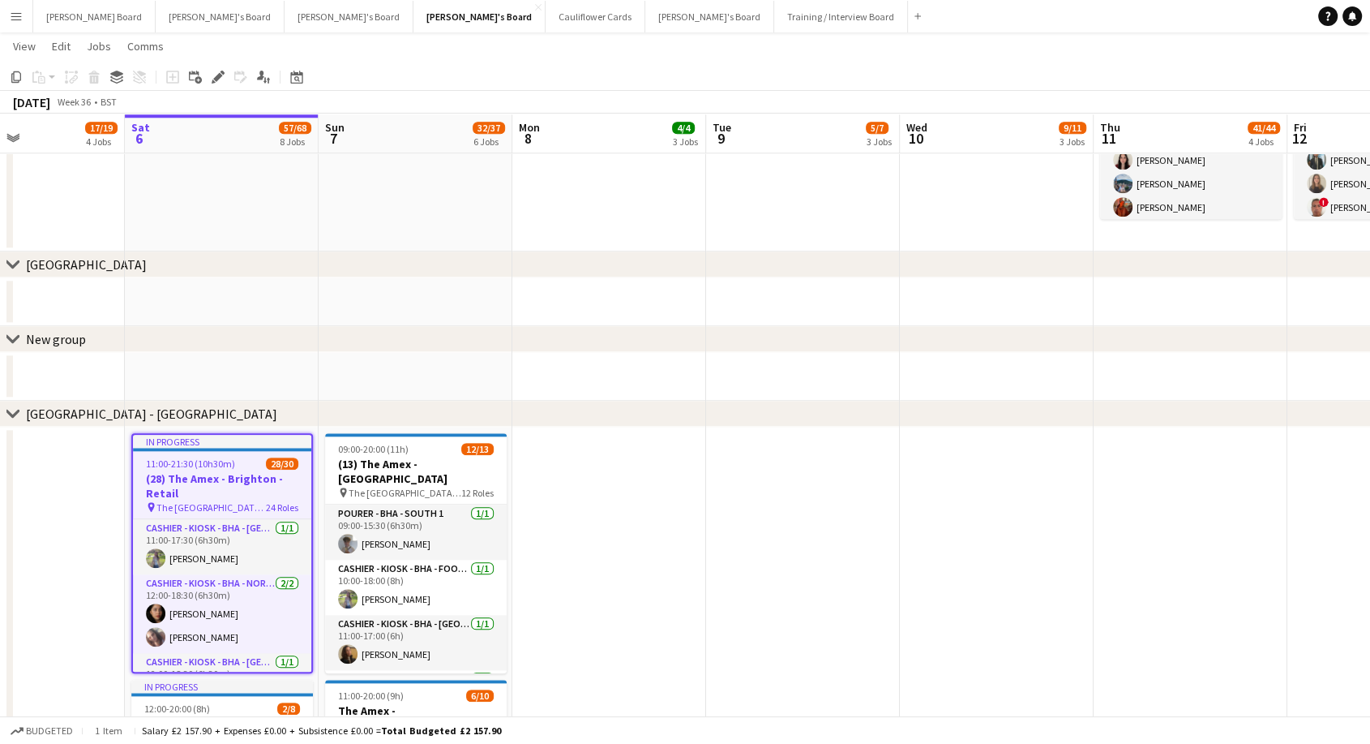
click at [247, 470] on app-job-card "In progress 11:00-21:30 (10h30m) 28/30 (28) The Amex - Brighton - Retail pin Th…" at bounding box center [222, 553] width 182 height 240
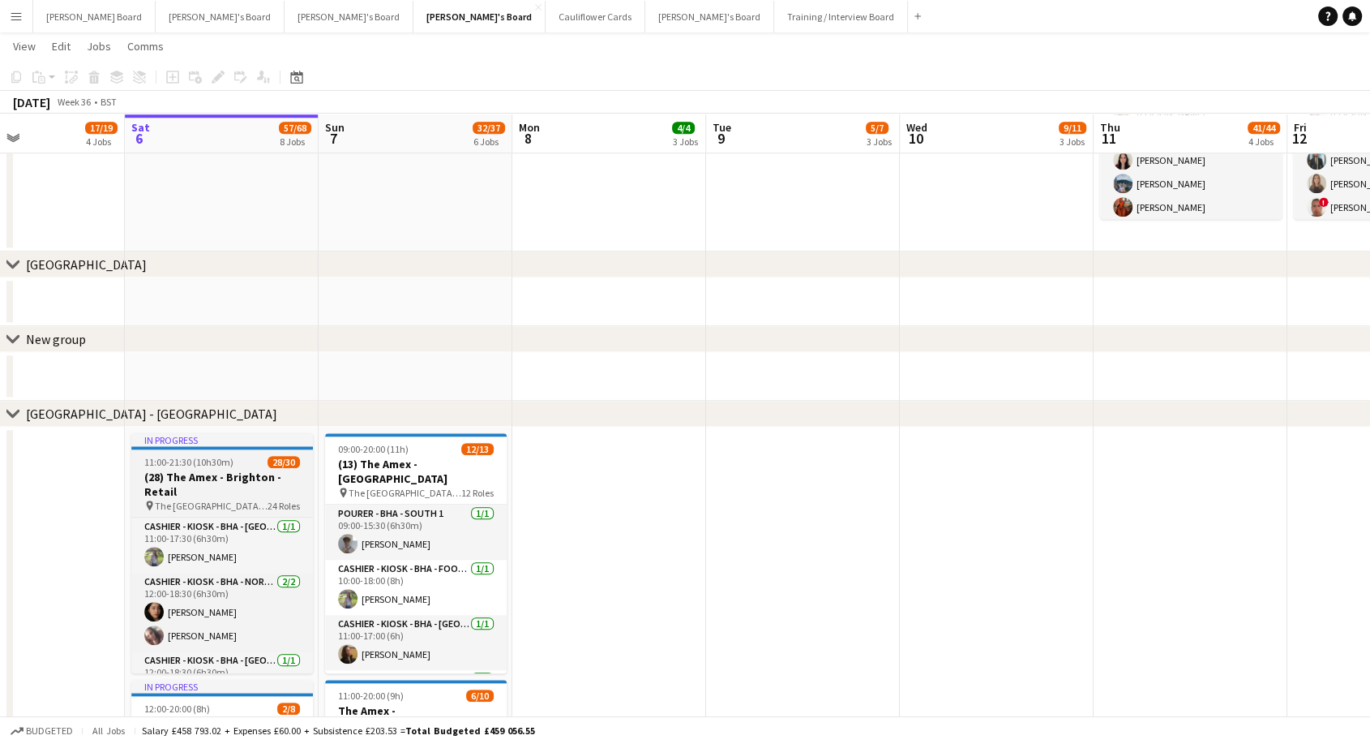
click at [291, 492] on h3 "(28) The Amex - Brighton - Retail" at bounding box center [222, 484] width 182 height 29
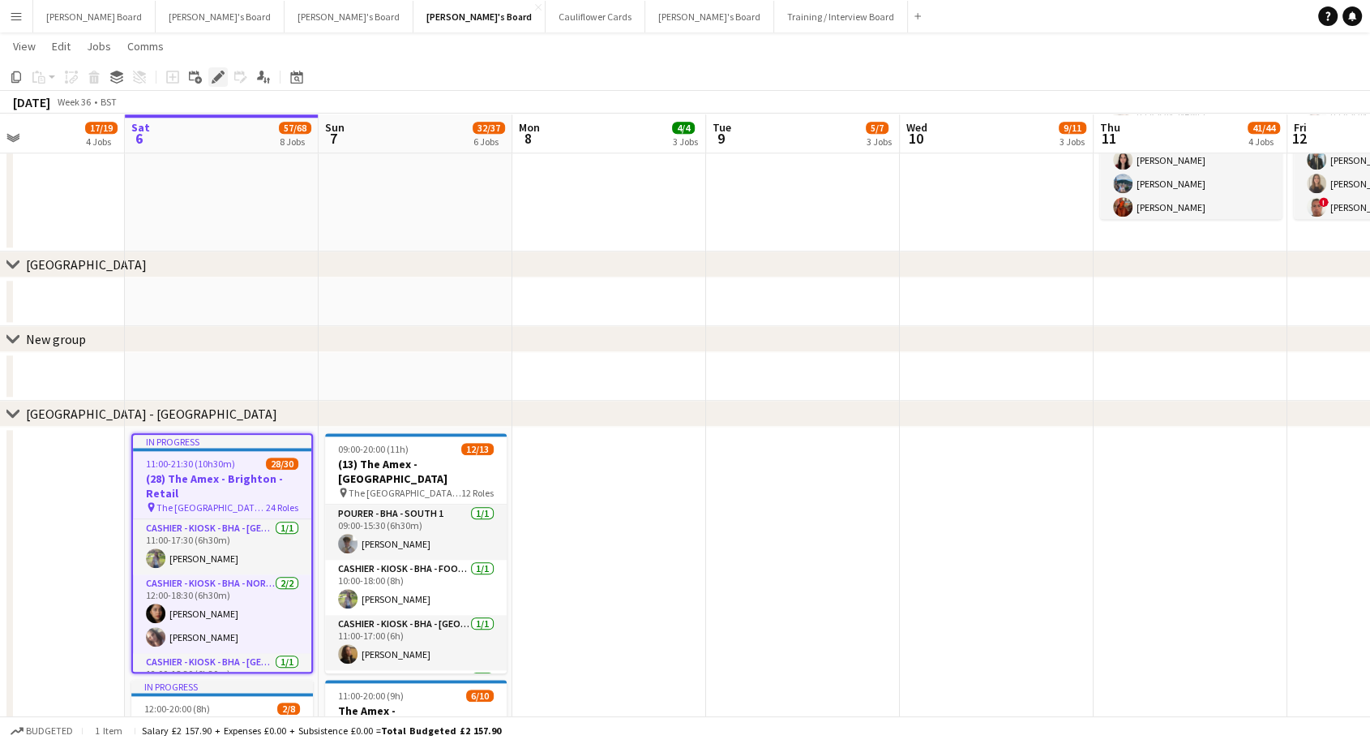
click at [215, 79] on icon at bounding box center [217, 77] width 9 height 9
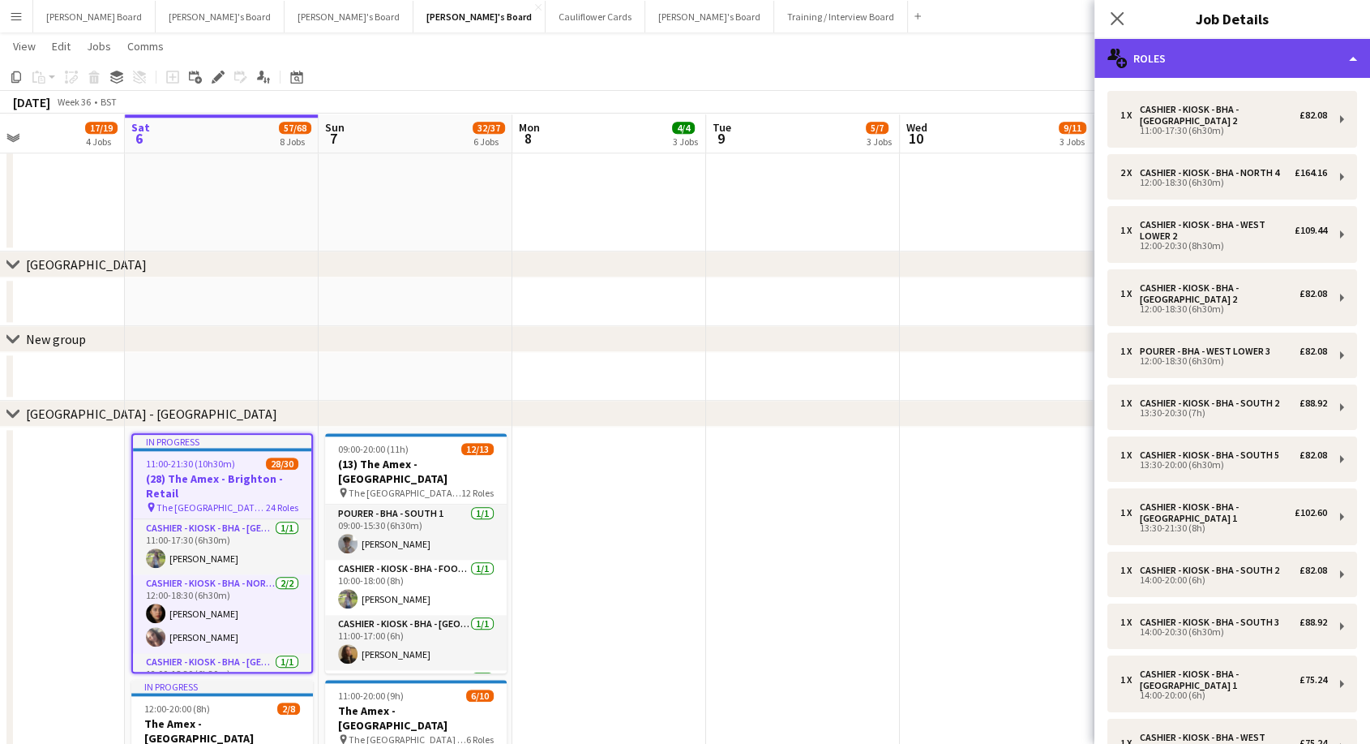
drag, startPoint x: 1171, startPoint y: 50, endPoint x: 1262, endPoint y: 199, distance: 174.0
click at [1172, 51] on div "multiple-users-add Roles" at bounding box center [1233, 58] width 276 height 39
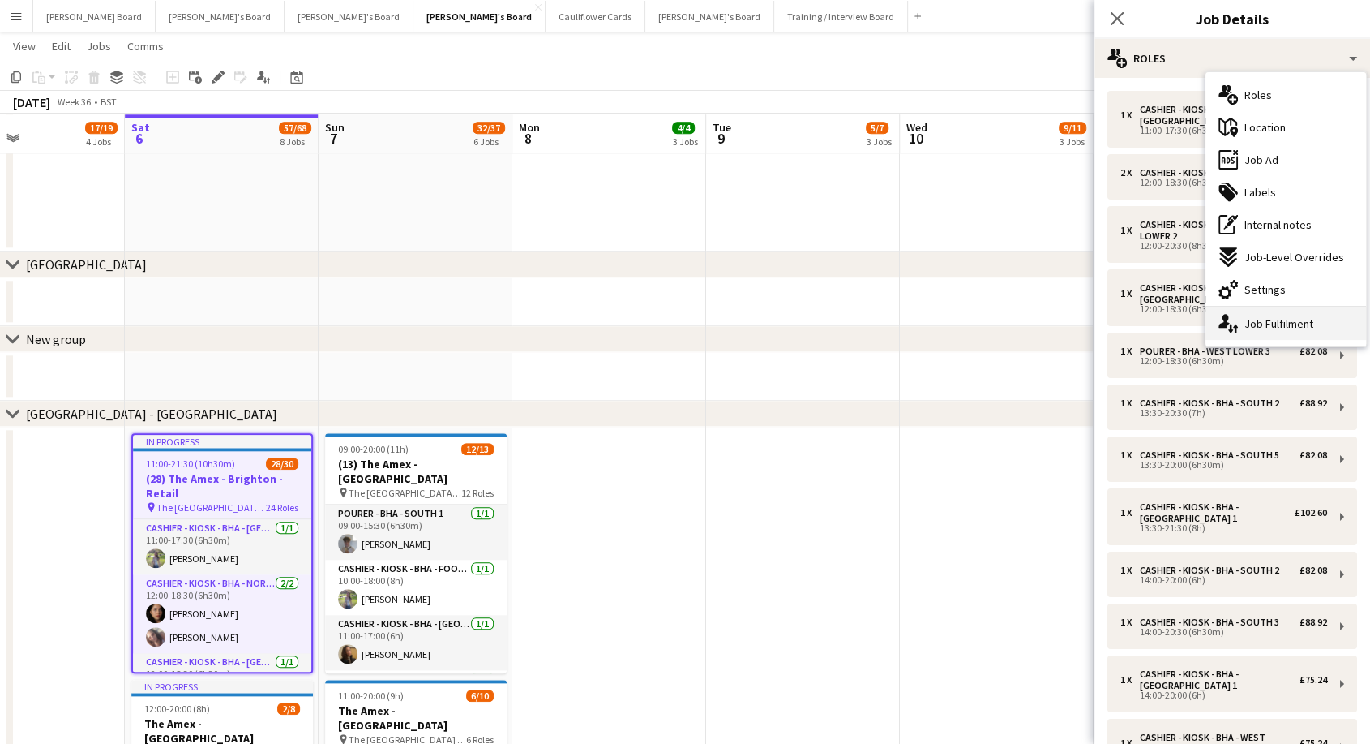
click at [1288, 331] on div "single-neutral-actions-up-down Job Fulfilment" at bounding box center [1286, 323] width 161 height 32
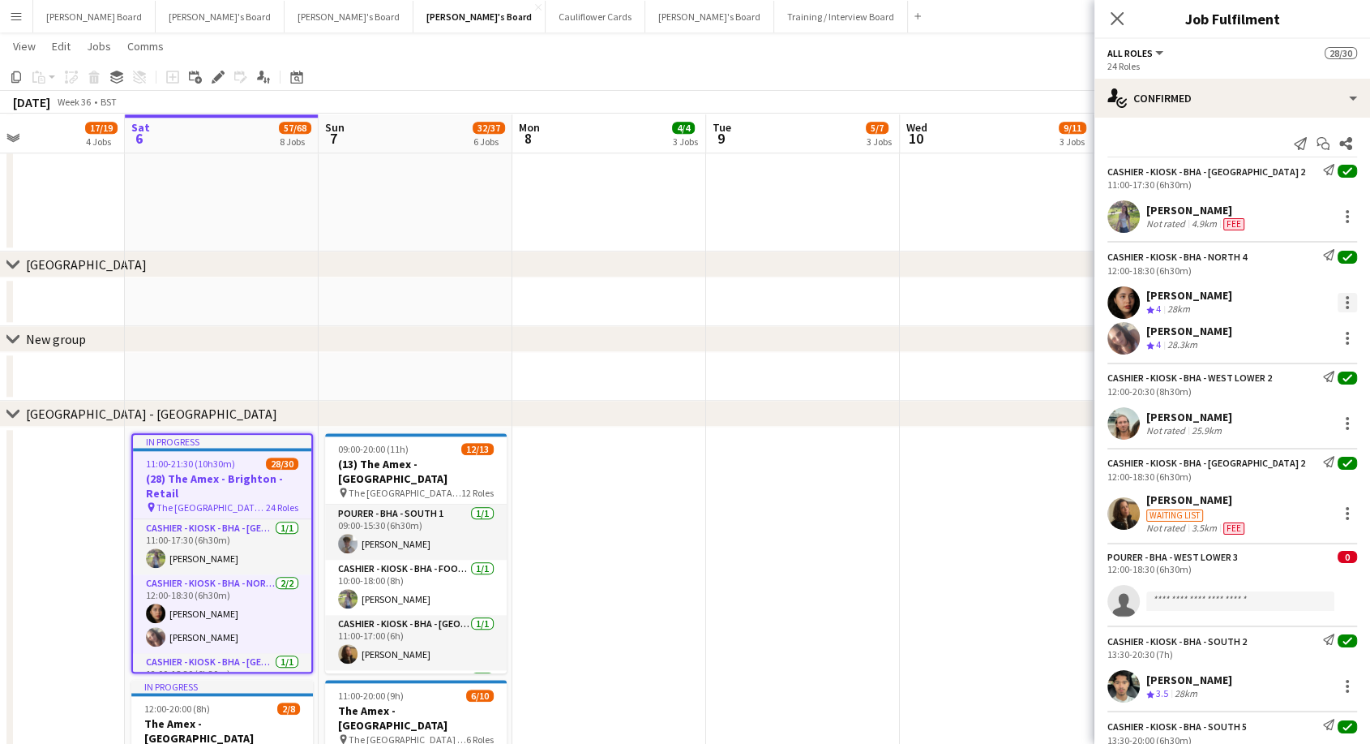
click at [1338, 294] on div at bounding box center [1347, 302] width 19 height 19
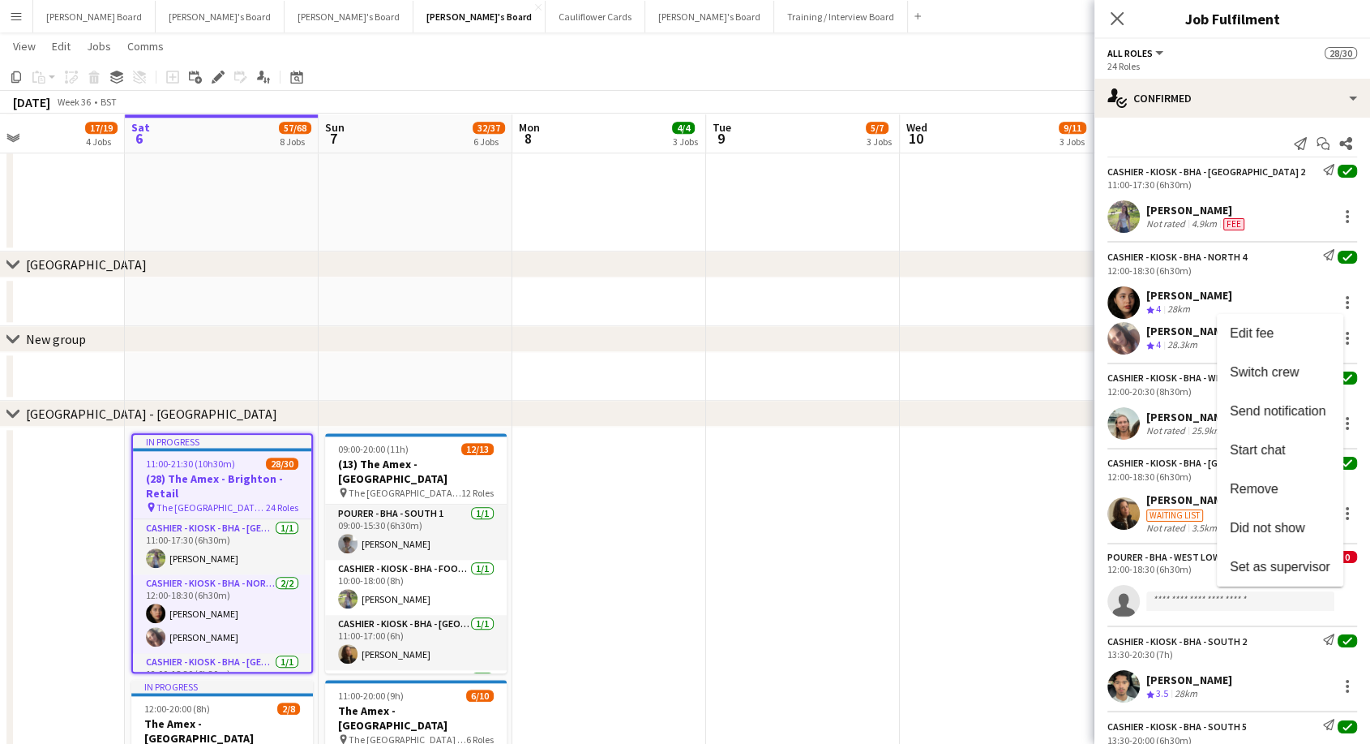
click at [1181, 300] on div at bounding box center [685, 372] width 1370 height 744
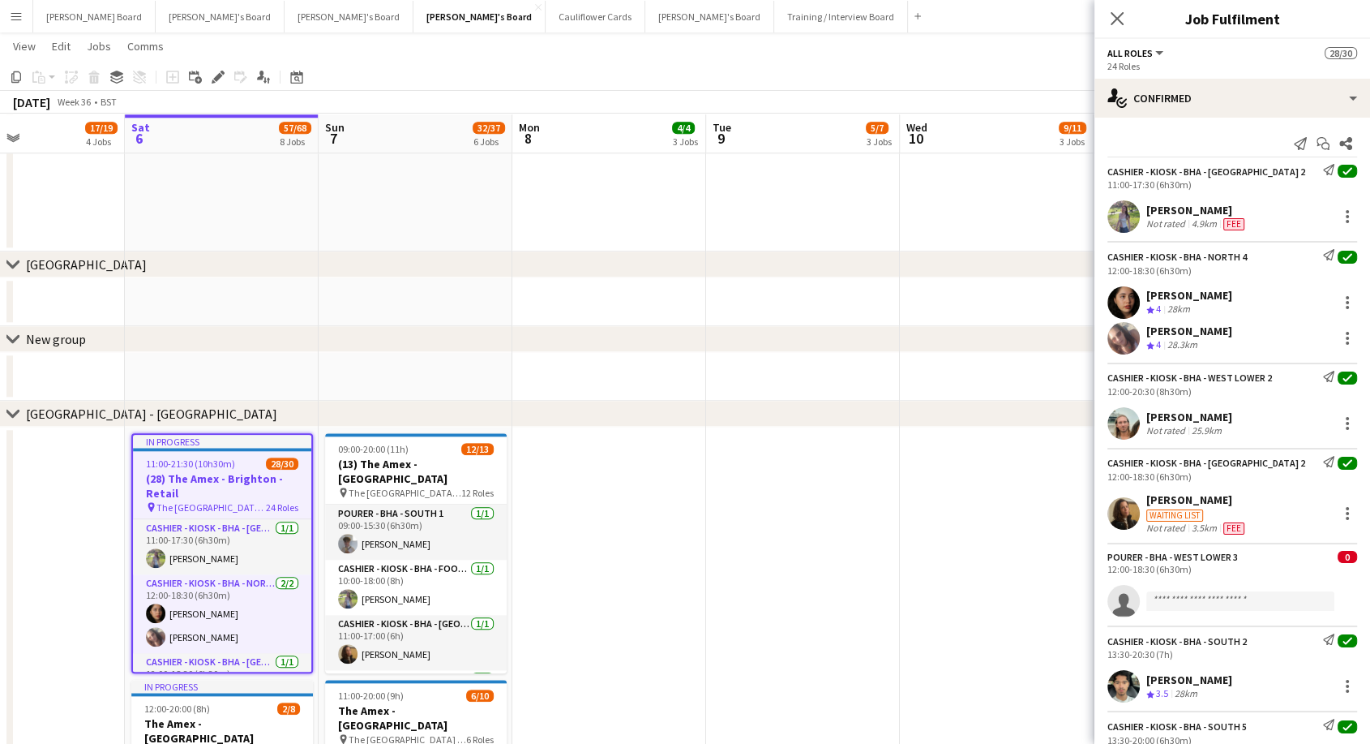
click at [1167, 293] on div "[PERSON_NAME]" at bounding box center [1190, 295] width 86 height 15
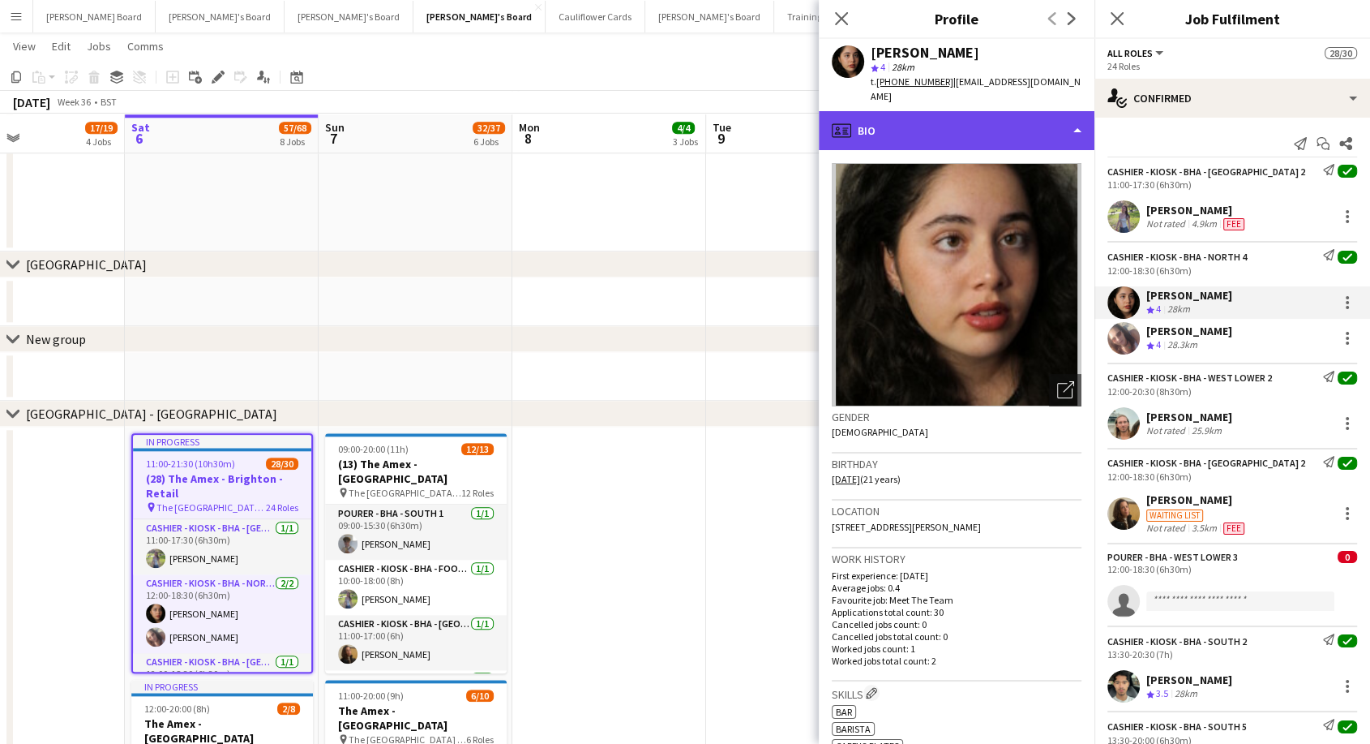
click at [911, 116] on div "profile Bio" at bounding box center [957, 130] width 276 height 39
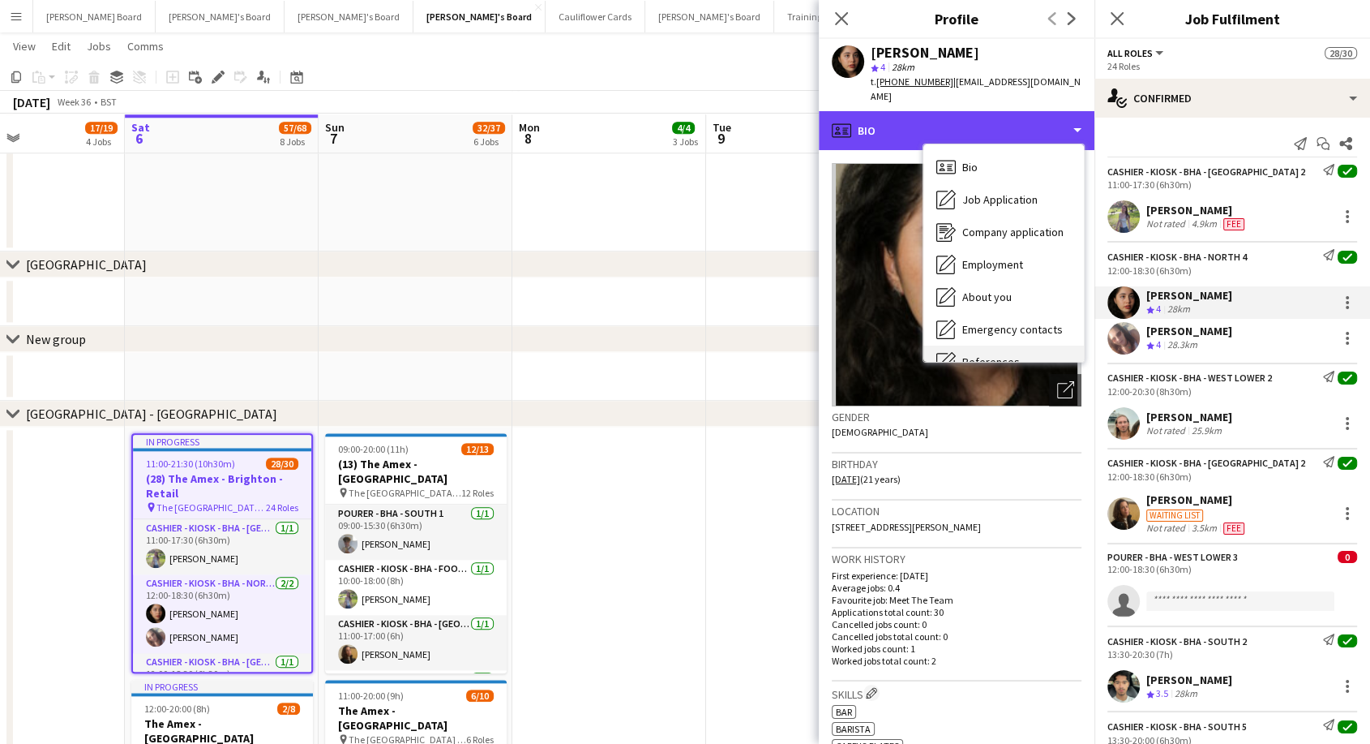
scroll to position [249, 0]
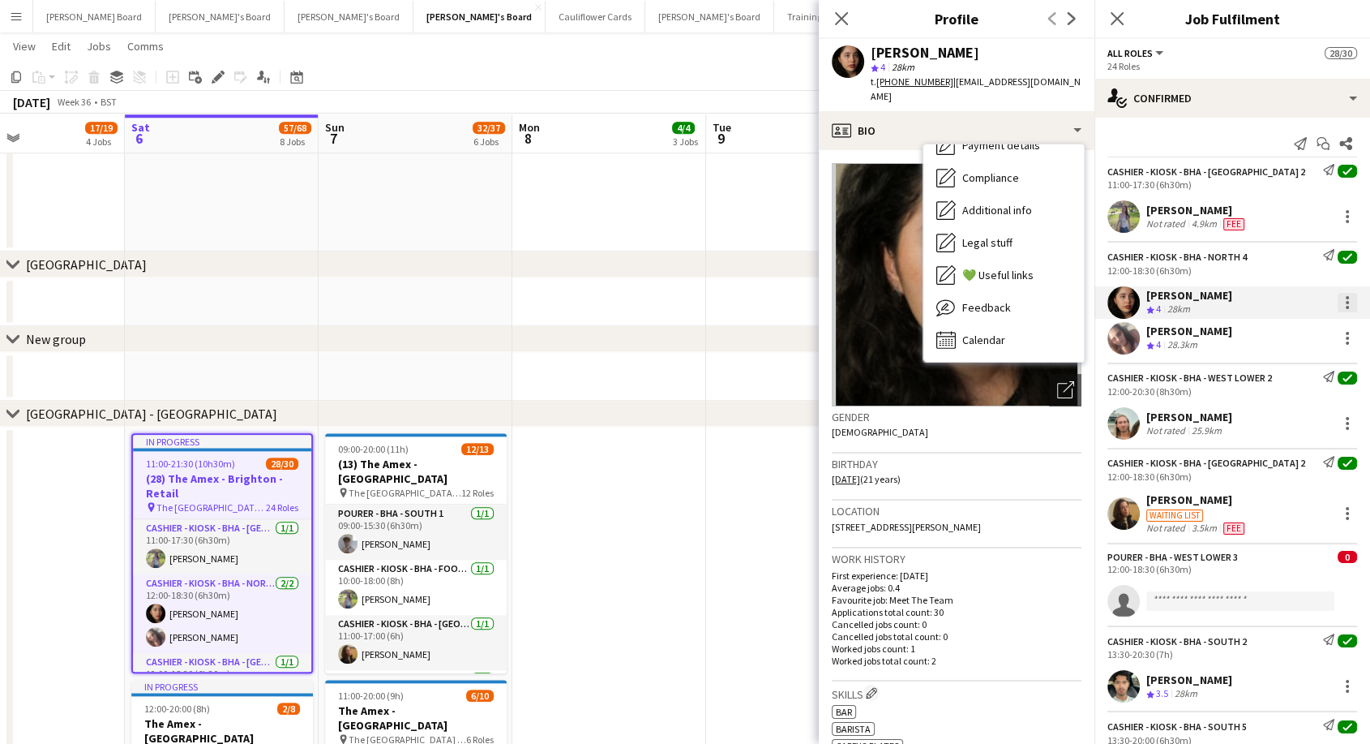
click at [1340, 302] on div at bounding box center [1347, 302] width 19 height 19
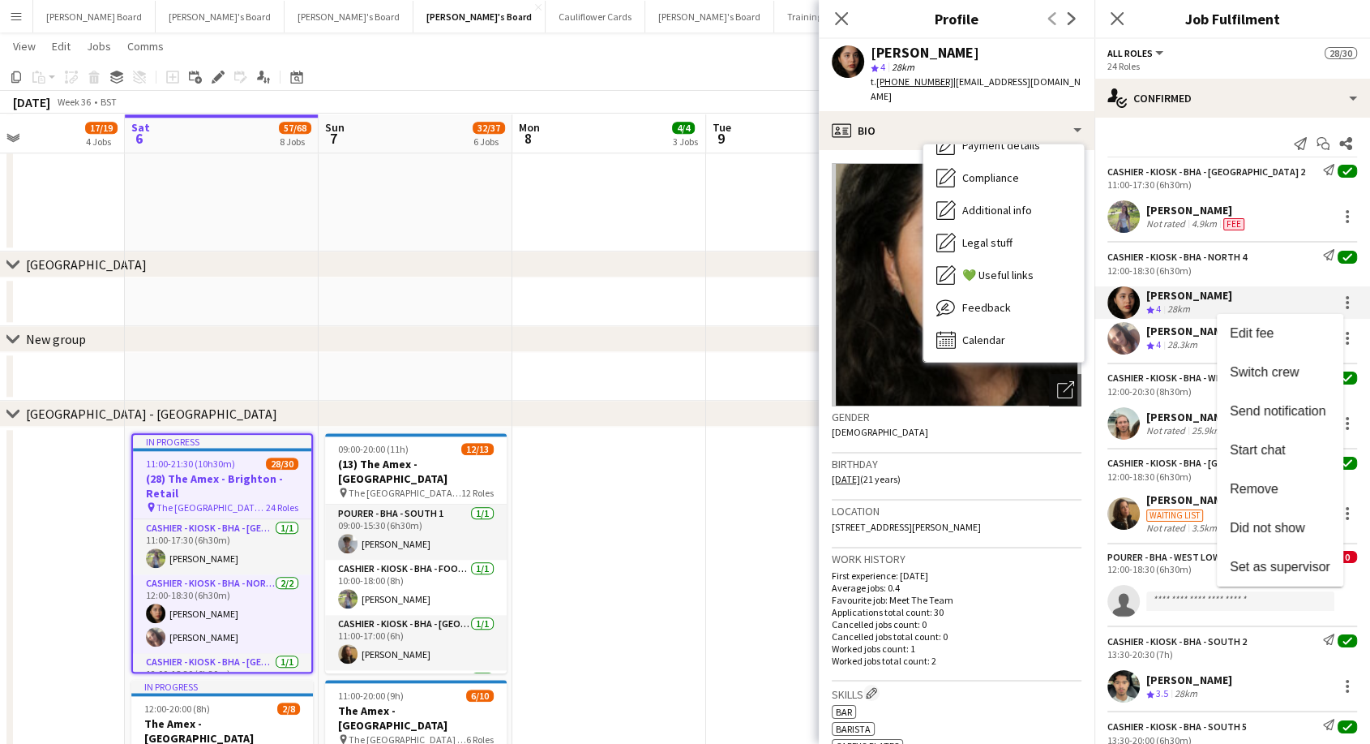
drag, startPoint x: 1288, startPoint y: 534, endPoint x: 1278, endPoint y: 521, distance: 16.9
click at [1288, 534] on span "Did not show" at bounding box center [1280, 527] width 101 height 15
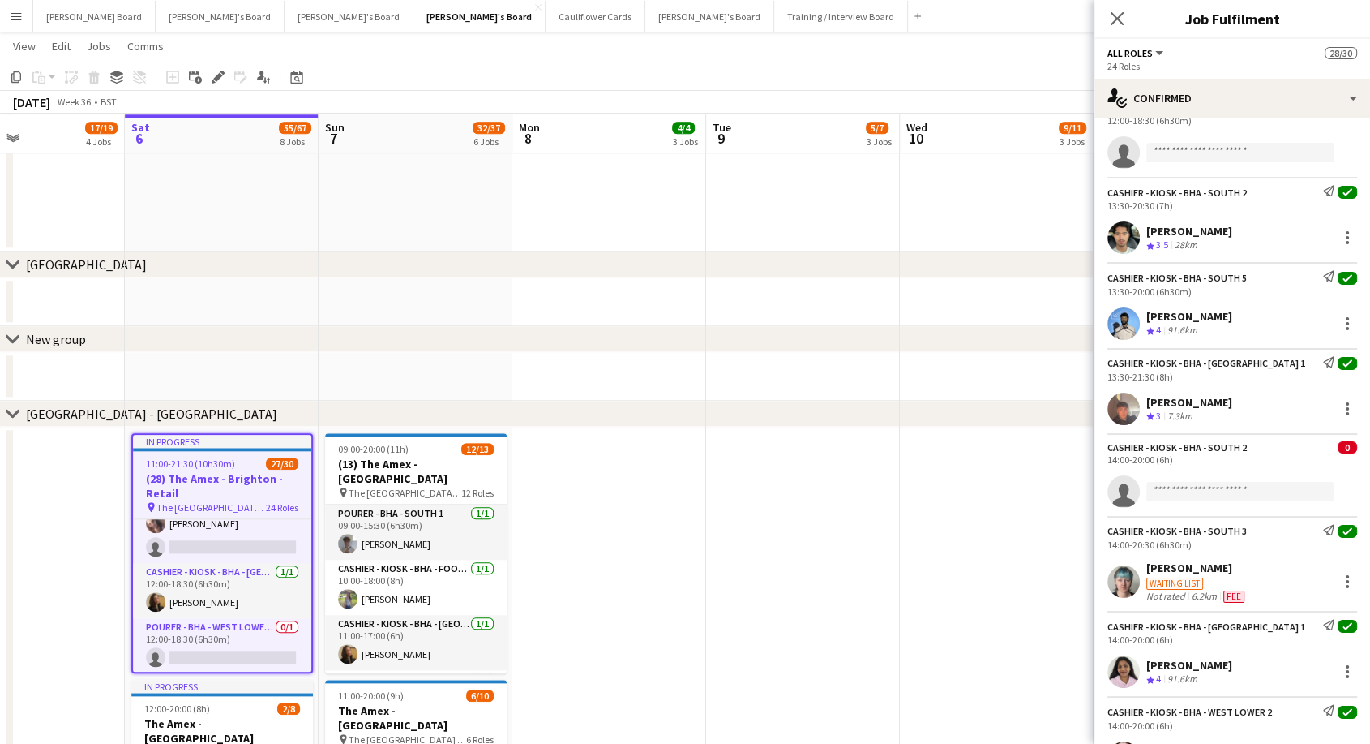
scroll to position [450, 0]
click at [1202, 402] on div "[PERSON_NAME]" at bounding box center [1190, 400] width 86 height 15
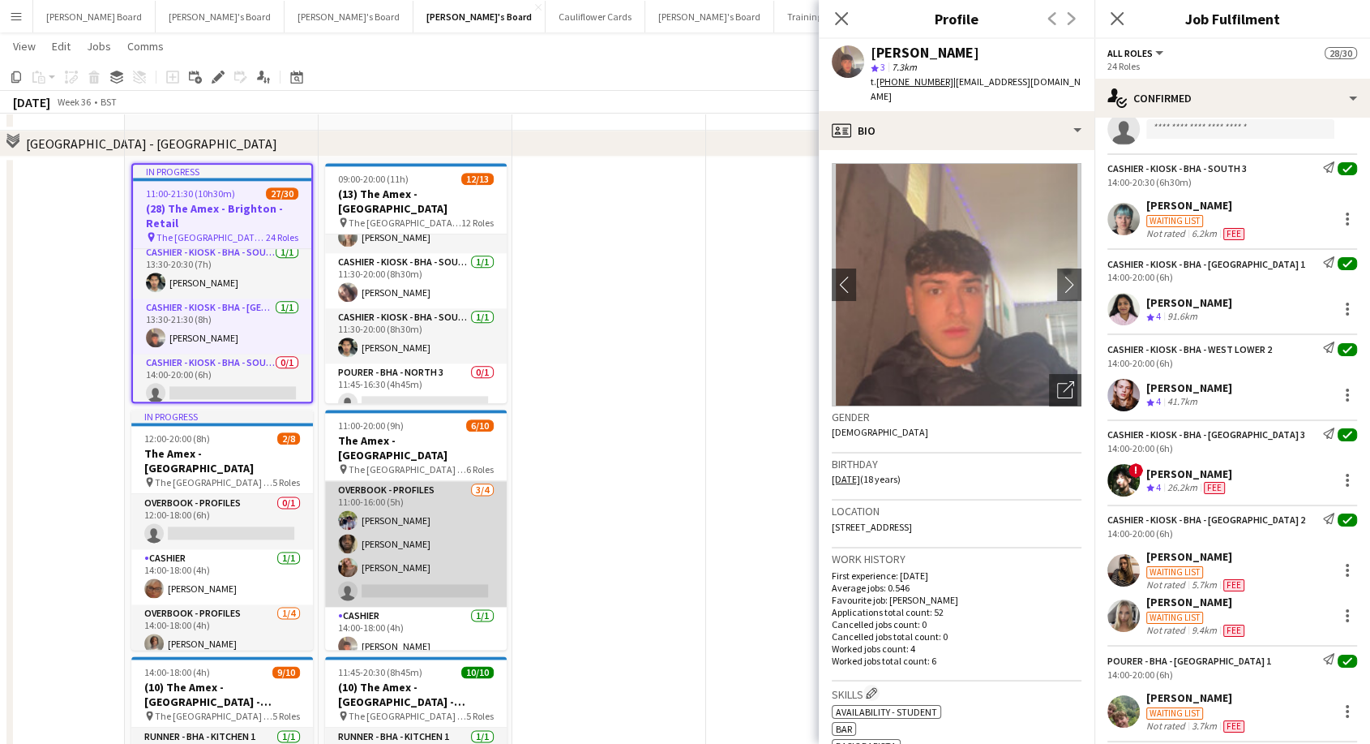
scroll to position [1893, 0]
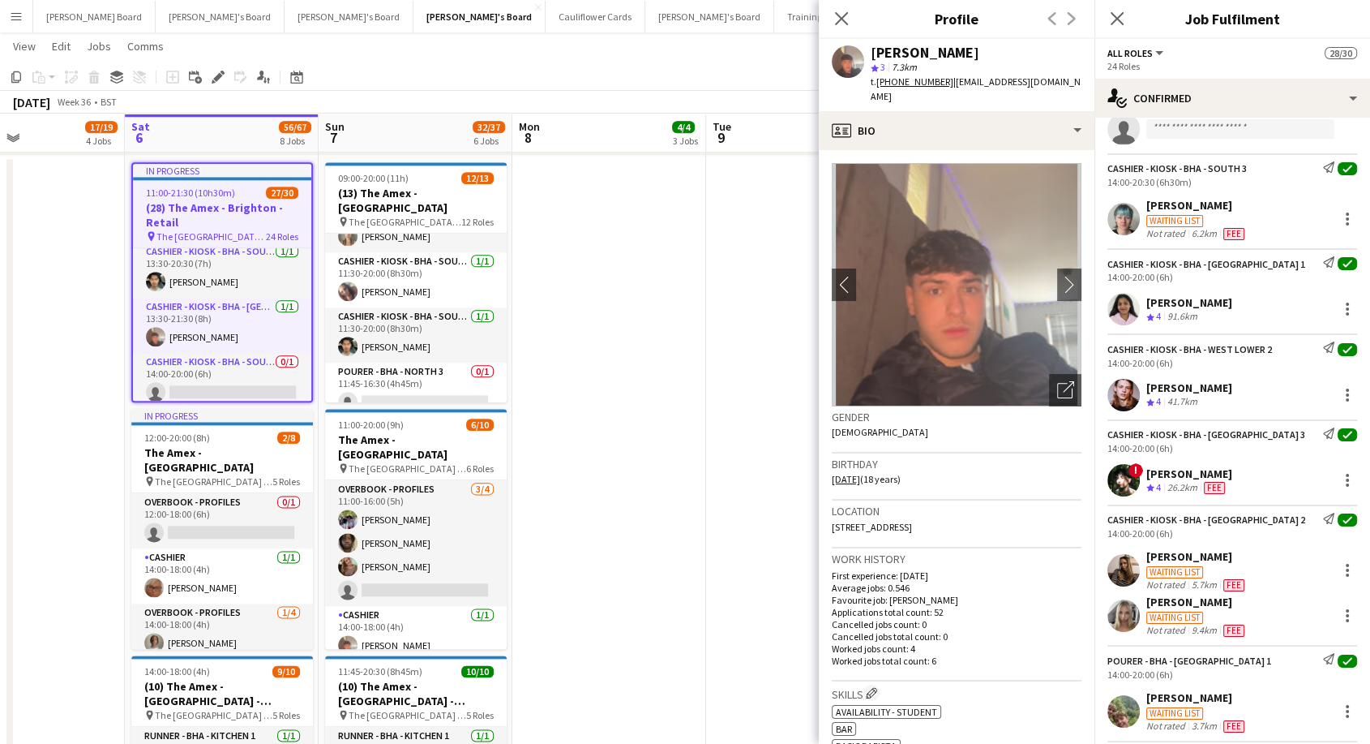
drag, startPoint x: 453, startPoint y: 510, endPoint x: 1025, endPoint y: 324, distance: 602.1
click at [453, 510] on app-card-role "Overbook - Profiles [DATE] 11:00-16:00 (5h) [PERSON_NAME] [PERSON_NAME] [PERSON…" at bounding box center [416, 543] width 182 height 126
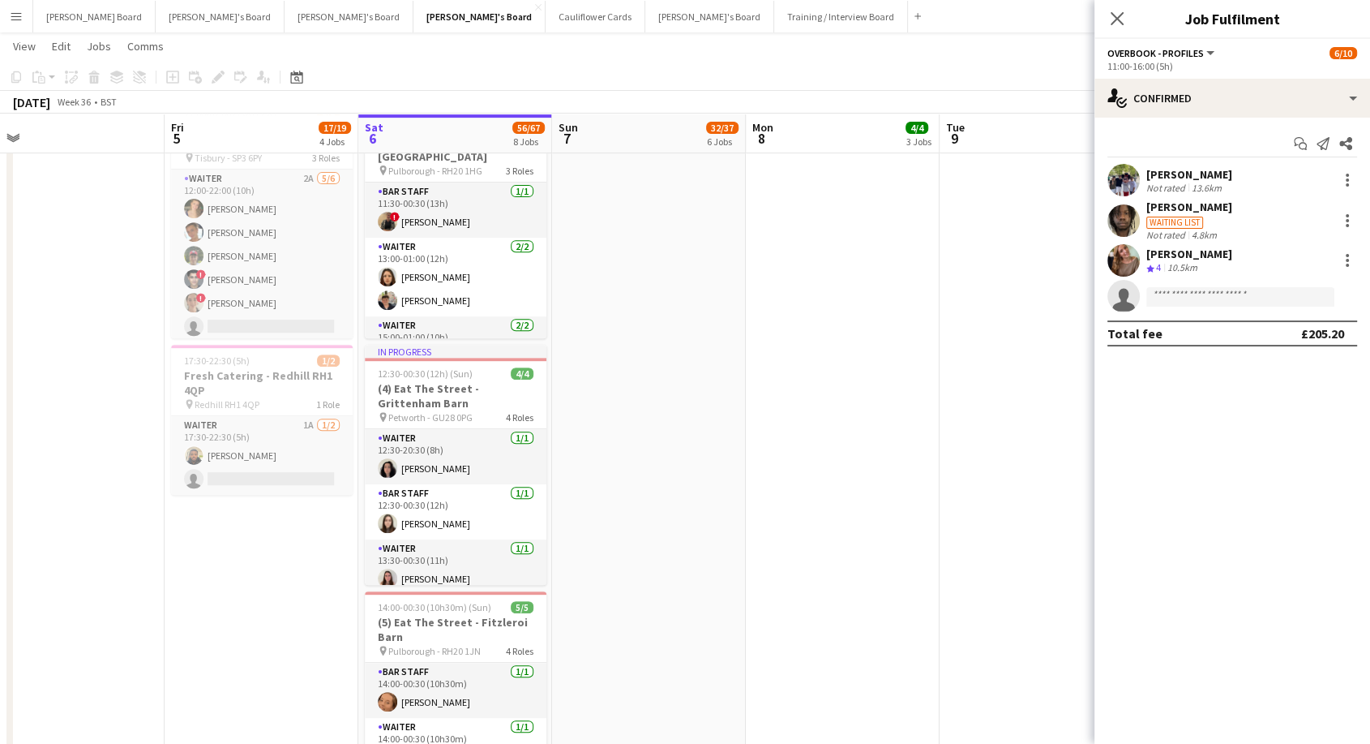
scroll to position [0, 618]
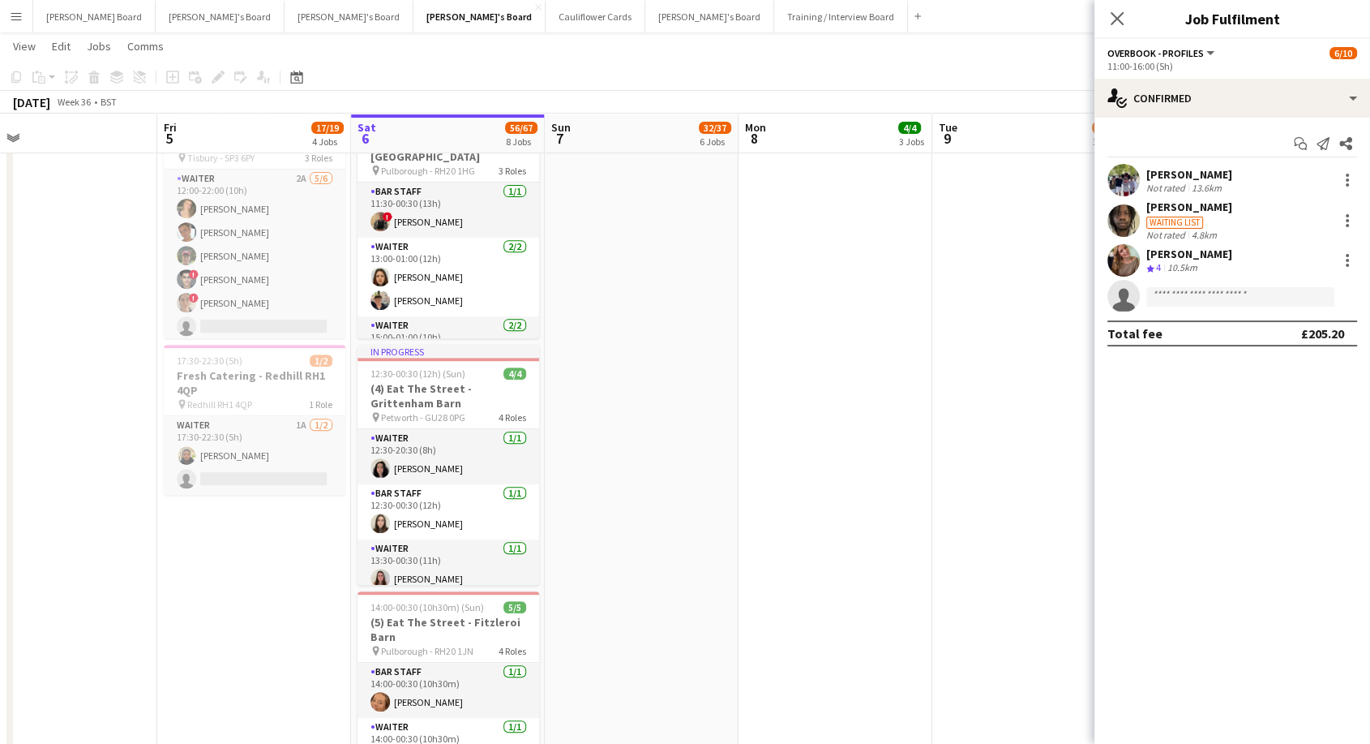
drag, startPoint x: 370, startPoint y: 450, endPoint x: 595, endPoint y: 521, distance: 236.2
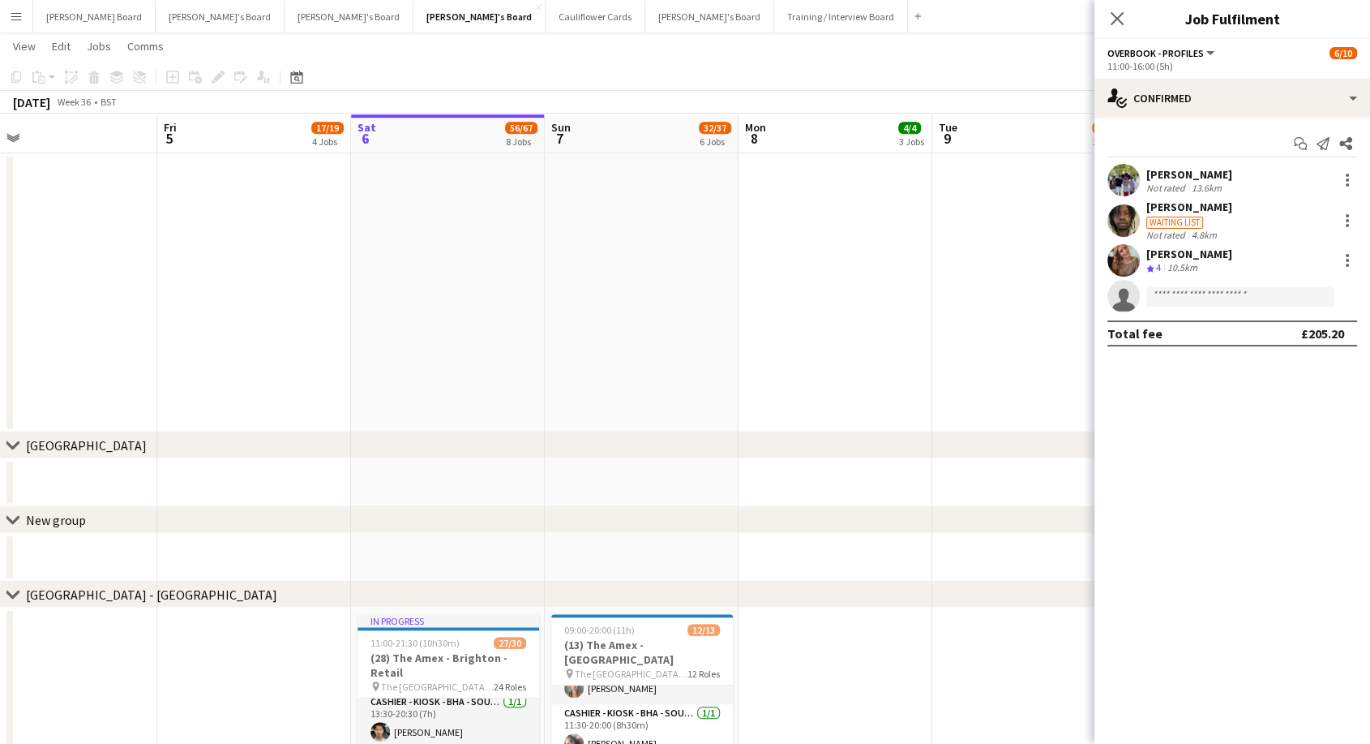
scroll to position [1892, 0]
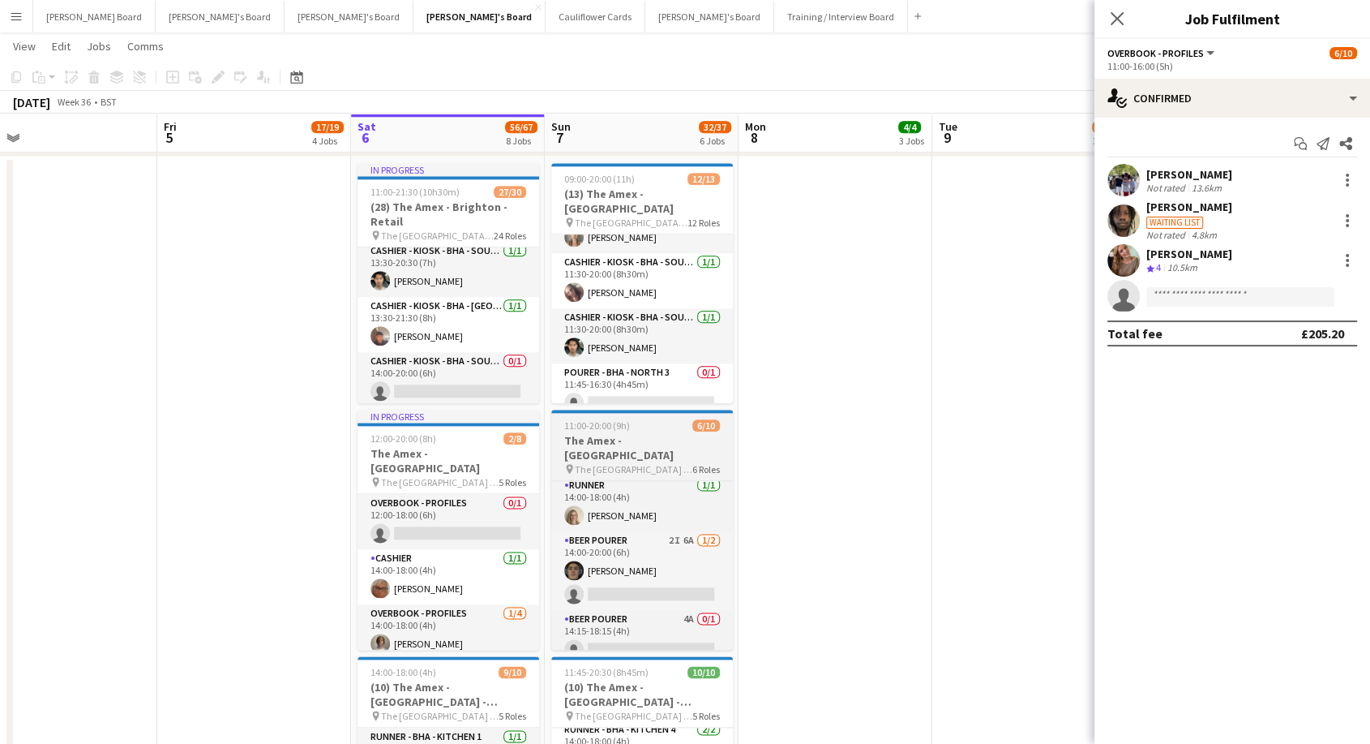
click at [683, 440] on h3 "The Amex - [GEOGRAPHIC_DATA]" at bounding box center [642, 447] width 182 height 29
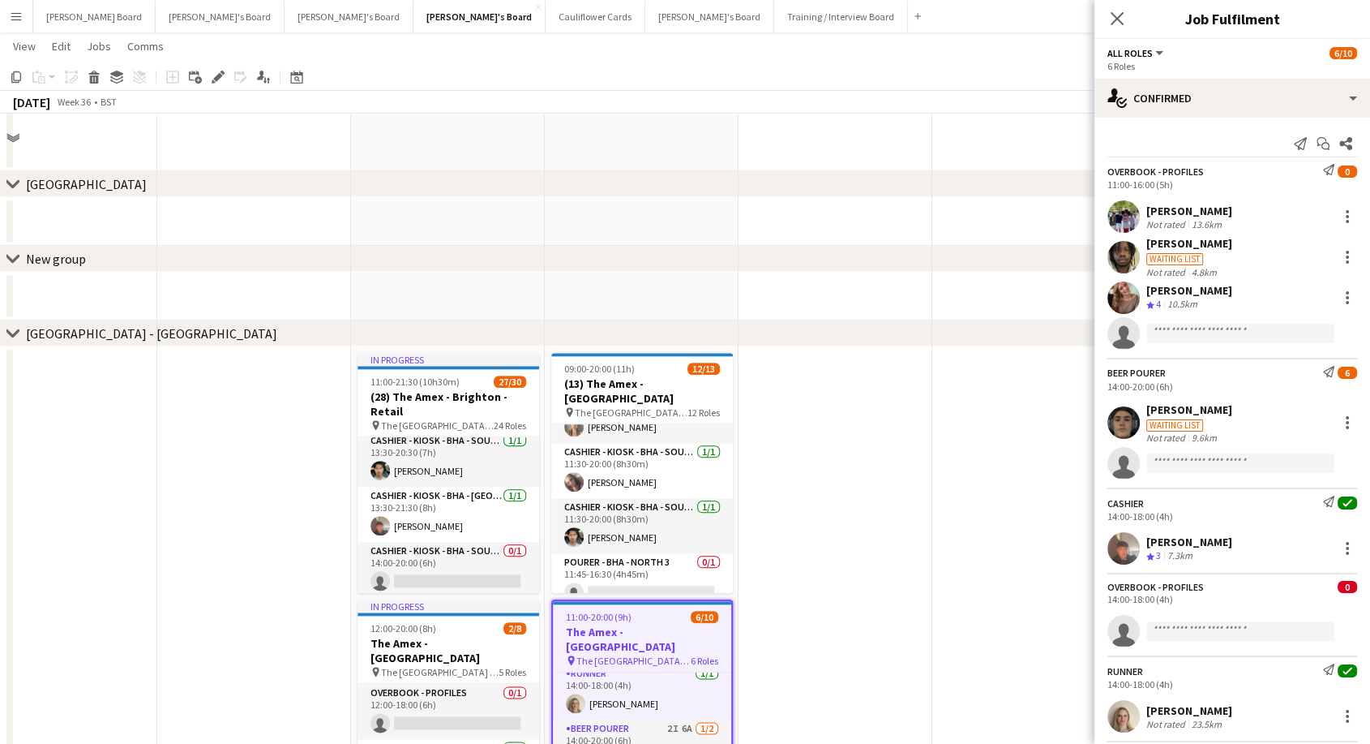
scroll to position [1712, 0]
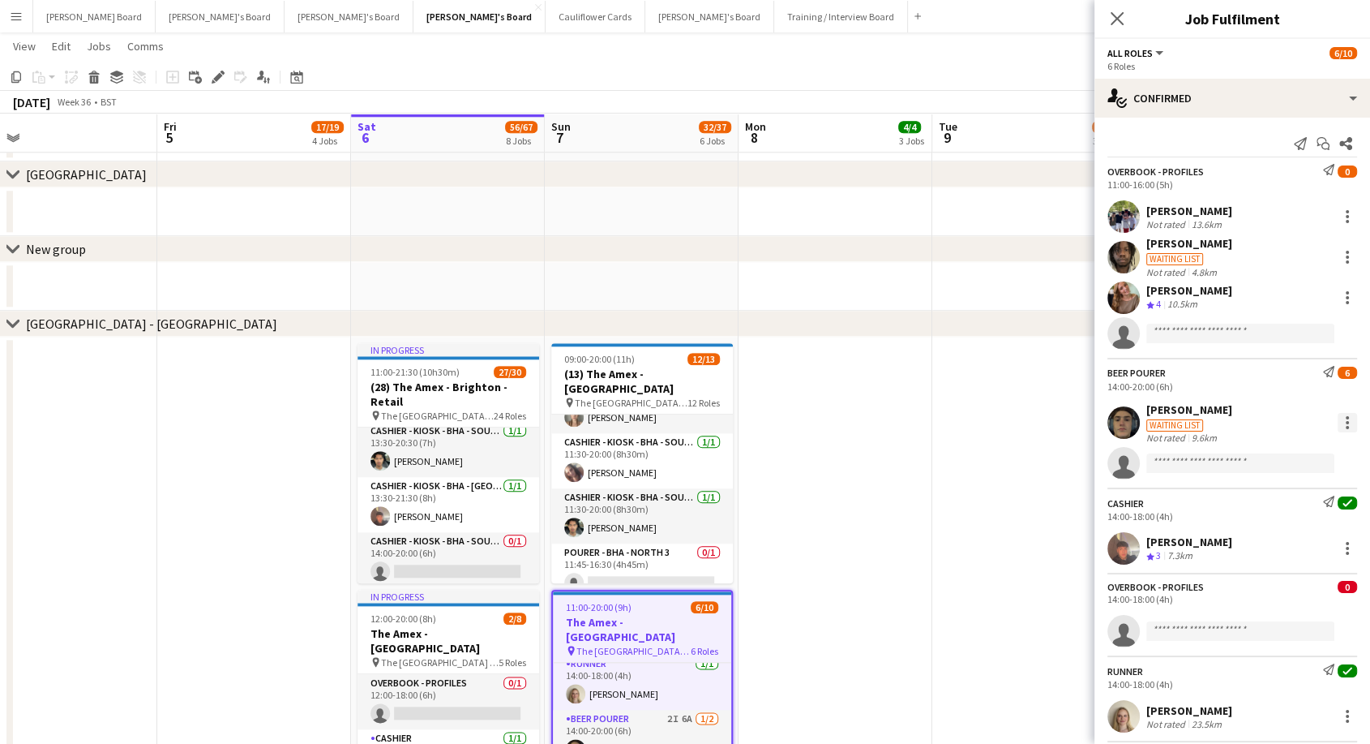
click at [1346, 423] on div at bounding box center [1347, 422] width 3 height 3
drag, startPoint x: 1267, startPoint y: 504, endPoint x: 1259, endPoint y: 495, distance: 12.7
click at [1264, 499] on button "Switch crew" at bounding box center [1280, 492] width 127 height 39
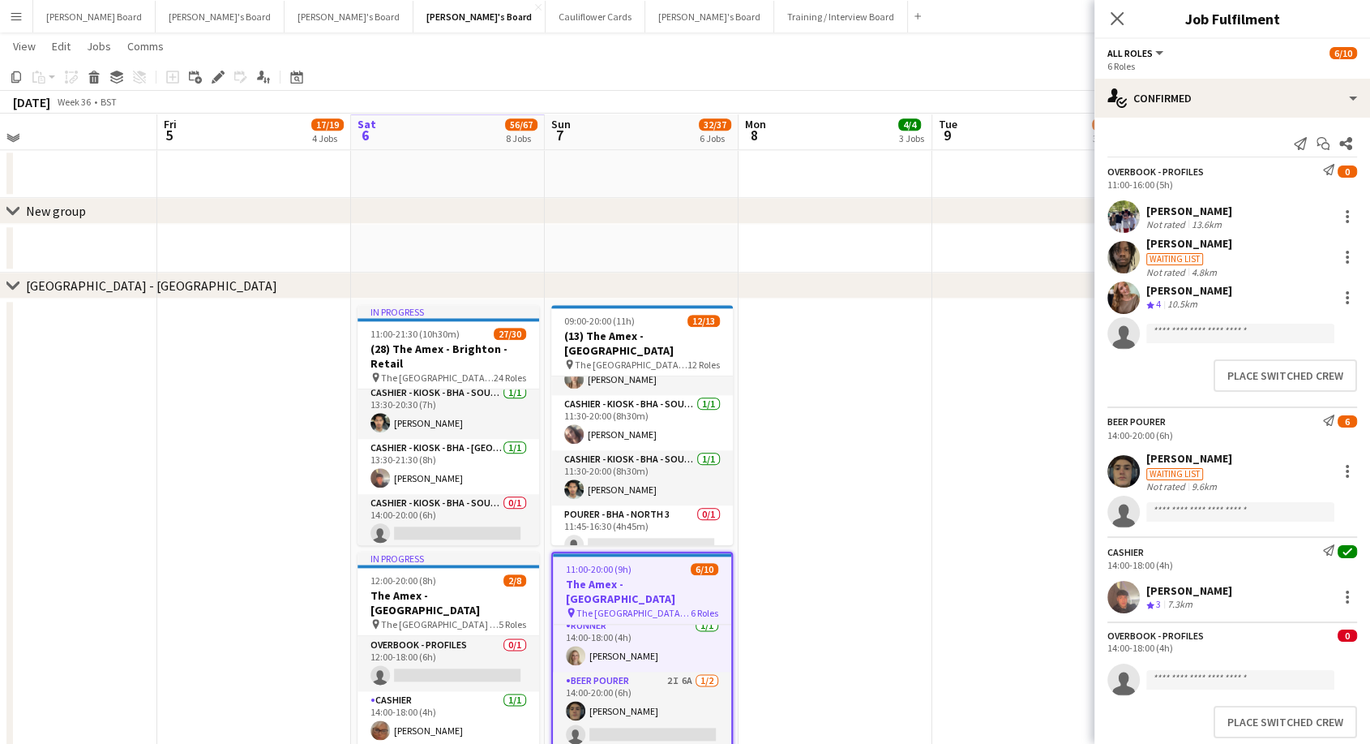
scroll to position [1802, 0]
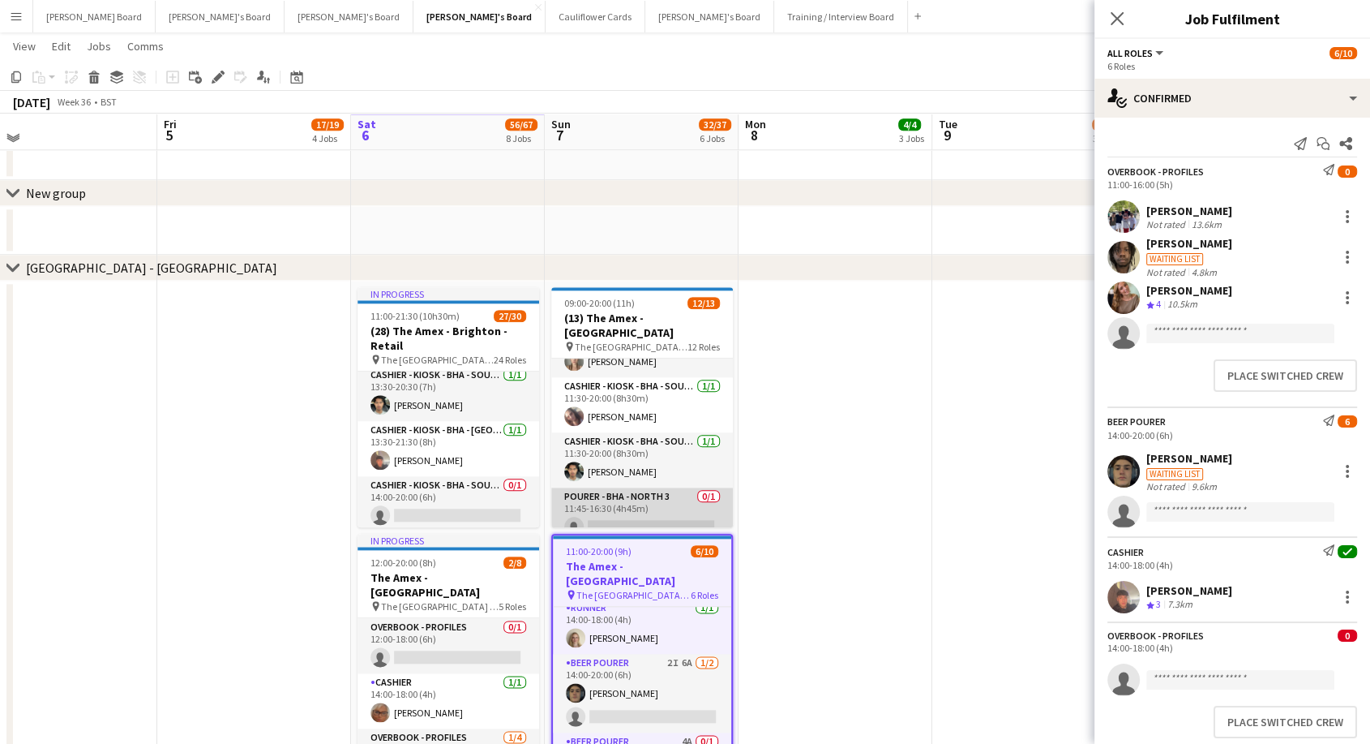
click at [648, 504] on app-card-role "Pourer - BHA - North 3 0/1 11:45-16:30 (4h45m) single-neutral-actions" at bounding box center [642, 514] width 182 height 55
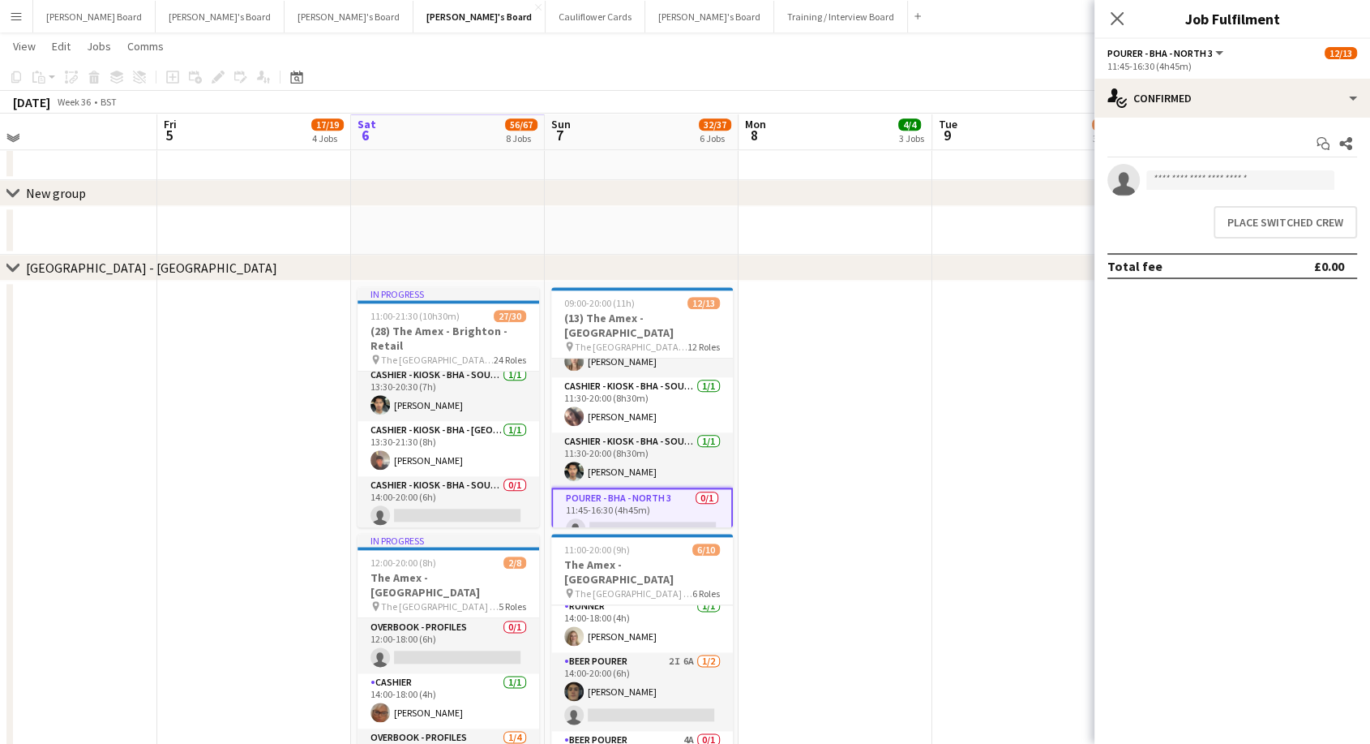
scroll to position [242, 0]
click at [1296, 222] on button "Place switched crew" at bounding box center [1286, 222] width 144 height 32
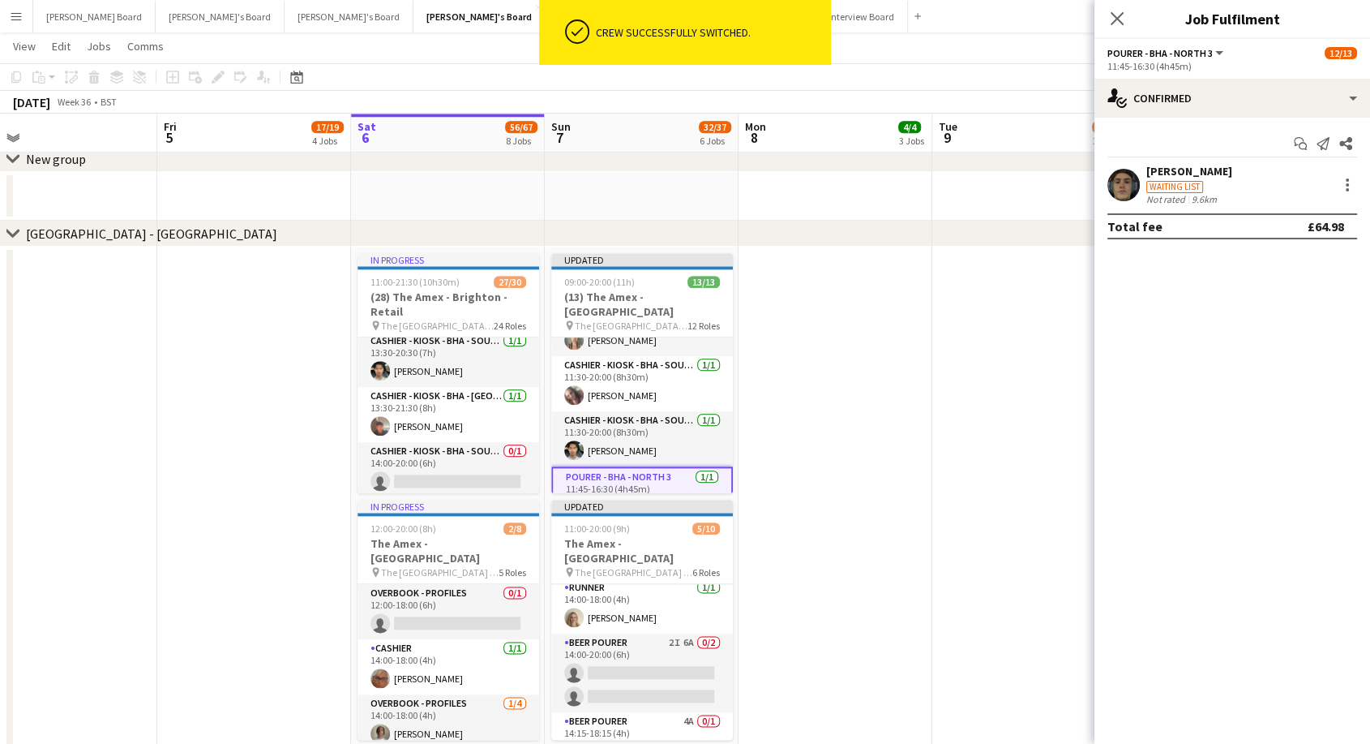
scroll to position [244, 0]
click at [849, 430] on app-date-cell at bounding box center [836, 633] width 194 height 772
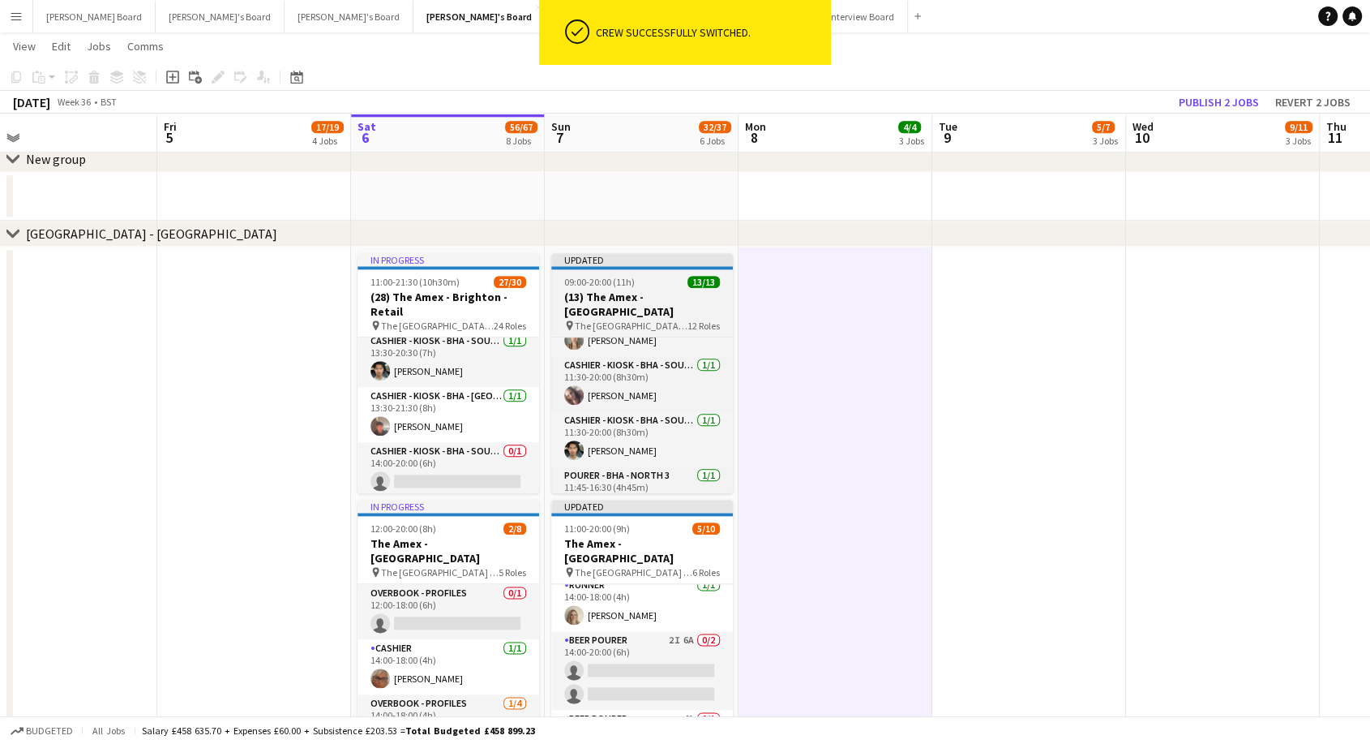
click at [670, 285] on div "09:00-20:00 (11h) 13/13" at bounding box center [642, 282] width 182 height 12
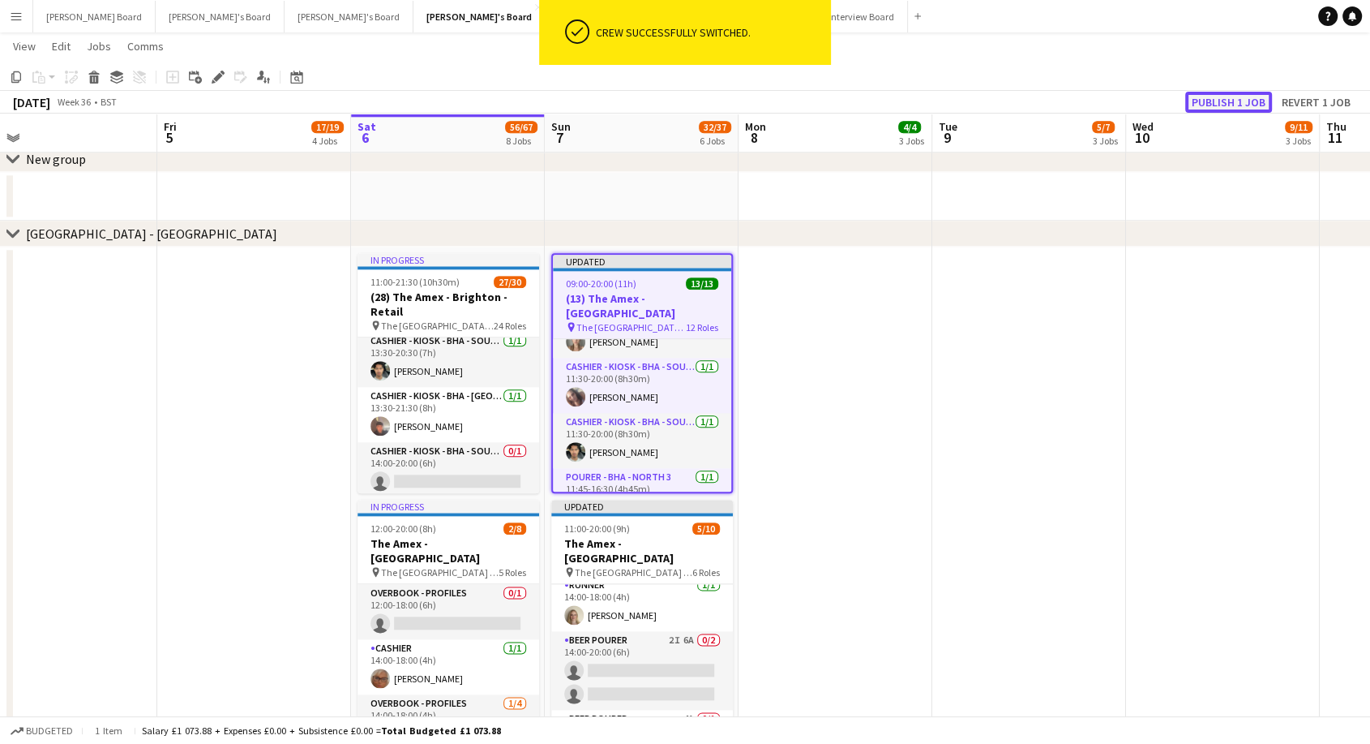
click at [1230, 105] on button "Publish 1 job" at bounding box center [1229, 102] width 87 height 21
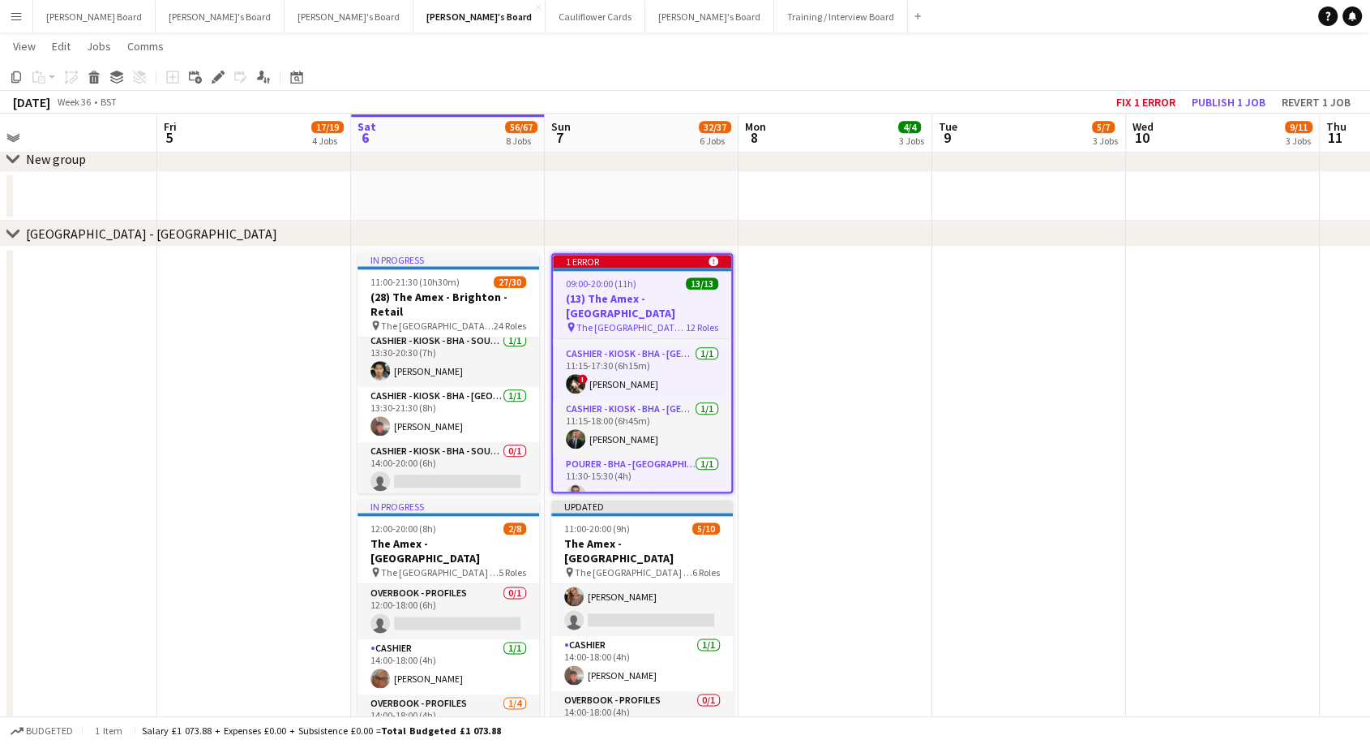
scroll to position [360, 0]
drag, startPoint x: 1152, startPoint y: 96, endPoint x: 1136, endPoint y: 118, distance: 27.9
click at [1152, 97] on button "Fix 1 error" at bounding box center [1146, 102] width 72 height 21
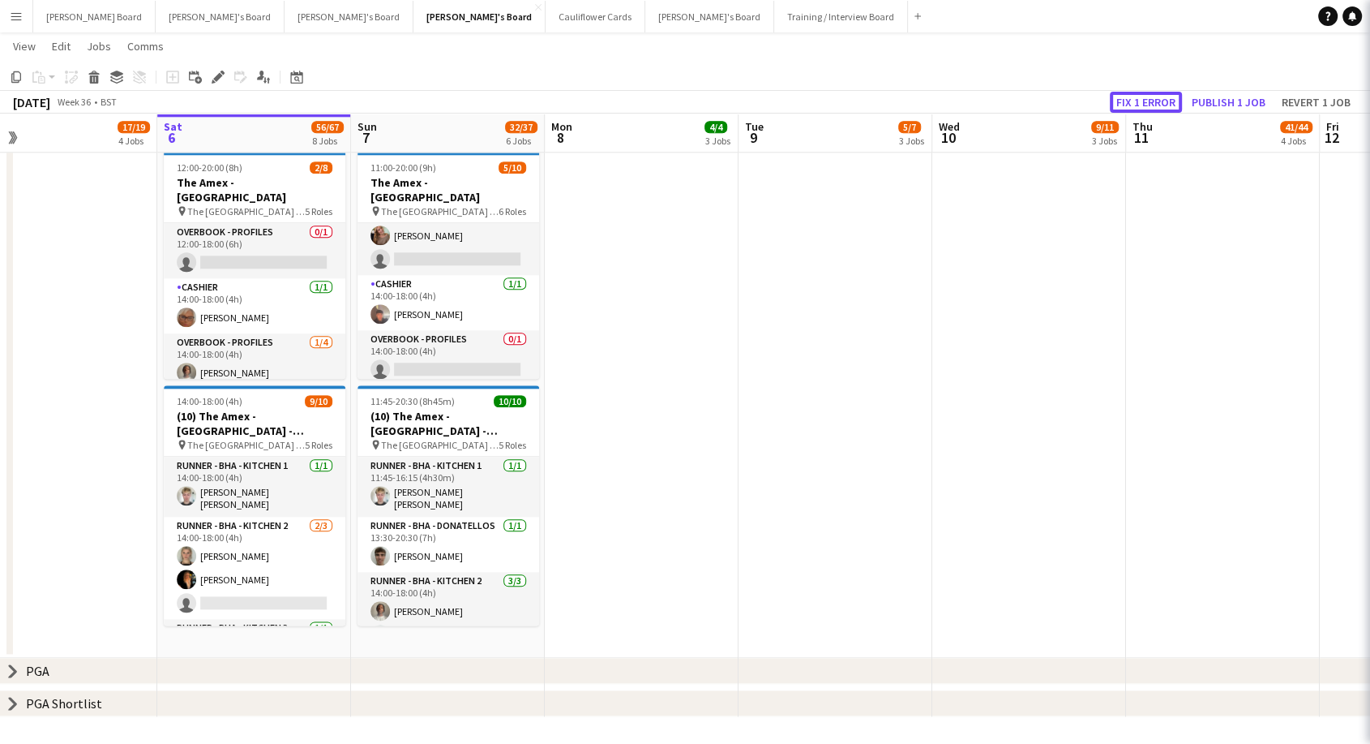
scroll to position [0, 558]
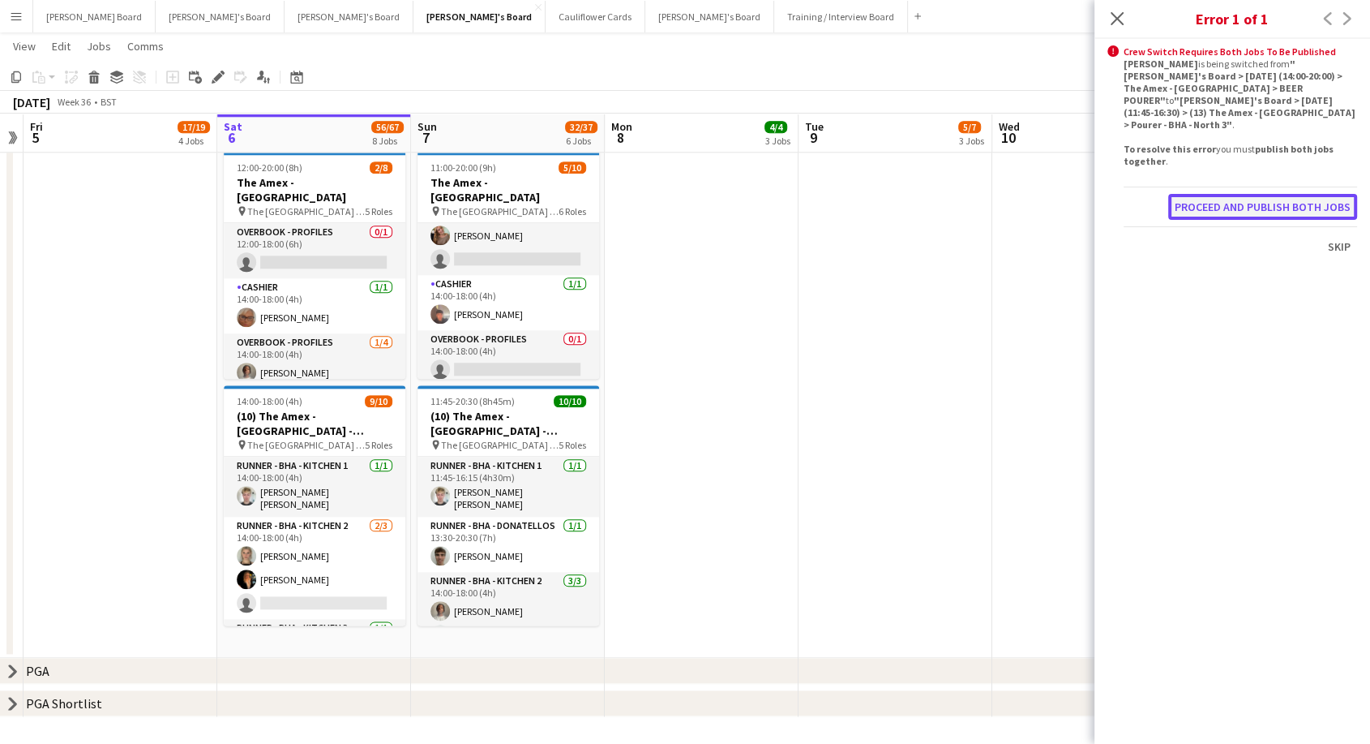
drag, startPoint x: 1289, startPoint y: 186, endPoint x: 1280, endPoint y: 204, distance: 20.7
click at [1289, 194] on button "Proceed and publish both jobs" at bounding box center [1263, 207] width 189 height 26
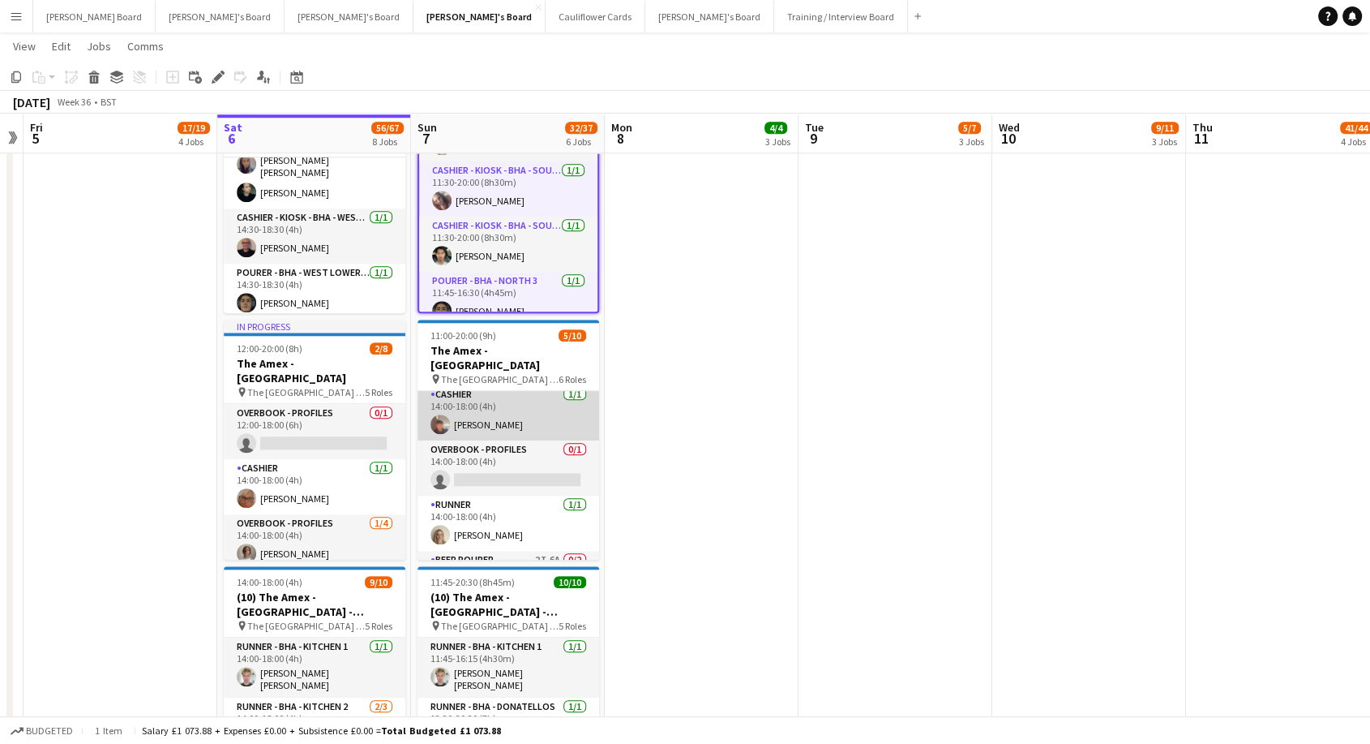
scroll to position [0, 0]
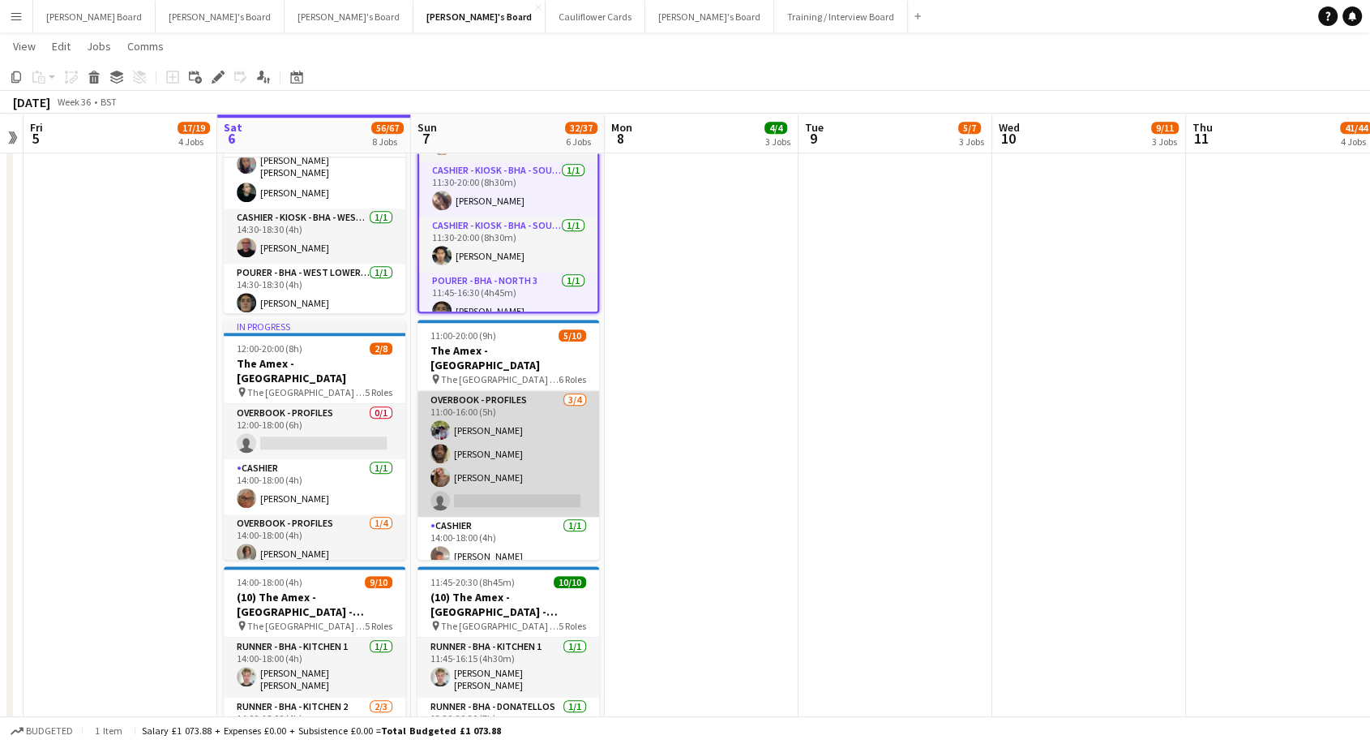
click at [519, 451] on app-card-role "Overbook - Profiles [DATE] 11:00-16:00 (5h) [PERSON_NAME] [PERSON_NAME] [PERSON…" at bounding box center [509, 454] width 182 height 126
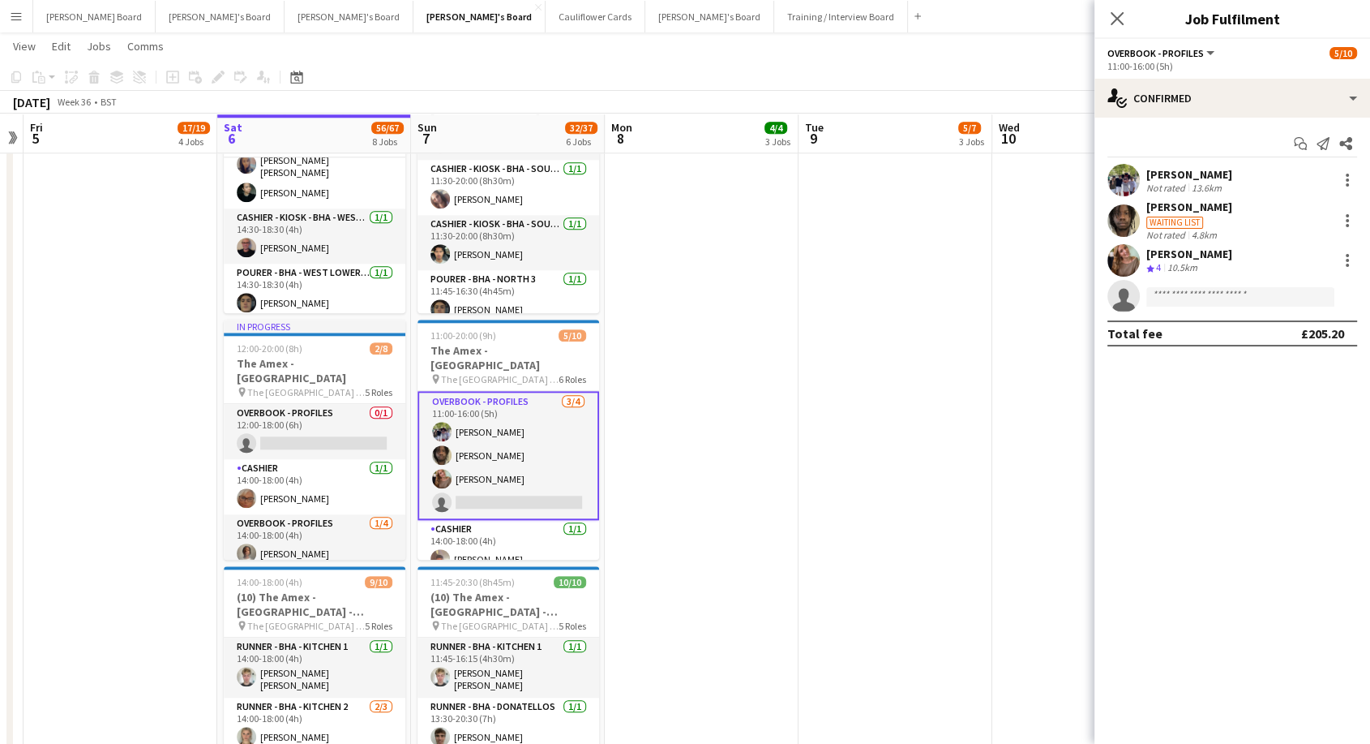
scroll to position [502, 0]
click at [516, 543] on app-card-role "Cashier [DATE] 14:00-18:00 (4h) [PERSON_NAME]" at bounding box center [509, 547] width 182 height 55
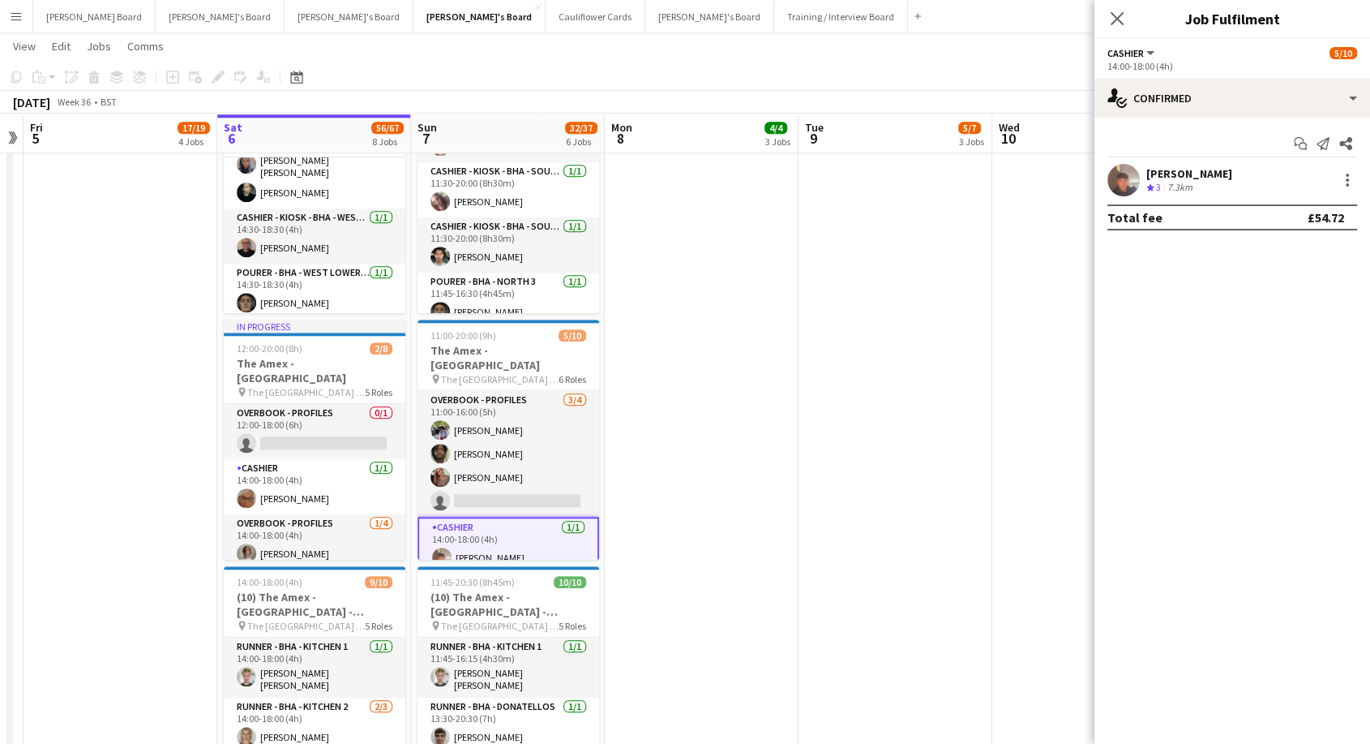
click at [1177, 178] on div "[PERSON_NAME]" at bounding box center [1190, 173] width 86 height 15
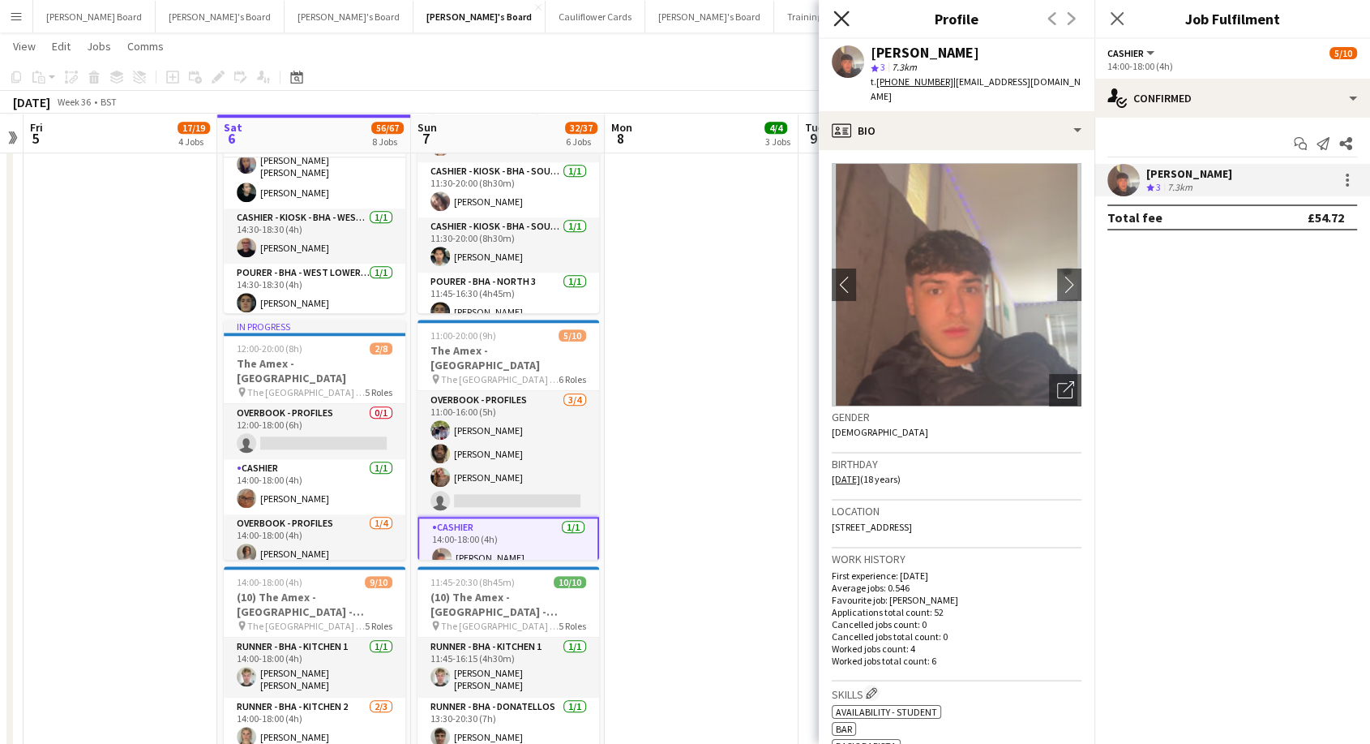
click at [839, 12] on icon "Close pop-in" at bounding box center [841, 18] width 15 height 15
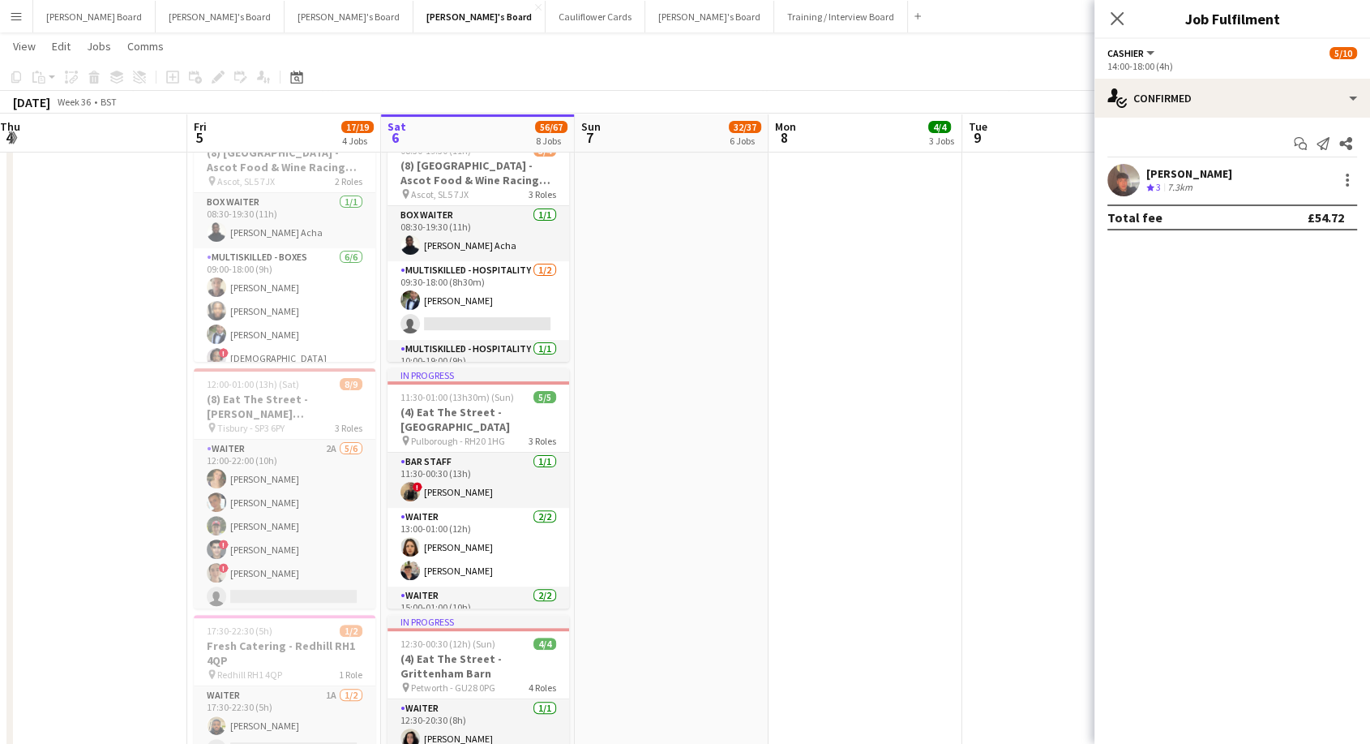
scroll to position [0, 397]
drag, startPoint x: 39, startPoint y: 370, endPoint x: 199, endPoint y: 397, distance: 162.9
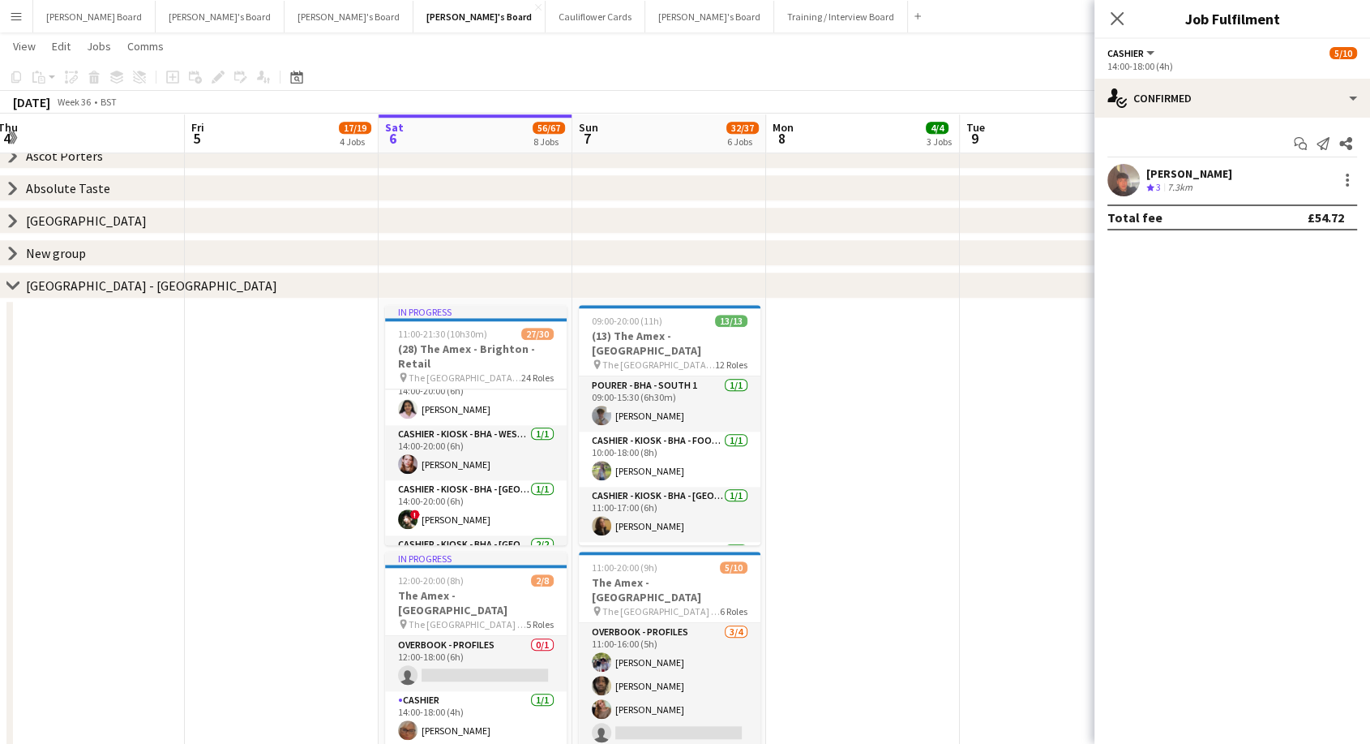
scroll to position [630, 0]
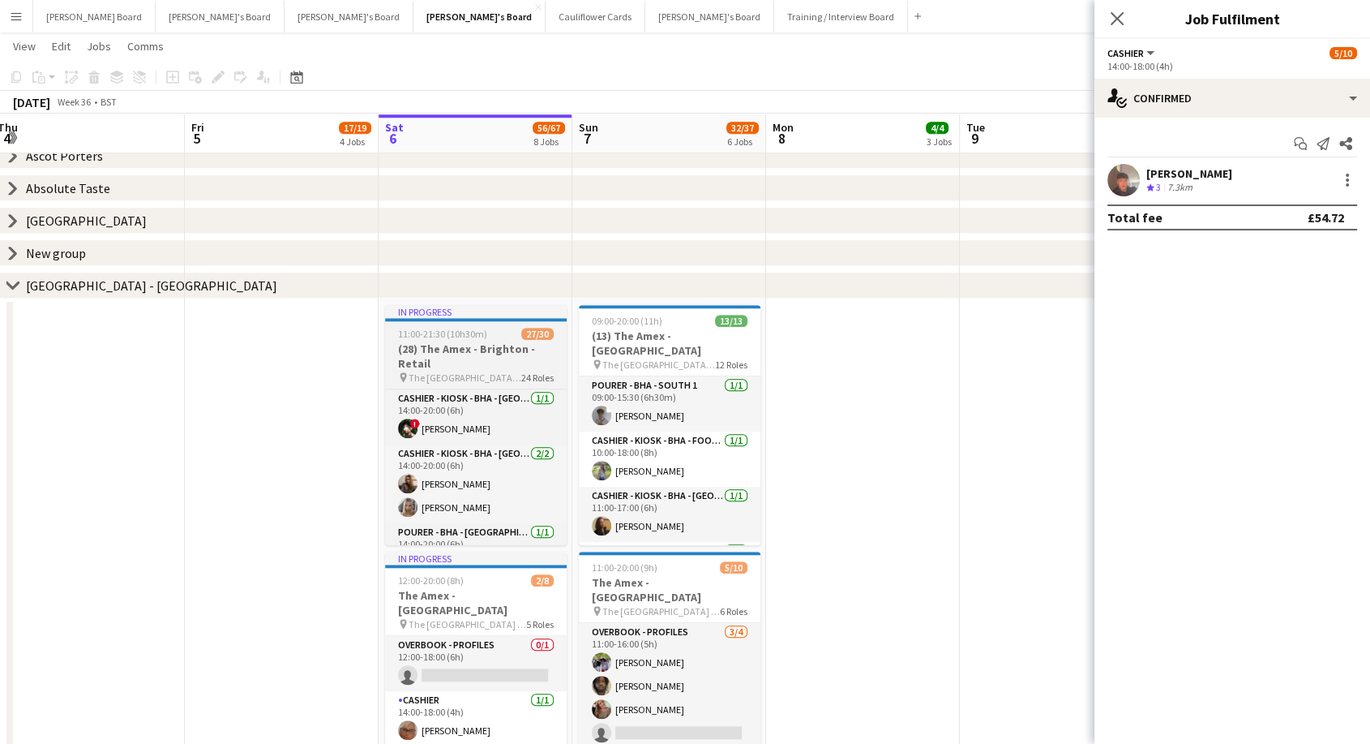
click at [475, 371] on span "The [GEOGRAPHIC_DATA] - [GEOGRAPHIC_DATA]" at bounding box center [465, 377] width 113 height 12
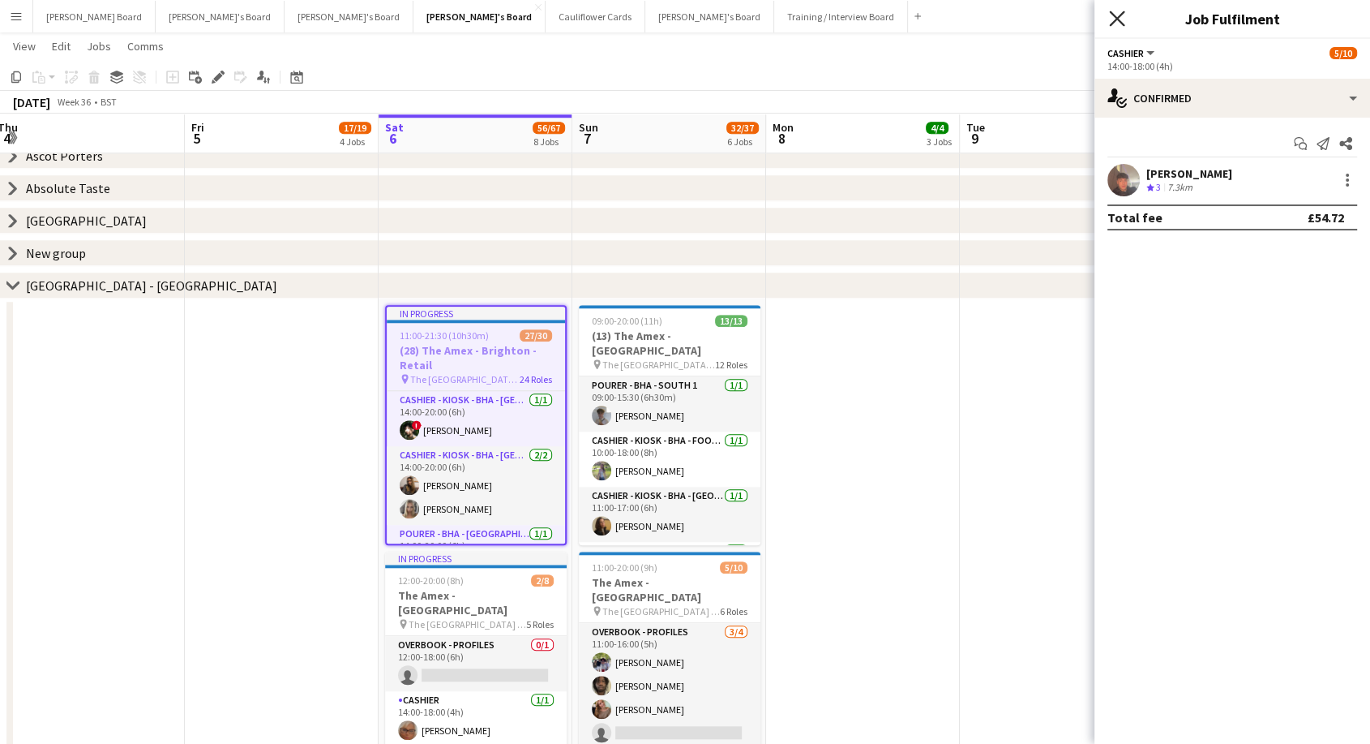
click at [1114, 21] on icon at bounding box center [1116, 18] width 15 height 15
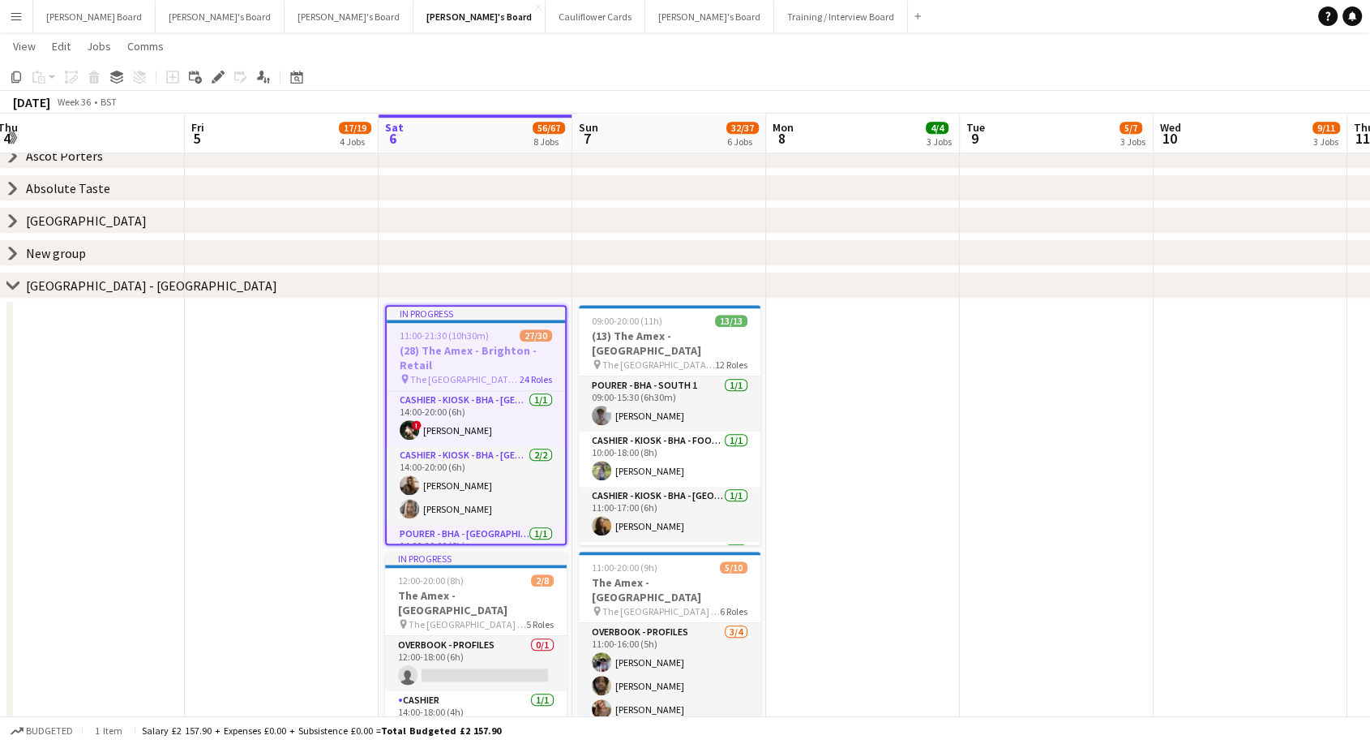
drag, startPoint x: 214, startPoint y: 82, endPoint x: 539, endPoint y: 210, distance: 349.5
click at [215, 84] on div "Edit" at bounding box center [217, 76] width 19 height 19
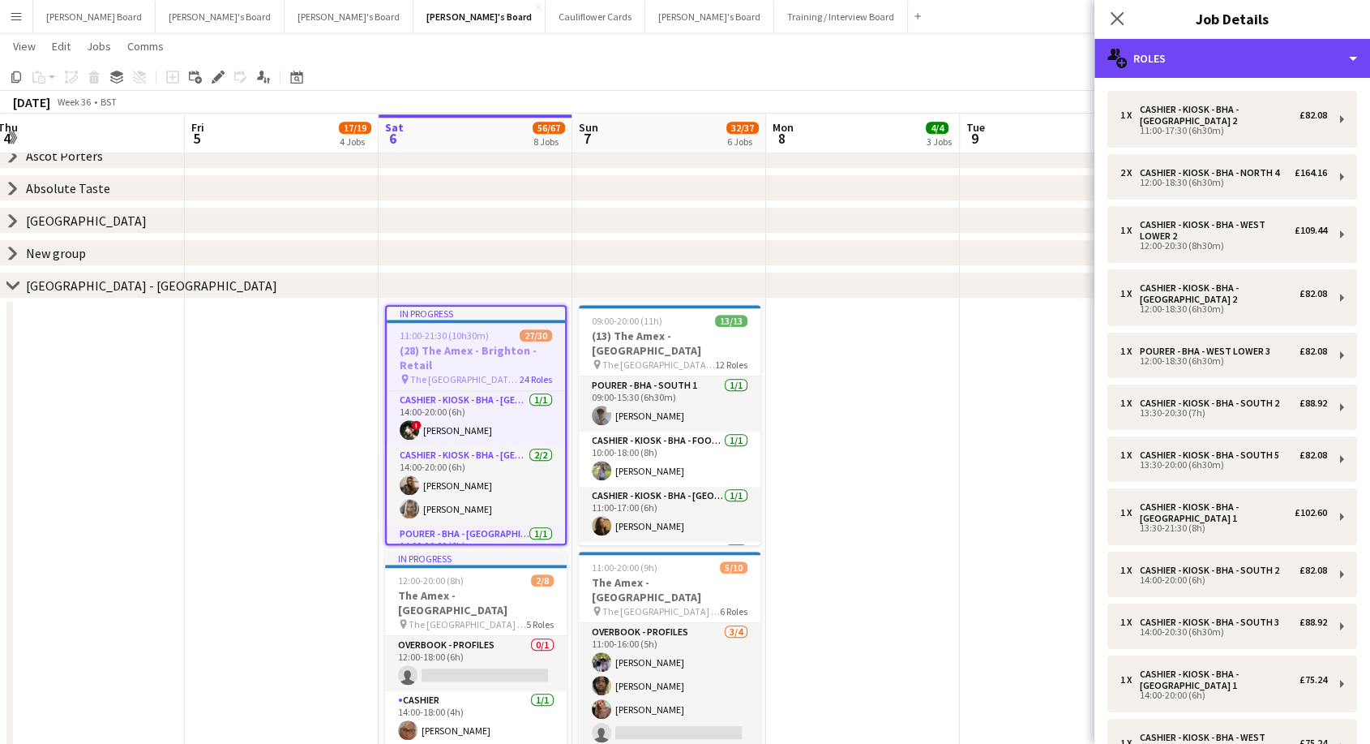
drag, startPoint x: 1195, startPoint y: 62, endPoint x: 1209, endPoint y: 112, distance: 51.4
click at [1196, 63] on div "multiple-users-add Roles" at bounding box center [1233, 58] width 276 height 39
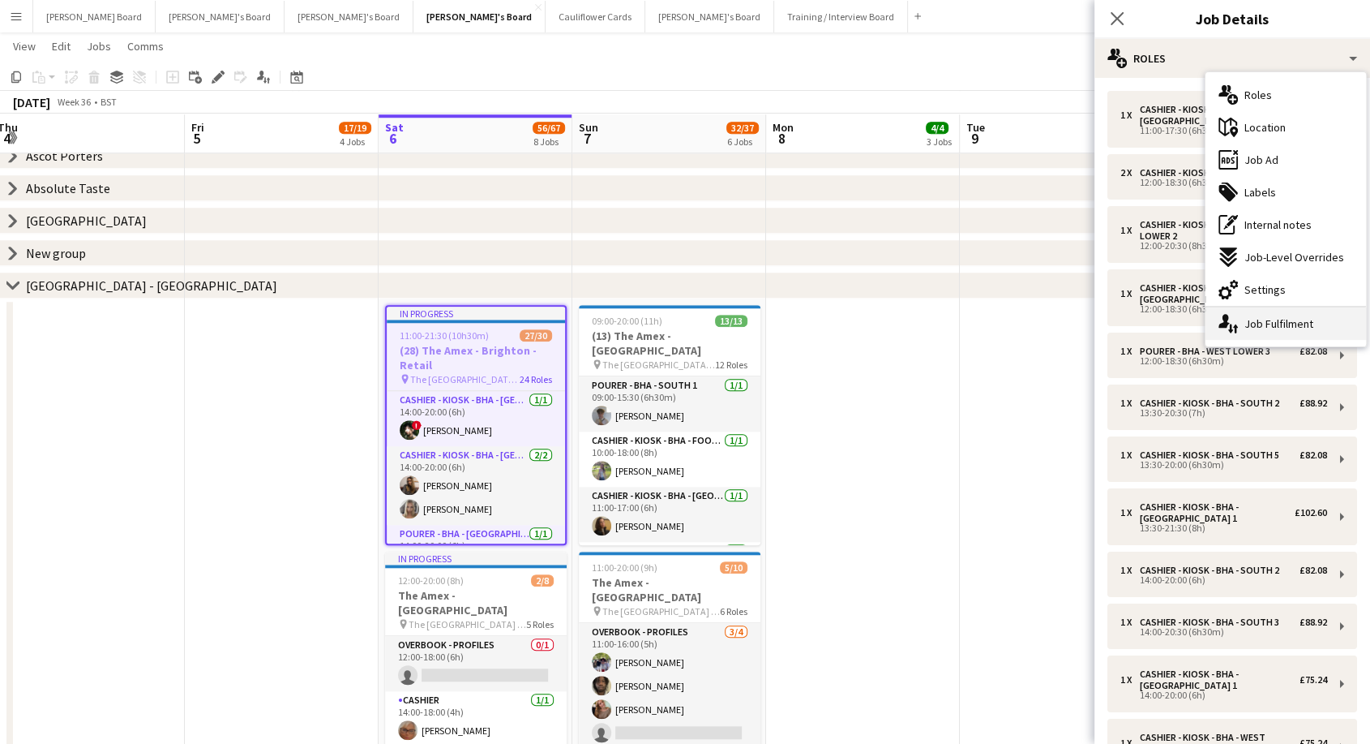
click at [1271, 332] on div "single-neutral-actions-up-down Job Fulfilment" at bounding box center [1286, 323] width 161 height 32
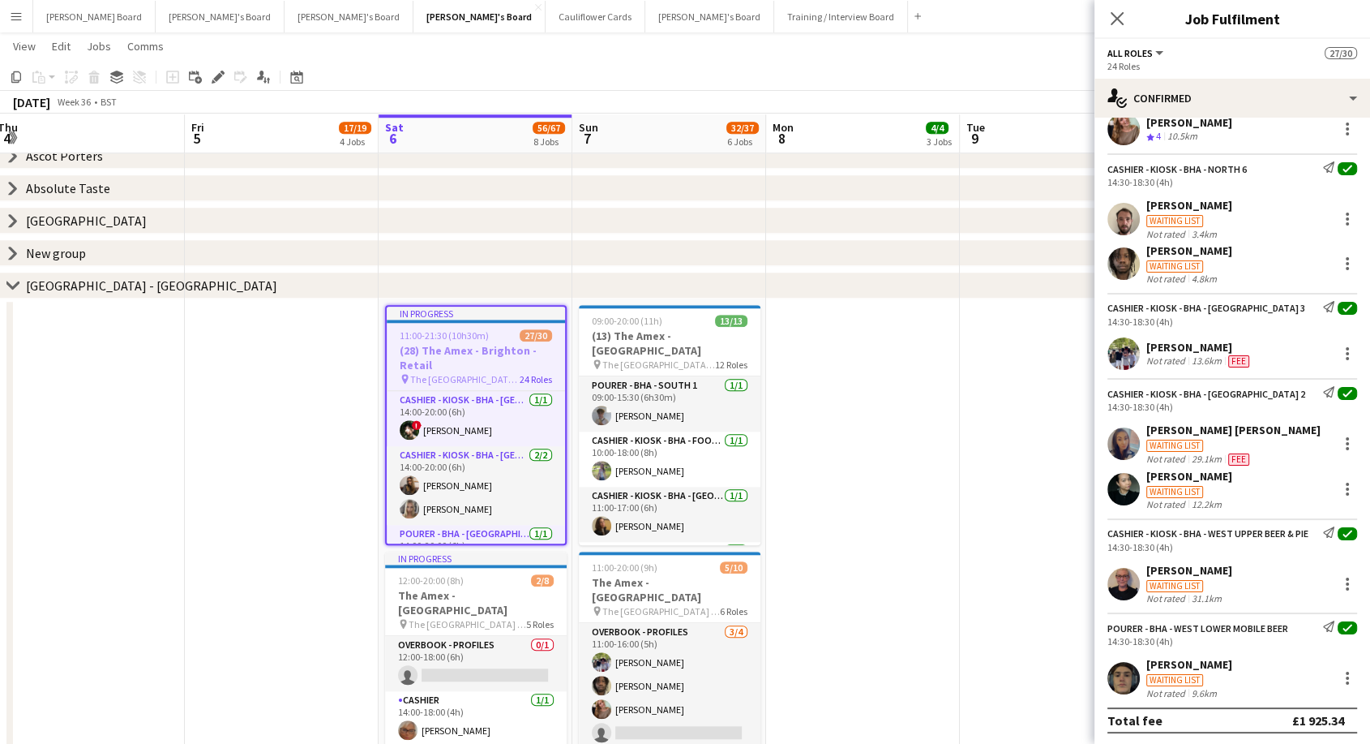
scroll to position [1854, 0]
click at [1170, 561] on div "[PERSON_NAME]" at bounding box center [1190, 568] width 86 height 15
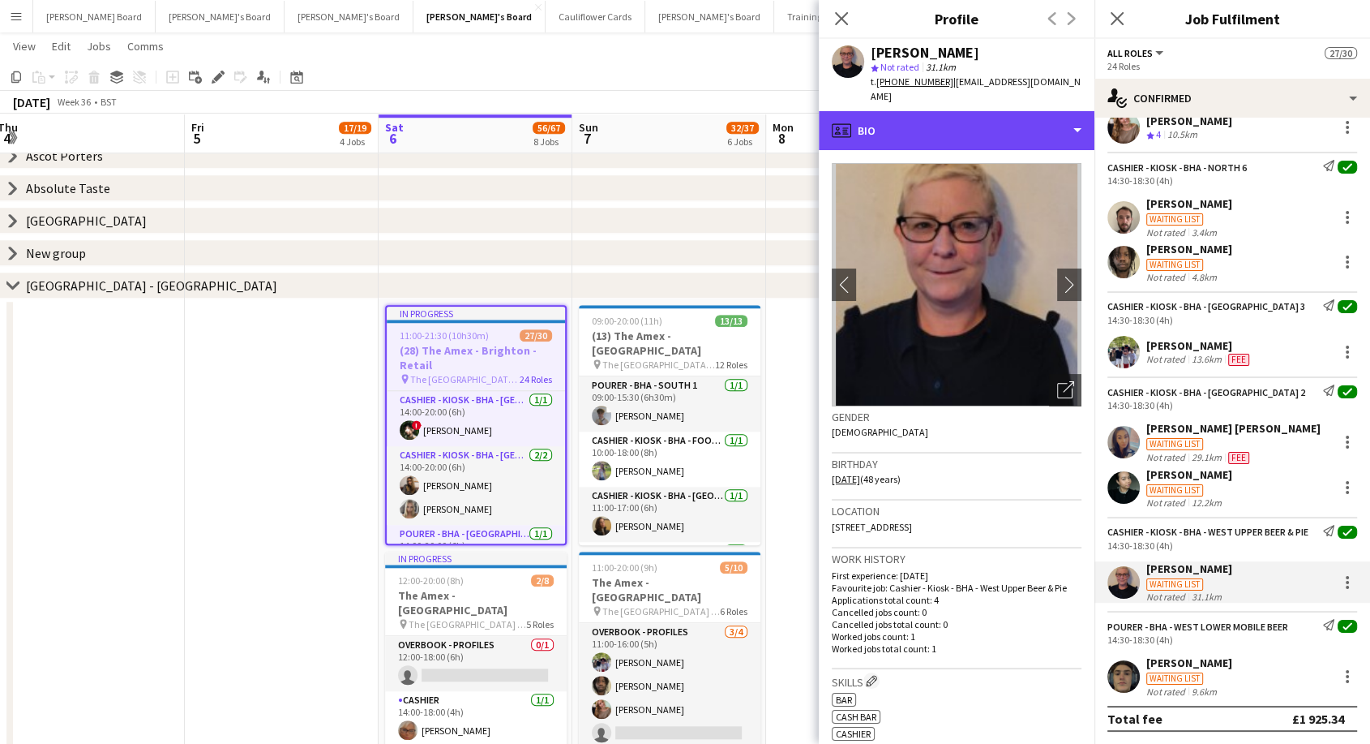
drag, startPoint x: 968, startPoint y: 99, endPoint x: 986, endPoint y: 198, distance: 100.5
click at [968, 111] on div "profile Bio" at bounding box center [957, 130] width 276 height 39
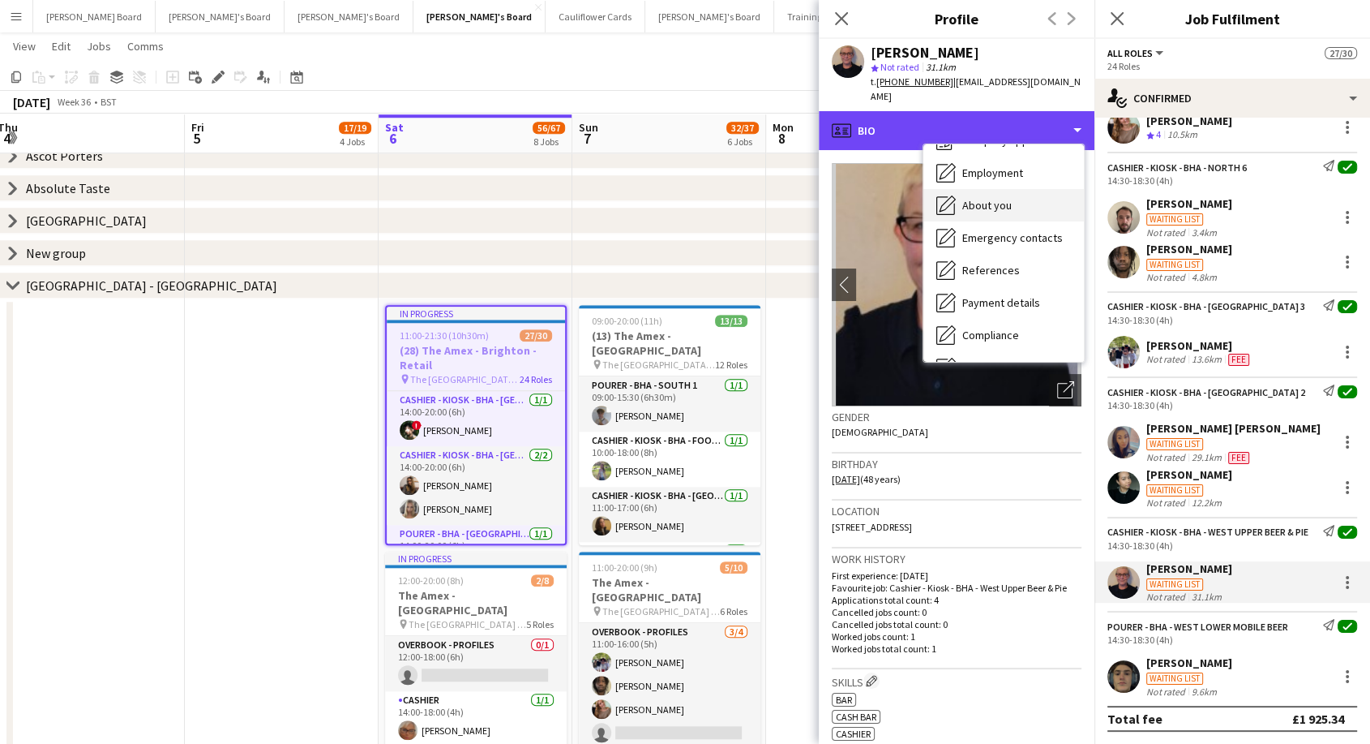
scroll to position [90, 0]
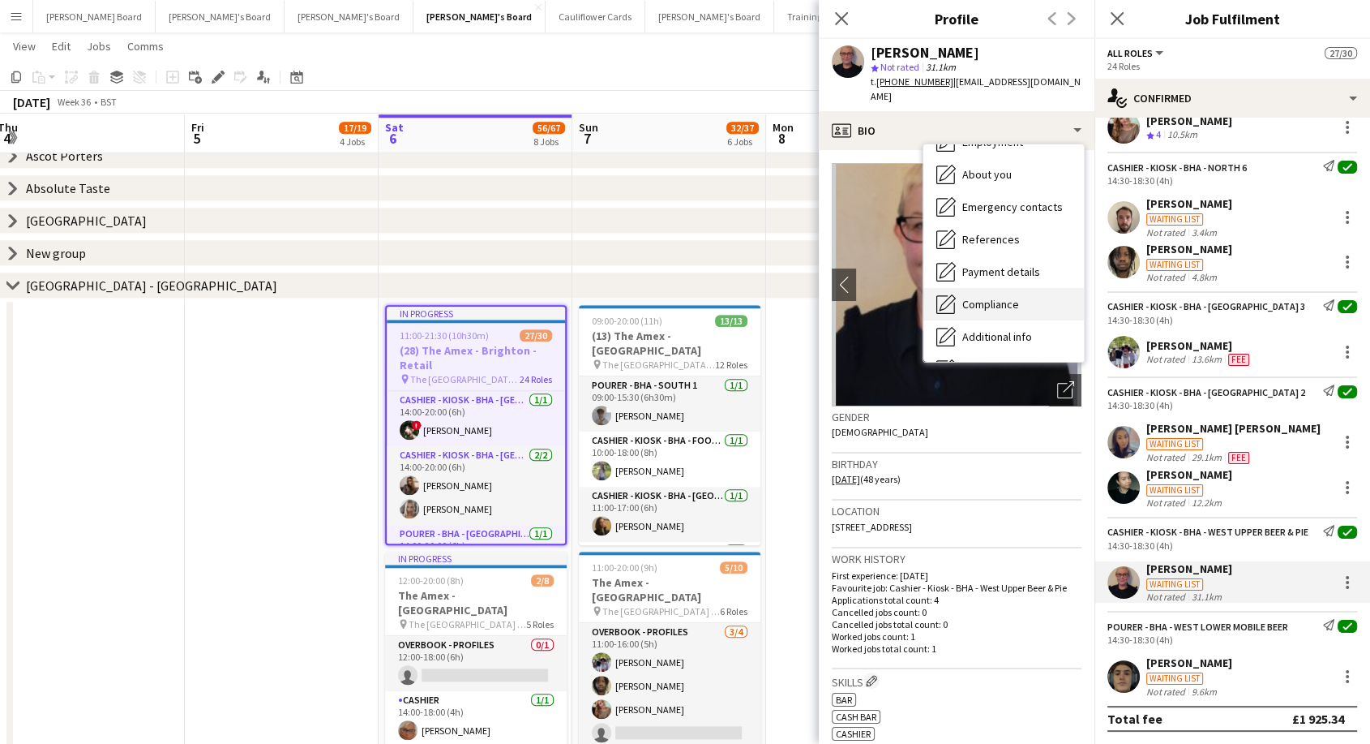
click at [1003, 297] on span "Compliance" at bounding box center [991, 304] width 57 height 15
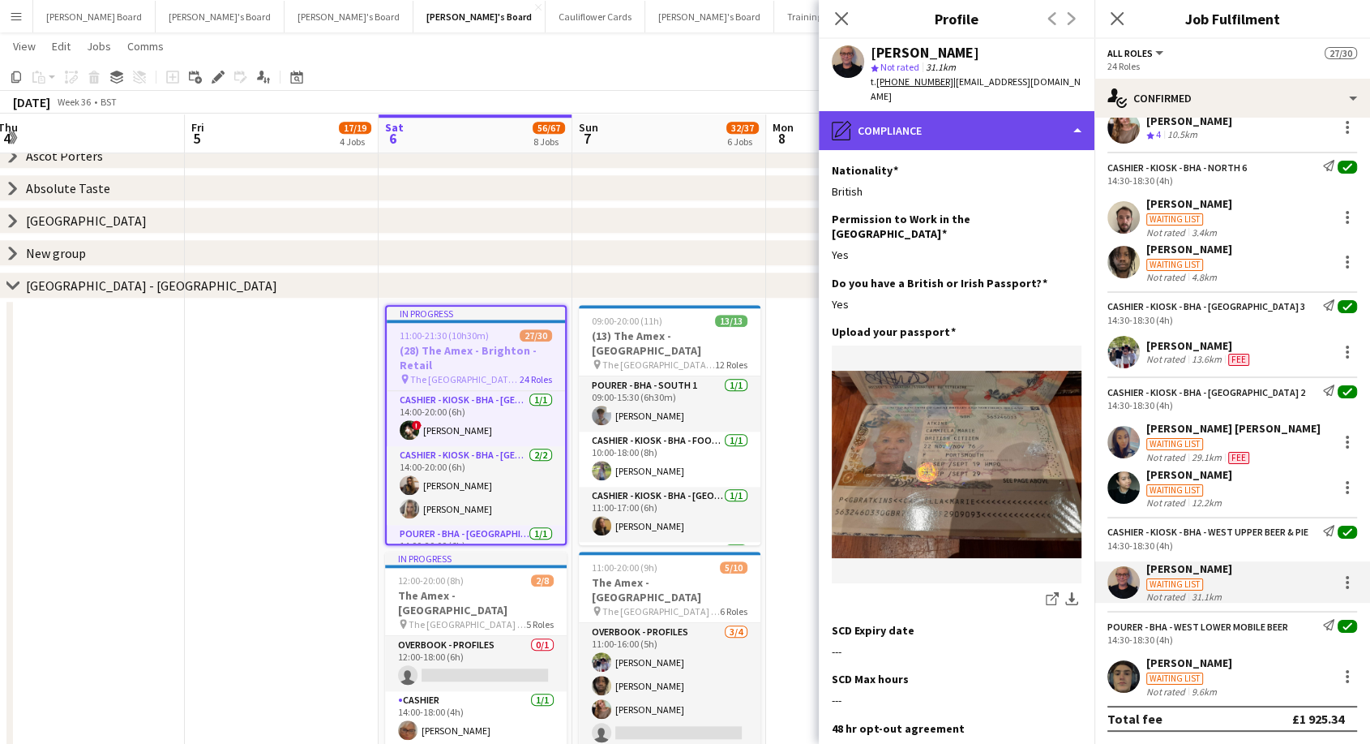
click at [941, 111] on div "pencil4 Compliance" at bounding box center [957, 130] width 276 height 39
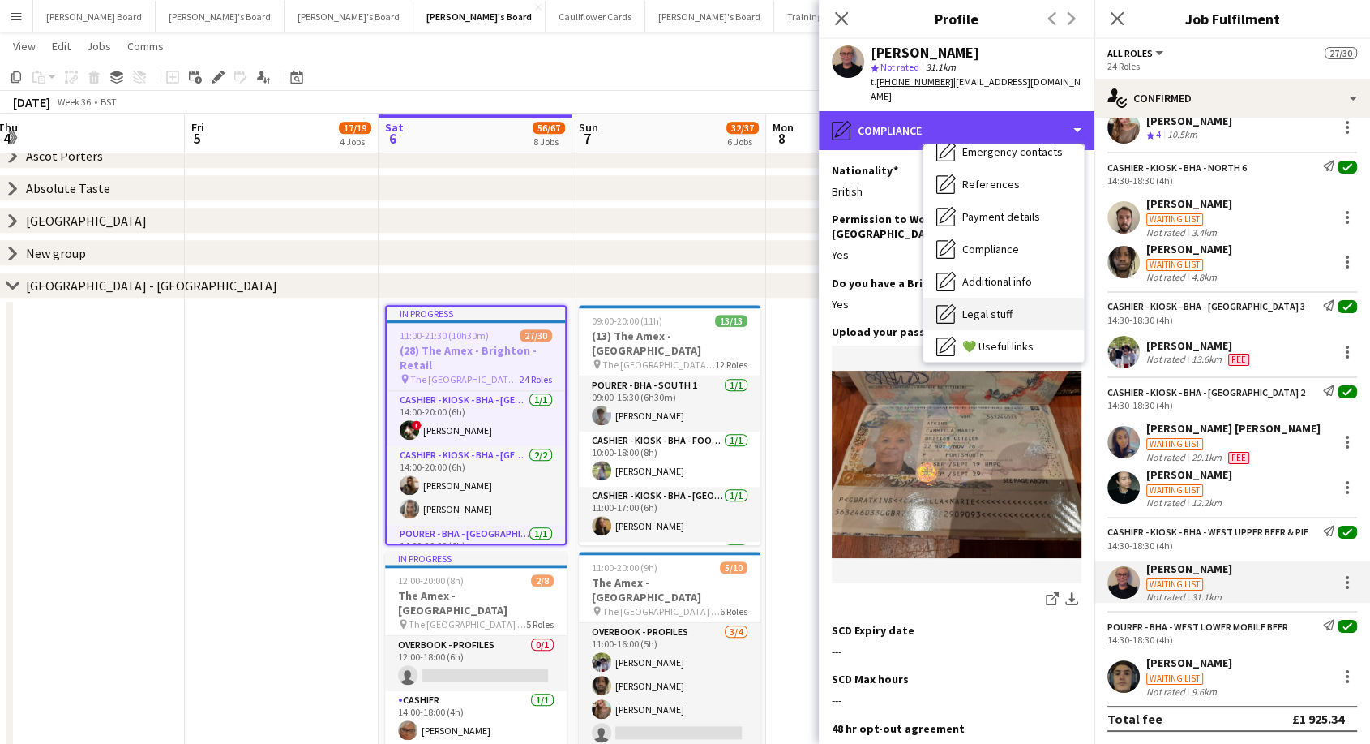
scroll to position [127, 0]
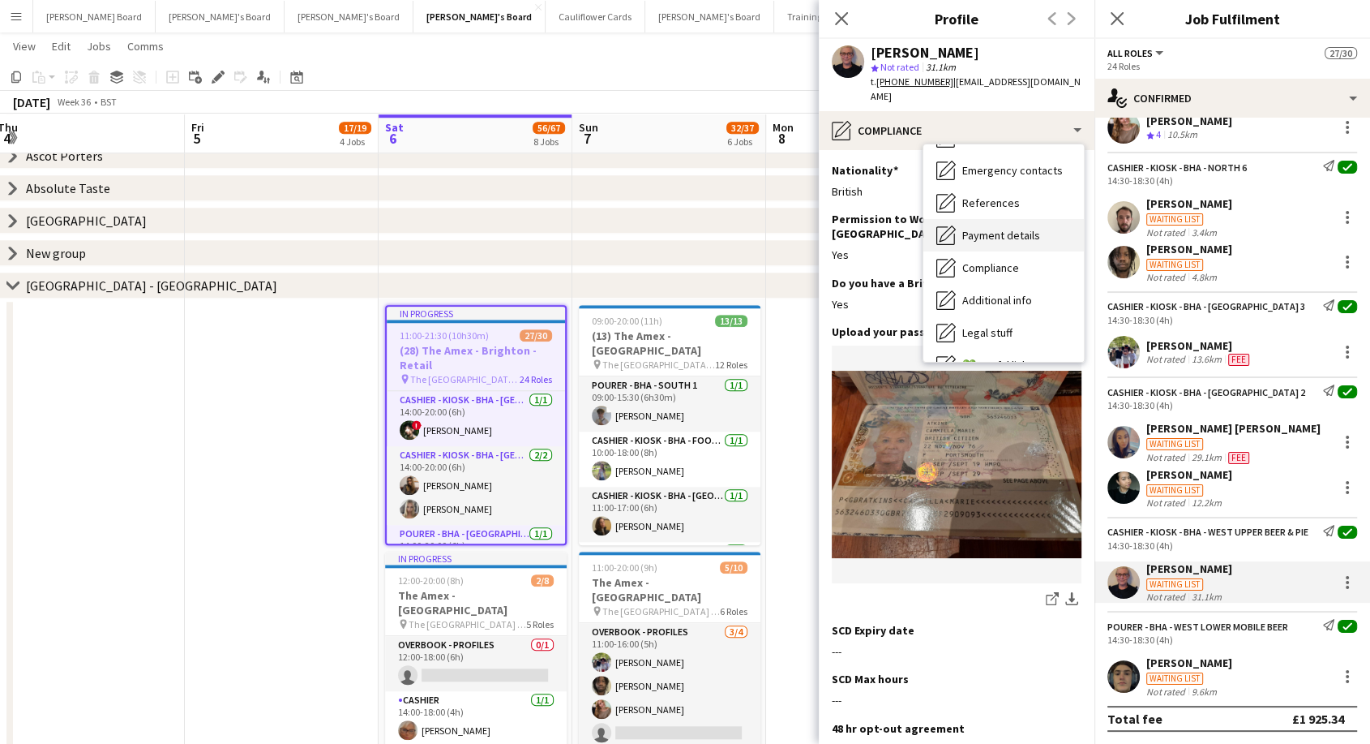
click at [1014, 228] on span "Payment details" at bounding box center [1002, 235] width 78 height 15
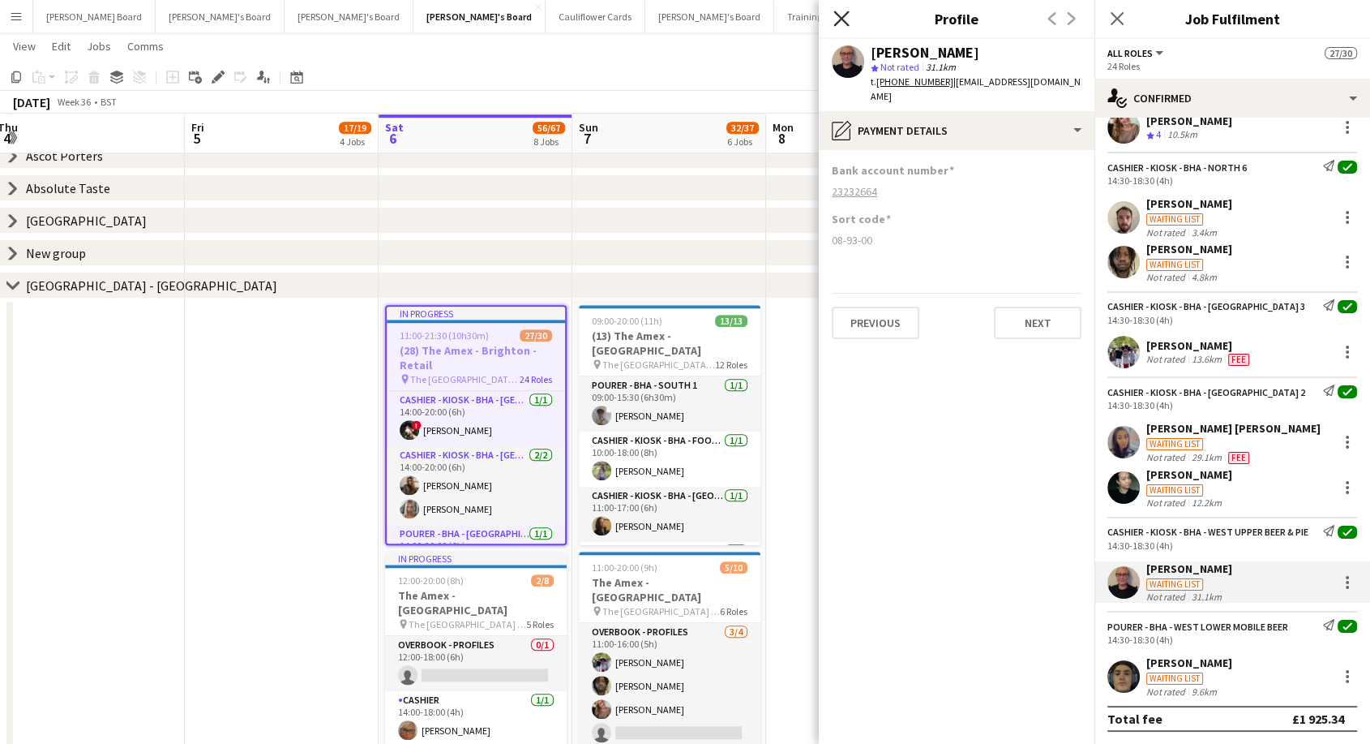
click at [839, 25] on icon "Close pop-in" at bounding box center [841, 18] width 15 height 15
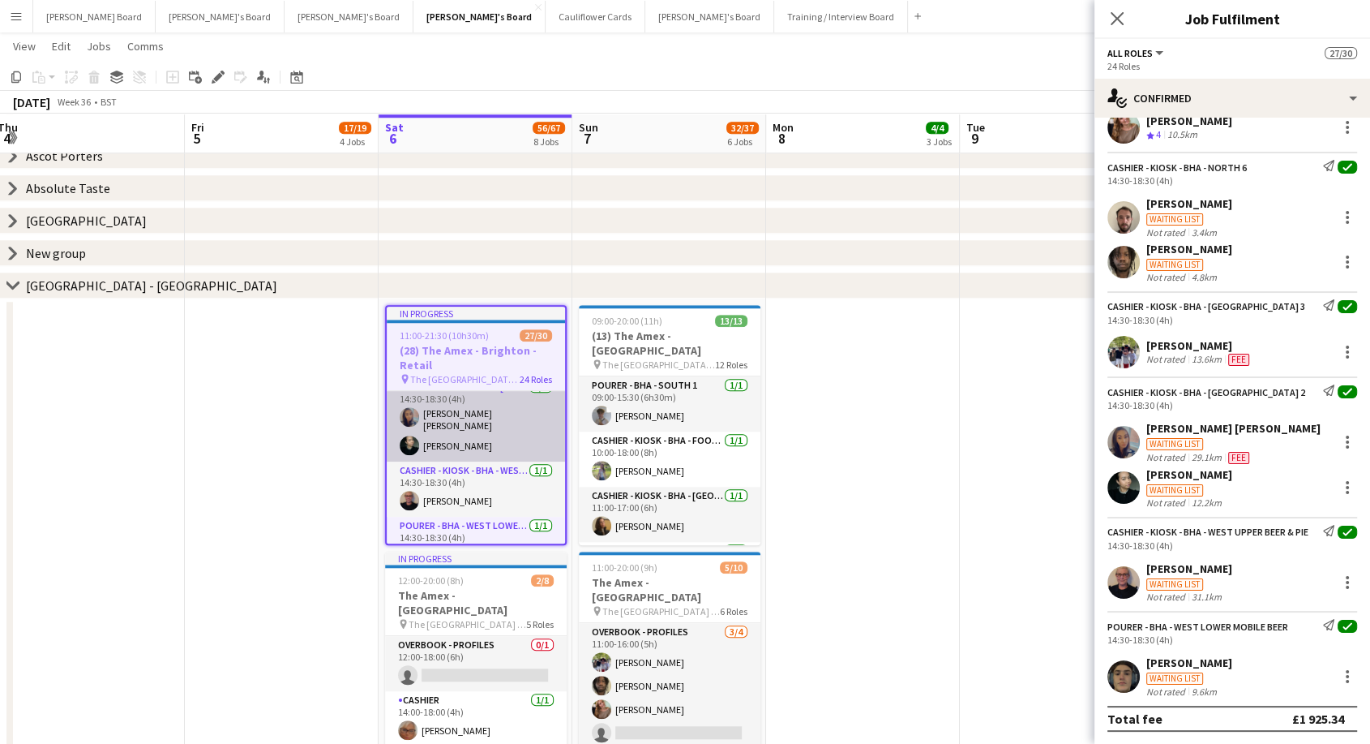
scroll to position [1310, 0]
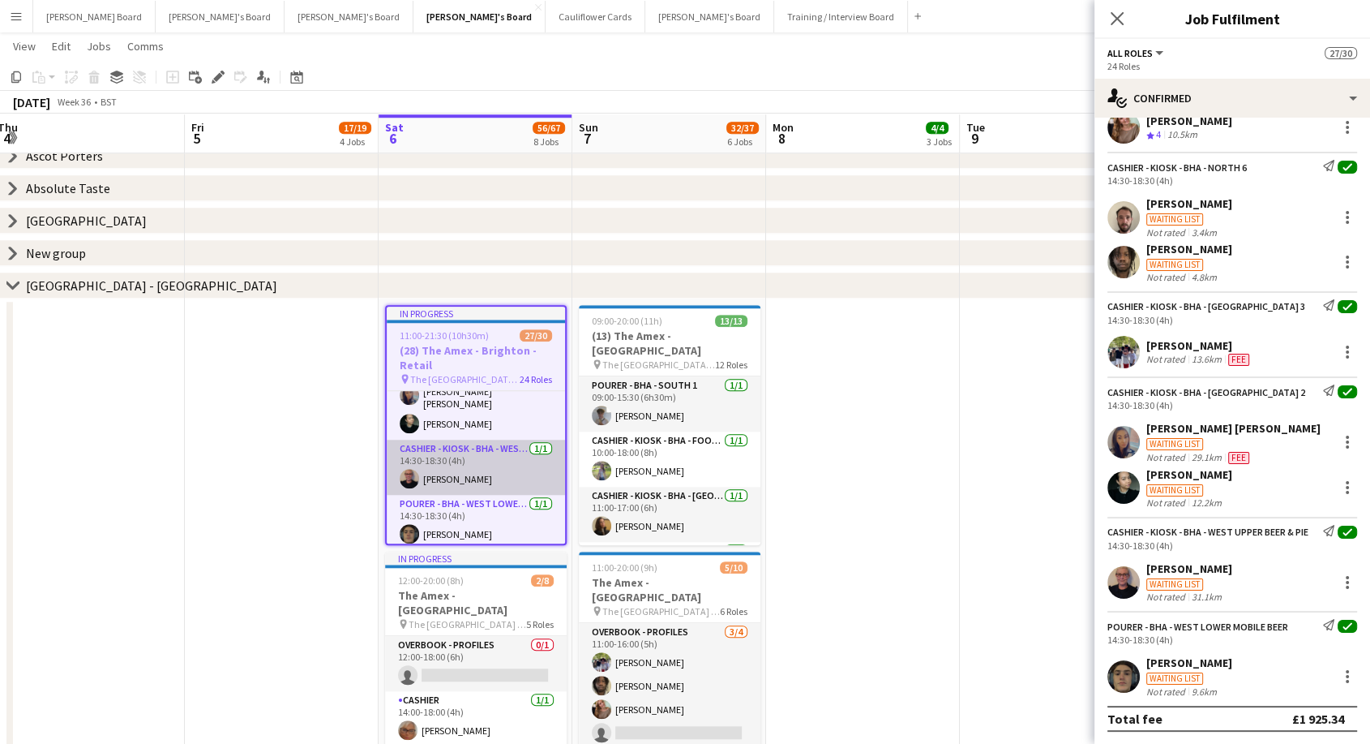
click at [513, 469] on app-card-role "Cashier - Kiosk - BHA - West Upper Beer & Pie [DATE] 14:30-18:30 (4h) [PERSON_N…" at bounding box center [476, 467] width 178 height 55
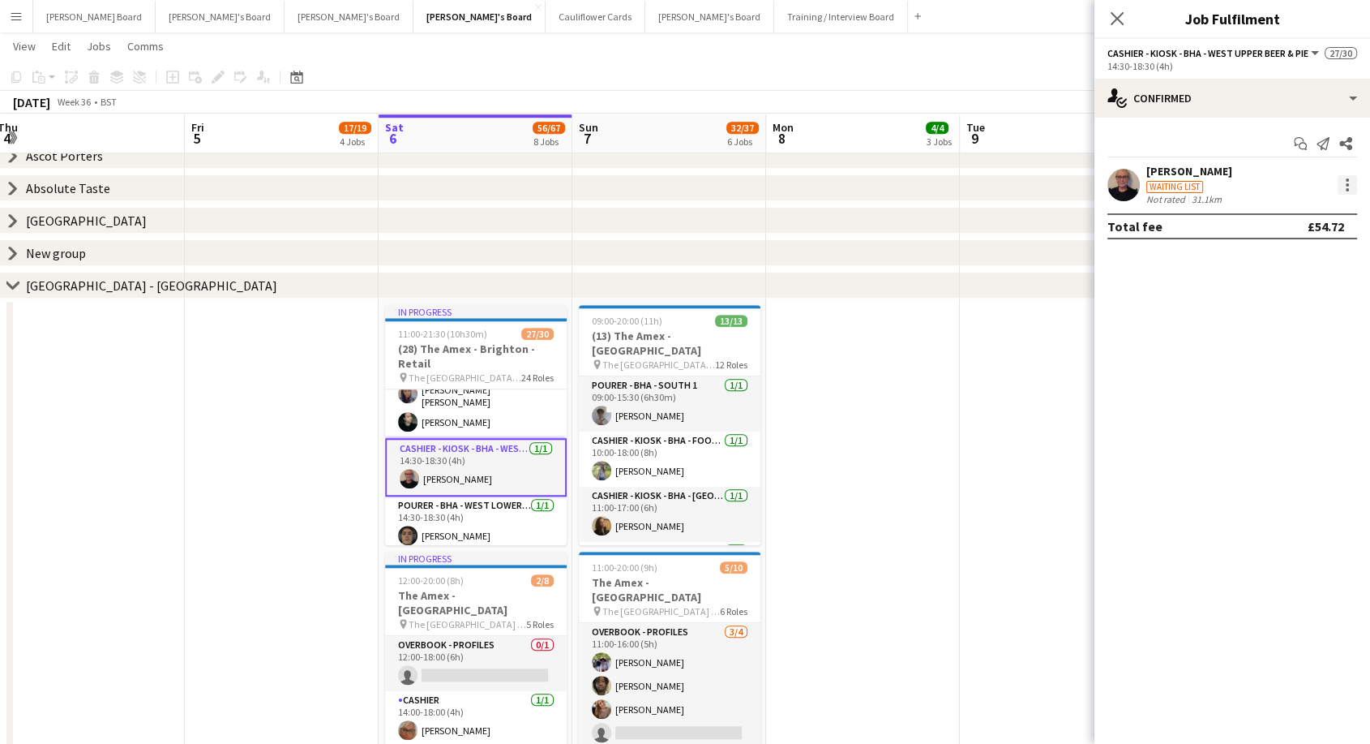
click at [1345, 188] on div at bounding box center [1347, 184] width 19 height 19
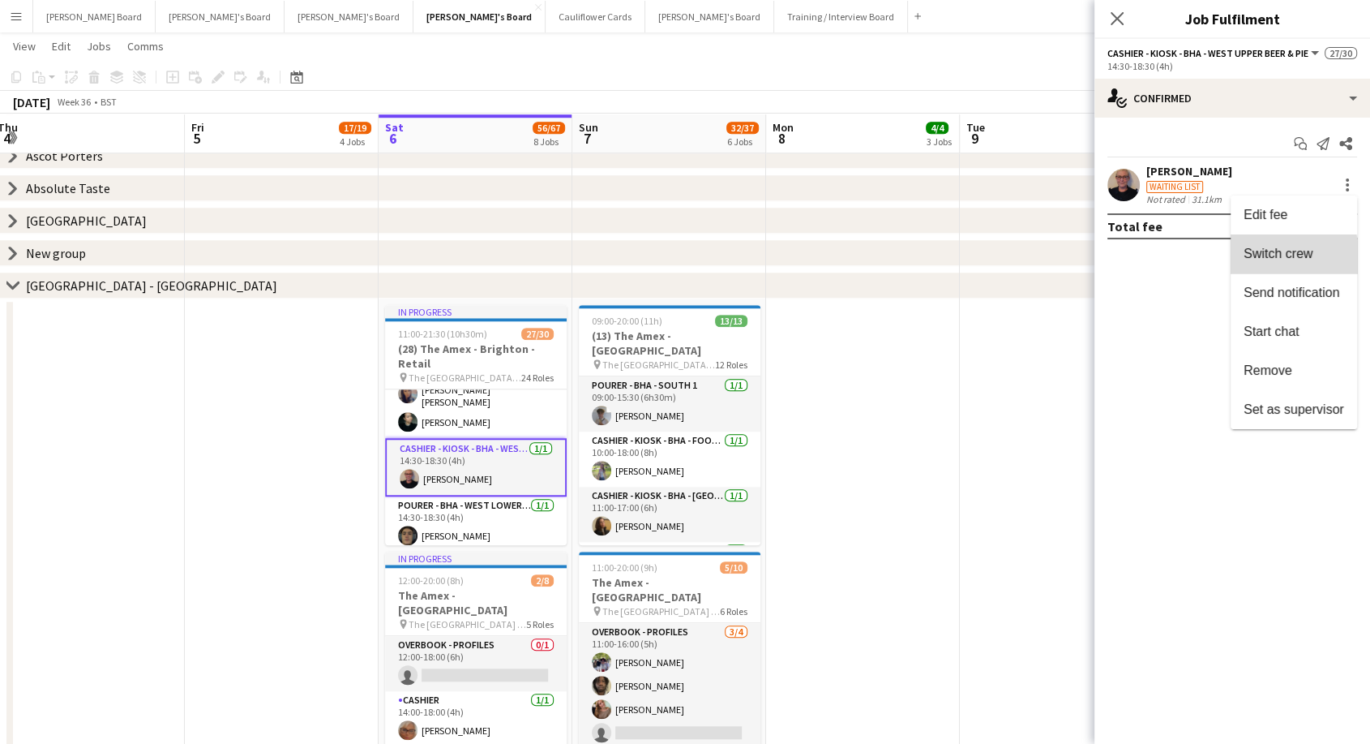
drag, startPoint x: 1276, startPoint y: 257, endPoint x: 822, endPoint y: 385, distance: 471.9
click at [1276, 256] on span "Switch crew" at bounding box center [1278, 253] width 69 height 14
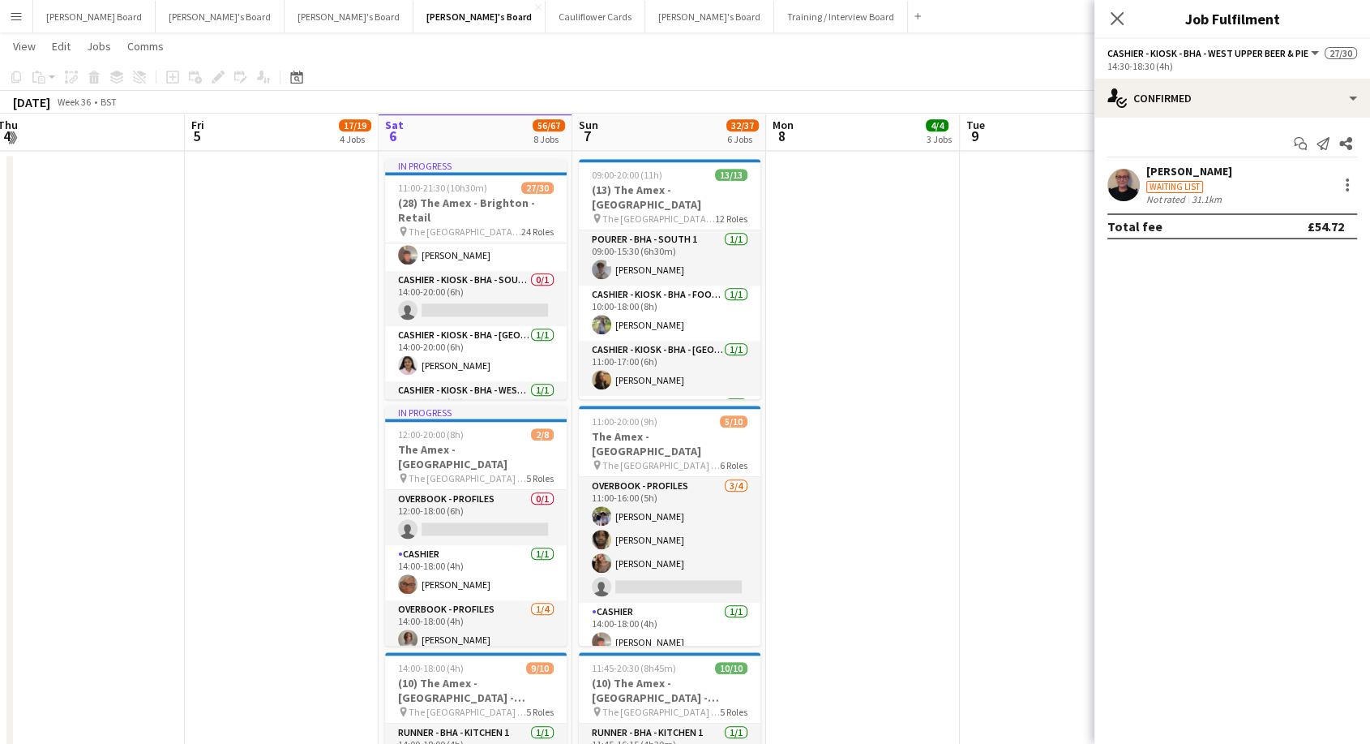
scroll to position [410, 0]
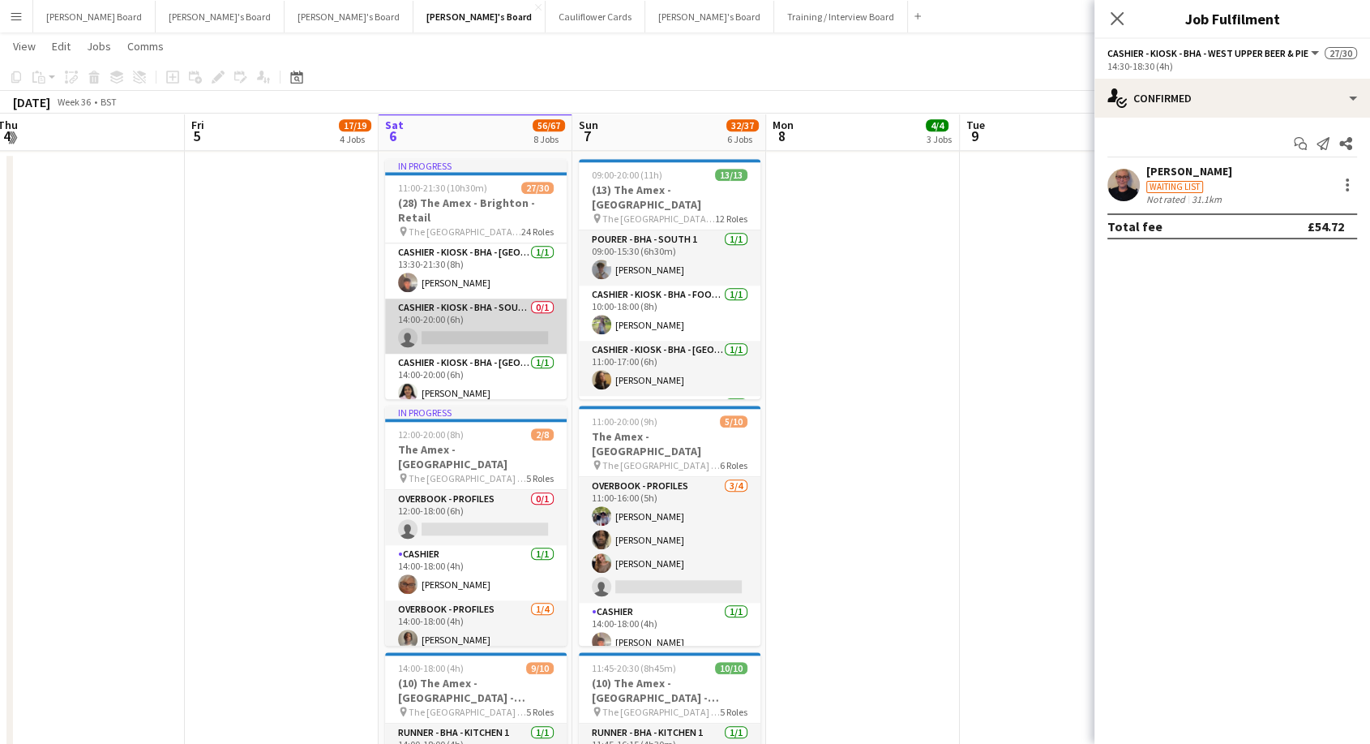
click at [489, 327] on app-card-role "Cashier - Kiosk - BHA - South 2 0/1 14:00-20:00 (6h) single-neutral-actions" at bounding box center [476, 325] width 182 height 55
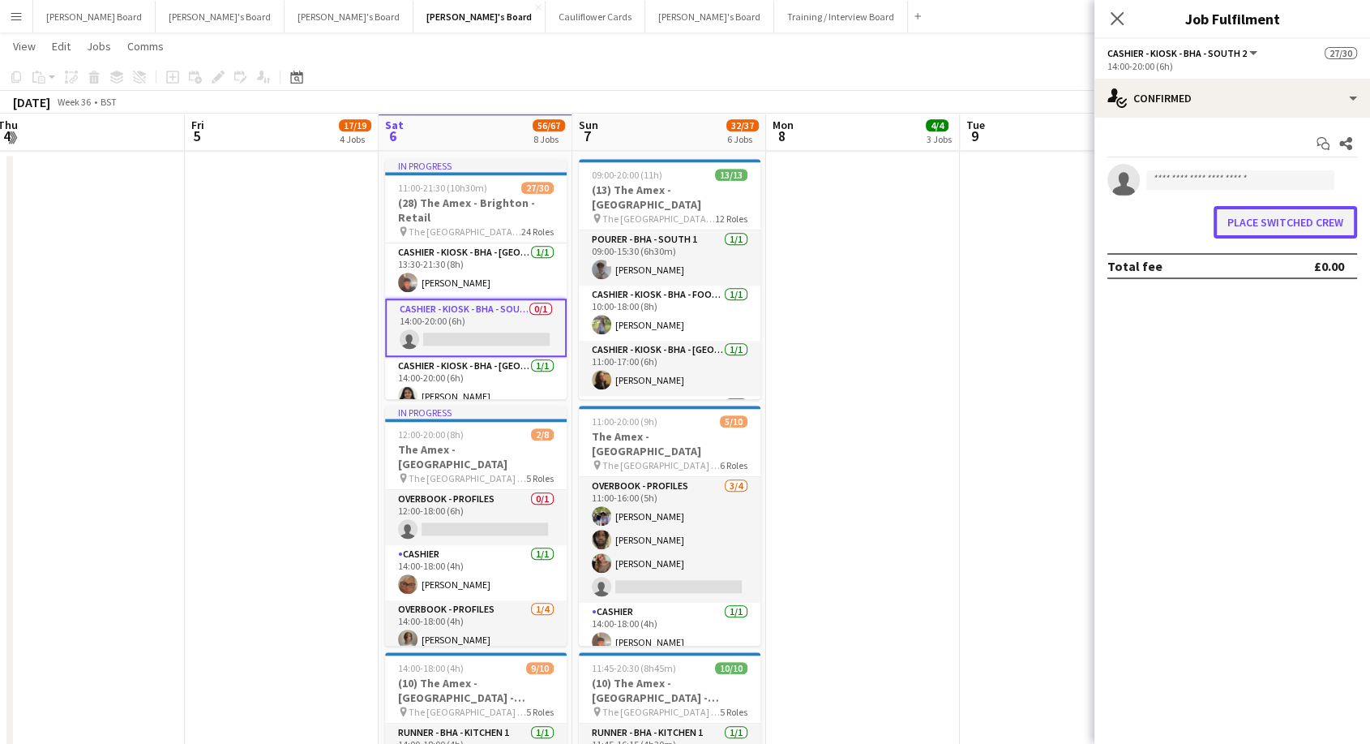
click at [1243, 212] on button "Place switched crew" at bounding box center [1286, 222] width 144 height 32
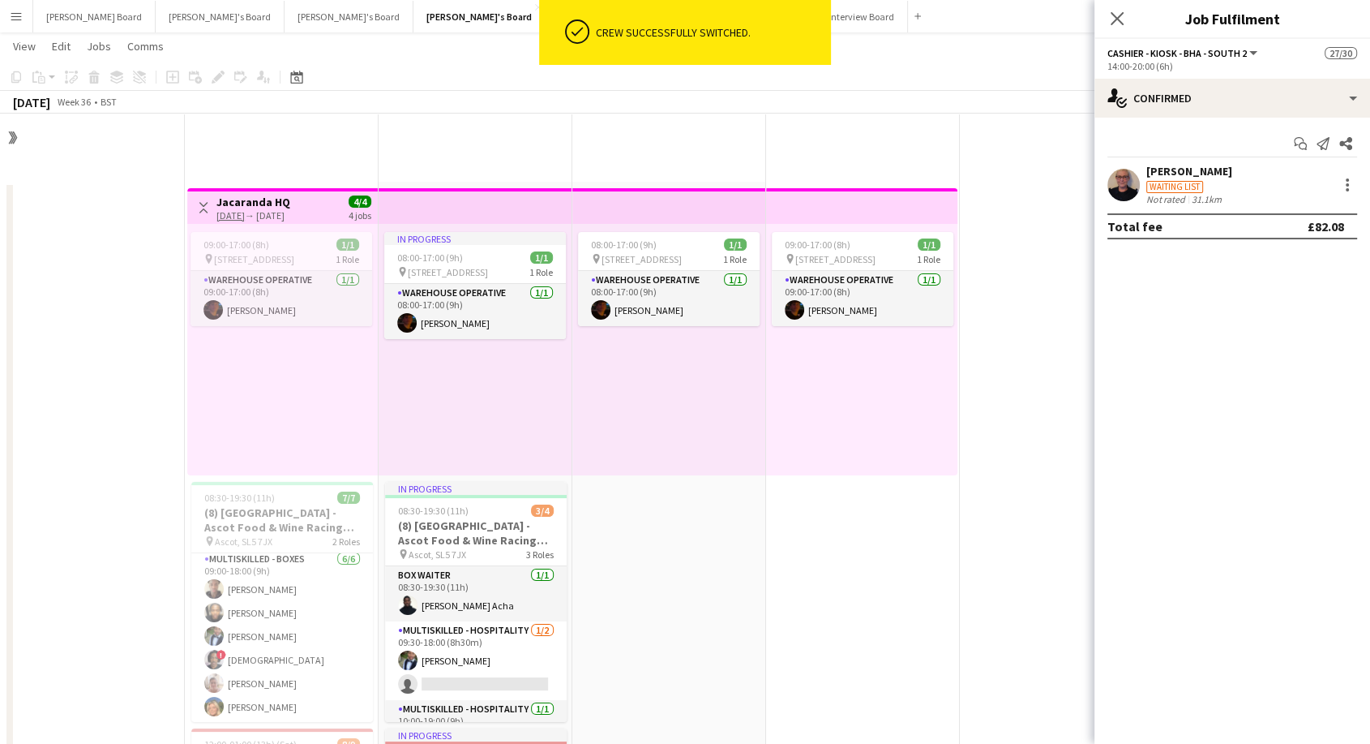
scroll to position [1531, 0]
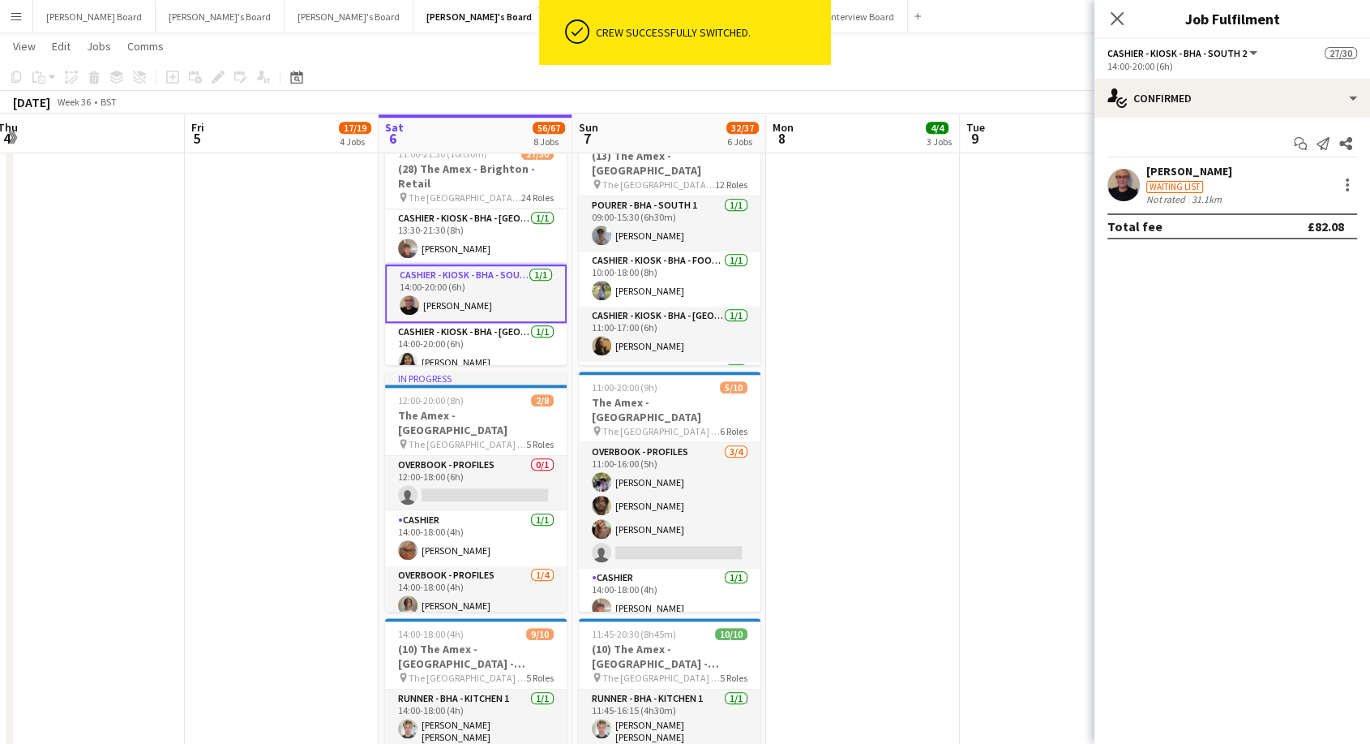
click at [947, 153] on app-date-cell at bounding box center [863, 504] width 194 height 772
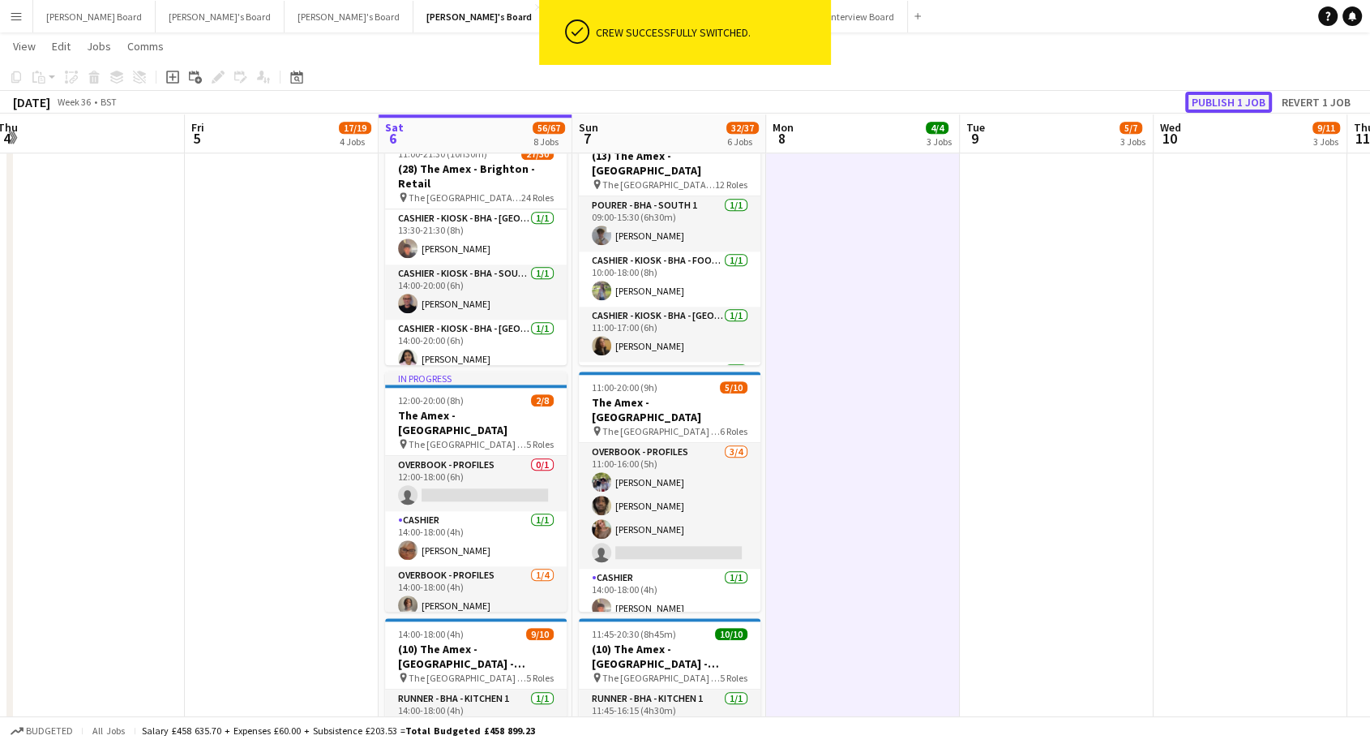
click at [1209, 97] on button "Publish 1 job" at bounding box center [1229, 102] width 87 height 21
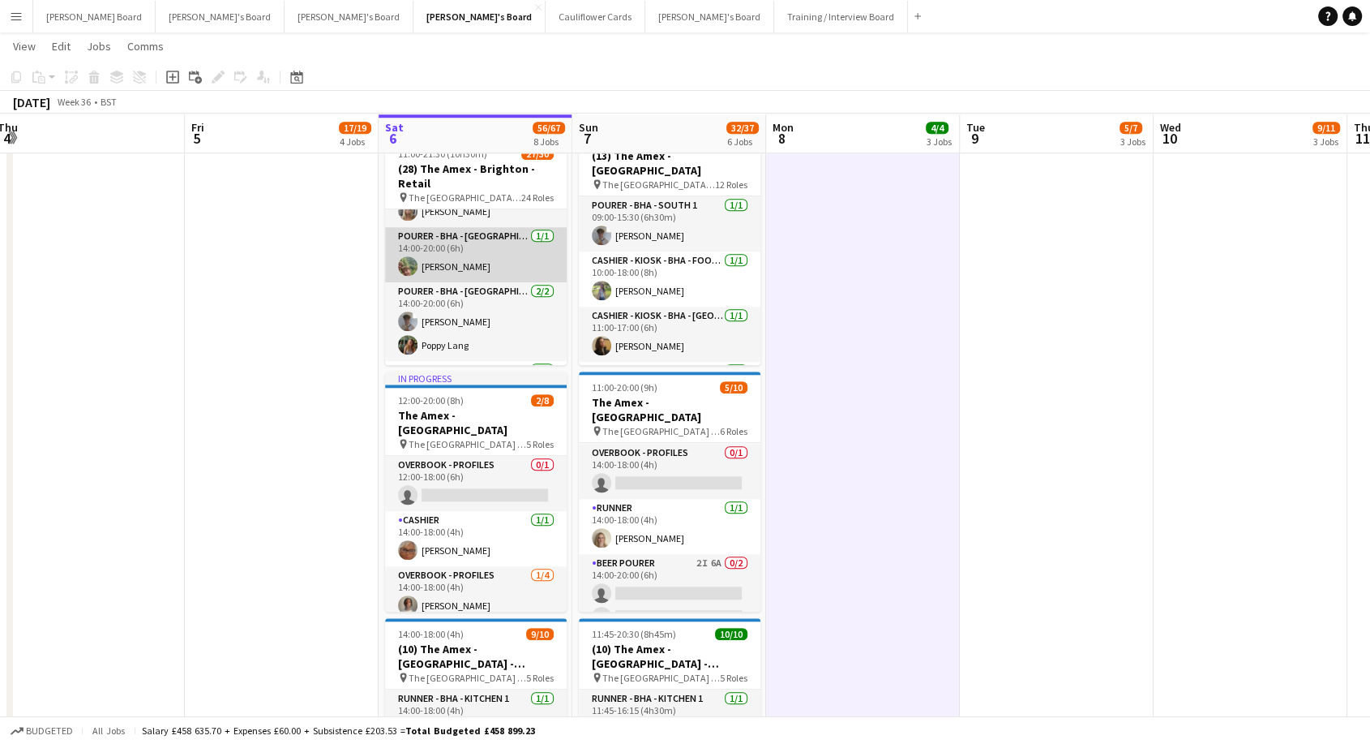
scroll to position [860, 0]
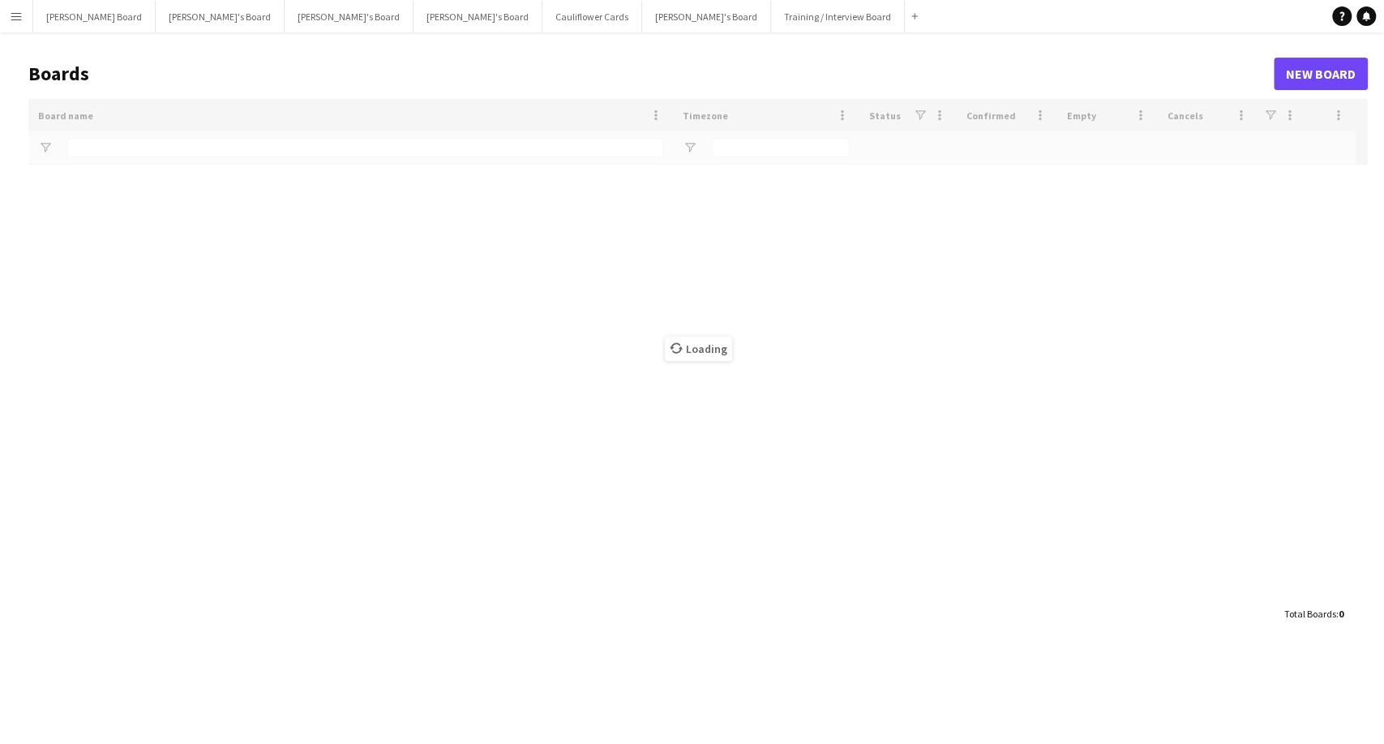
click at [10, 28] on button "Menu" at bounding box center [16, 16] width 32 height 32
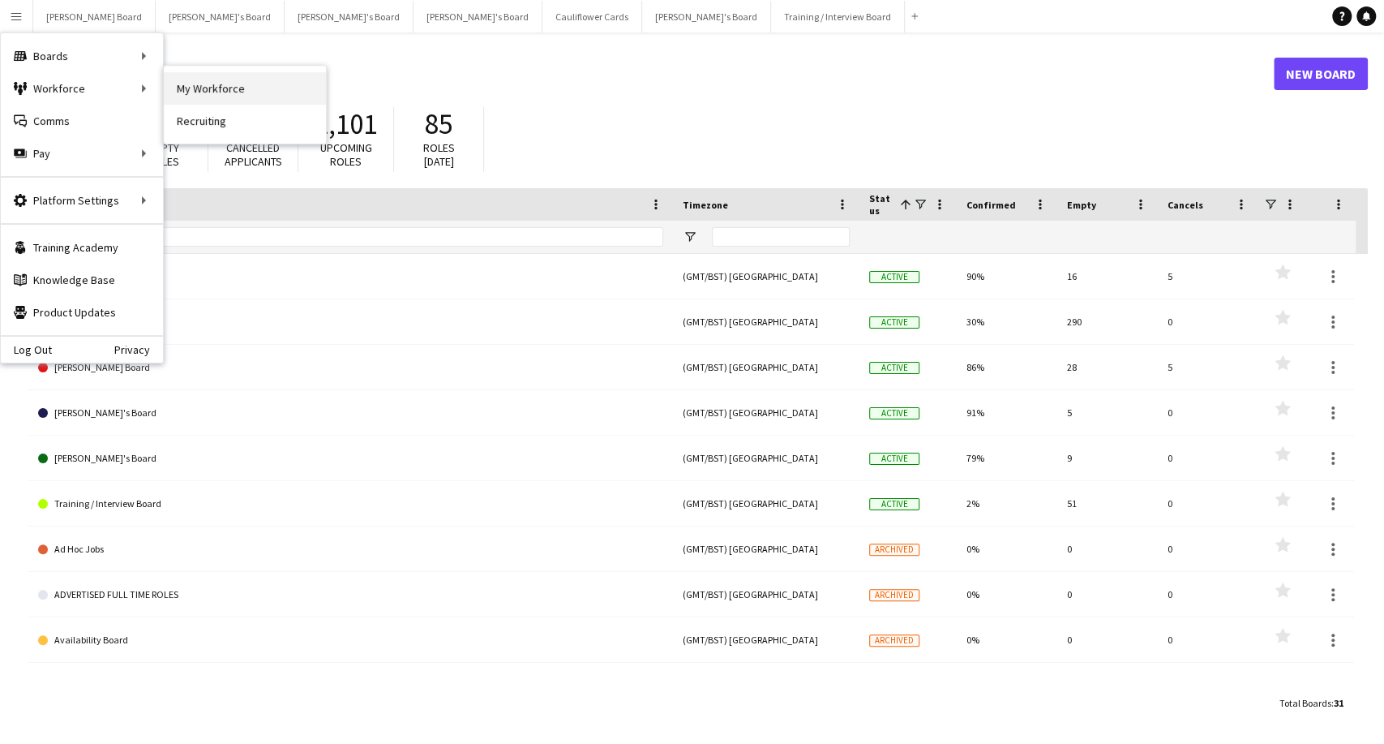
click at [240, 88] on link "My Workforce" at bounding box center [245, 88] width 162 height 32
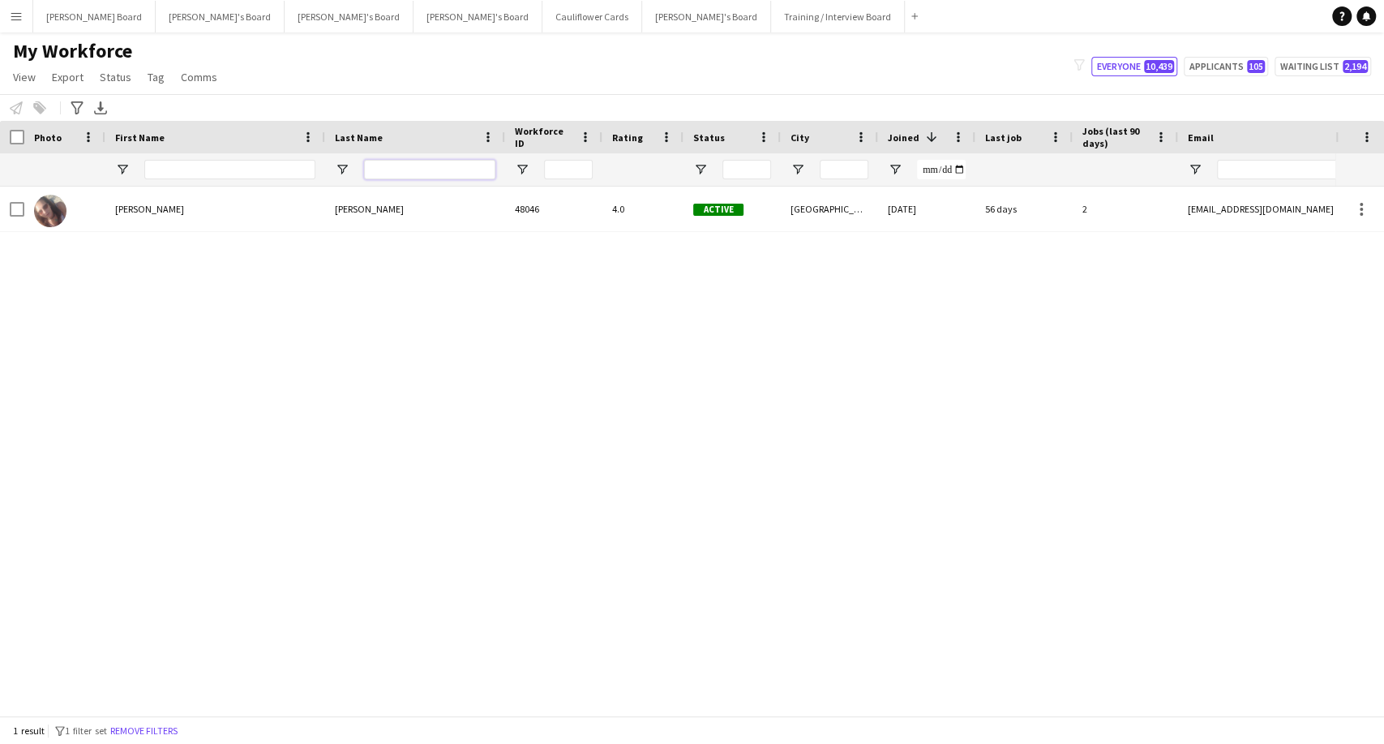
click at [392, 171] on input "Last Name Filter Input" at bounding box center [429, 169] width 131 height 19
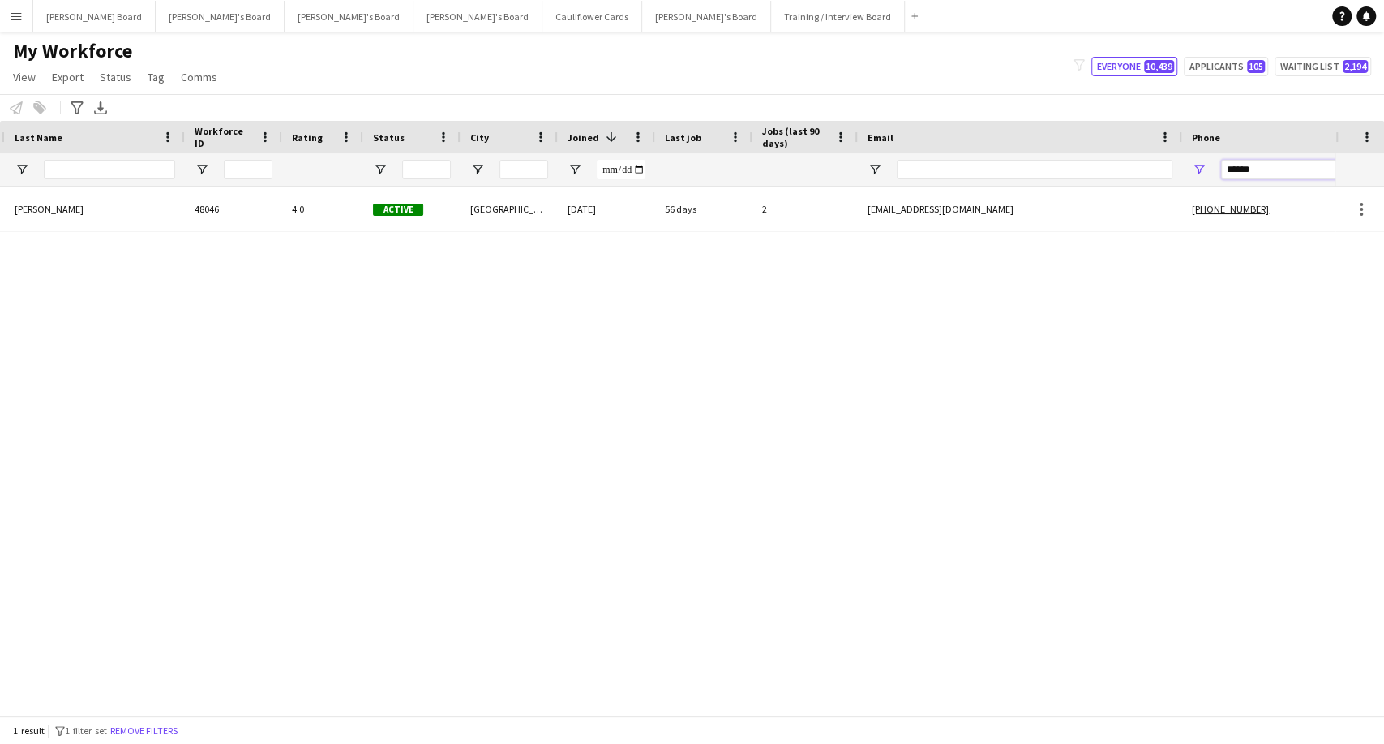
drag, startPoint x: 1277, startPoint y: 169, endPoint x: 1177, endPoint y: 169, distance: 100.6
click at [1177, 169] on div at bounding box center [669, 169] width 1979 height 32
type input "********"
drag, startPoint x: 169, startPoint y: 729, endPoint x: 1292, endPoint y: 167, distance: 1255.9
click at [170, 728] on button "Remove filters" at bounding box center [148, 731] width 74 height 18
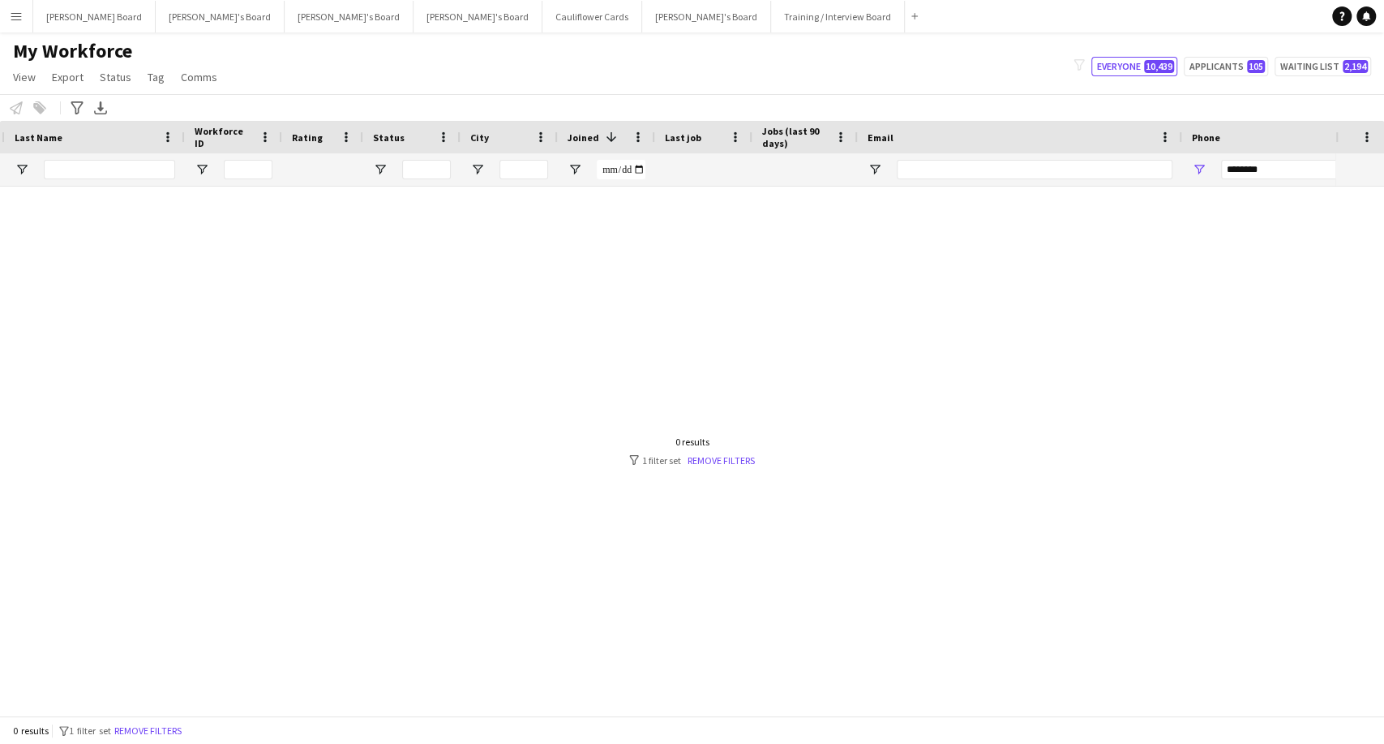
click at [189, 731] on div "0 results filter-1 1 filter set Remove filters" at bounding box center [692, 730] width 1384 height 28
click at [718, 457] on link "Remove filters" at bounding box center [721, 460] width 67 height 12
click at [1292, 167] on input "********" at bounding box center [1300, 169] width 159 height 19
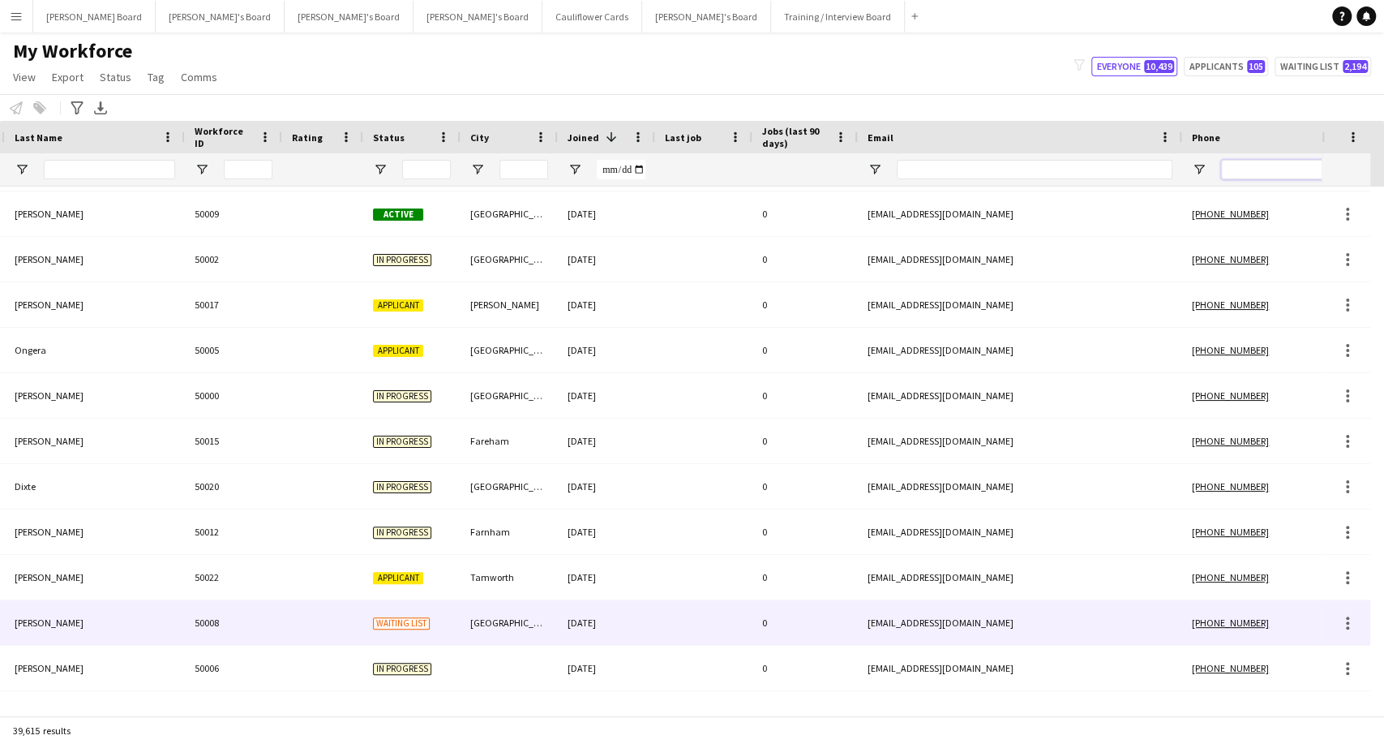
scroll to position [540, 0]
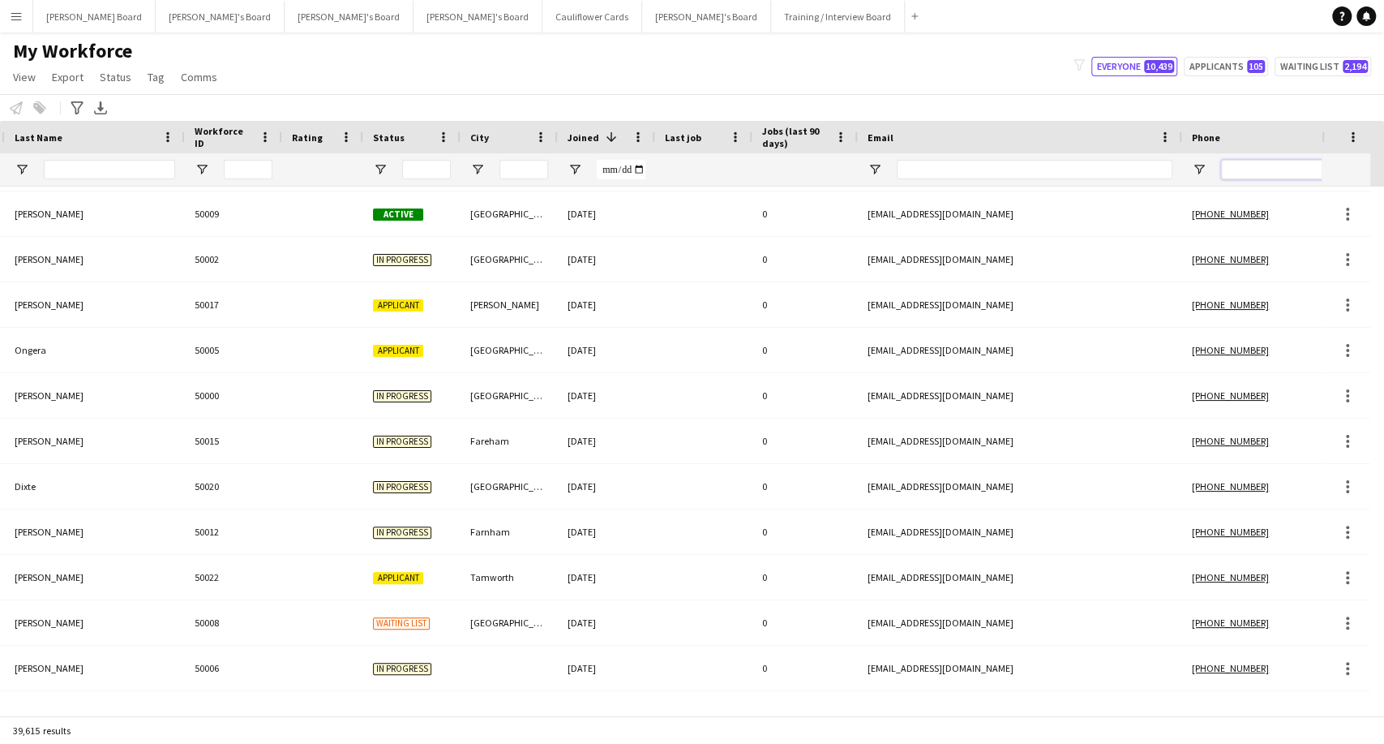
click at [1278, 178] on input "Phone Filter Input" at bounding box center [1300, 169] width 159 height 19
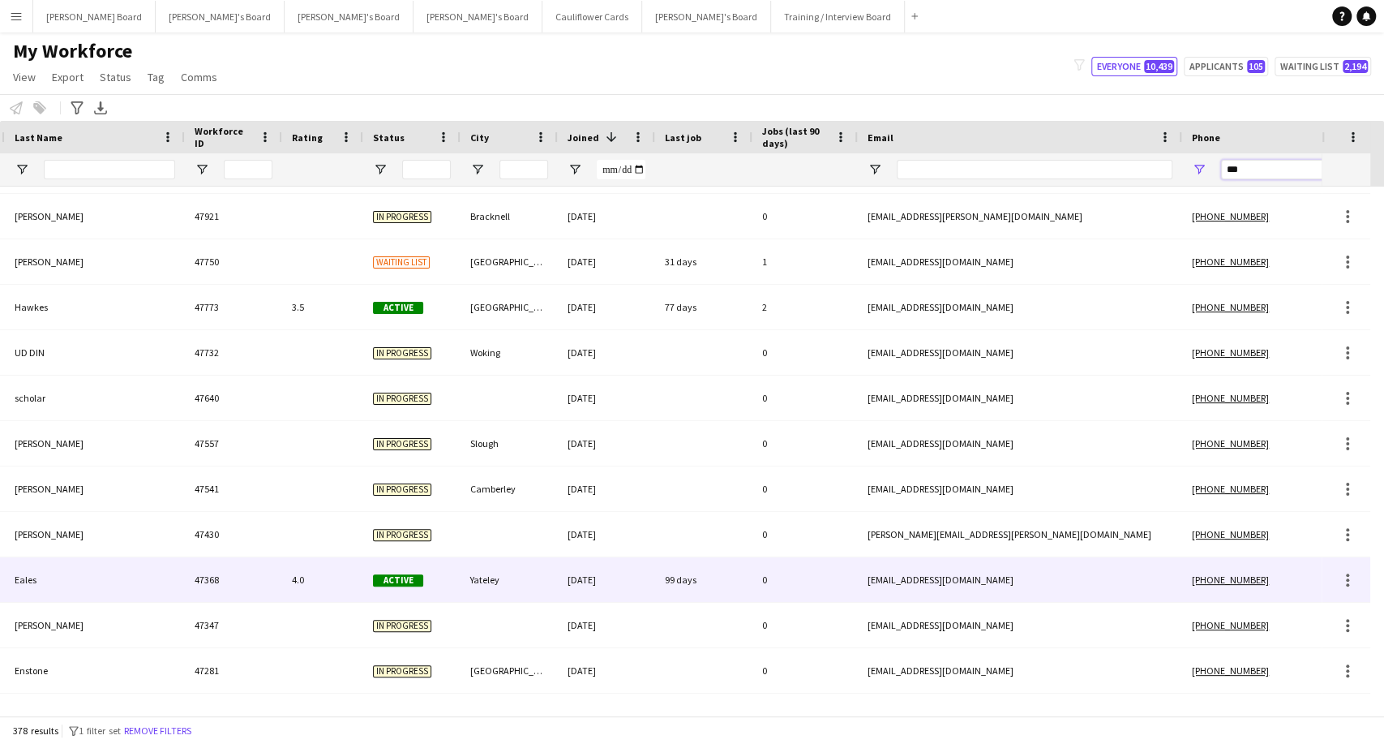
scroll to position [1171, 0]
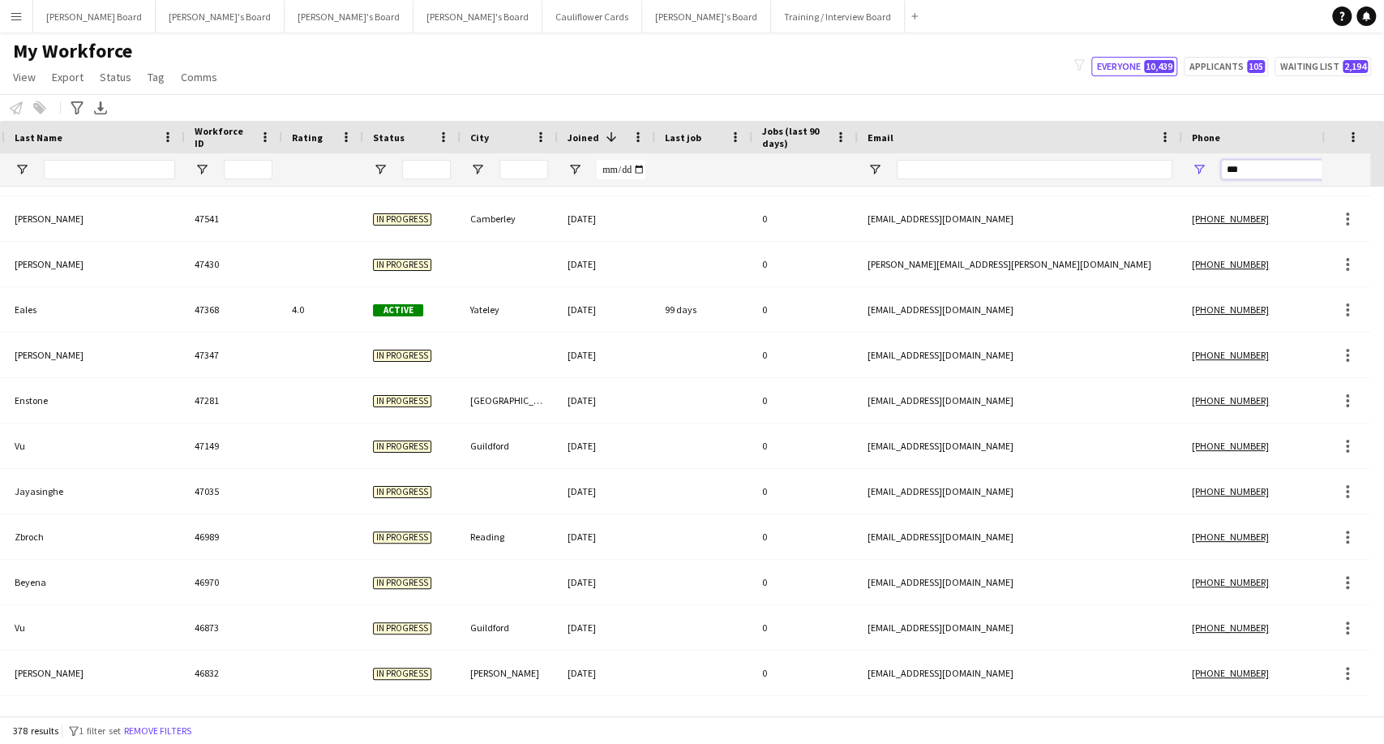
drag, startPoint x: 1246, startPoint y: 169, endPoint x: 1205, endPoint y: 169, distance: 41.4
click at [1205, 169] on div "***" at bounding box center [1286, 169] width 208 height 32
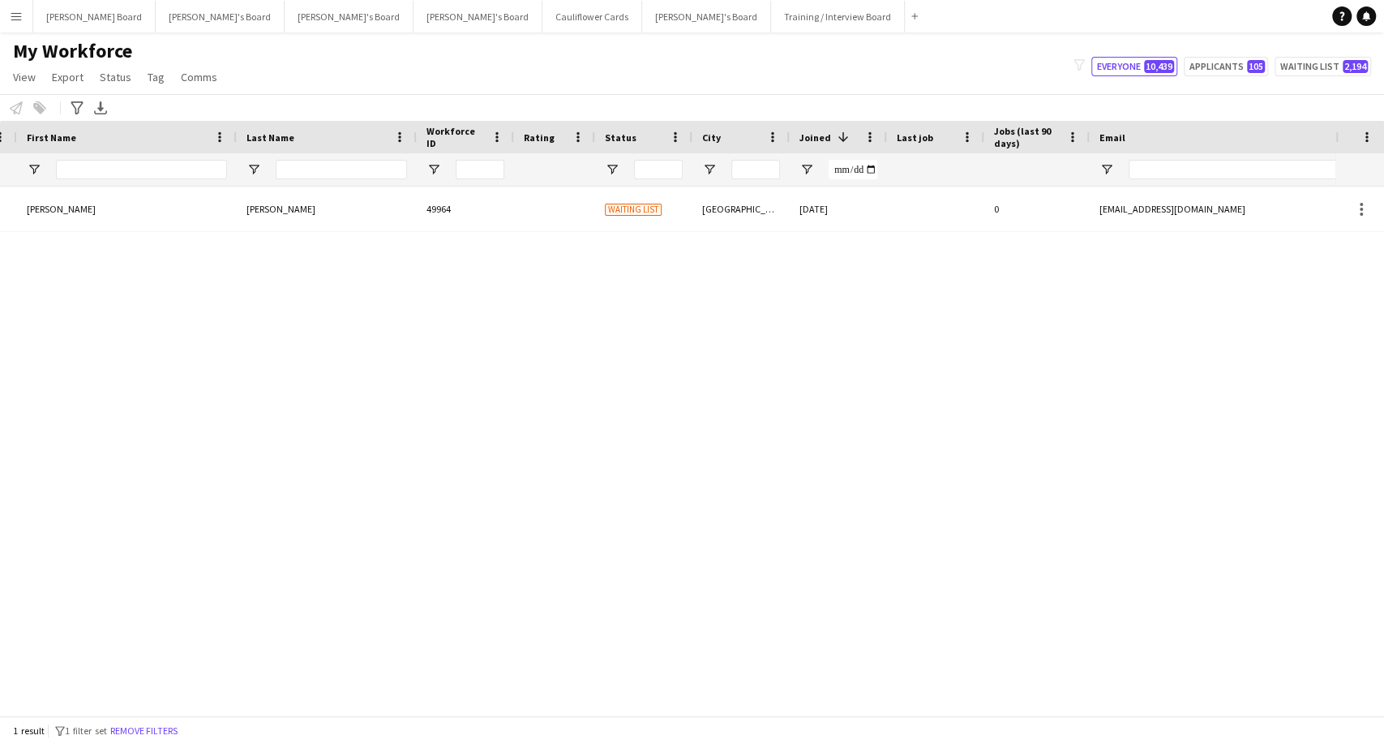
scroll to position [0, 65]
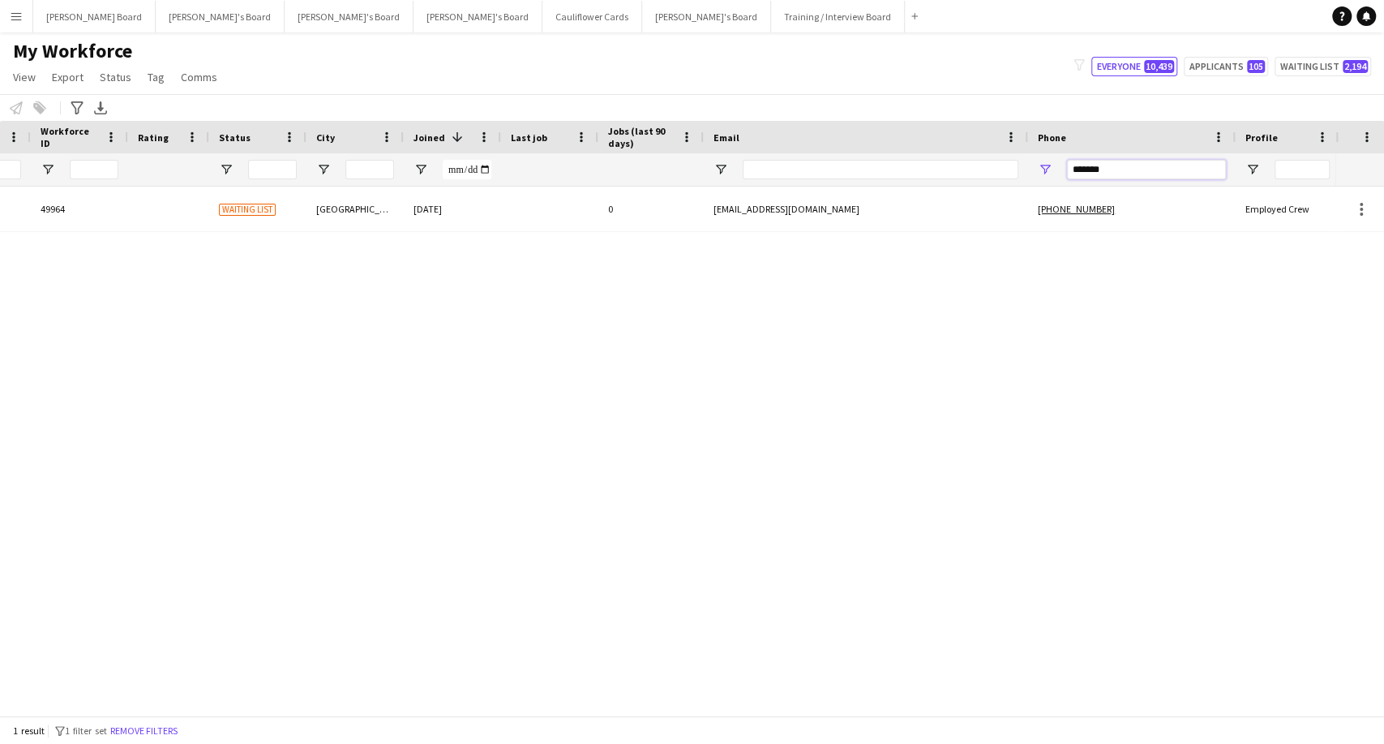
click at [1116, 175] on input "*******" at bounding box center [1146, 169] width 159 height 19
drag, startPoint x: 1113, startPoint y: 165, endPoint x: 1060, endPoint y: 168, distance: 52.8
click at [1060, 168] on div "*******" at bounding box center [1132, 169] width 208 height 32
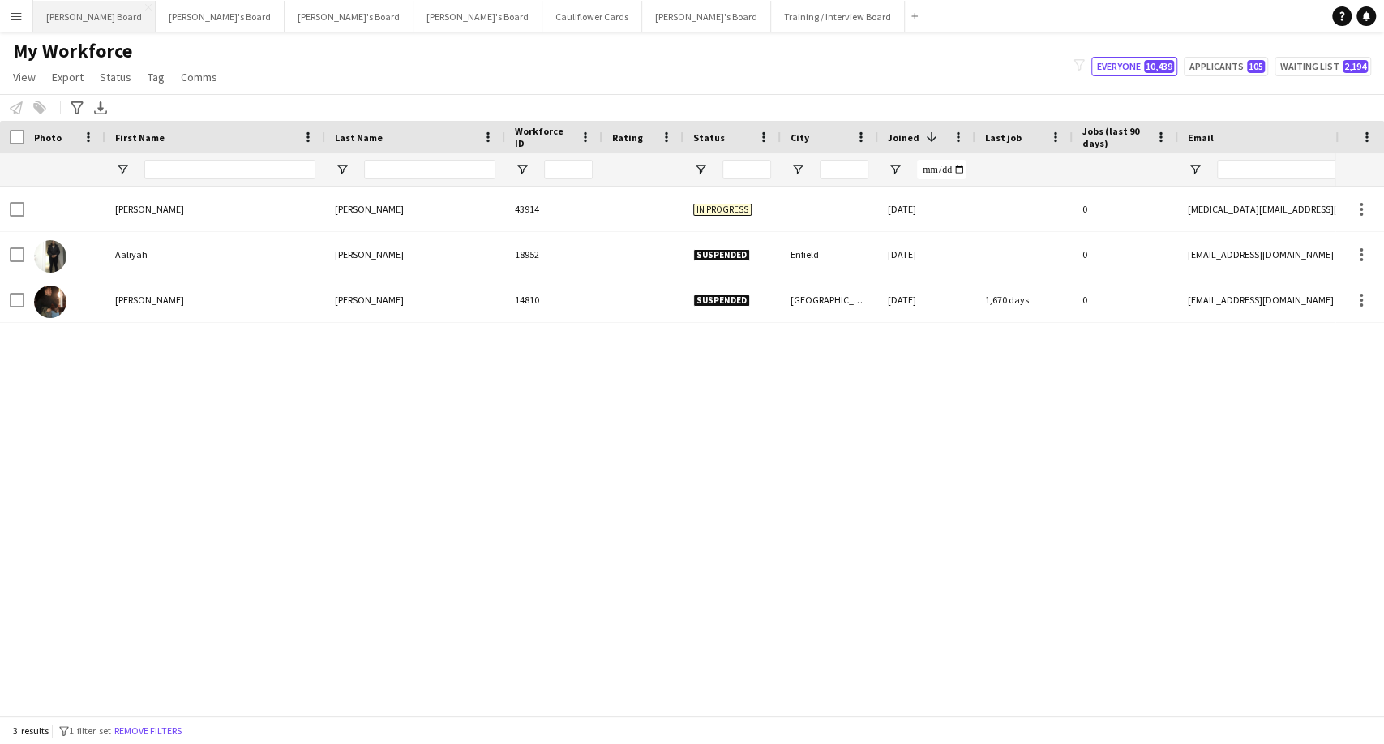
type input "******"
drag, startPoint x: 397, startPoint y: 166, endPoint x: 367, endPoint y: 172, distance: 31.3
click at [397, 168] on input "Last Name Filter Input" at bounding box center [429, 169] width 131 height 19
click at [182, 178] on input "First Name Filter Input" at bounding box center [229, 169] width 171 height 19
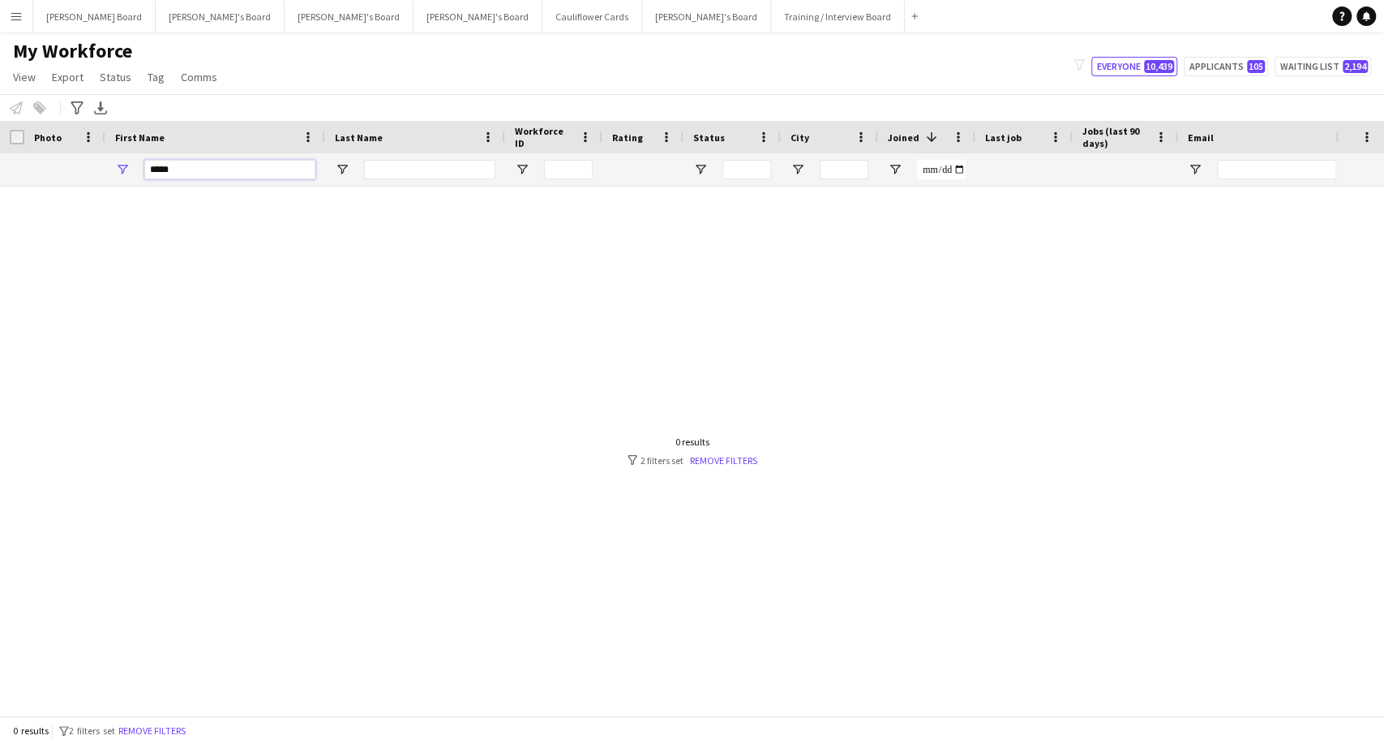
type input "****"
drag, startPoint x: 675, startPoint y: 459, endPoint x: 731, endPoint y: 465, distance: 57.0
click at [679, 459] on div "filter-1 2 filters set Remove filters" at bounding box center [693, 460] width 130 height 12
click at [734, 461] on link "Remove filters" at bounding box center [723, 460] width 67 height 12
click at [198, 168] on input "****" at bounding box center [229, 169] width 171 height 19
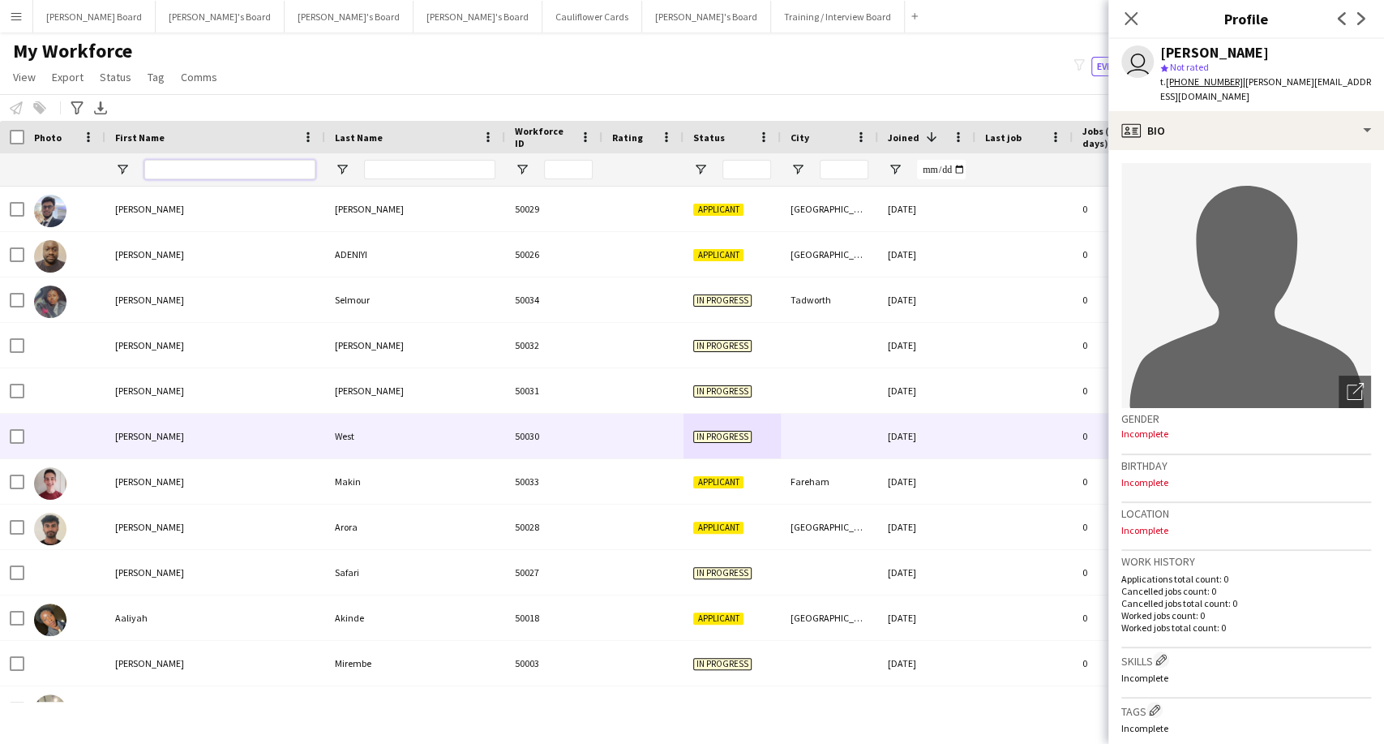
click at [216, 174] on input "First Name Filter Input" at bounding box center [229, 169] width 171 height 19
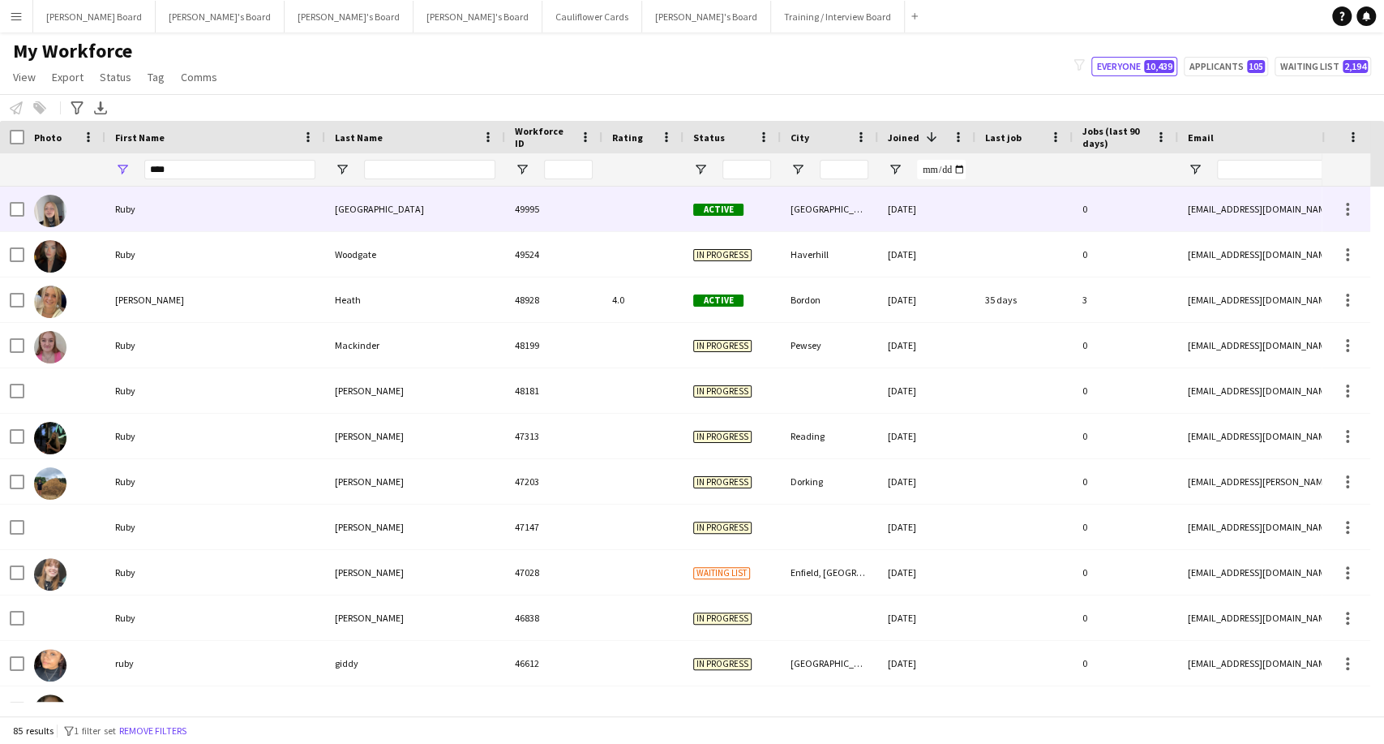
click at [367, 209] on div "Bondsfield" at bounding box center [415, 209] width 180 height 45
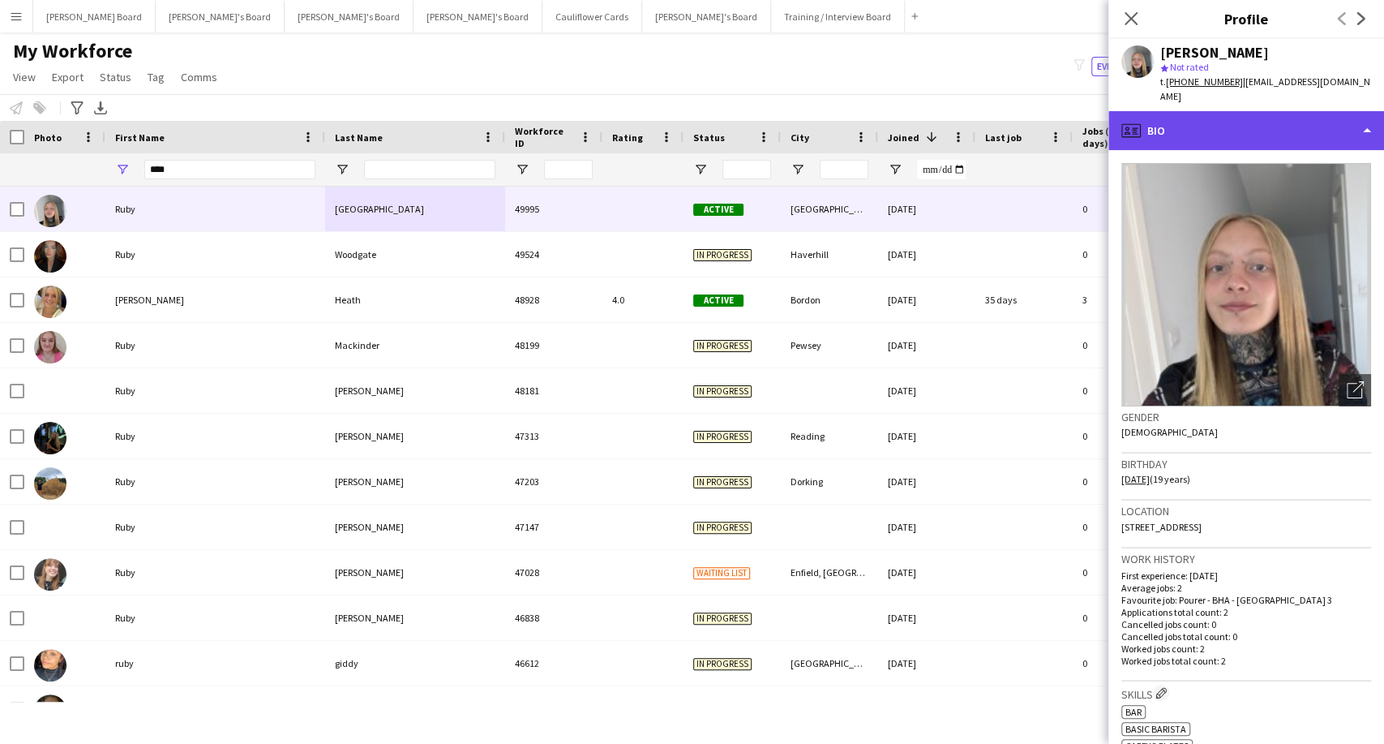
click at [1220, 121] on div "profile Bio" at bounding box center [1247, 130] width 276 height 39
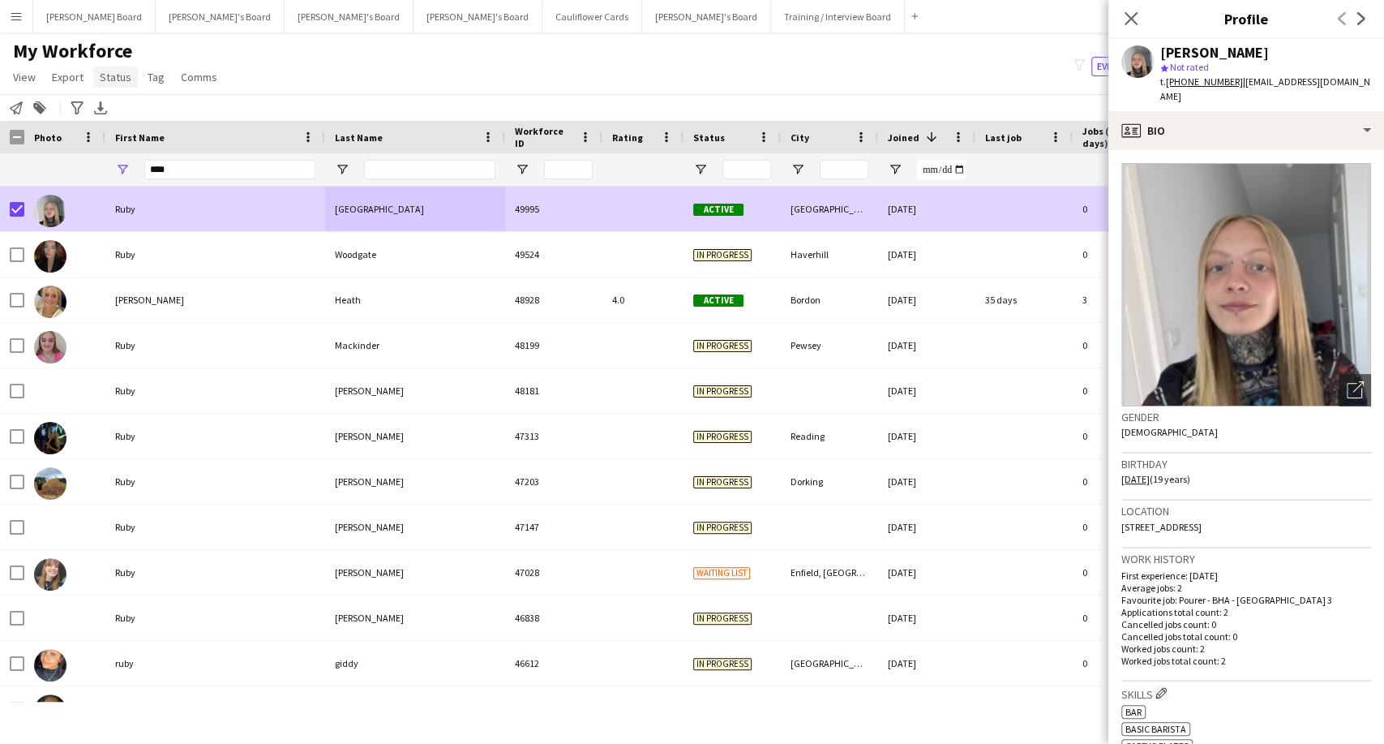
click at [109, 79] on span "Status" at bounding box center [116, 77] width 32 height 15
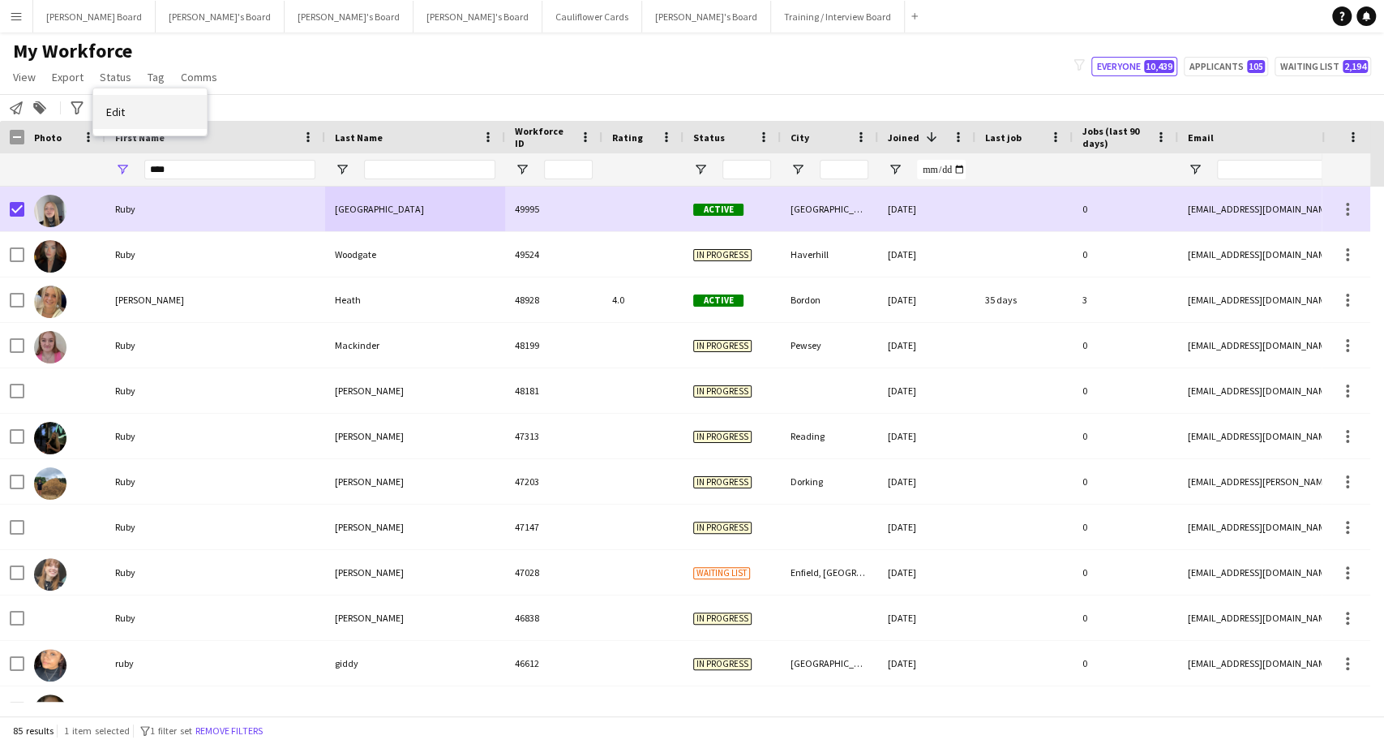
click at [140, 117] on link "Edit" at bounding box center [150, 112] width 114 height 34
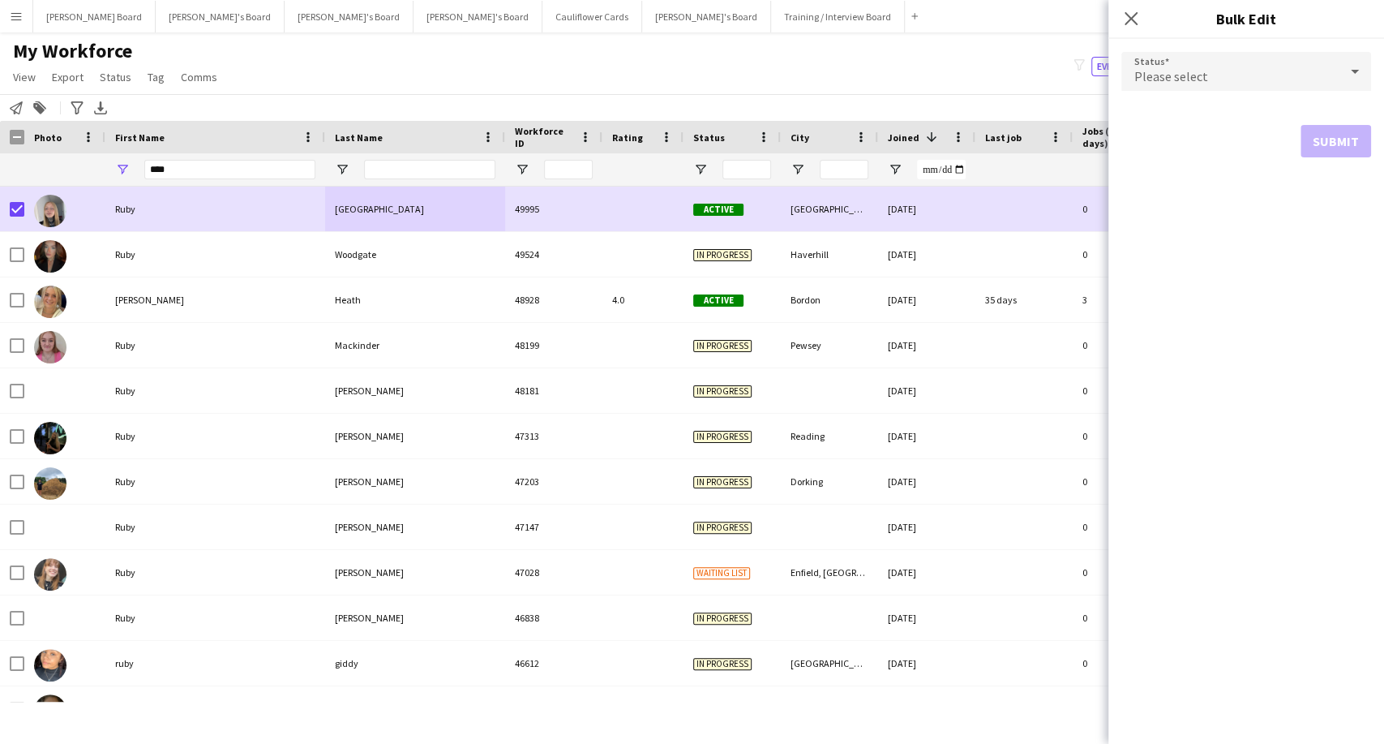
click at [1285, 71] on div "Please select" at bounding box center [1230, 71] width 217 height 39
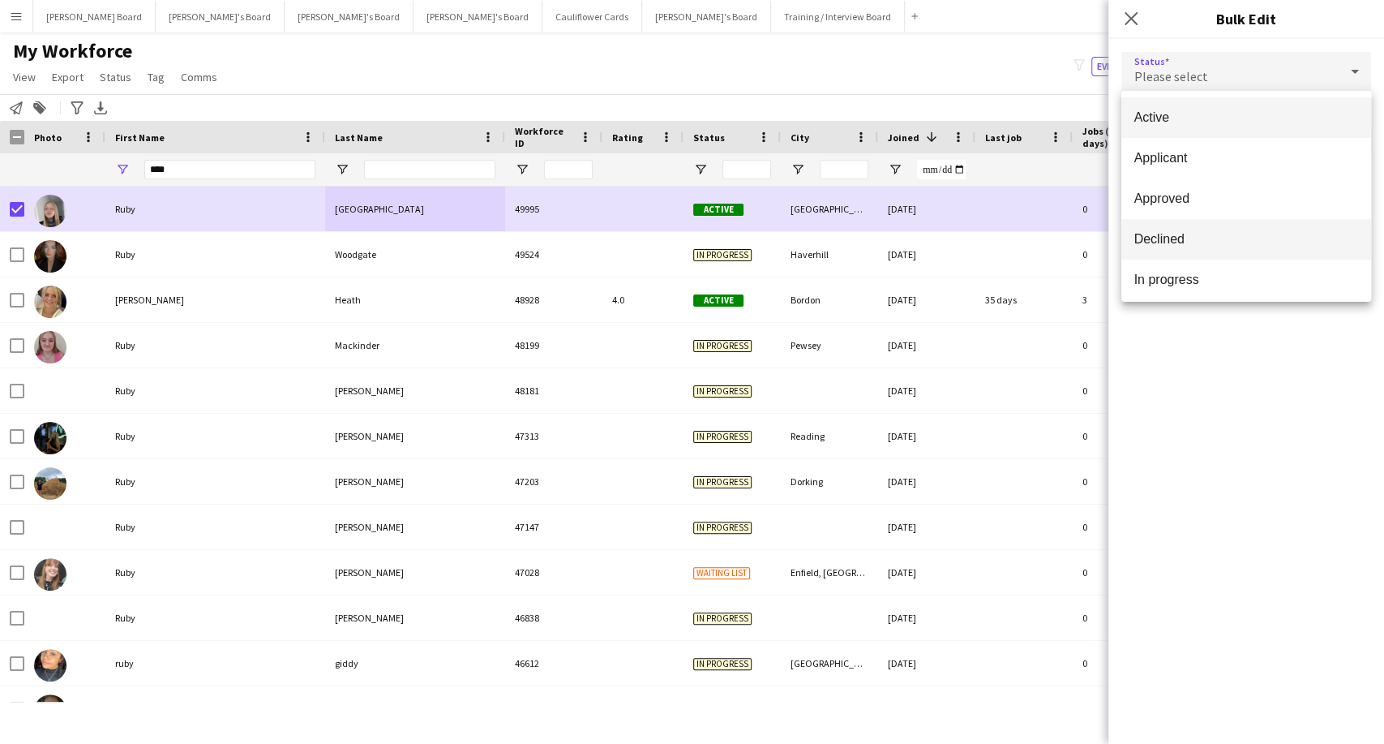
scroll to position [166, 0]
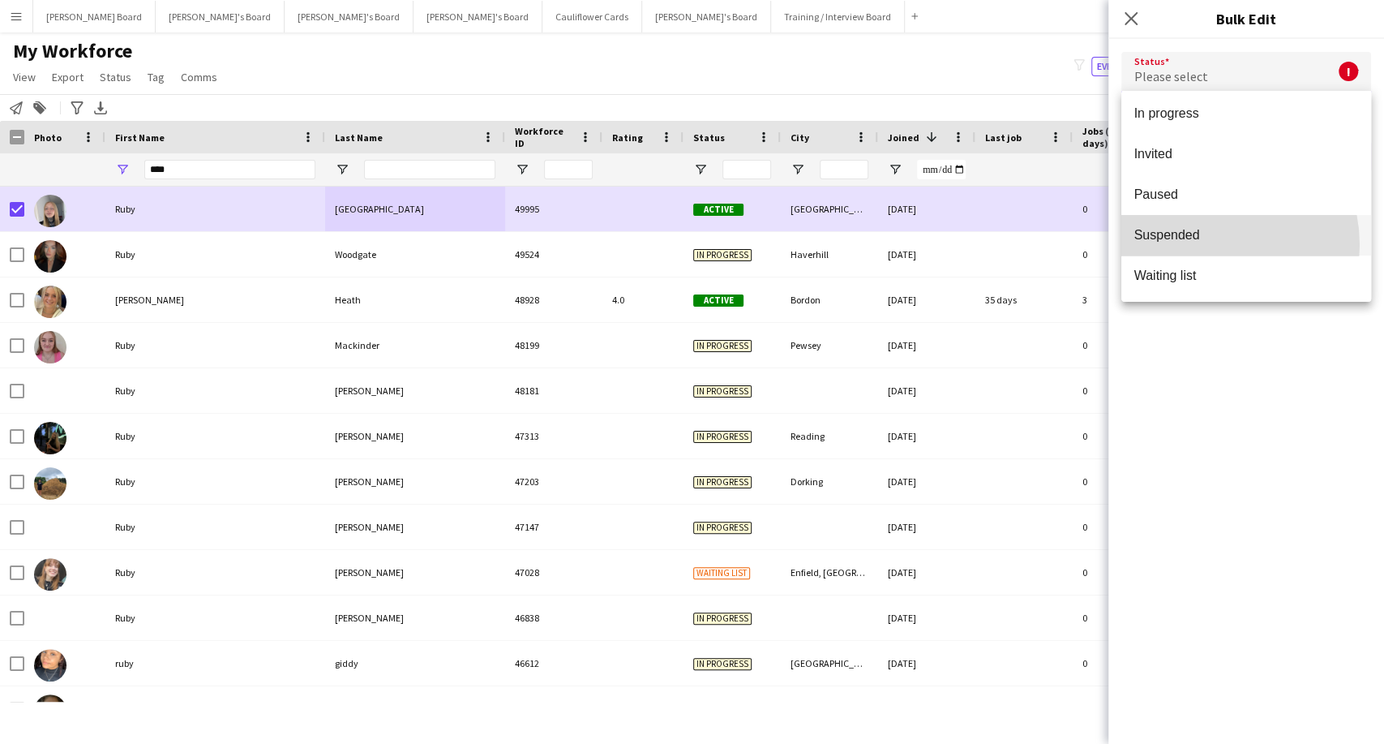
click at [1212, 244] on mat-option "Suspended" at bounding box center [1247, 235] width 250 height 41
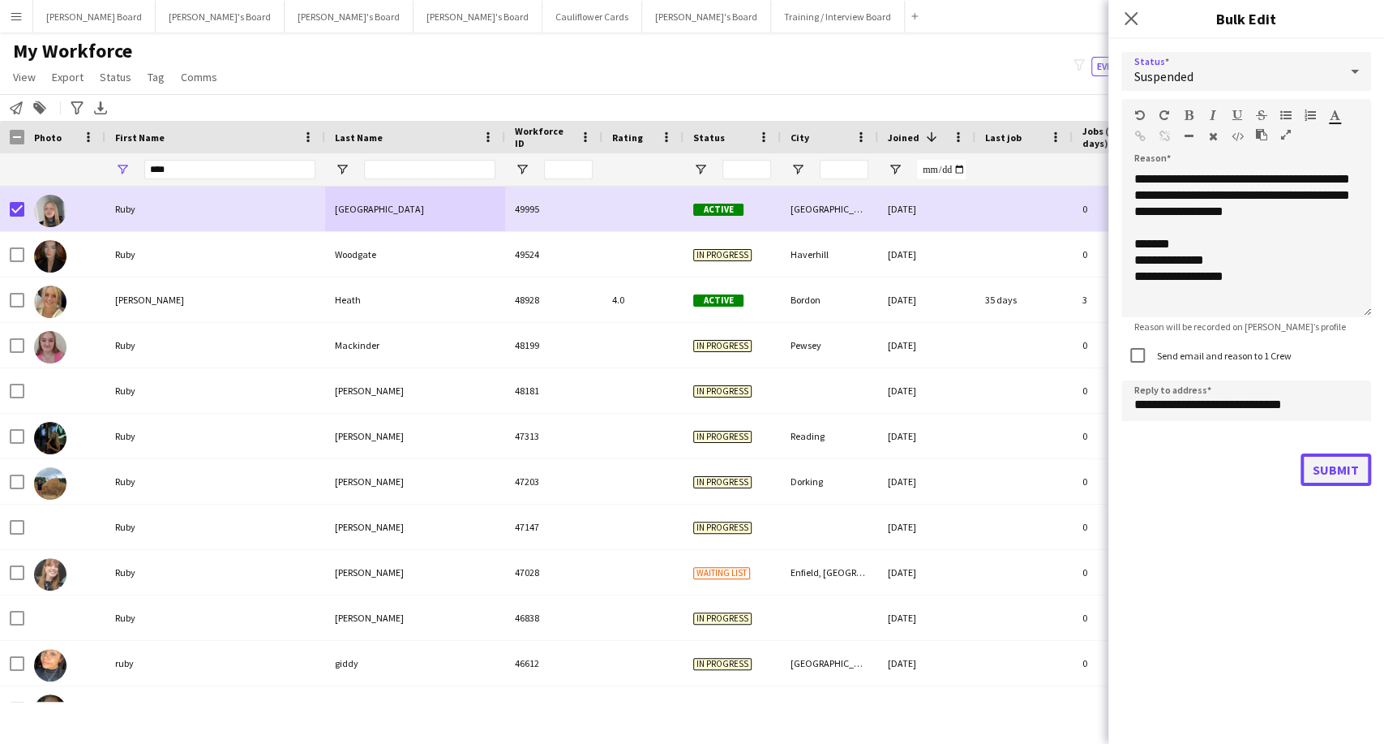
click at [1356, 470] on button "Submit" at bounding box center [1336, 469] width 71 height 32
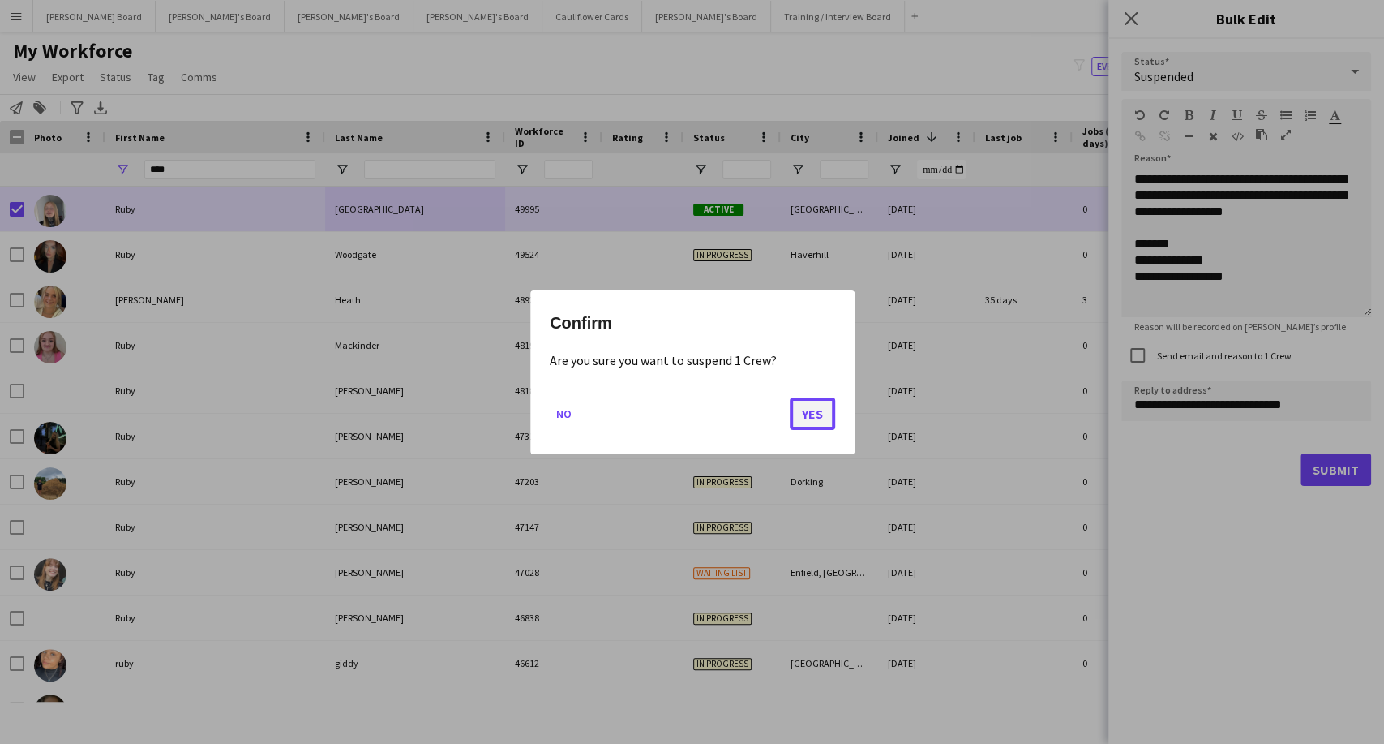
click at [795, 412] on button "Yes" at bounding box center [812, 413] width 45 height 32
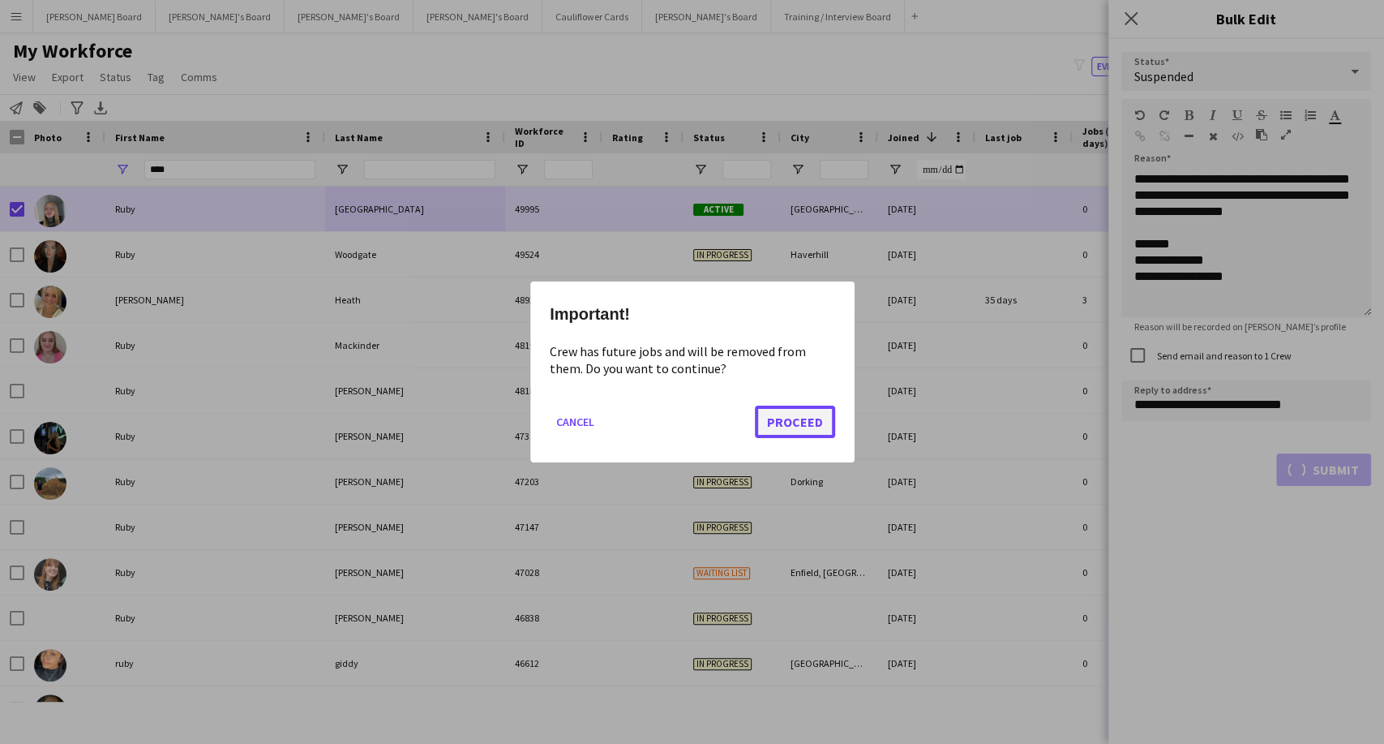
click at [804, 423] on button "Proceed" at bounding box center [795, 421] width 80 height 32
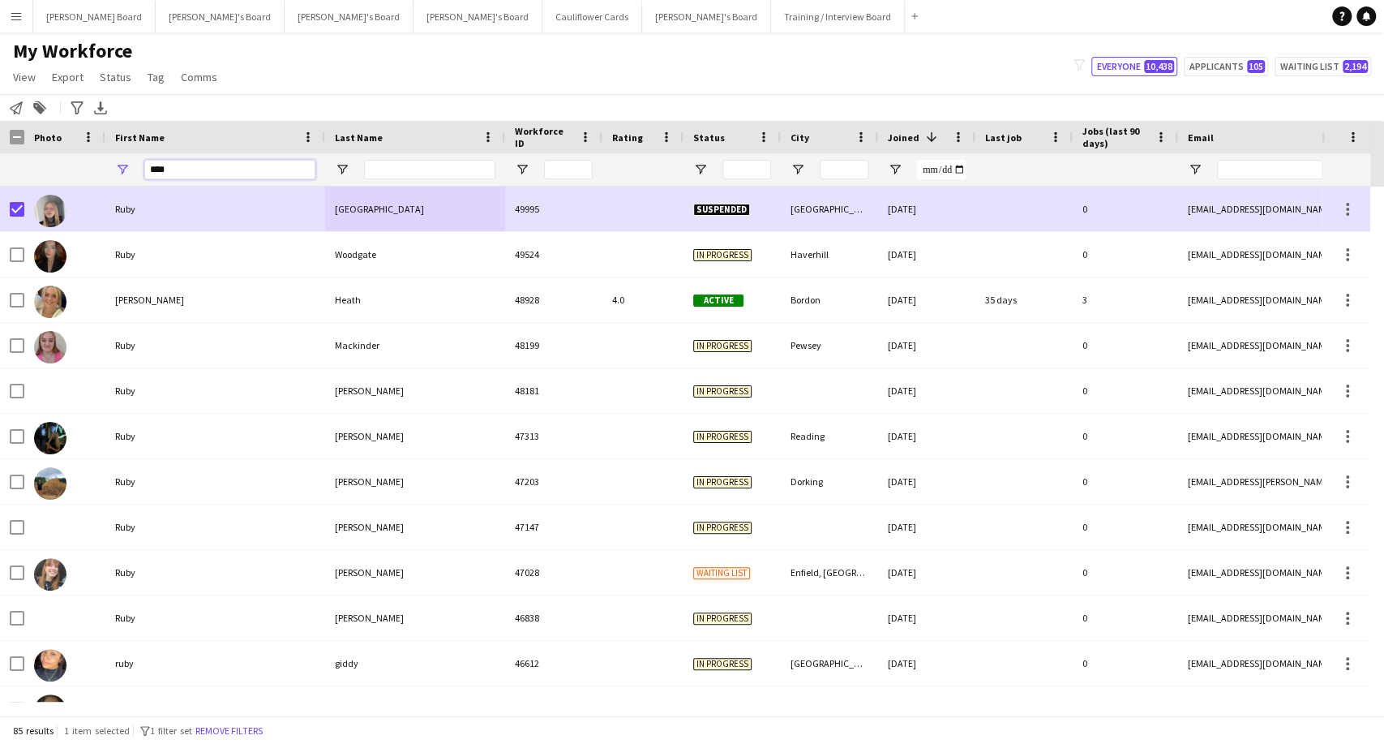
drag, startPoint x: 237, startPoint y: 170, endPoint x: 58, endPoint y: 159, distance: 179.6
click at [58, 159] on div "****" at bounding box center [989, 169] width 1979 height 32
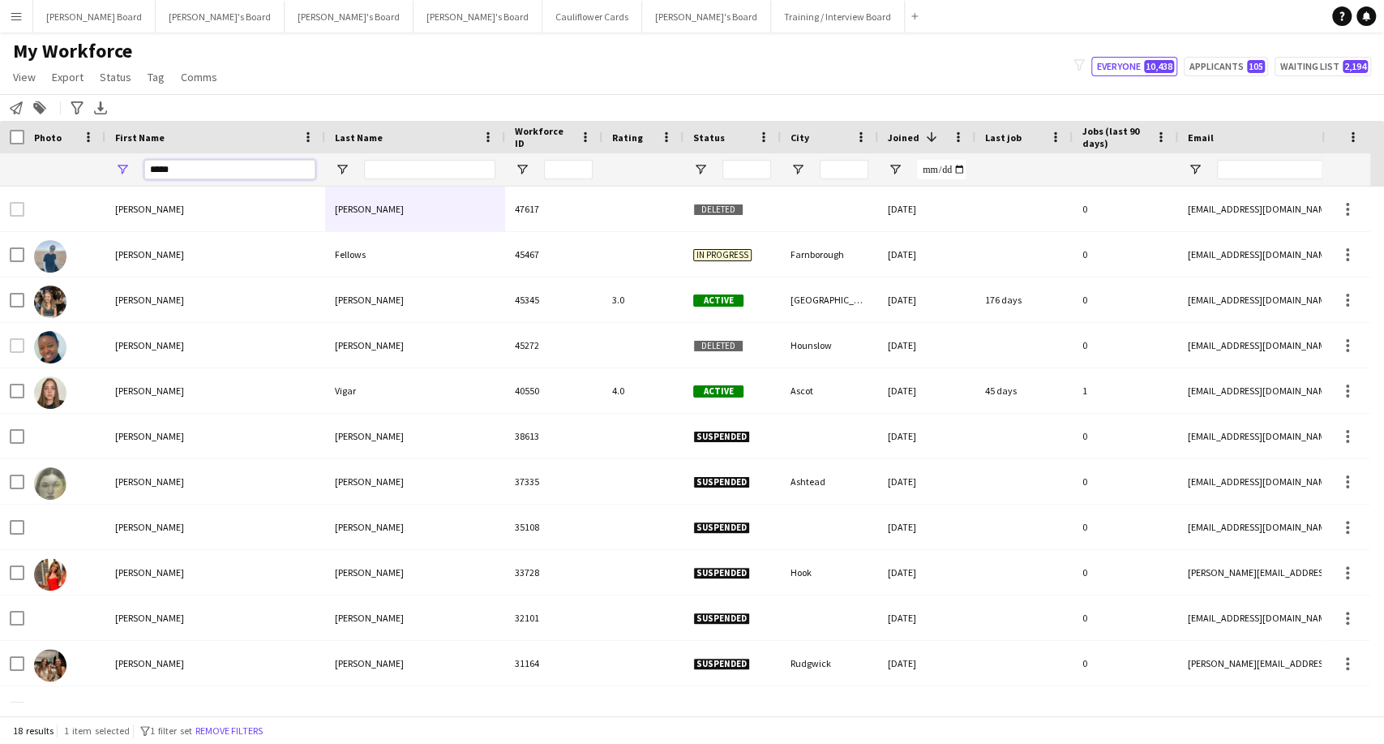
type input "****"
click at [415, 169] on input "Last Name Filter Input" at bounding box center [429, 169] width 131 height 19
type input "*"
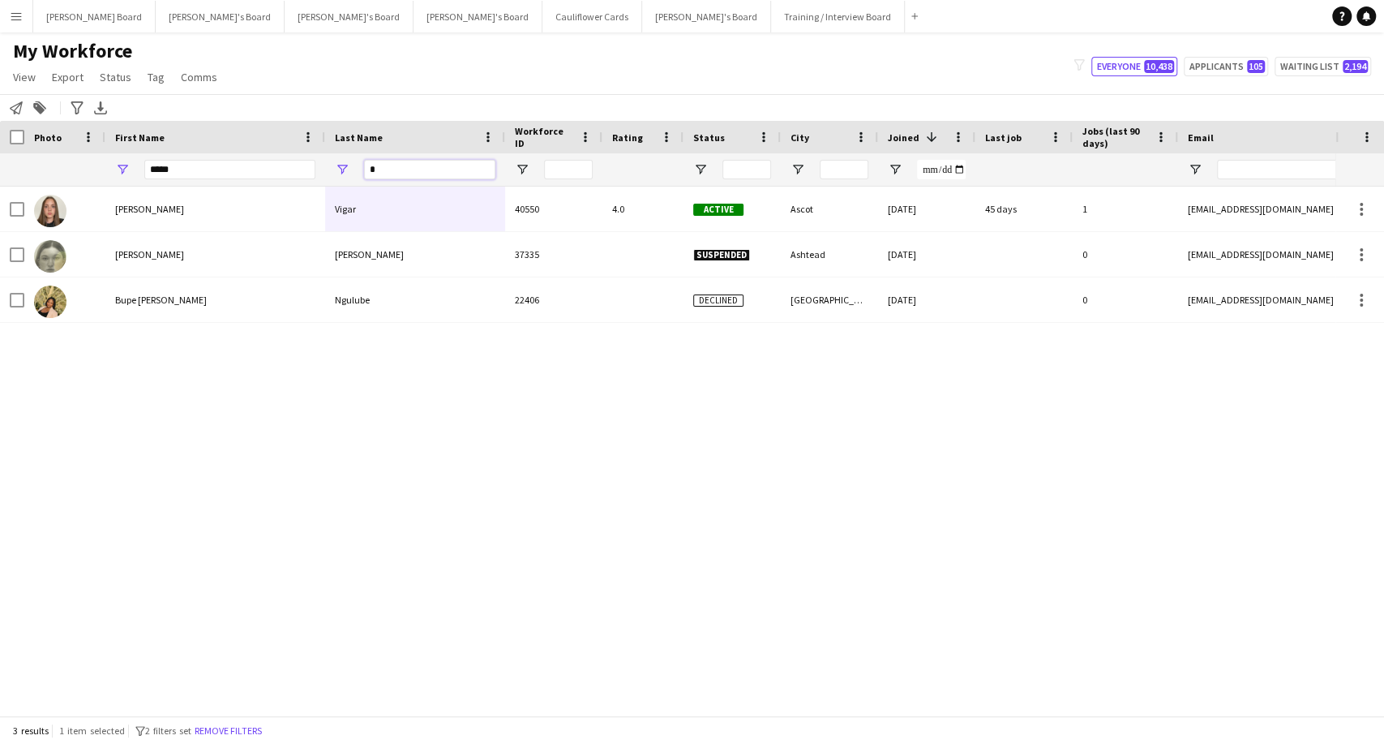
drag, startPoint x: 387, startPoint y: 170, endPoint x: 350, endPoint y: 170, distance: 37.3
click at [350, 170] on div "*" at bounding box center [415, 169] width 180 height 32
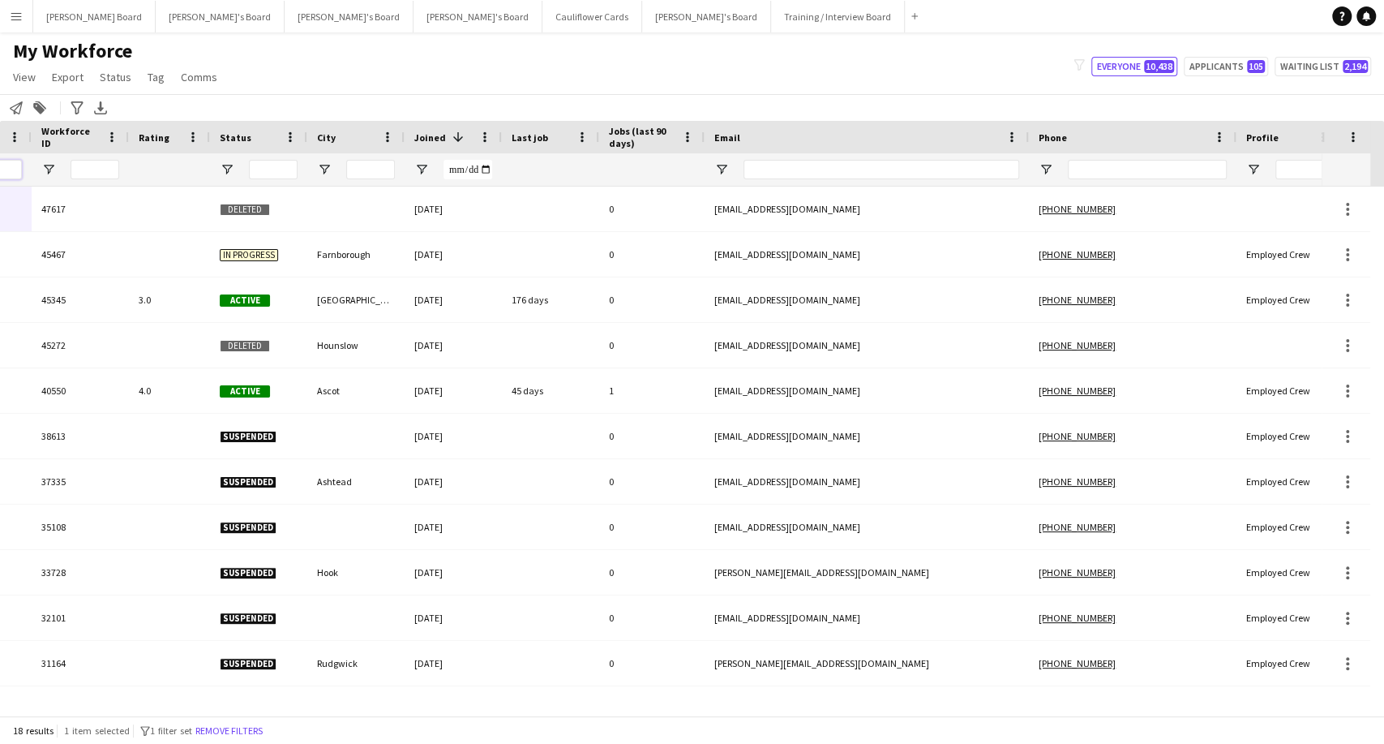
scroll to position [0, 509]
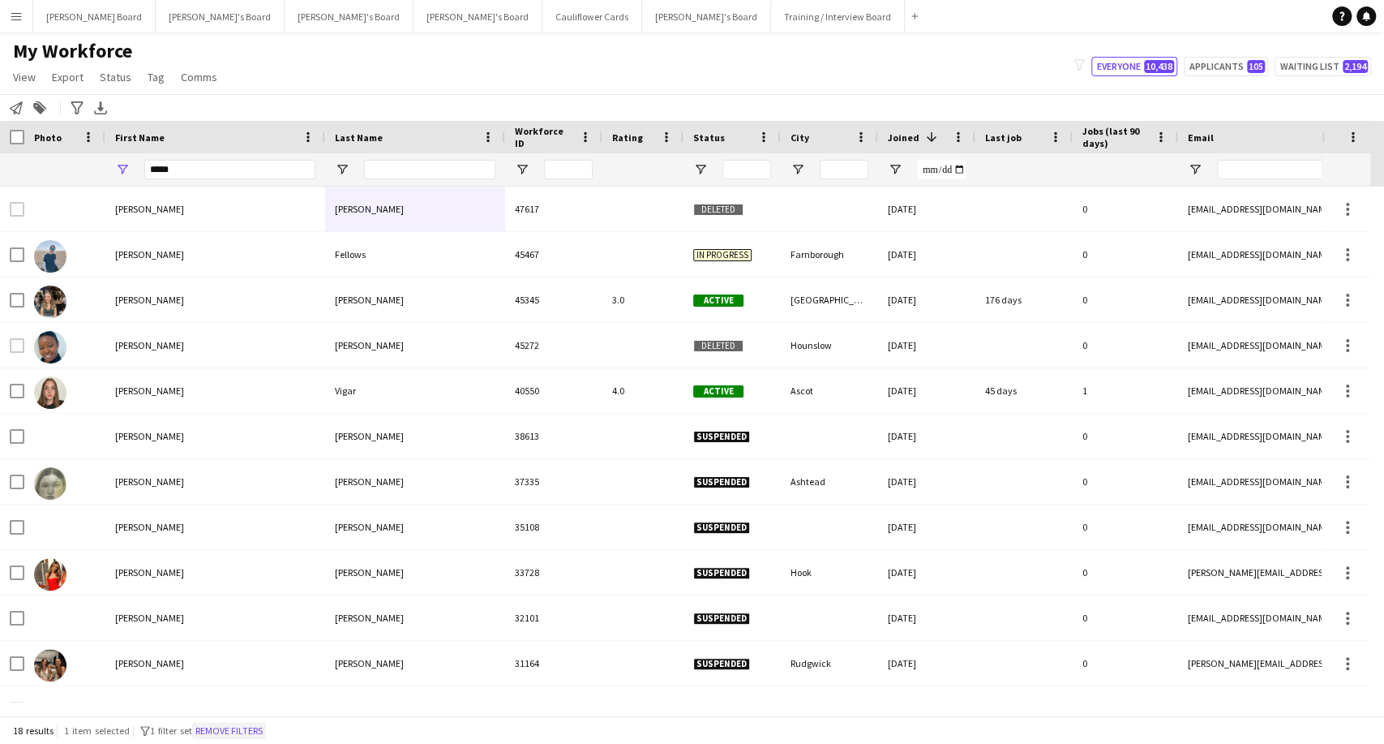
click at [252, 727] on button "Remove filters" at bounding box center [229, 731] width 74 height 18
click at [254, 731] on div "18 results 1 item selected filter-1 1 filter set Remove filters" at bounding box center [692, 730] width 1384 height 28
click at [185, 171] on input "****" at bounding box center [229, 169] width 171 height 19
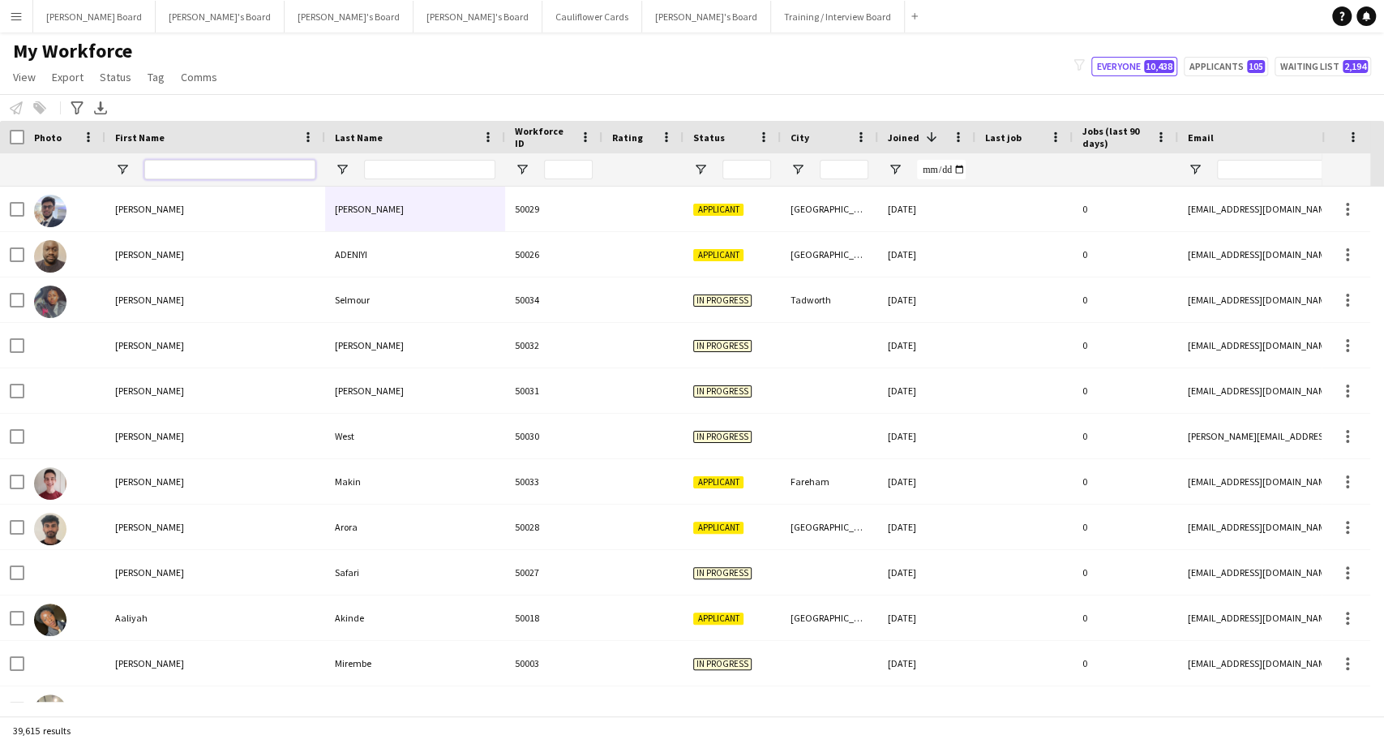
click at [154, 171] on input "First Name Filter Input" at bounding box center [229, 169] width 171 height 19
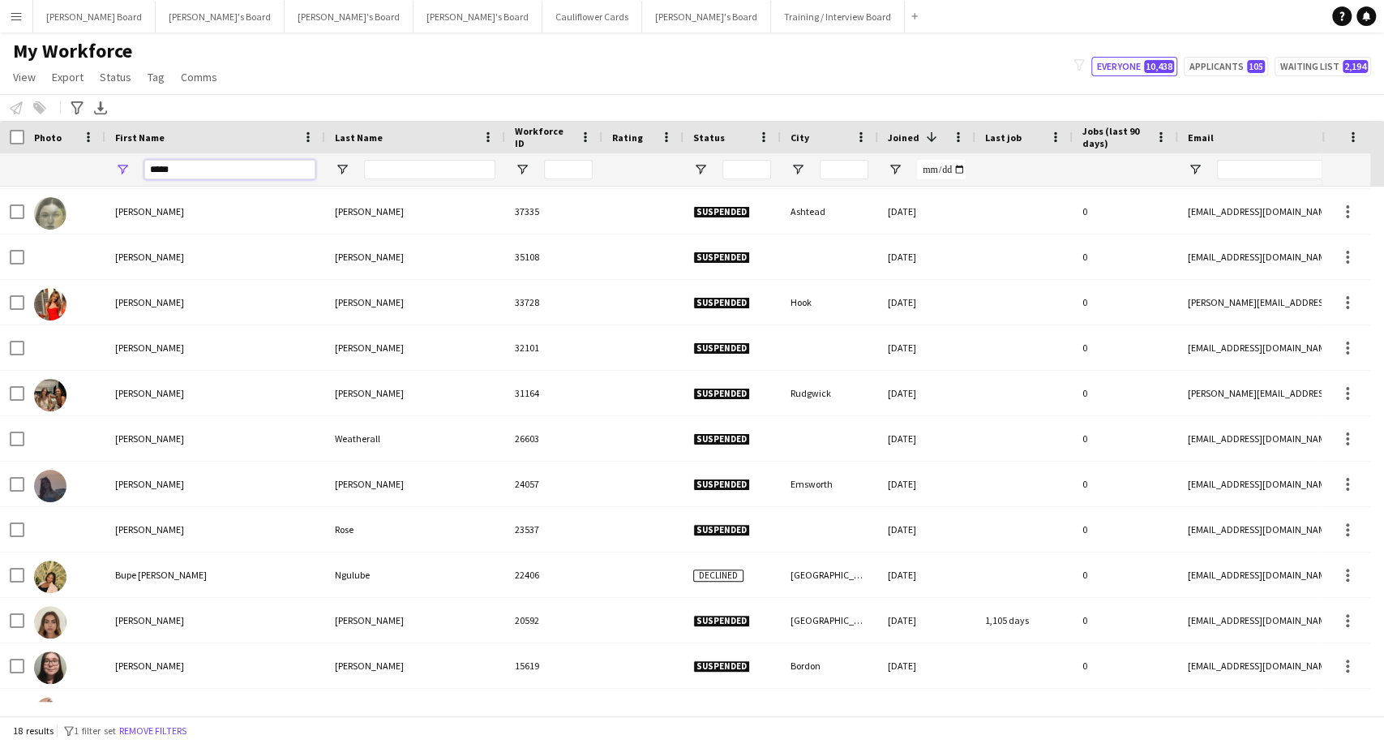
type input "****"
click at [414, 166] on input "Last Name Filter Input" at bounding box center [429, 169] width 131 height 19
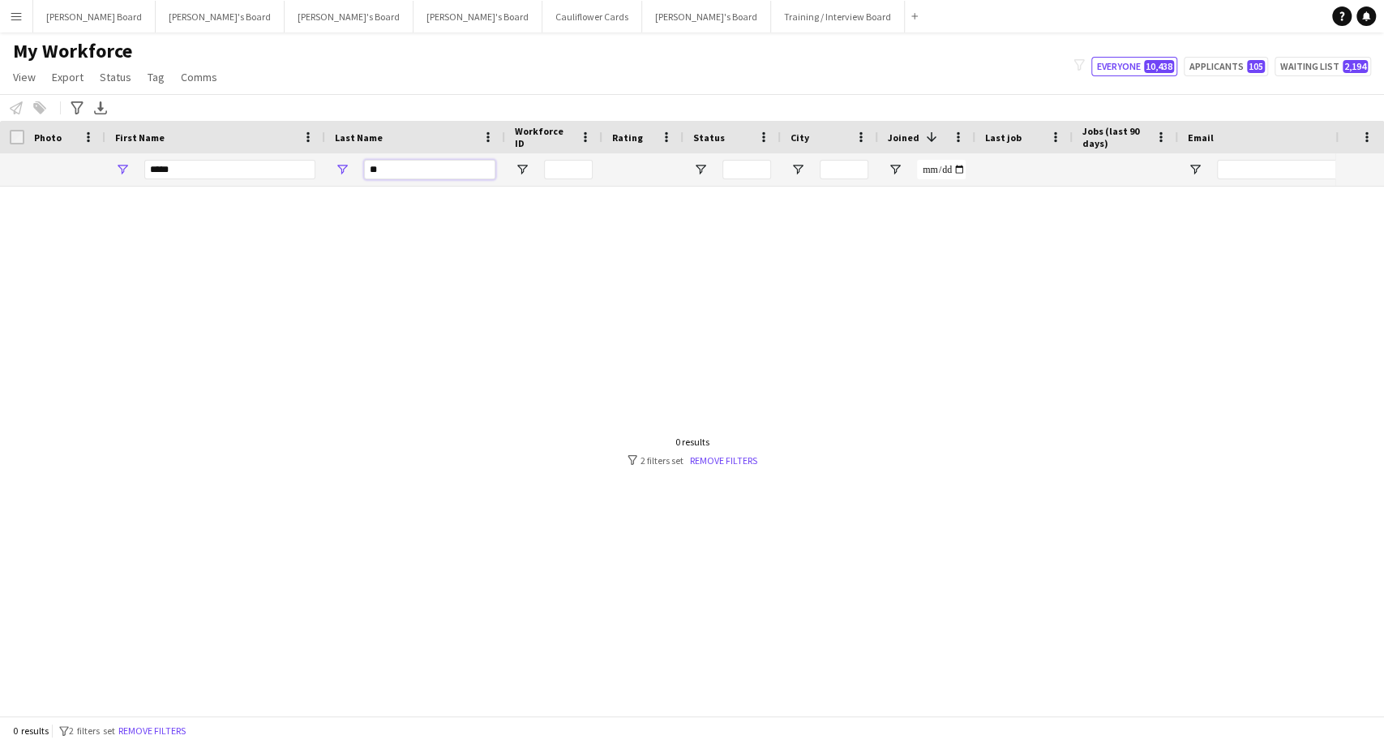
type input "*"
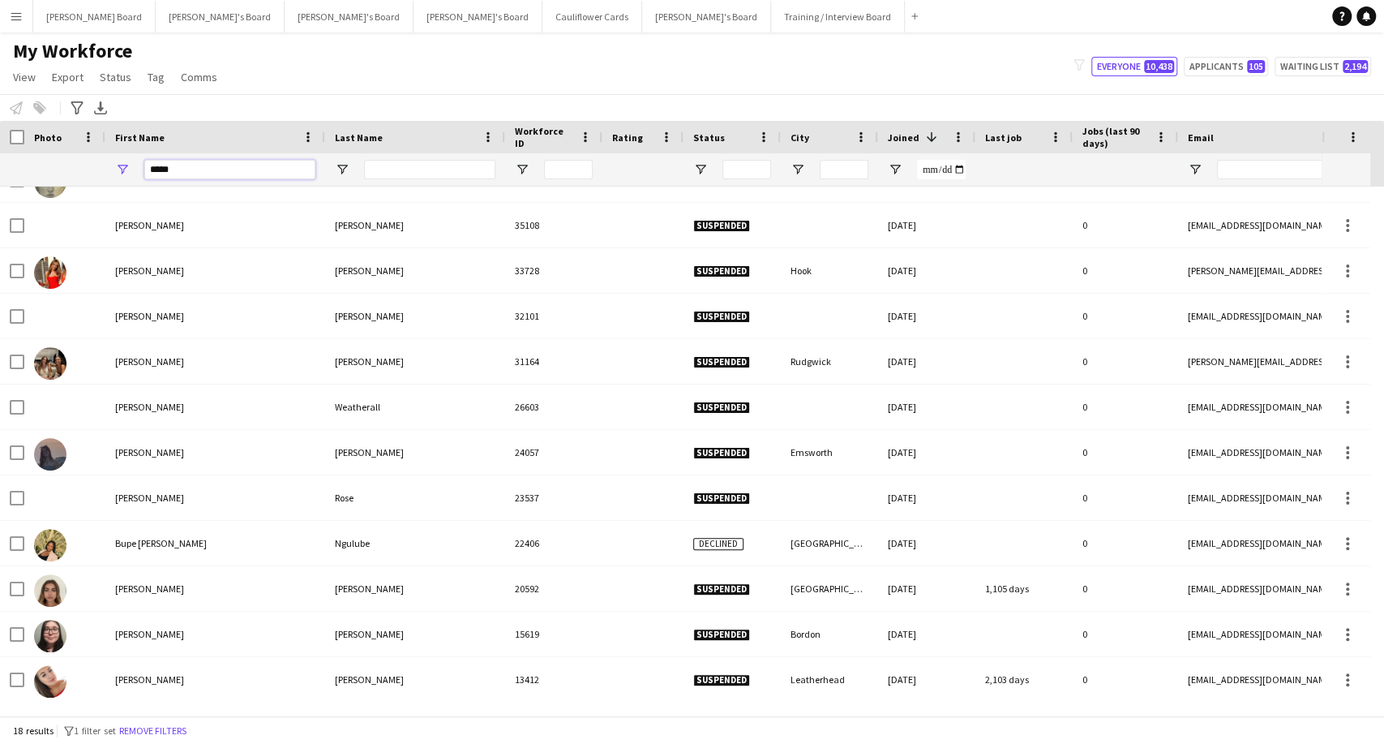
click at [179, 174] on input "****" at bounding box center [229, 169] width 171 height 19
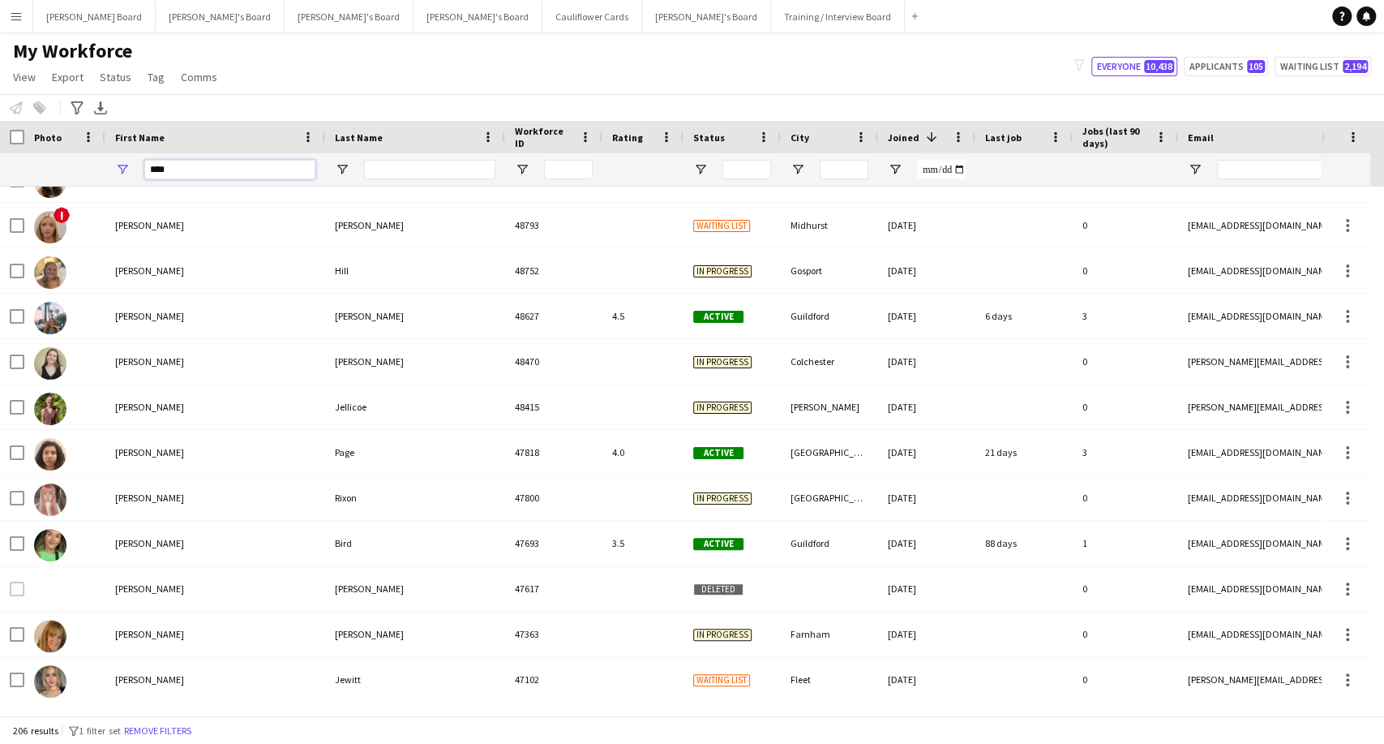
type input "****"
click at [391, 174] on input "Last Name Filter Input" at bounding box center [429, 169] width 131 height 19
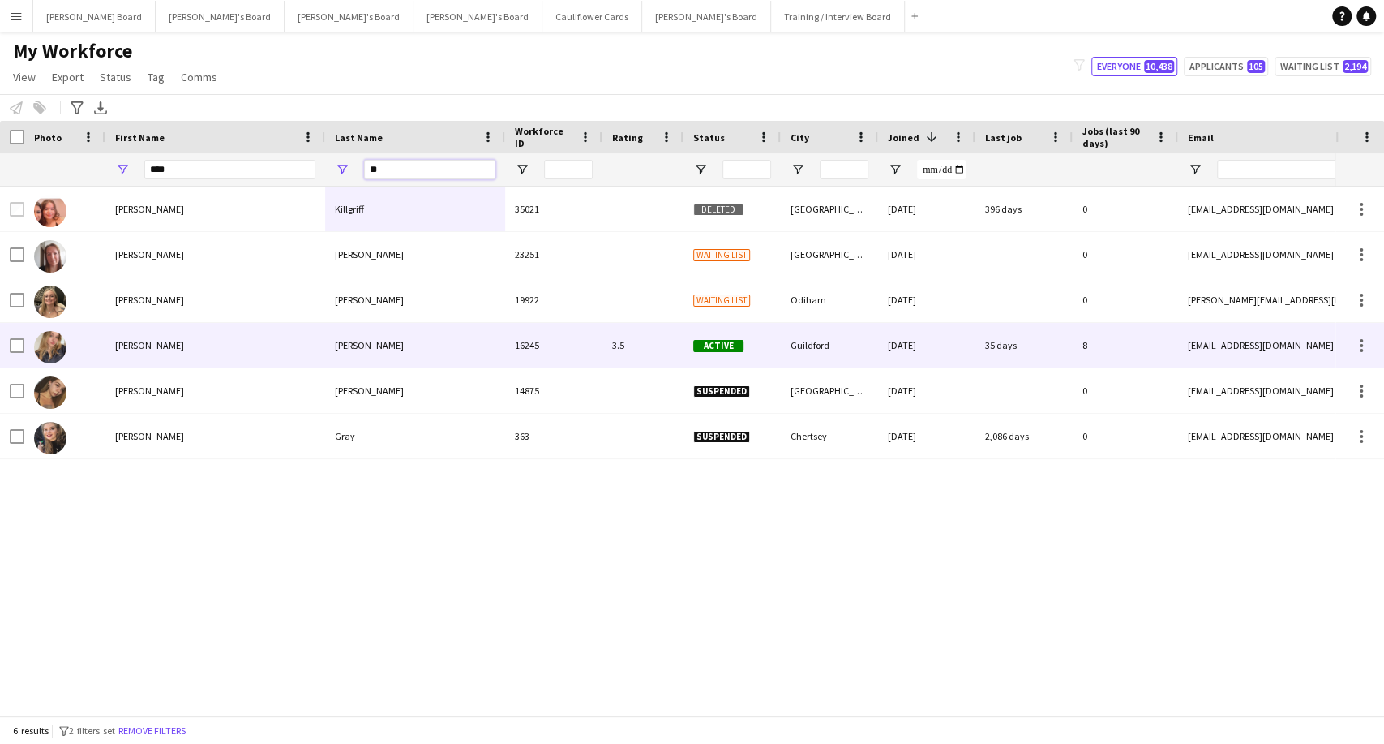
type input "**"
click at [357, 352] on div "Graham" at bounding box center [415, 345] width 180 height 45
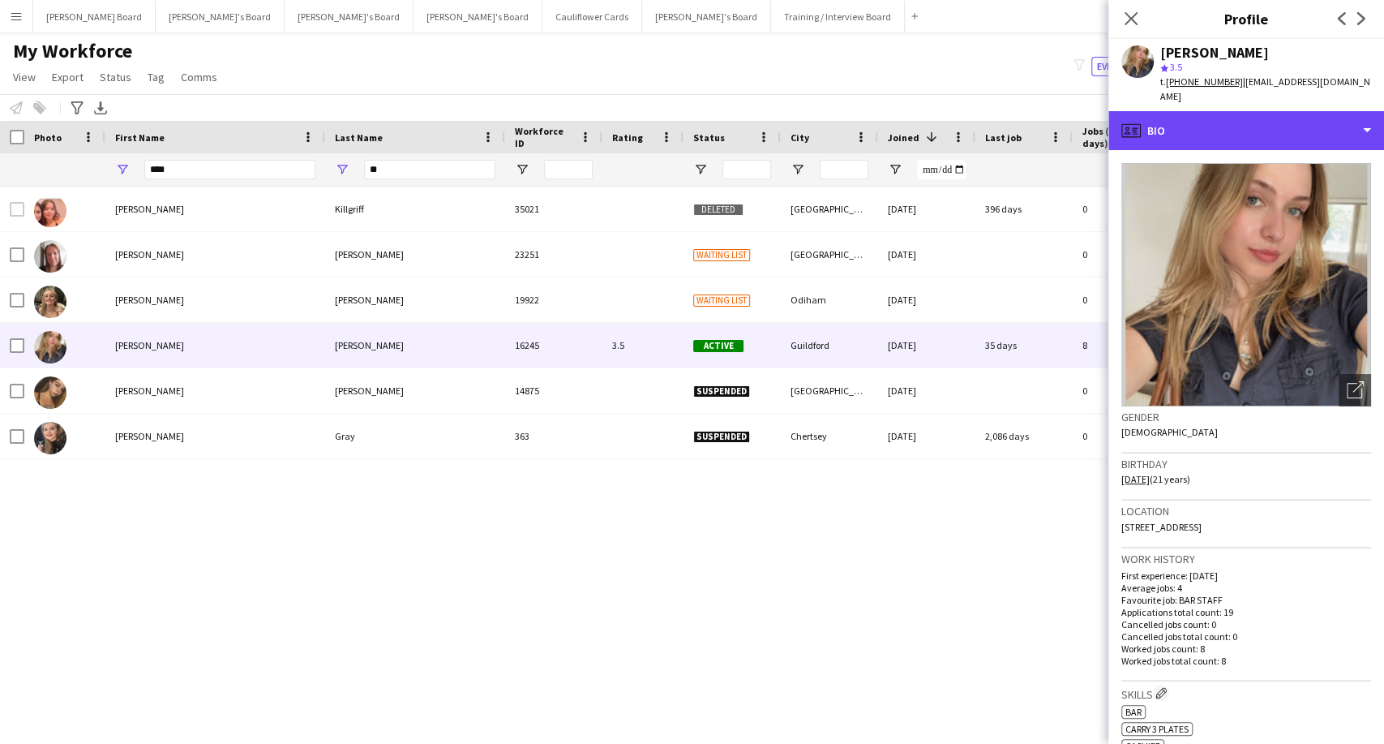
drag, startPoint x: 1186, startPoint y: 114, endPoint x: 1187, endPoint y: 138, distance: 23.5
click at [1187, 114] on div "profile Bio" at bounding box center [1247, 130] width 276 height 39
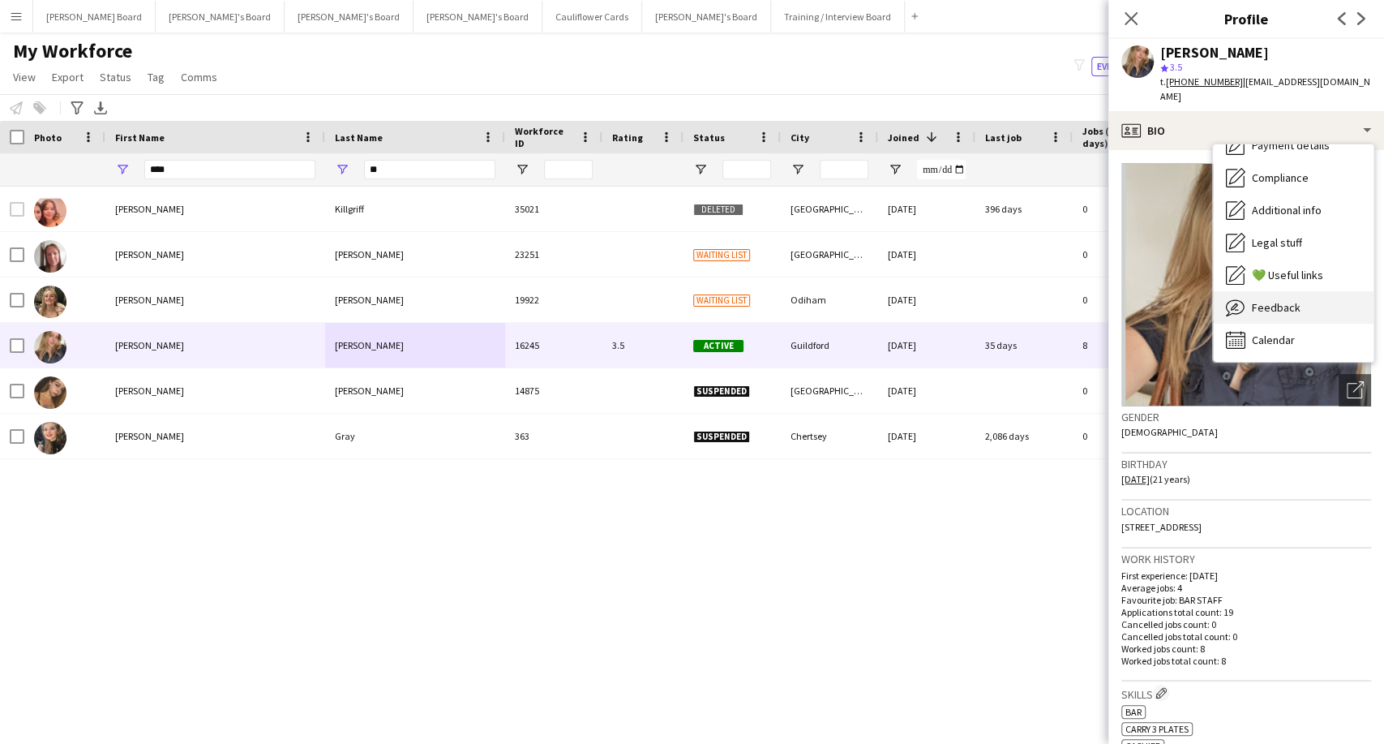
click at [1280, 300] on div "Feedback Feedback" at bounding box center [1293, 307] width 161 height 32
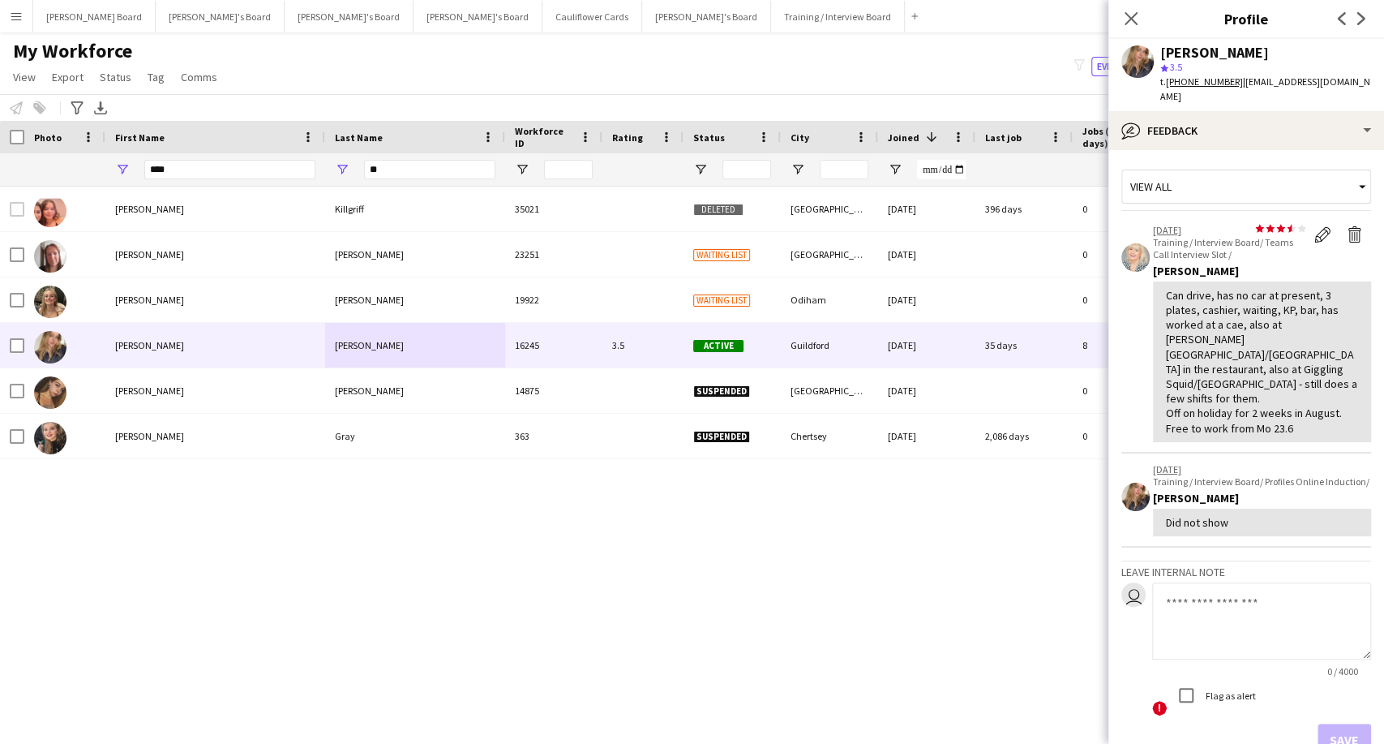
drag, startPoint x: 1219, startPoint y: 583, endPoint x: 1215, endPoint y: 591, distance: 9.1
click at [1219, 585] on textarea at bounding box center [1261, 620] width 219 height 77
type textarea "**********"
click at [1336, 723] on button "Save" at bounding box center [1345, 739] width 54 height 32
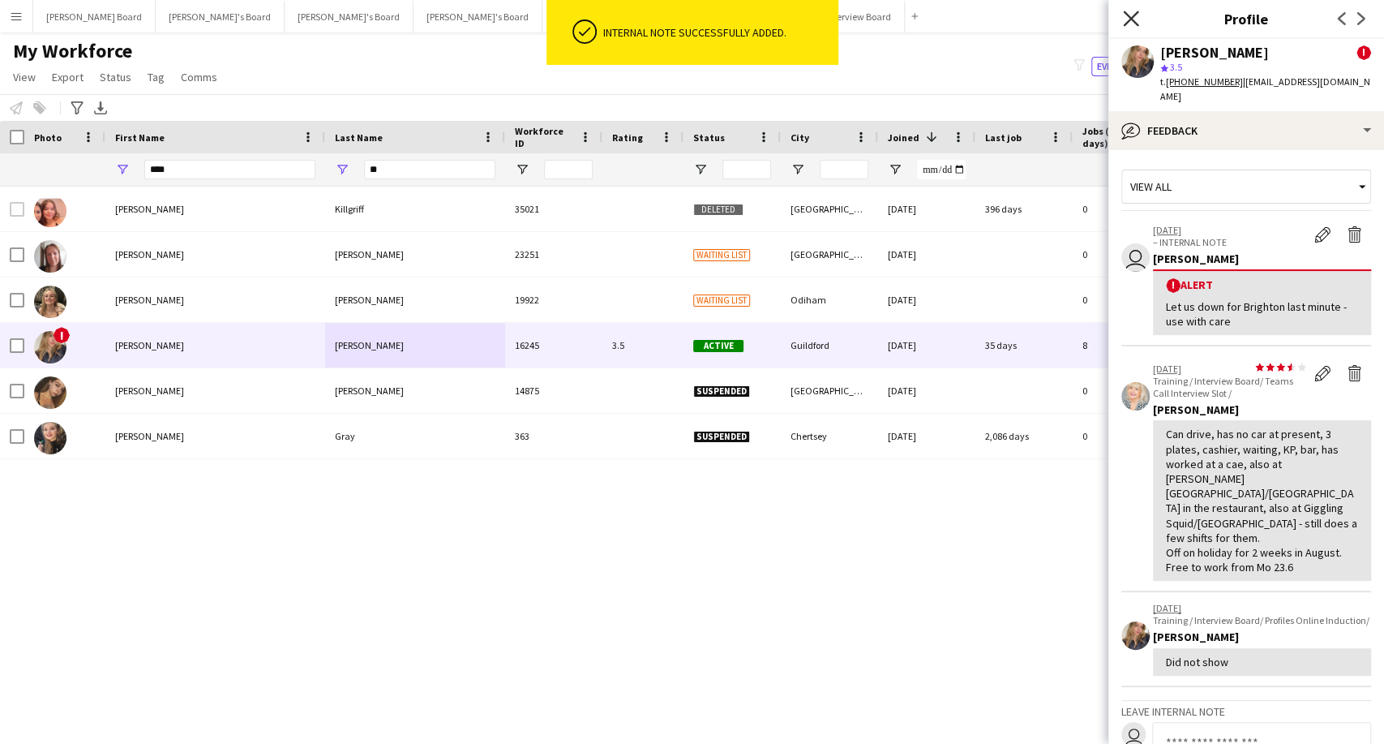
click at [1130, 12] on icon "Close pop-in" at bounding box center [1130, 18] width 15 height 15
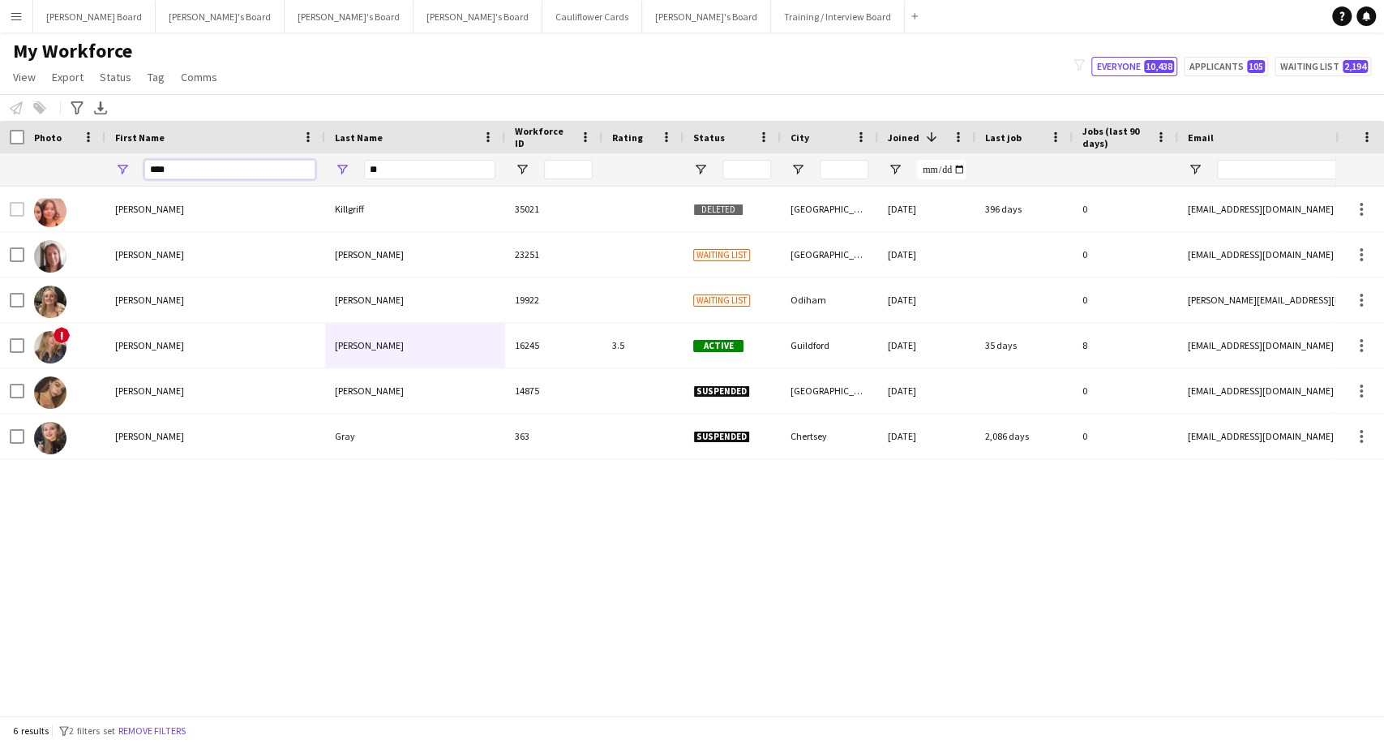
drag, startPoint x: 225, startPoint y: 173, endPoint x: 0, endPoint y: 142, distance: 227.5
click at [0, 142] on div "Workforce Details Last Name Workforce ID Rating" at bounding box center [989, 154] width 1979 height 66
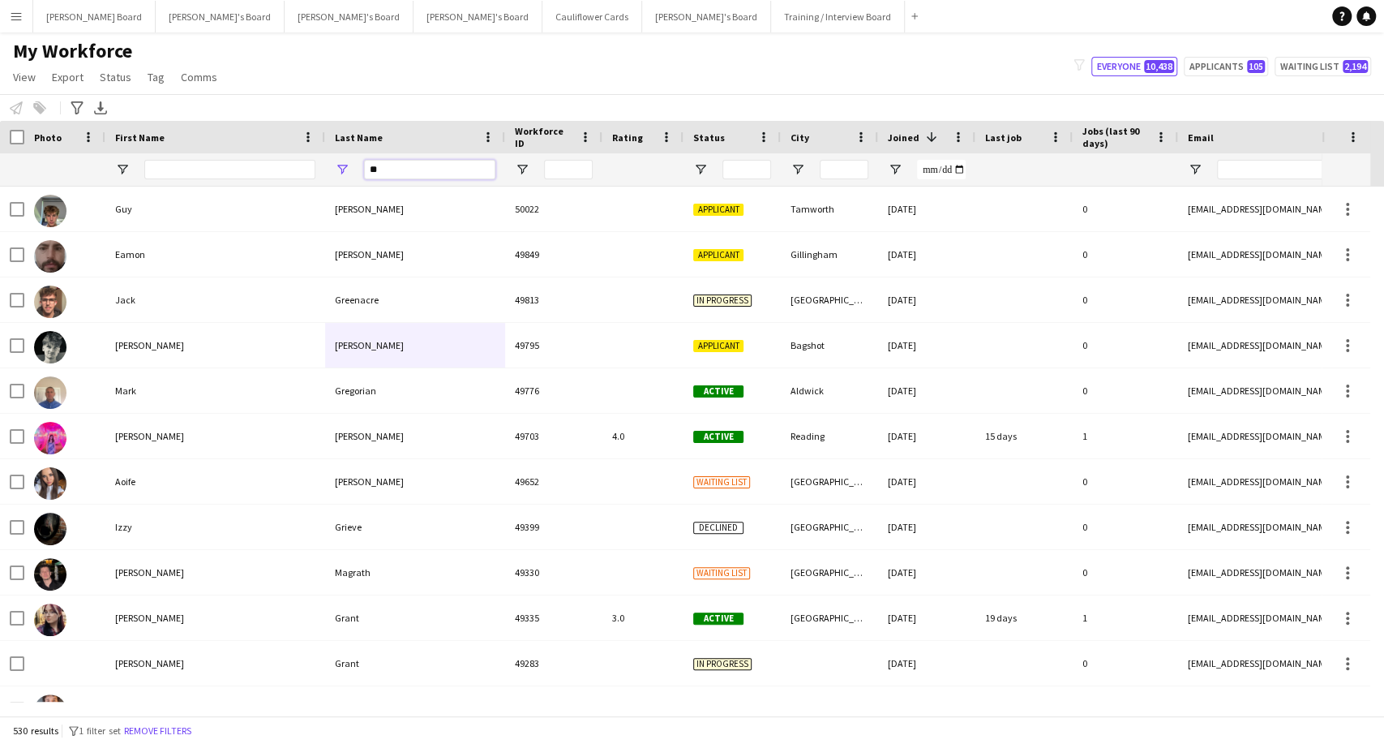
drag, startPoint x: 343, startPoint y: 169, endPoint x: 279, endPoint y: 169, distance: 64.1
click at [285, 169] on div "**" at bounding box center [989, 169] width 1979 height 32
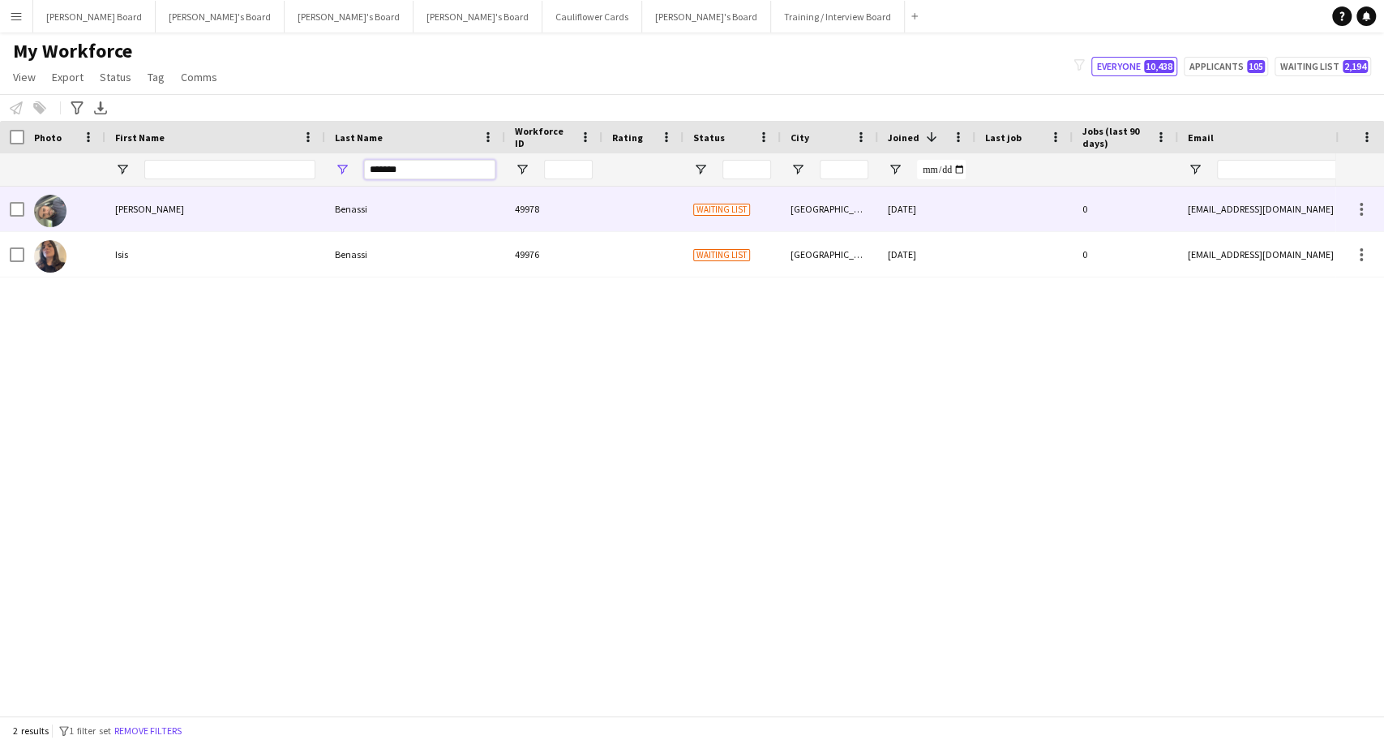
type input "*******"
click at [335, 209] on div "Benassi" at bounding box center [415, 209] width 180 height 45
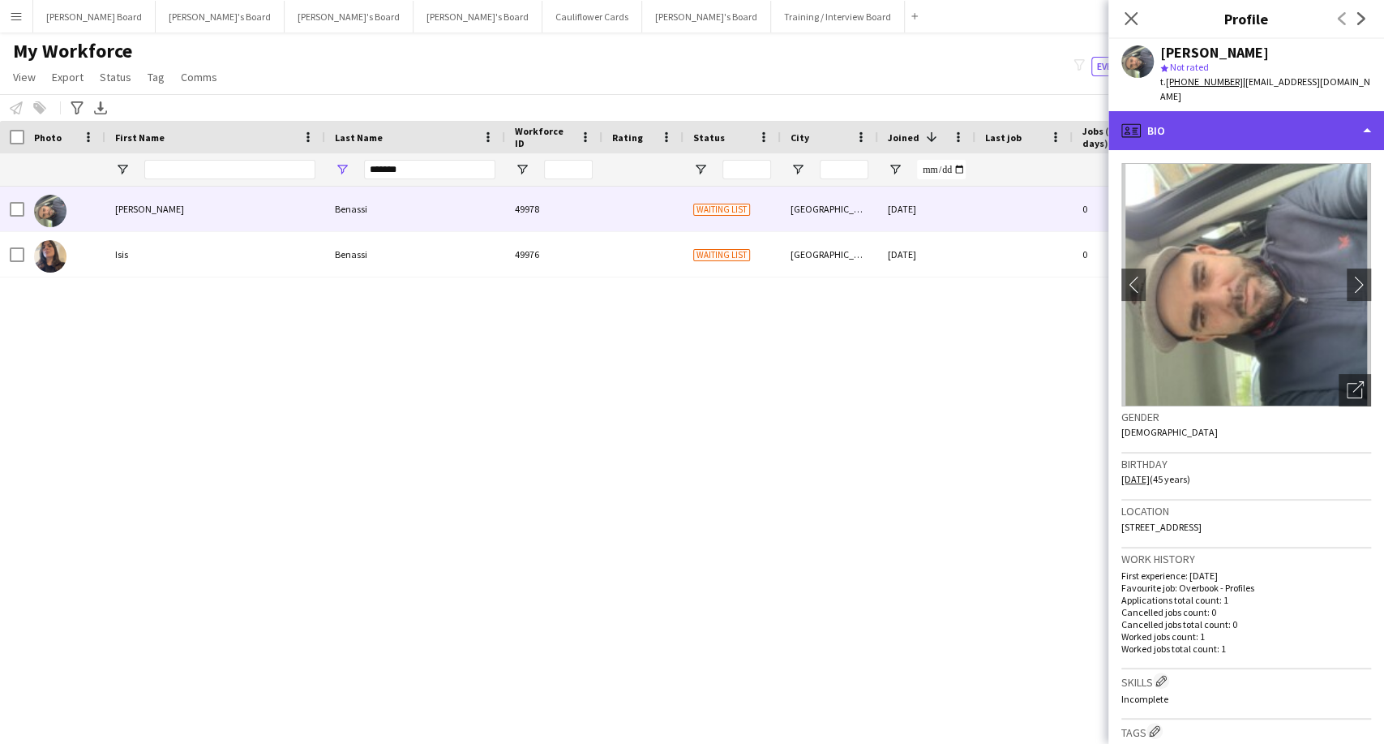
click at [1160, 132] on div "profile Bio" at bounding box center [1247, 130] width 276 height 39
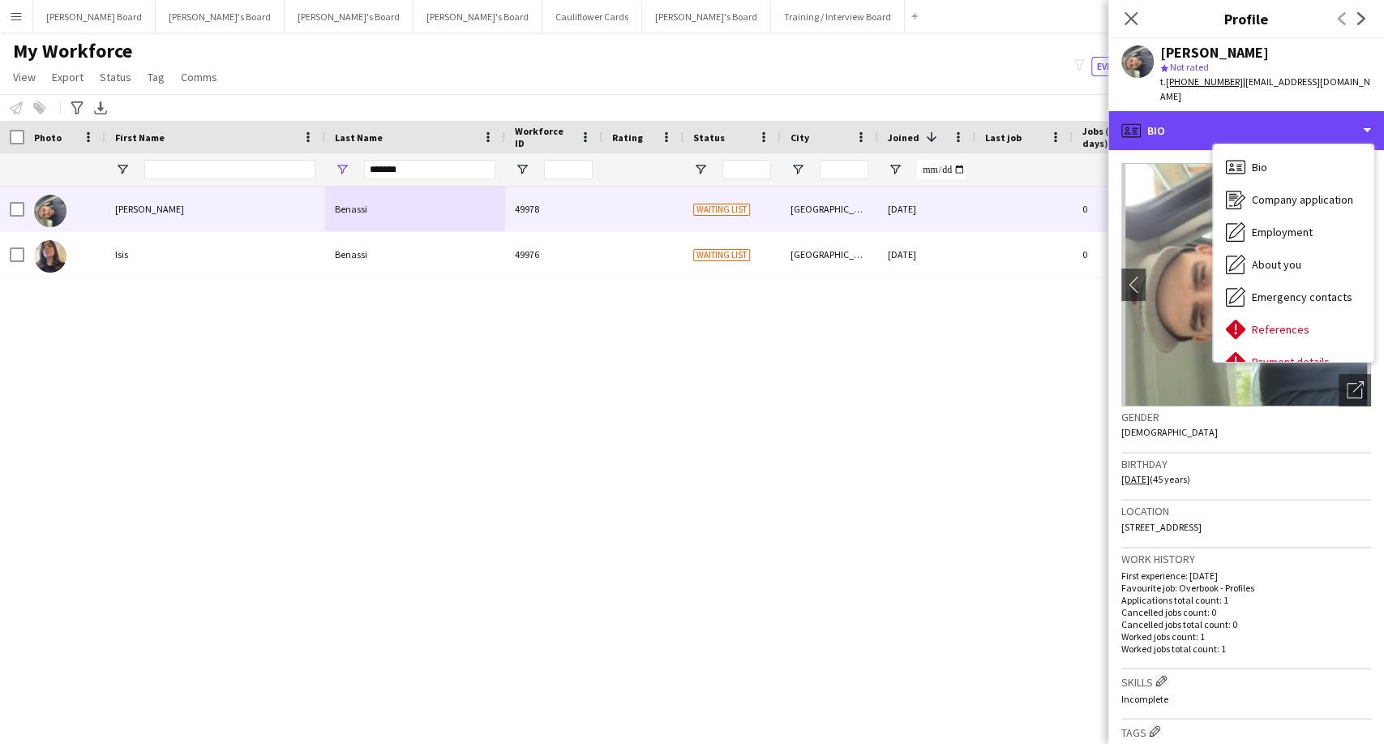
scroll to position [217, 0]
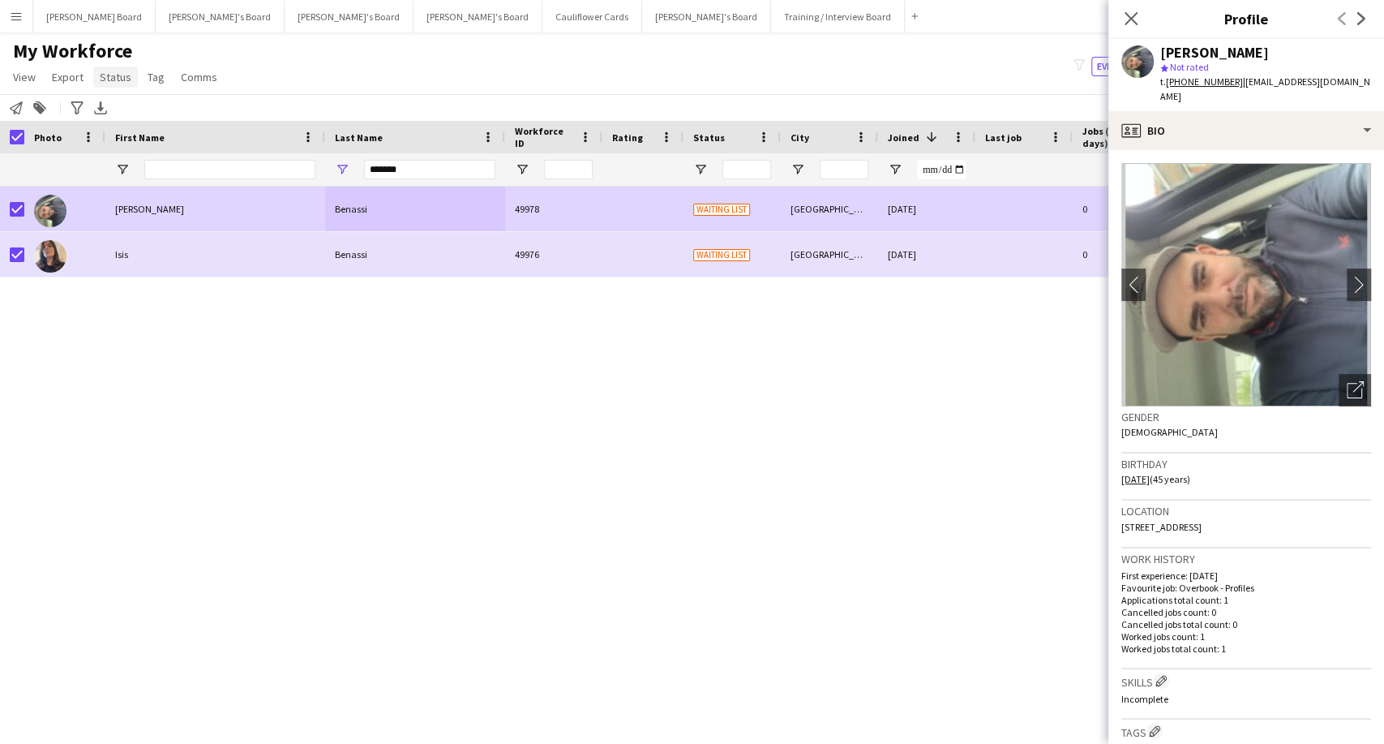
click at [112, 79] on span "Status" at bounding box center [116, 77] width 32 height 15
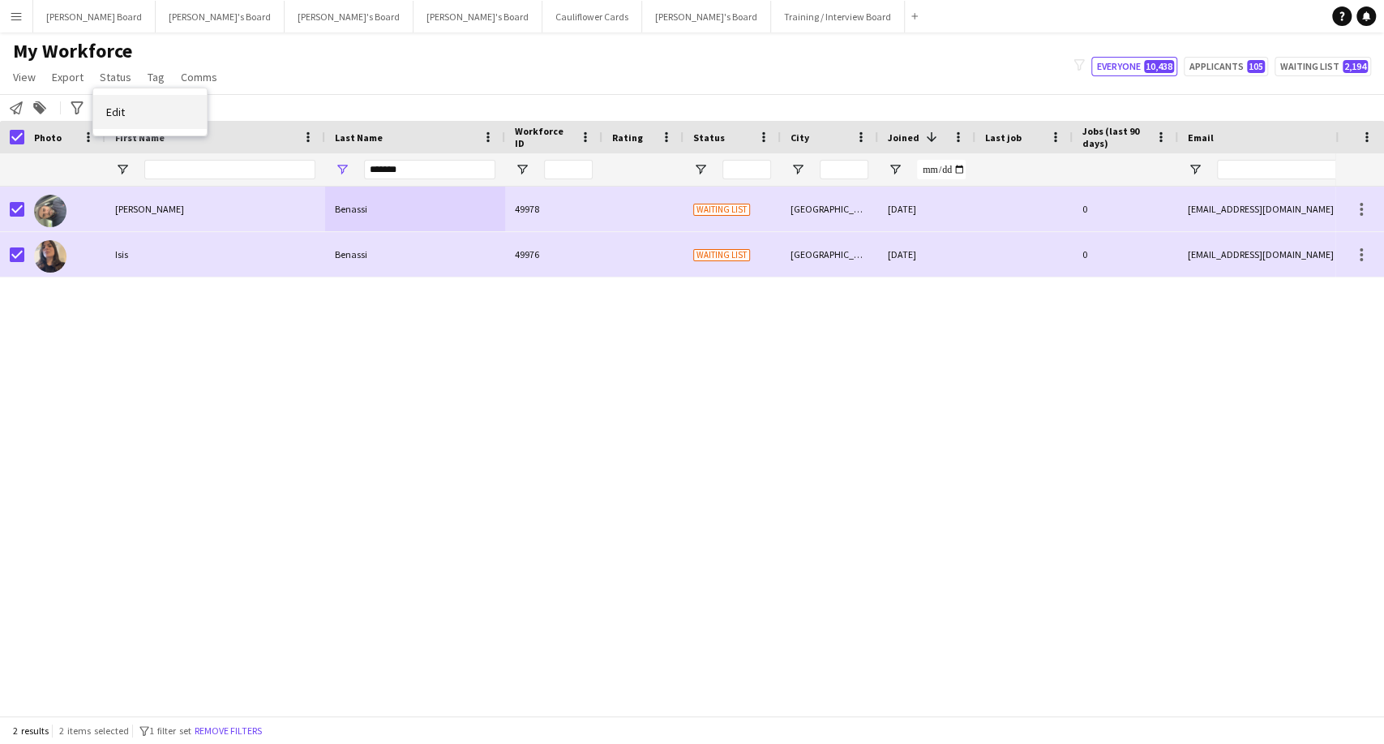
drag, startPoint x: 139, startPoint y: 117, endPoint x: 154, endPoint y: 116, distance: 15.4
click at [139, 117] on link "Edit" at bounding box center [150, 112] width 114 height 34
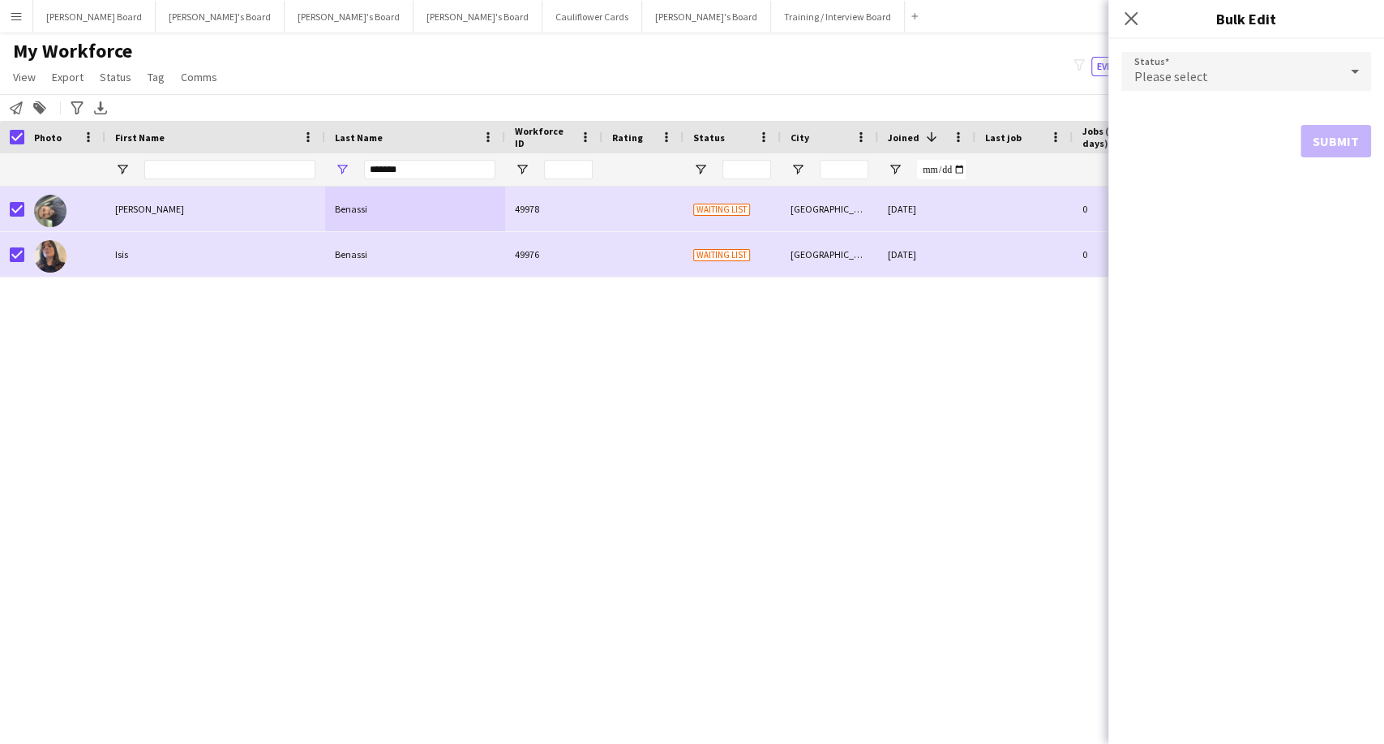
click at [1294, 70] on div "Please select" at bounding box center [1230, 71] width 217 height 39
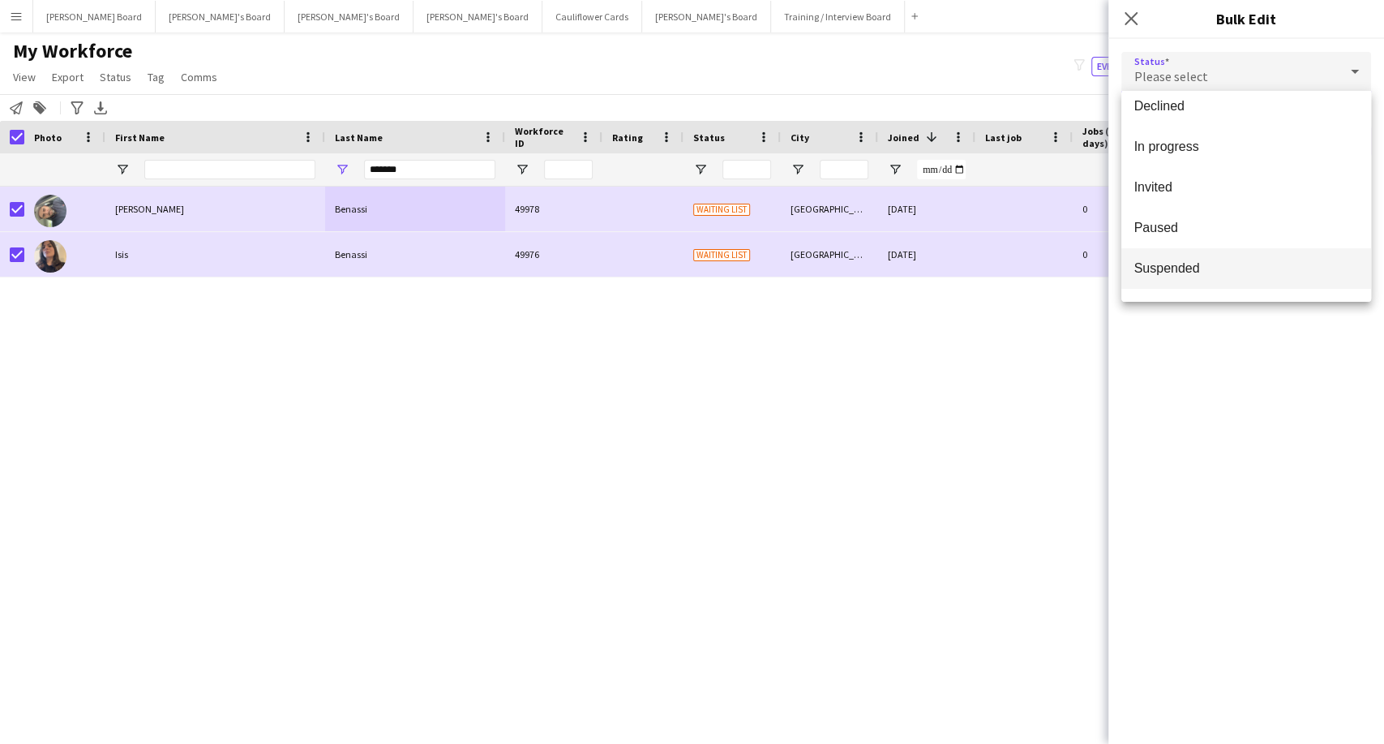
scroll to position [166, 0]
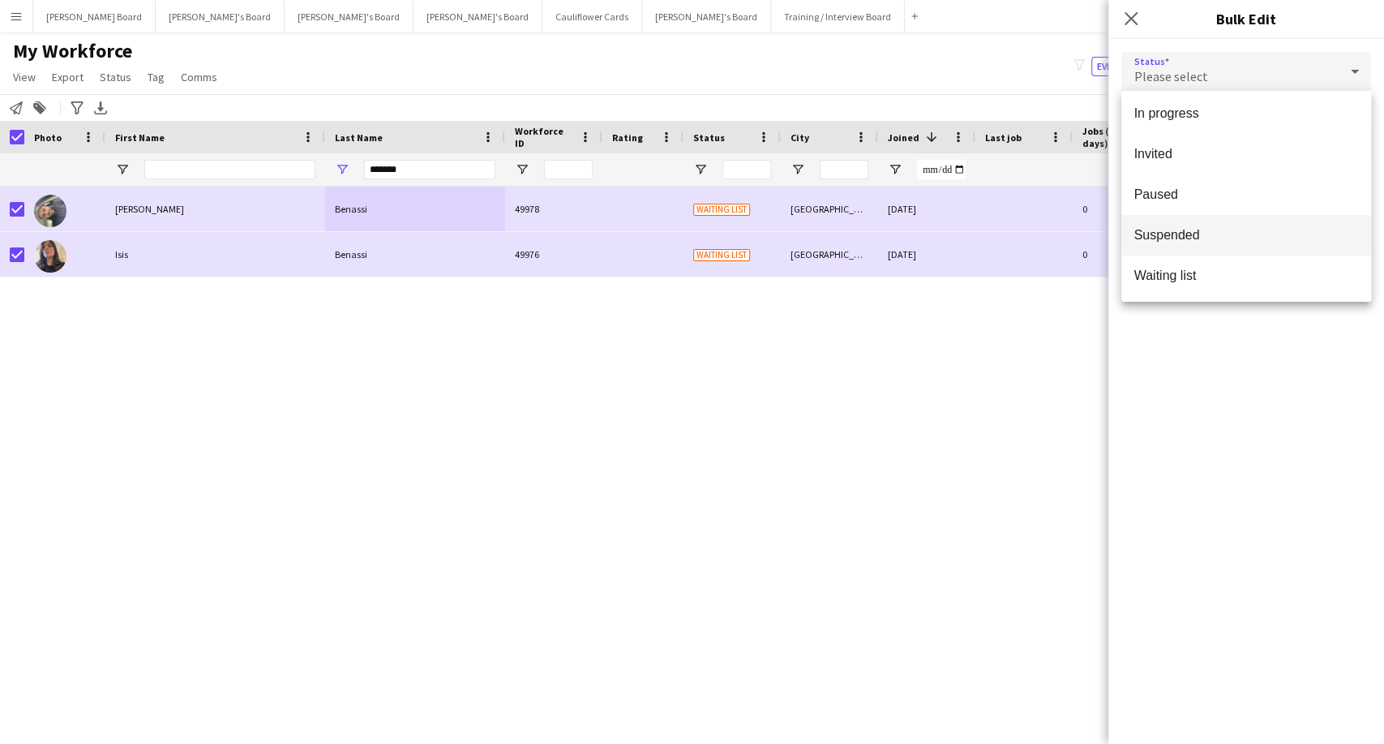
click at [1188, 236] on span "Suspended" at bounding box center [1247, 234] width 224 height 15
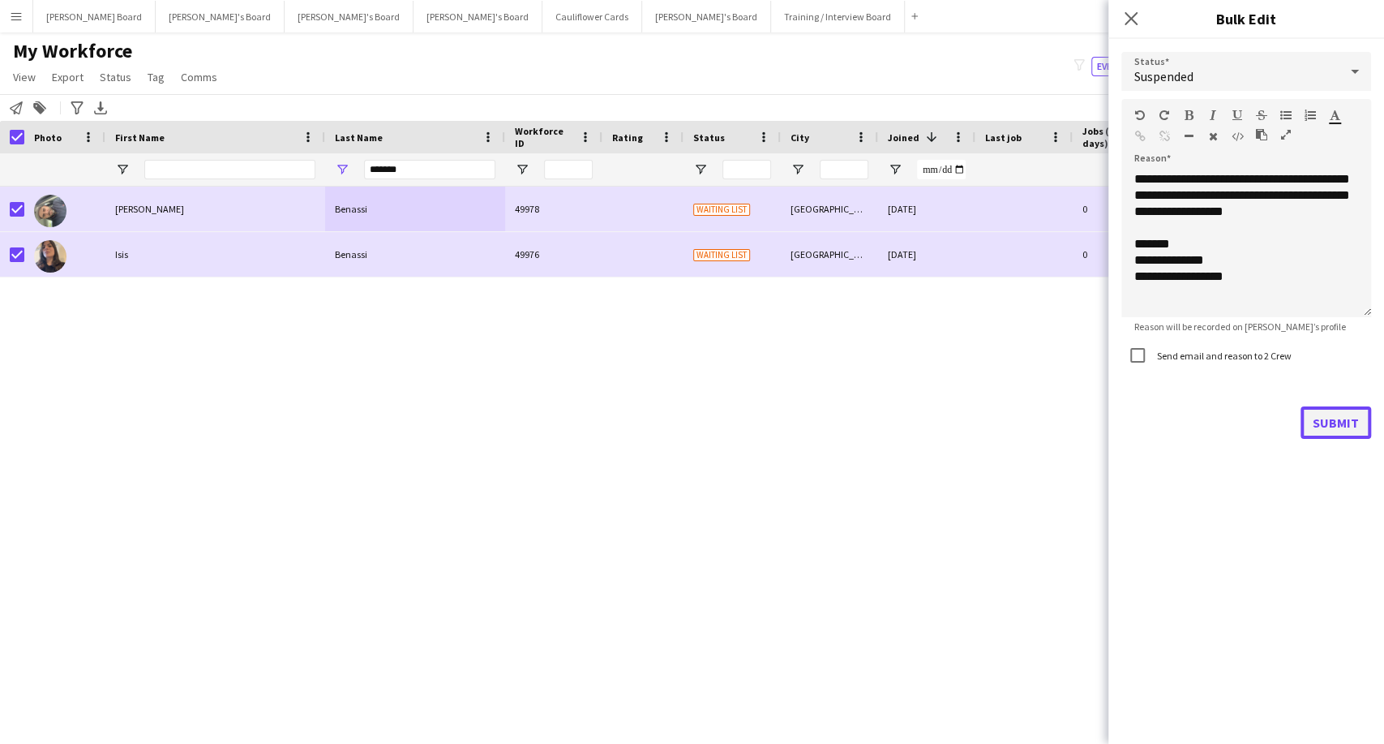
click at [1351, 421] on button "Submit" at bounding box center [1336, 422] width 71 height 32
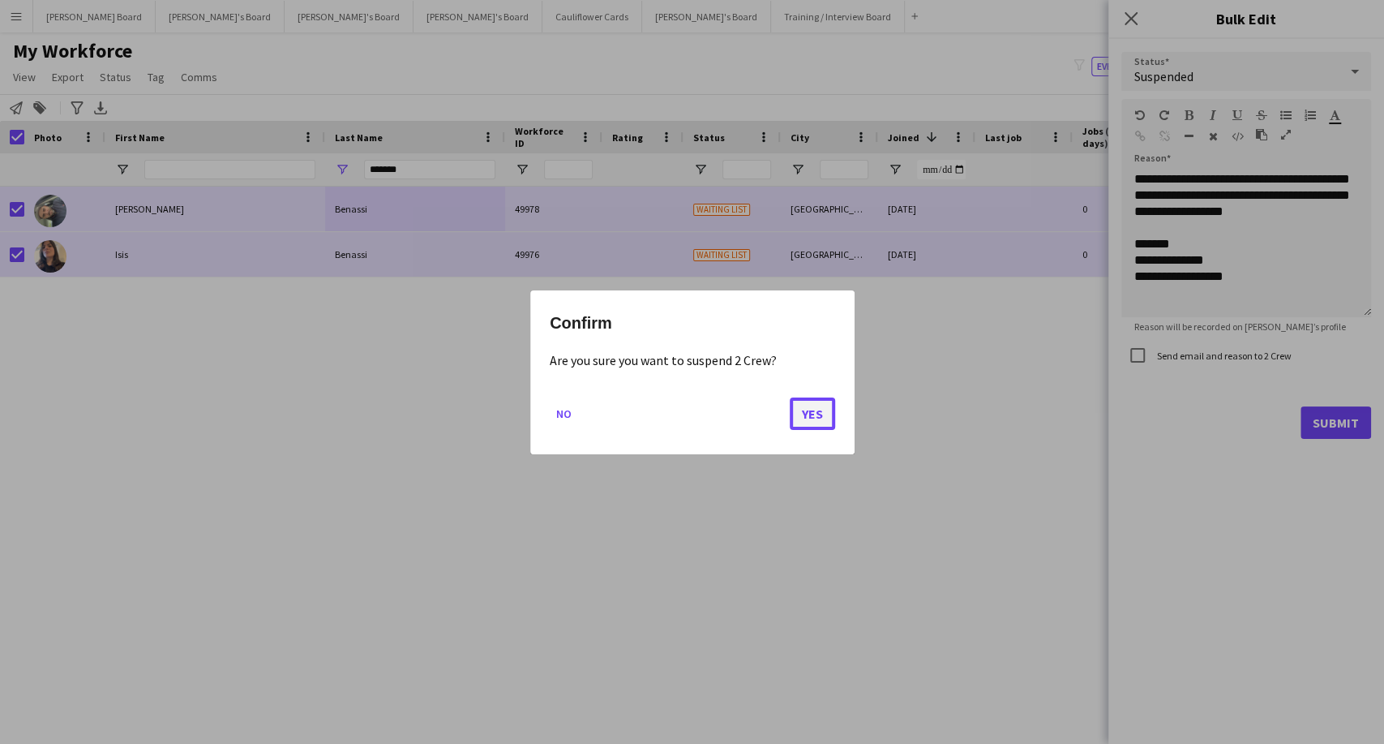
click at [818, 409] on button "Yes" at bounding box center [812, 413] width 45 height 32
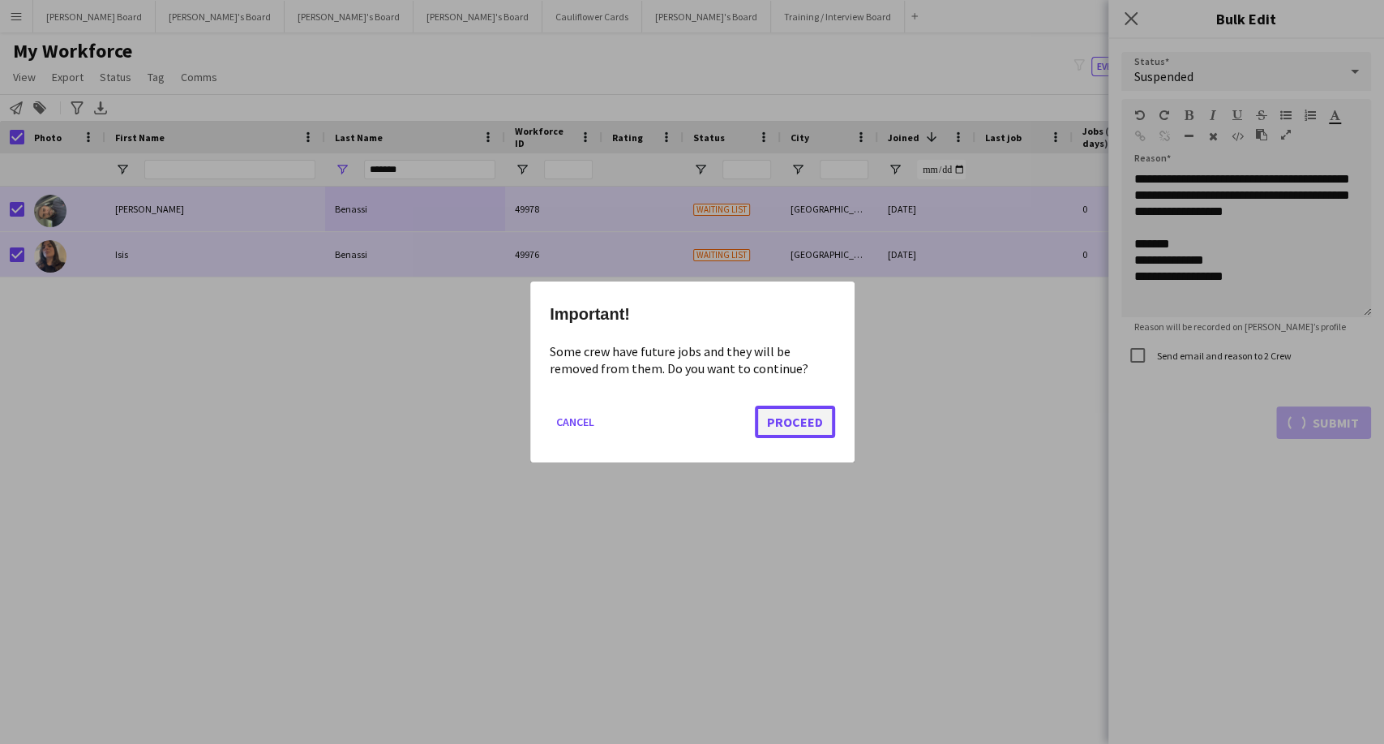
click at [797, 421] on button "Proceed" at bounding box center [795, 421] width 80 height 32
